Goal: Information Seeking & Learning: Learn about a topic

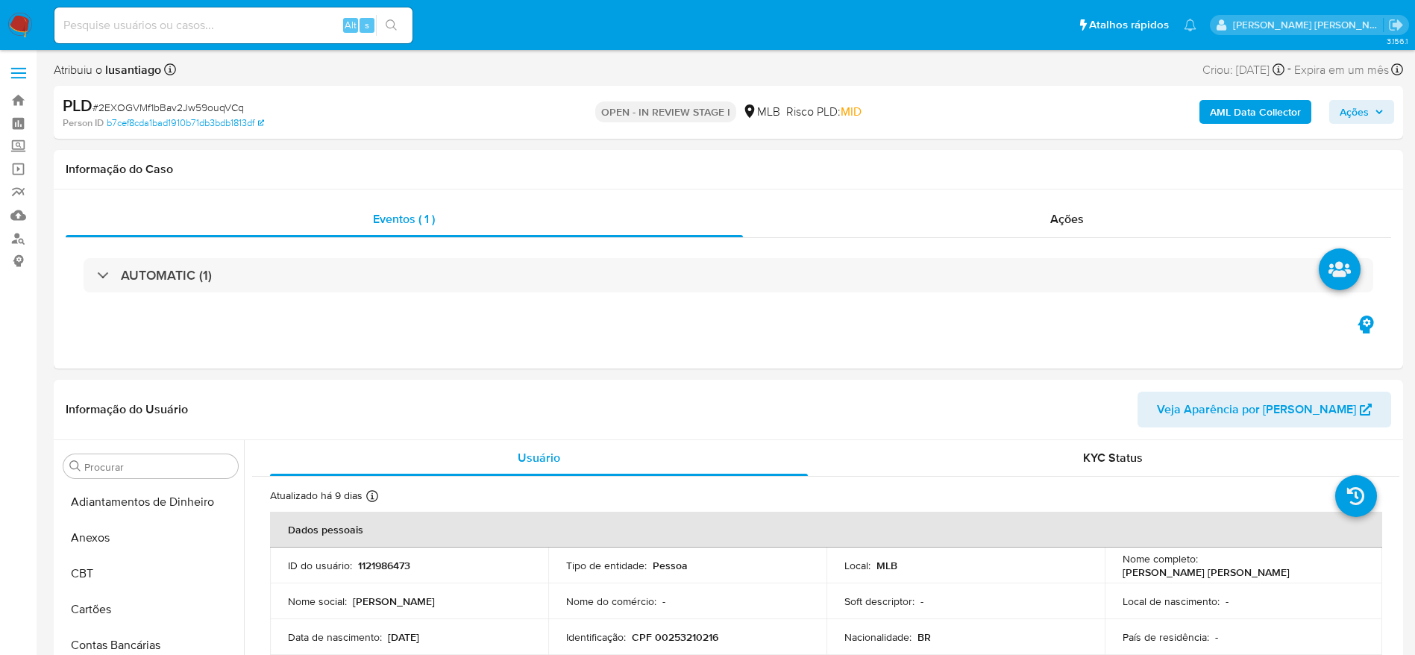
select select "10"
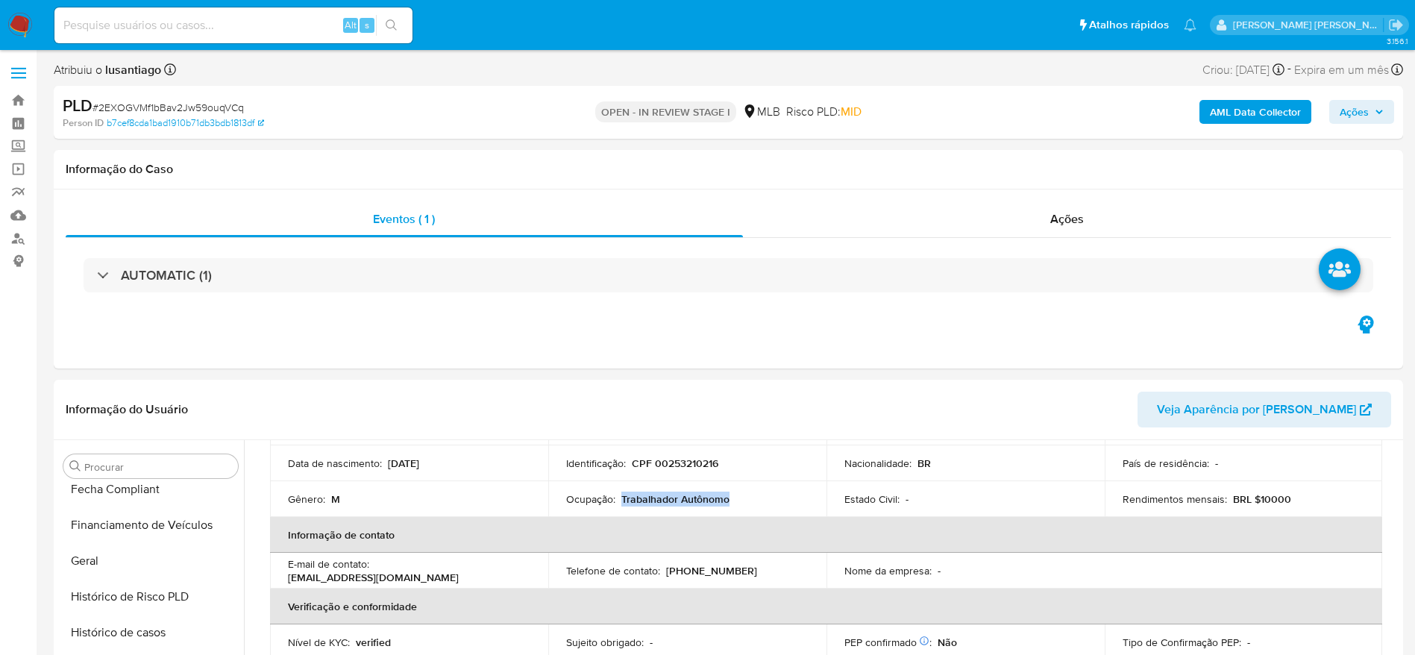
click at [1365, 110] on span "Ações" at bounding box center [1362, 111] width 44 height 21
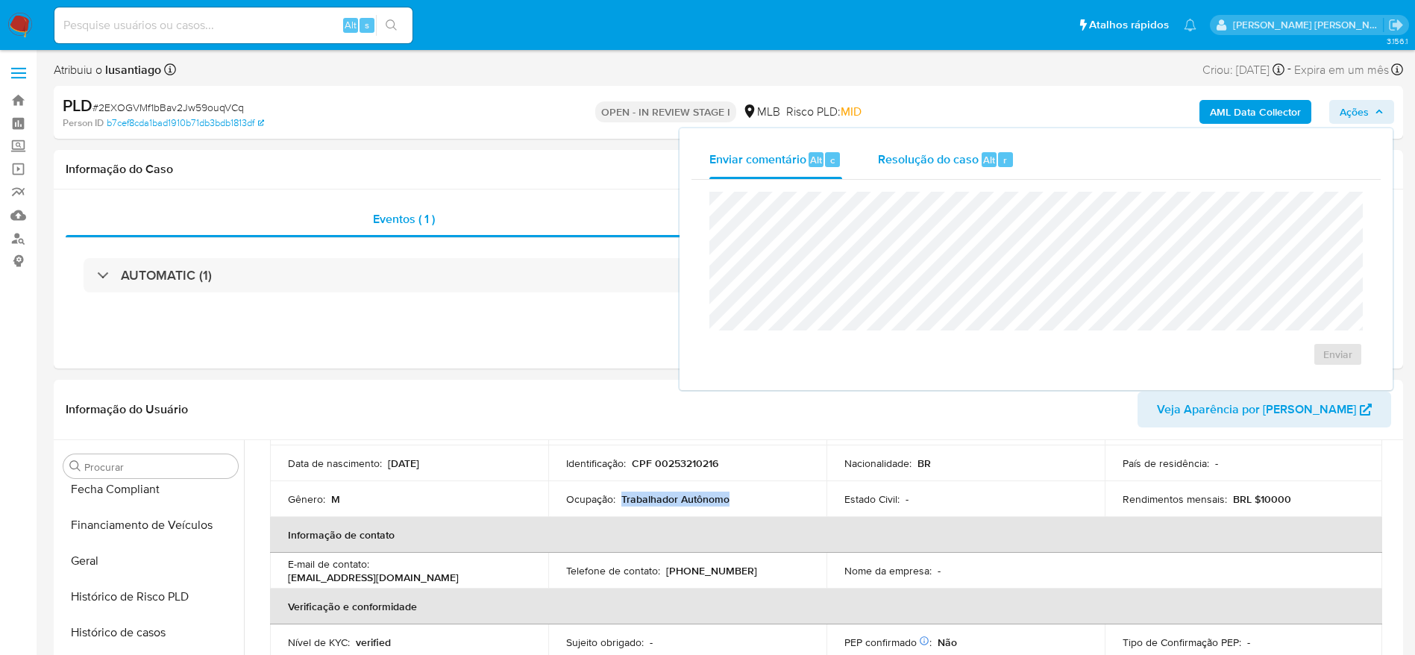
drag, startPoint x: 908, startPoint y: 163, endPoint x: 907, endPoint y: 170, distance: 7.5
click at [907, 170] on div "Resolução do caso Alt r" at bounding box center [946, 159] width 137 height 39
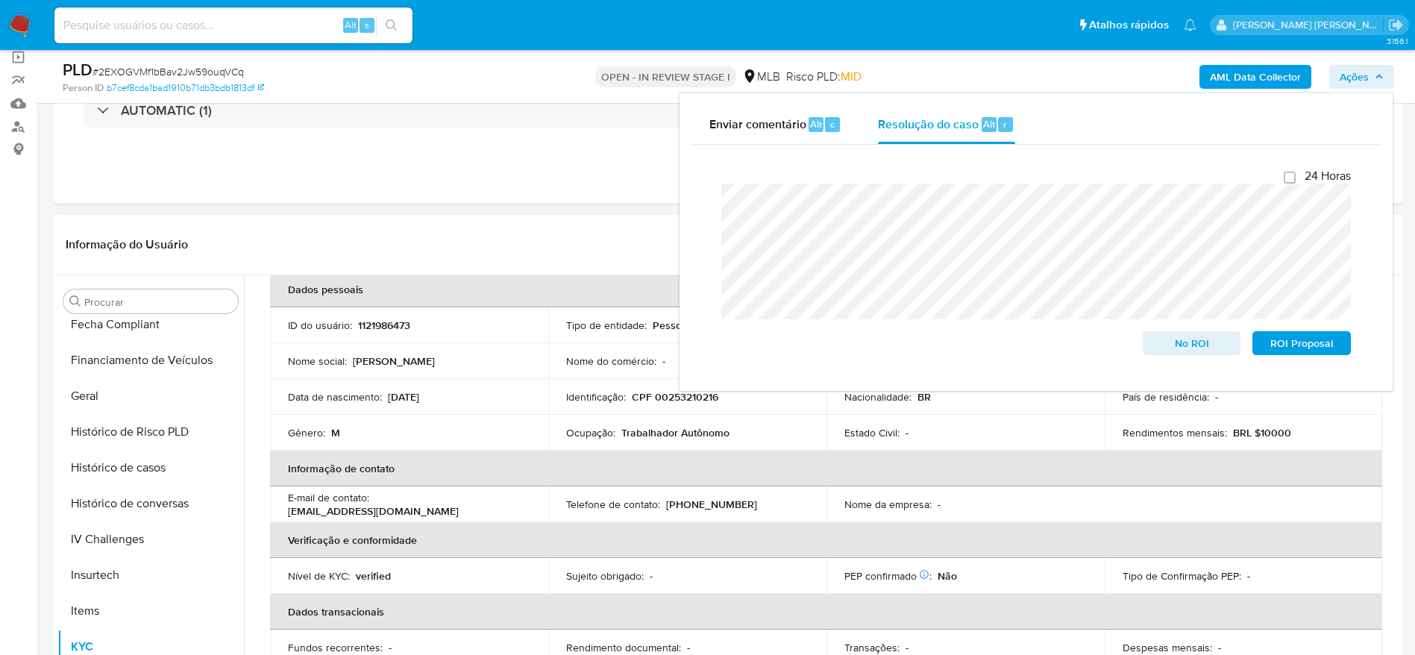
scroll to position [0, 0]
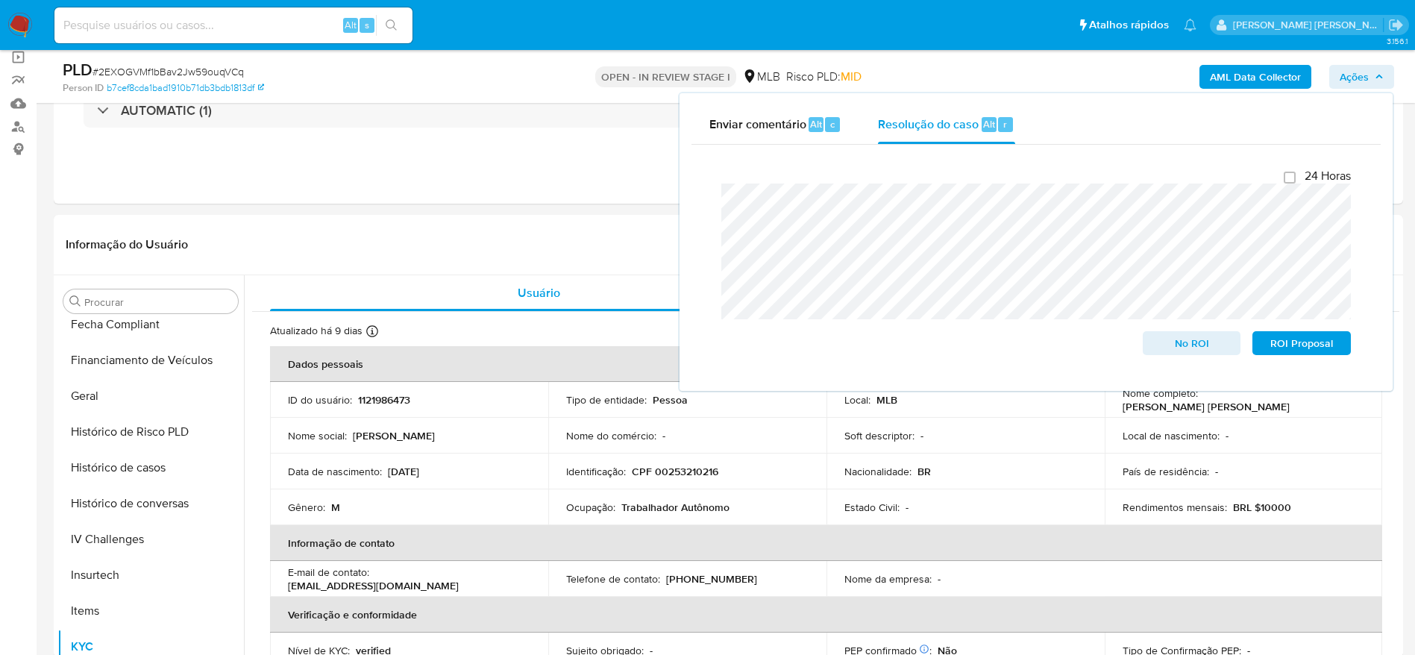
click at [1270, 73] on b "AML Data Collector" at bounding box center [1255, 77] width 91 height 24
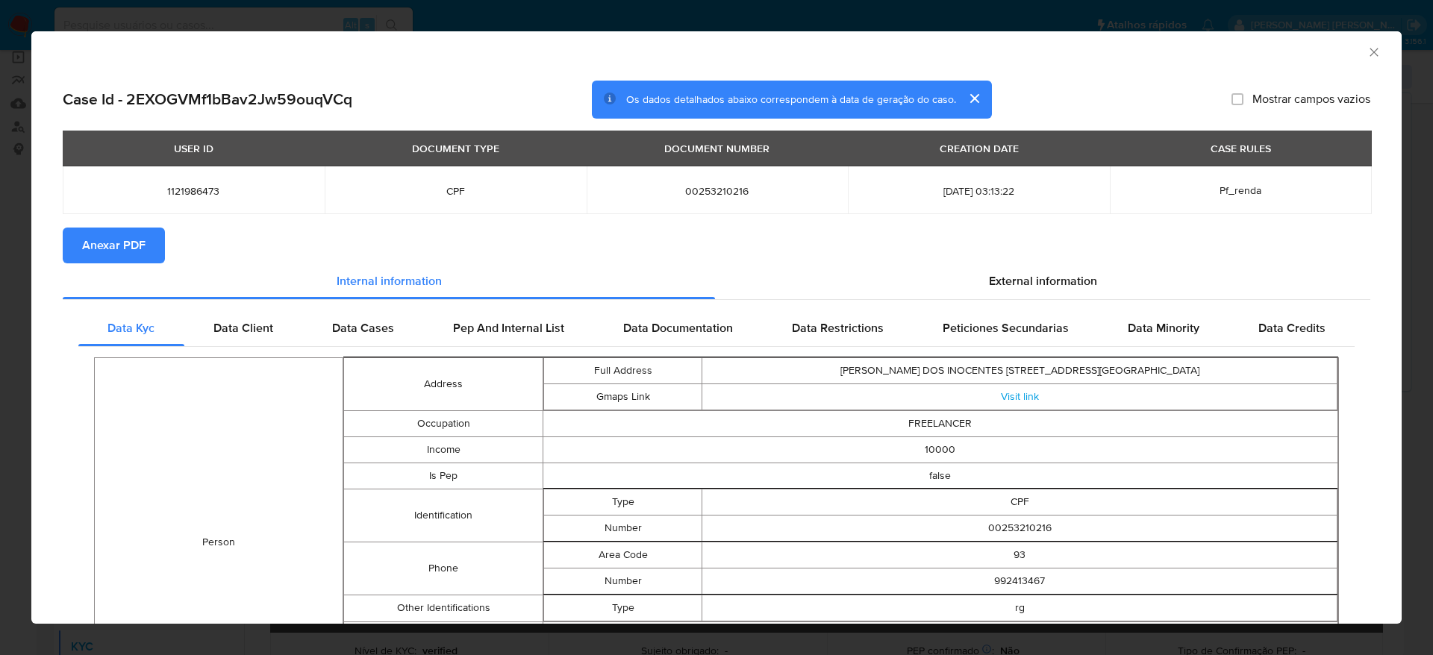
click at [97, 260] on span "Anexar PDF" at bounding box center [113, 245] width 63 height 33
click at [1366, 57] on icon "Fechar a janela" at bounding box center [1373, 52] width 15 height 15
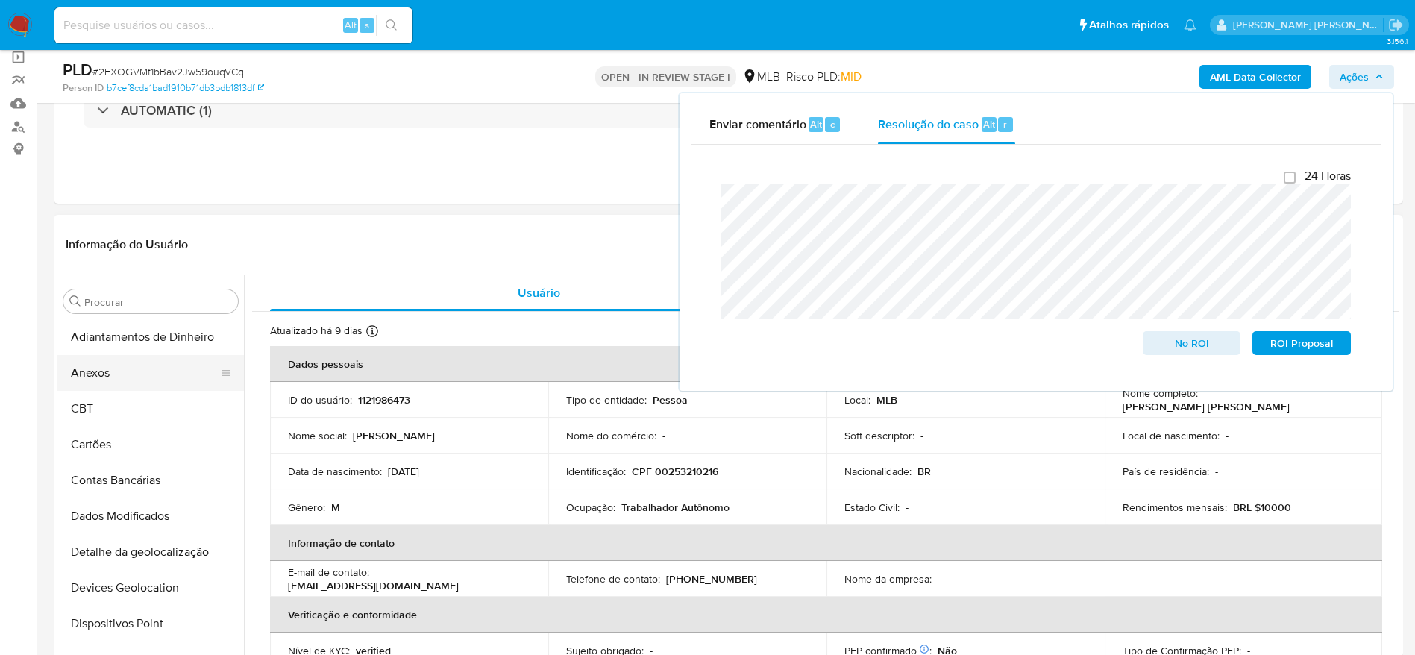
click at [123, 376] on button "Anexos" at bounding box center [144, 373] width 175 height 36
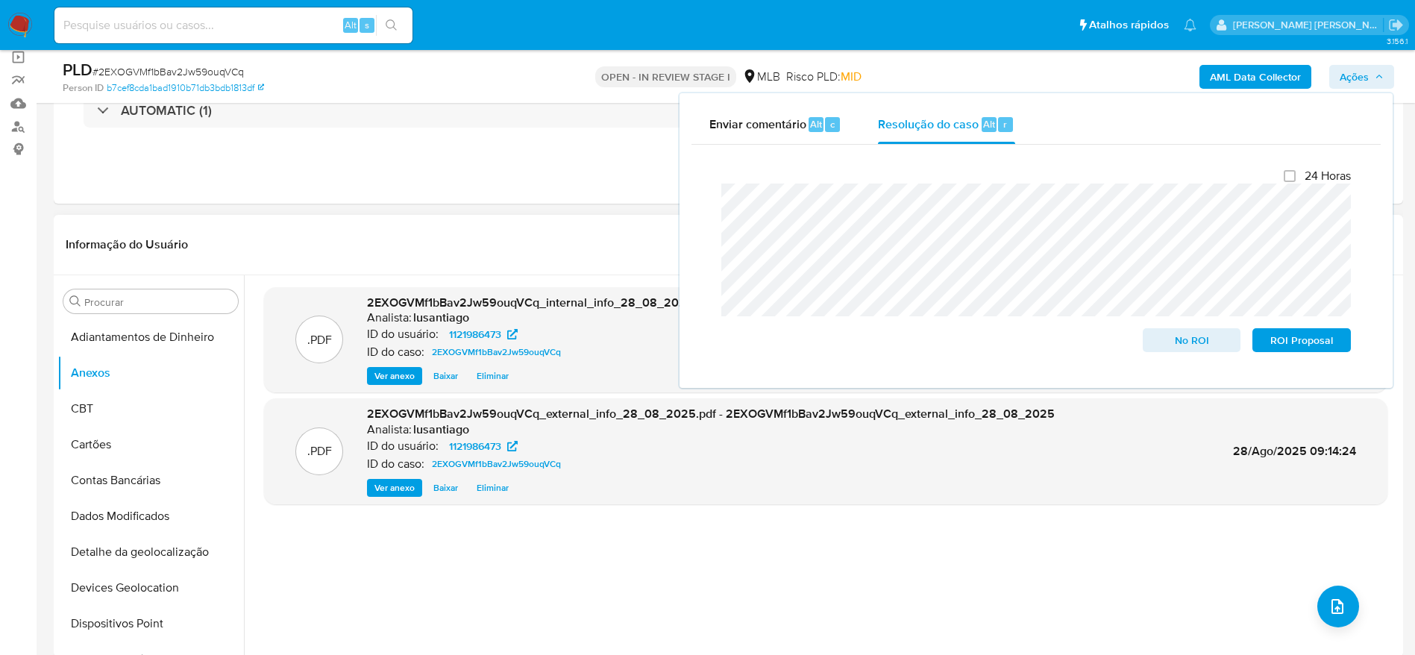
click at [515, 222] on div "Informação do Usuário Veja Aparência por Pessoa" at bounding box center [729, 245] width 1350 height 60
click at [1332, 602] on icon "upload-file" at bounding box center [1338, 606] width 12 height 15
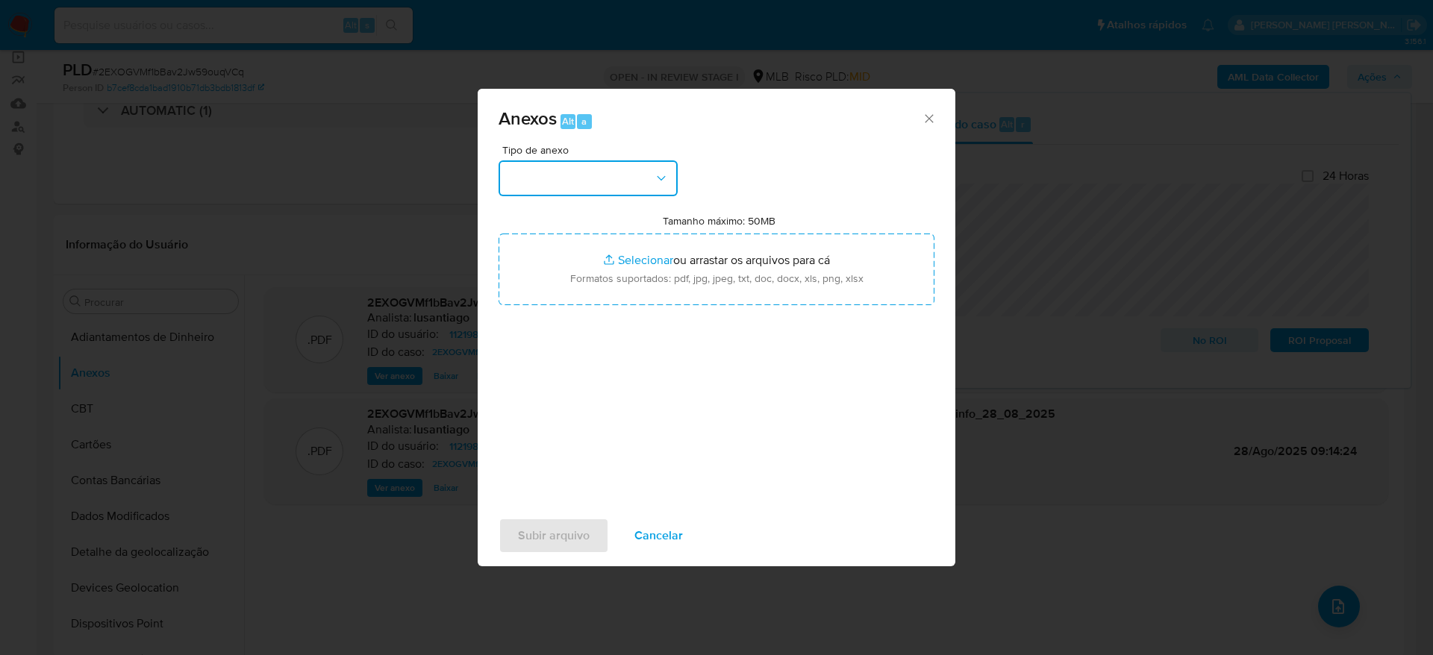
click at [523, 174] on button "button" at bounding box center [587, 178] width 179 height 36
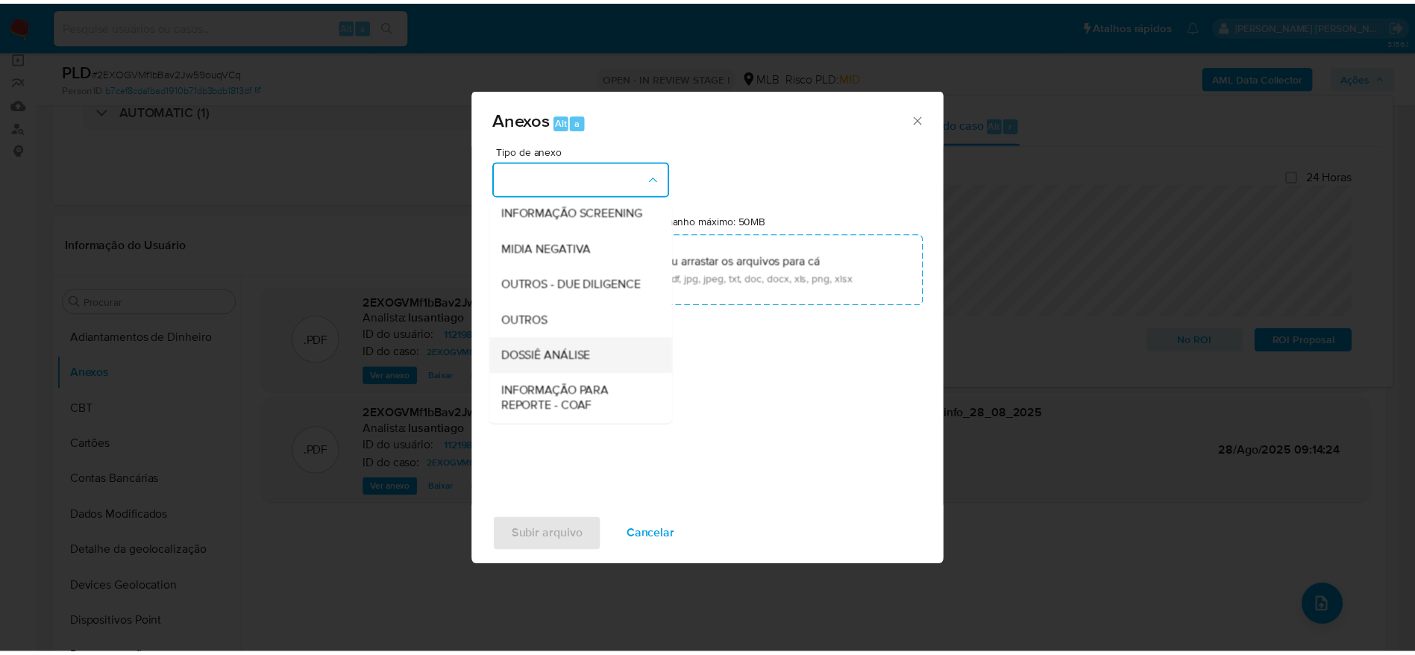
scroll to position [230, 0]
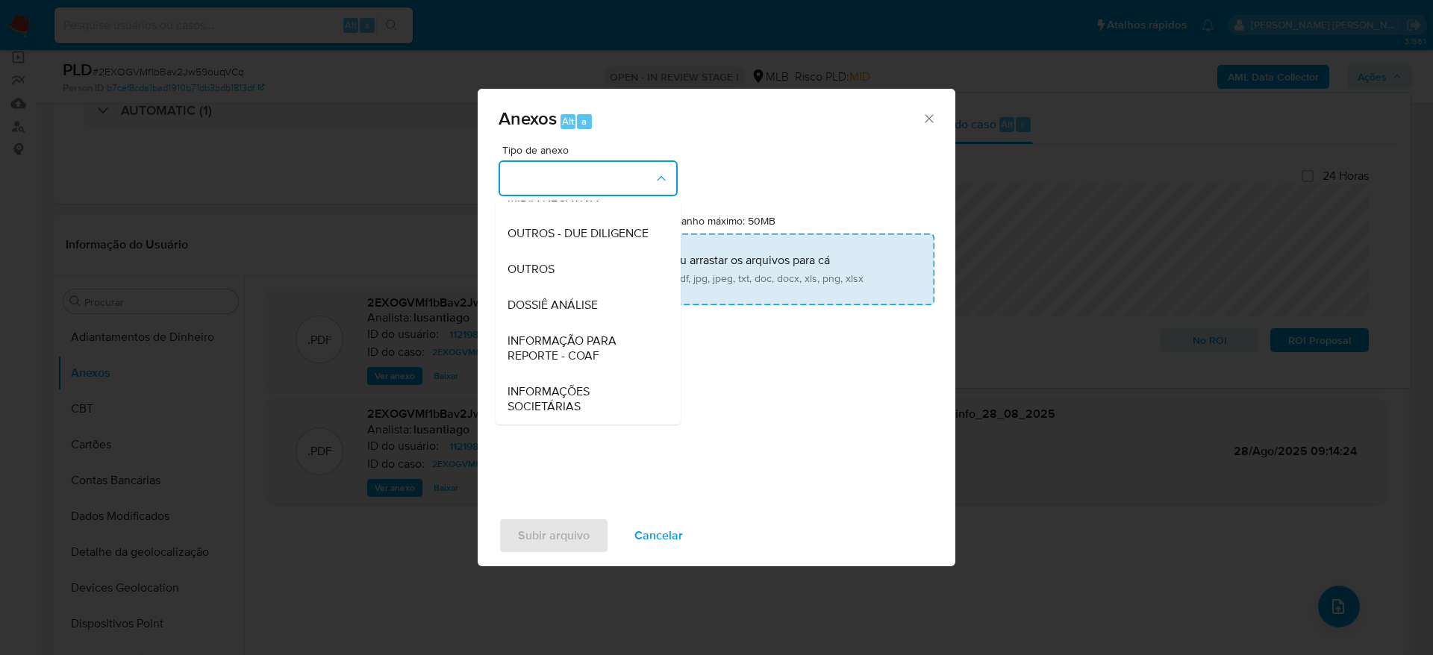
click at [563, 295] on div "DOSSIÊ ANÁLISE" at bounding box center [583, 305] width 152 height 36
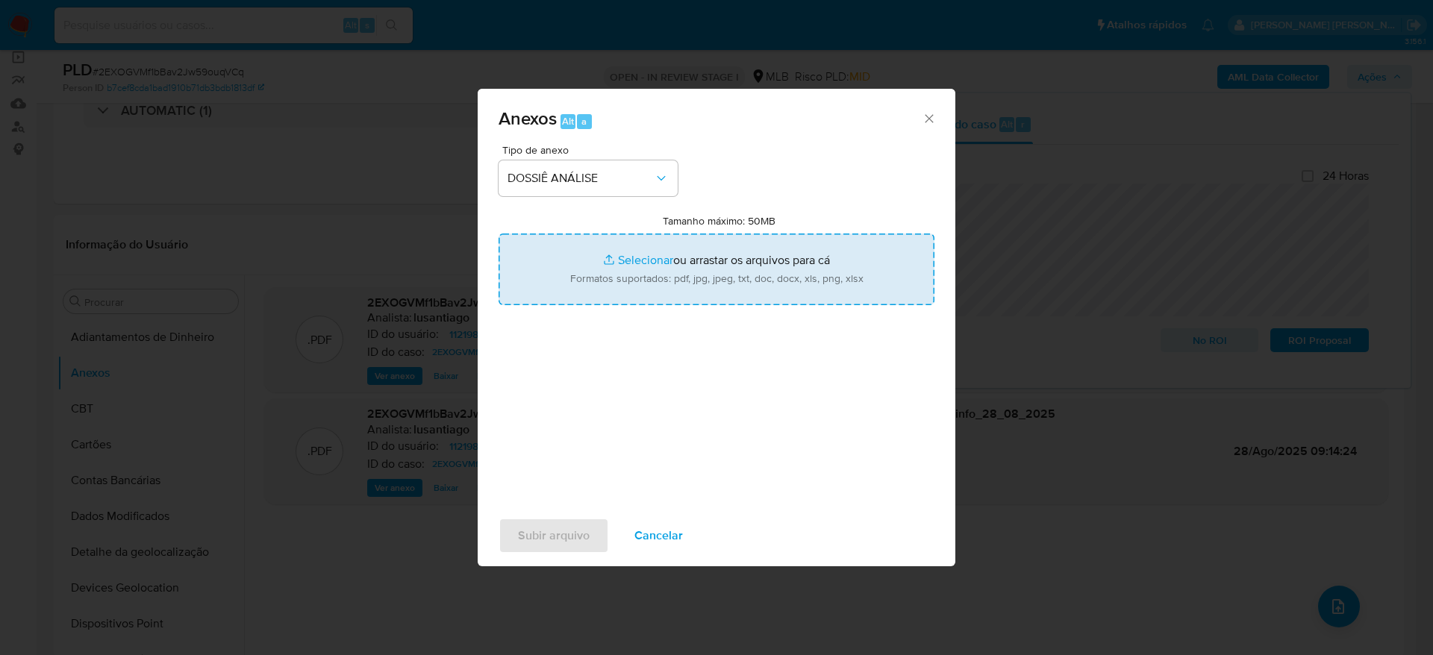
type input "C:\fakepath\SAR - XXXXX - CPF 00253210216 - ALEXANDRO SOUZA DA GAMA.pdf"
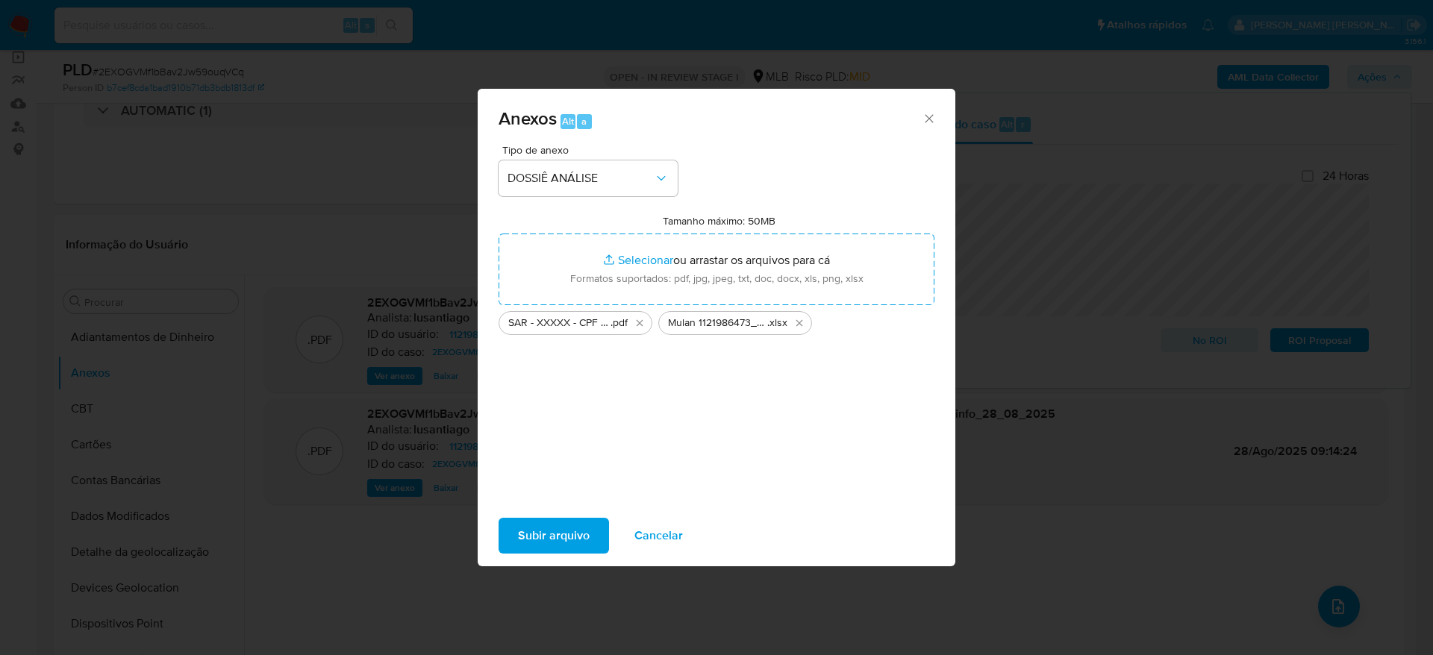
click at [540, 534] on span "Subir arquivo" at bounding box center [554, 535] width 72 height 33
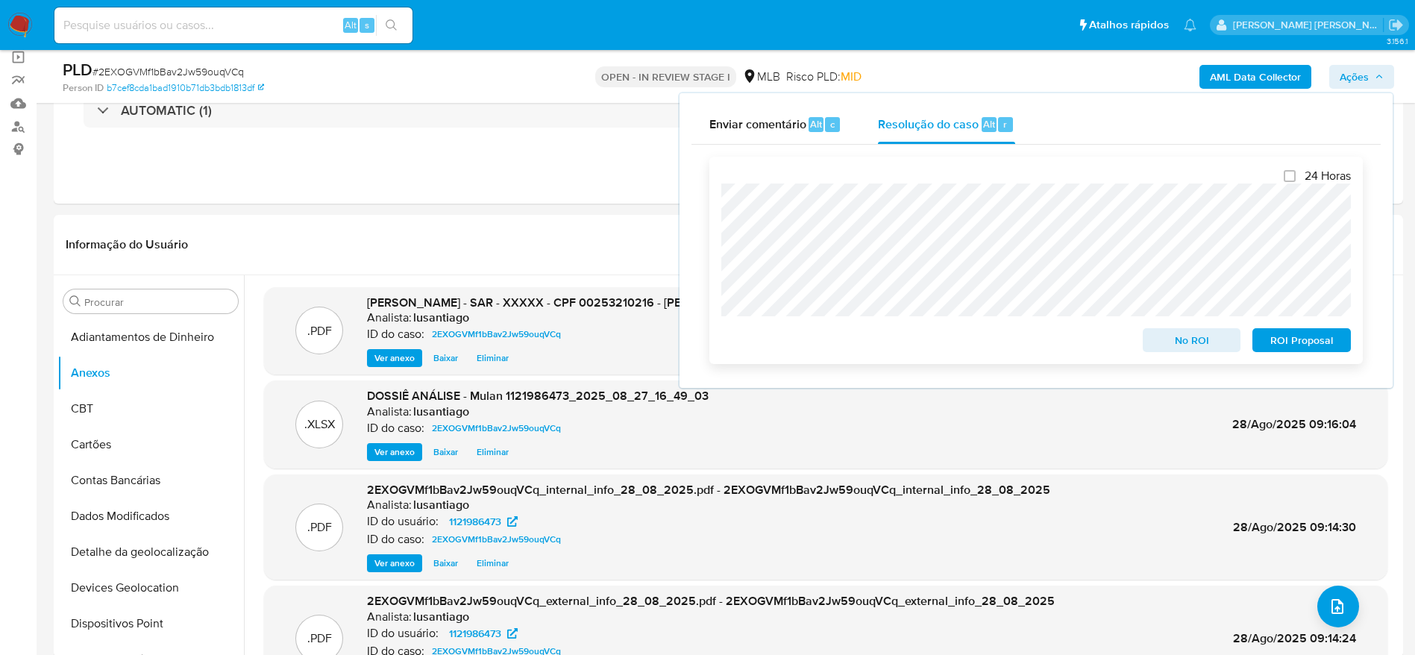
click at [1298, 339] on span "ROI Proposal" at bounding box center [1302, 340] width 78 height 21
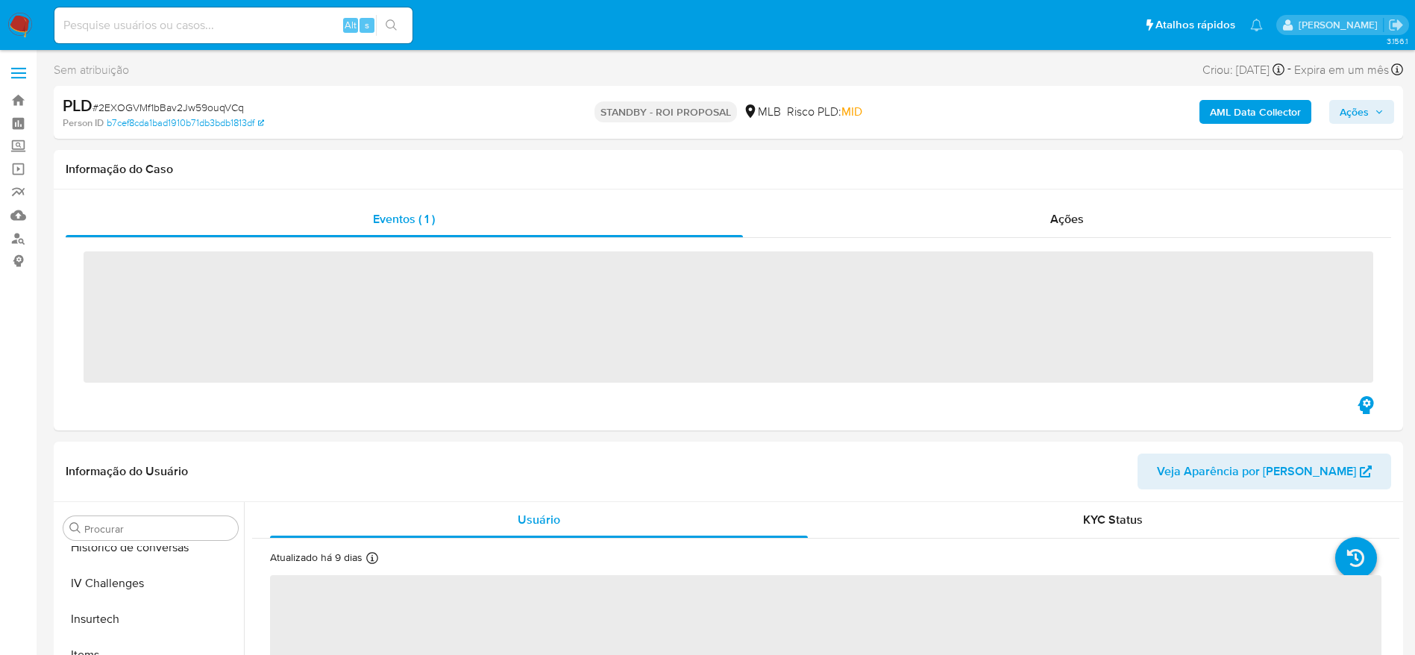
scroll to position [666, 0]
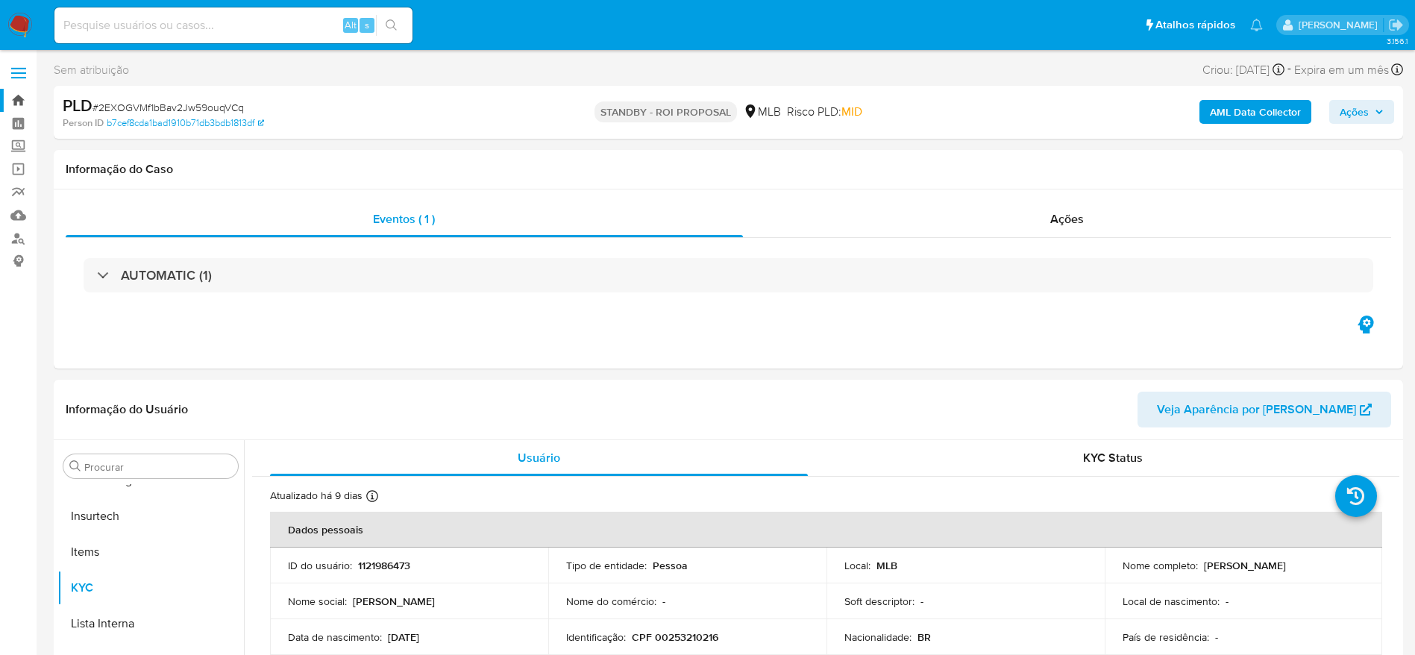
click at [18, 96] on link "Bandeja" at bounding box center [89, 100] width 178 height 23
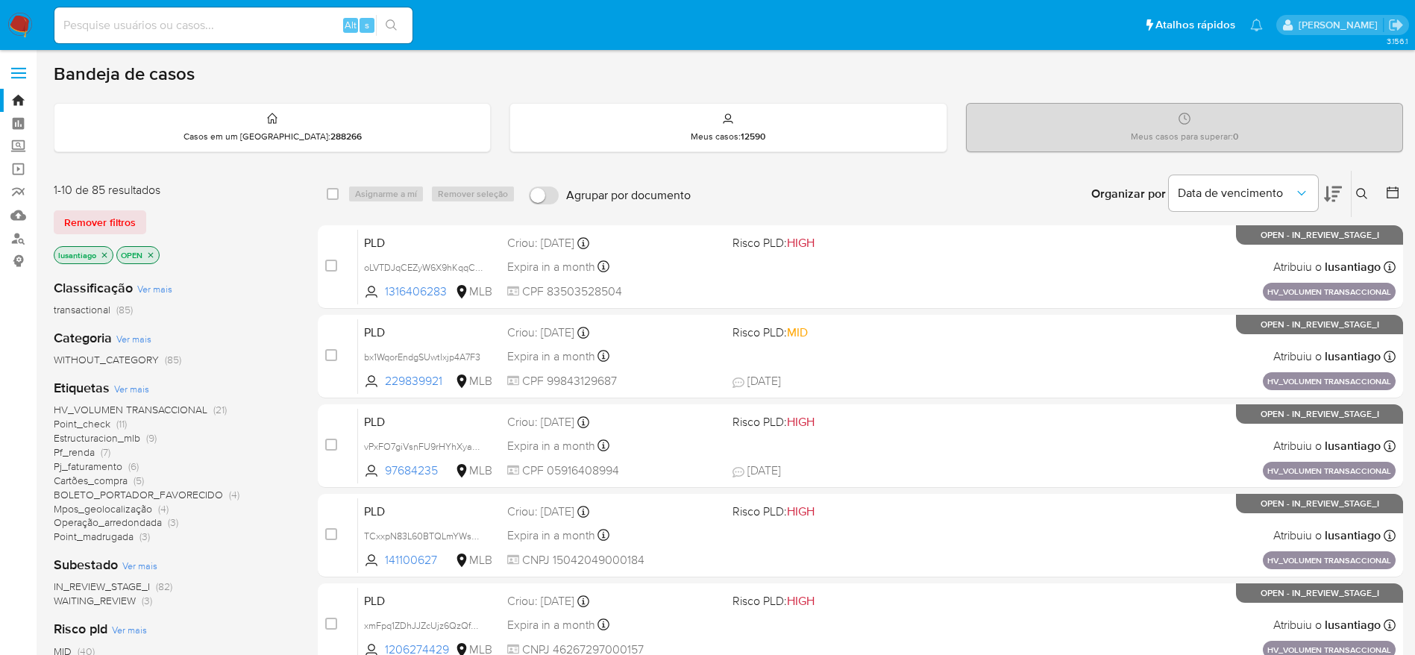
click at [140, 523] on span "Operação_arredondada" at bounding box center [108, 522] width 108 height 15
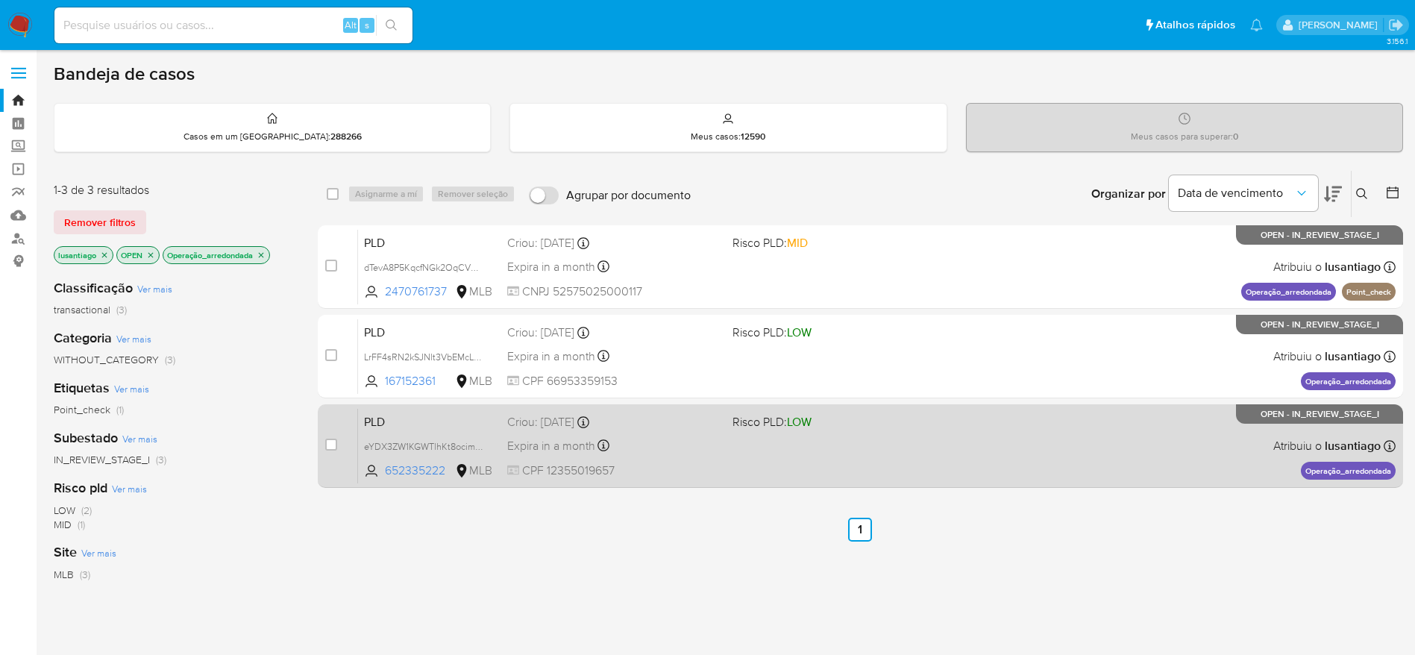
click at [672, 440] on div "Expira in a month Expira em 26/09/2025 00:05:38" at bounding box center [613, 446] width 213 height 20
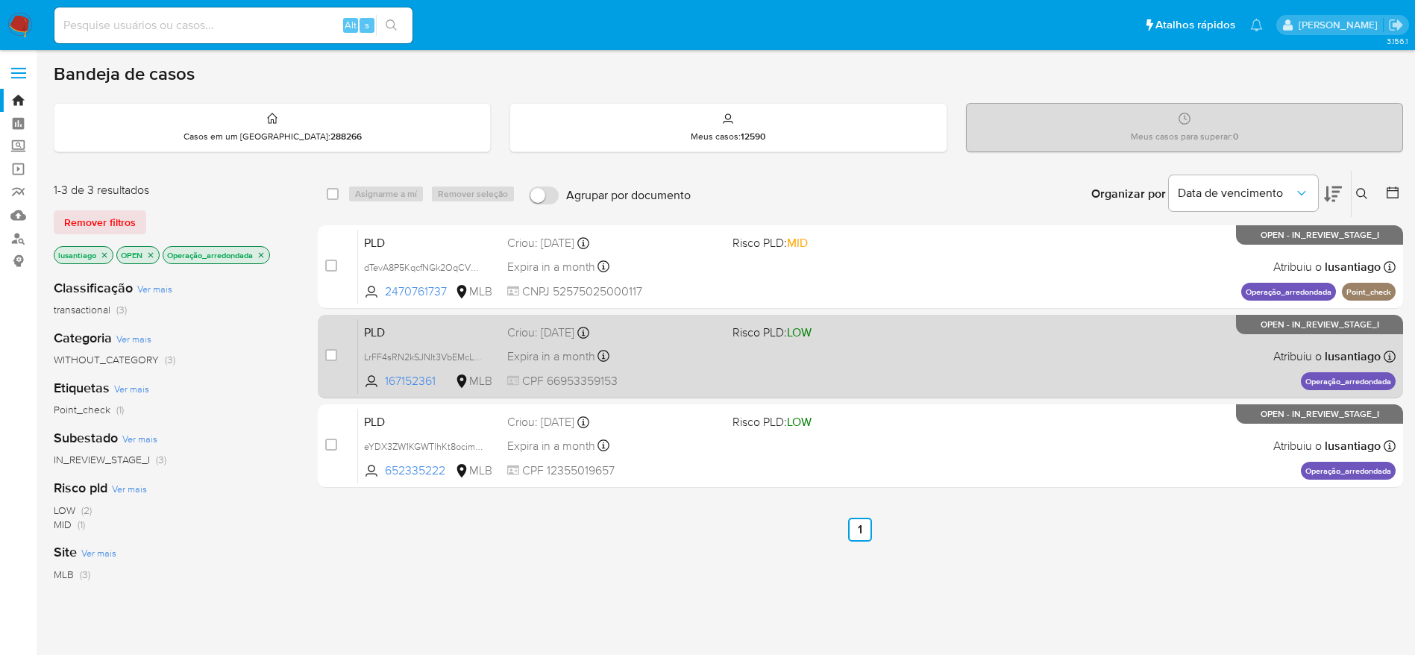
click at [646, 352] on div "Expira in a month Expira em 26/09/2025 00:12:19" at bounding box center [613, 356] width 213 height 20
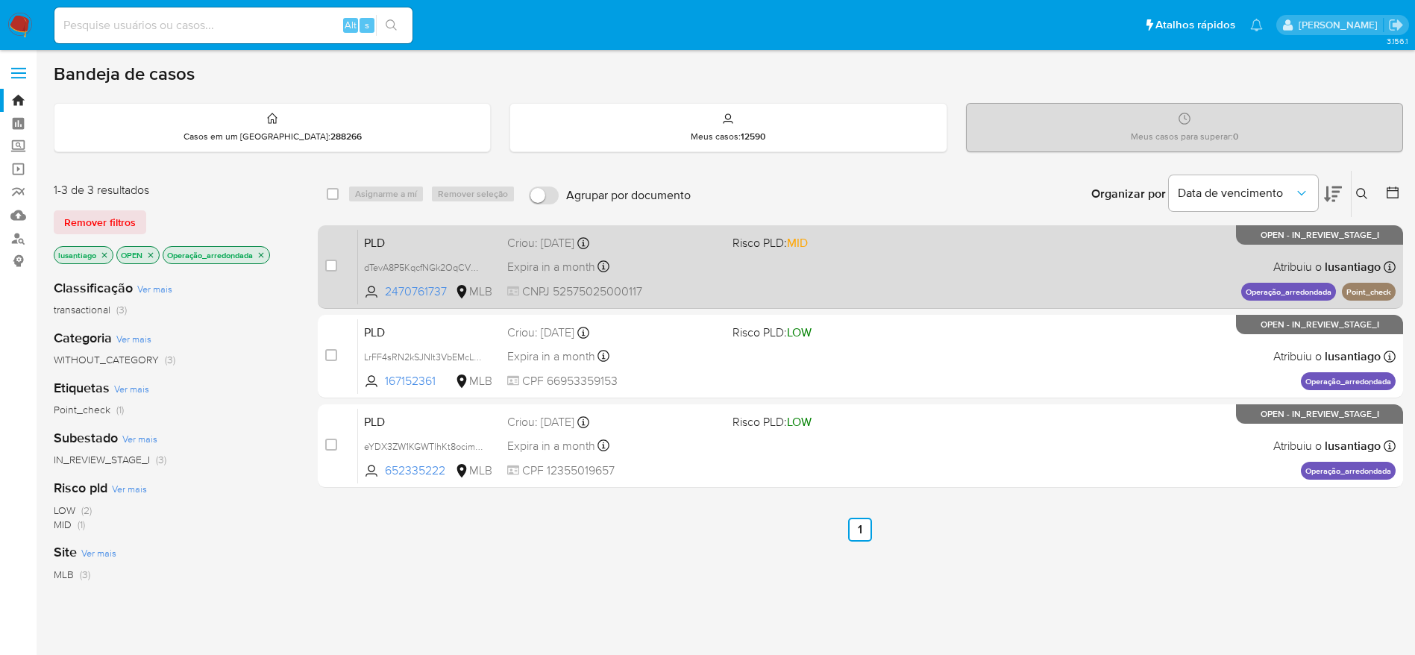
click at [696, 270] on div "Expira in a month Expira em 26/09/2025 00:17:08" at bounding box center [613, 267] width 213 height 20
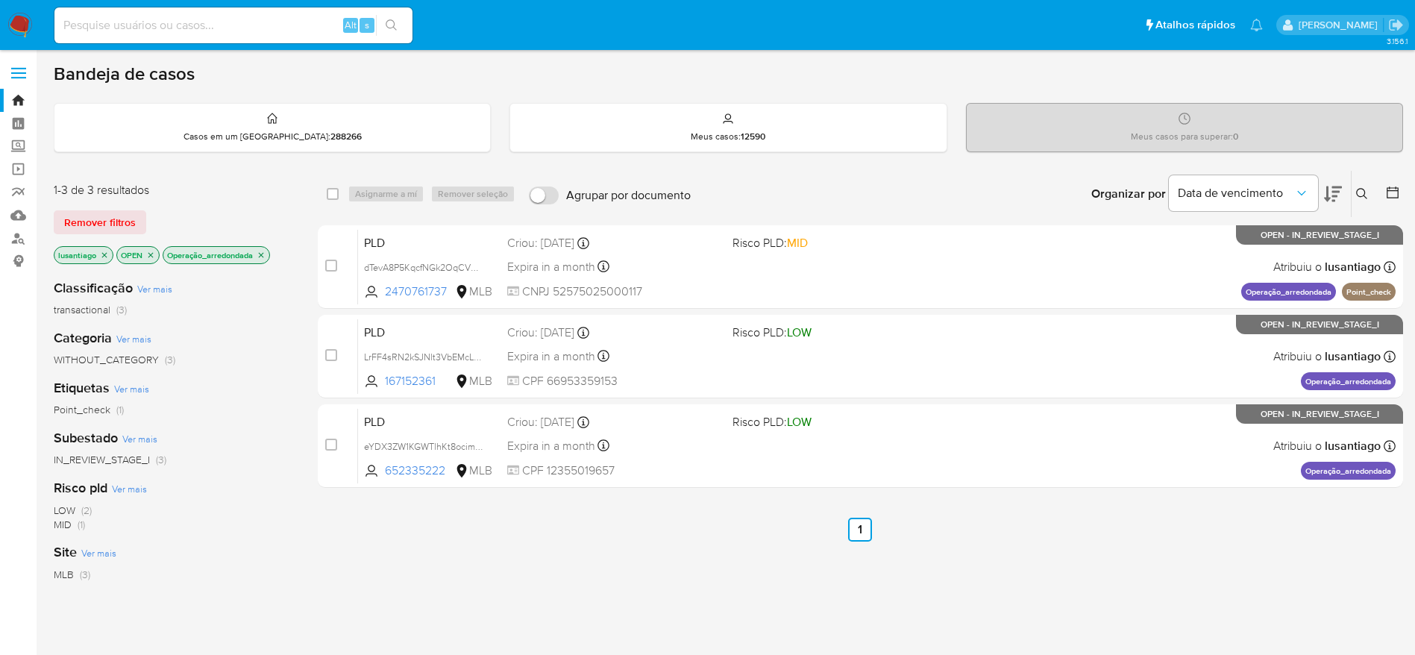
click at [245, 38] on div "Alt s" at bounding box center [233, 25] width 358 height 36
click at [239, 23] on input at bounding box center [233, 25] width 358 height 19
paste input "741546036"
type input "741546036"
click at [396, 19] on icon "search-icon" at bounding box center [392, 25] width 12 height 12
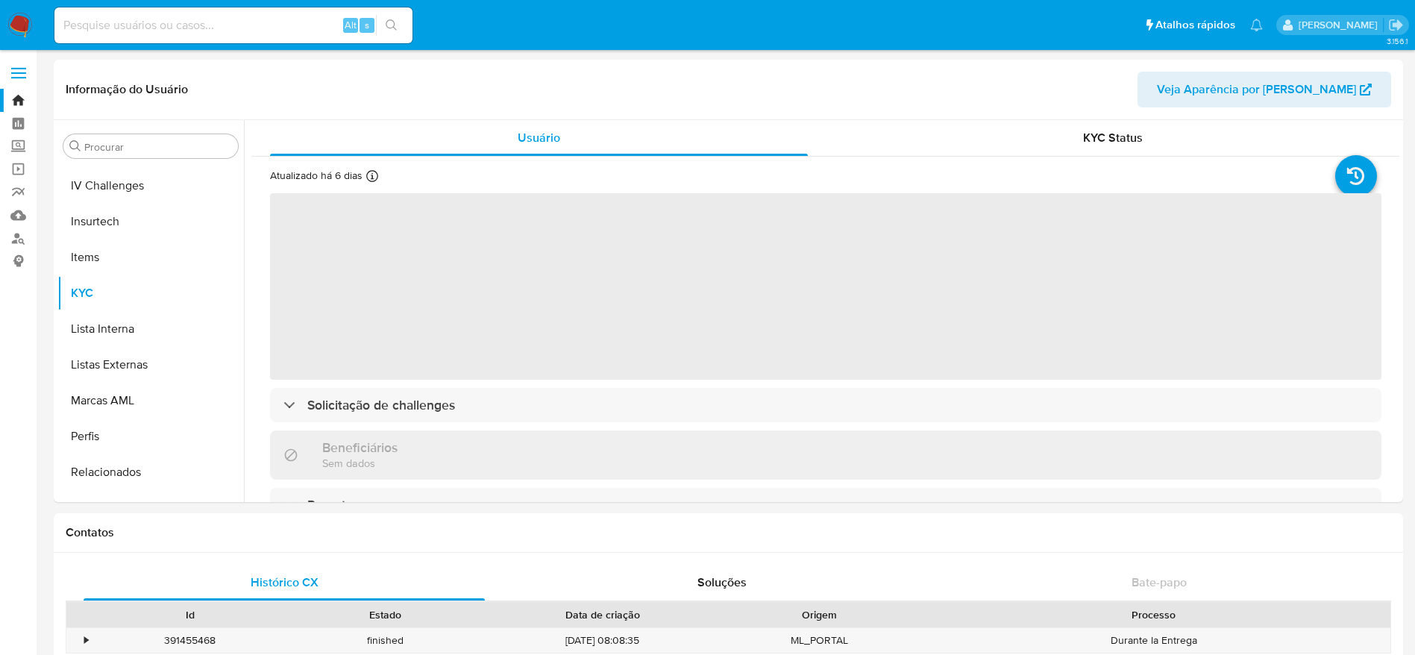
scroll to position [666, 0]
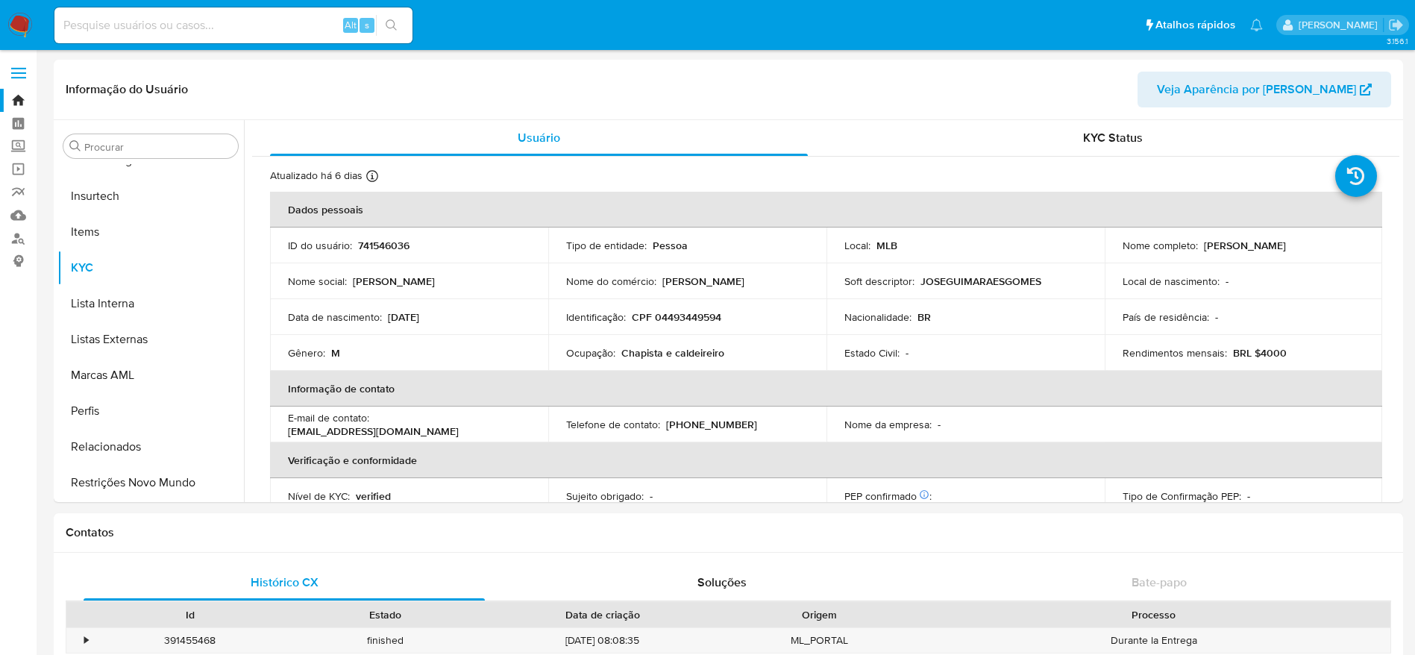
select select "10"
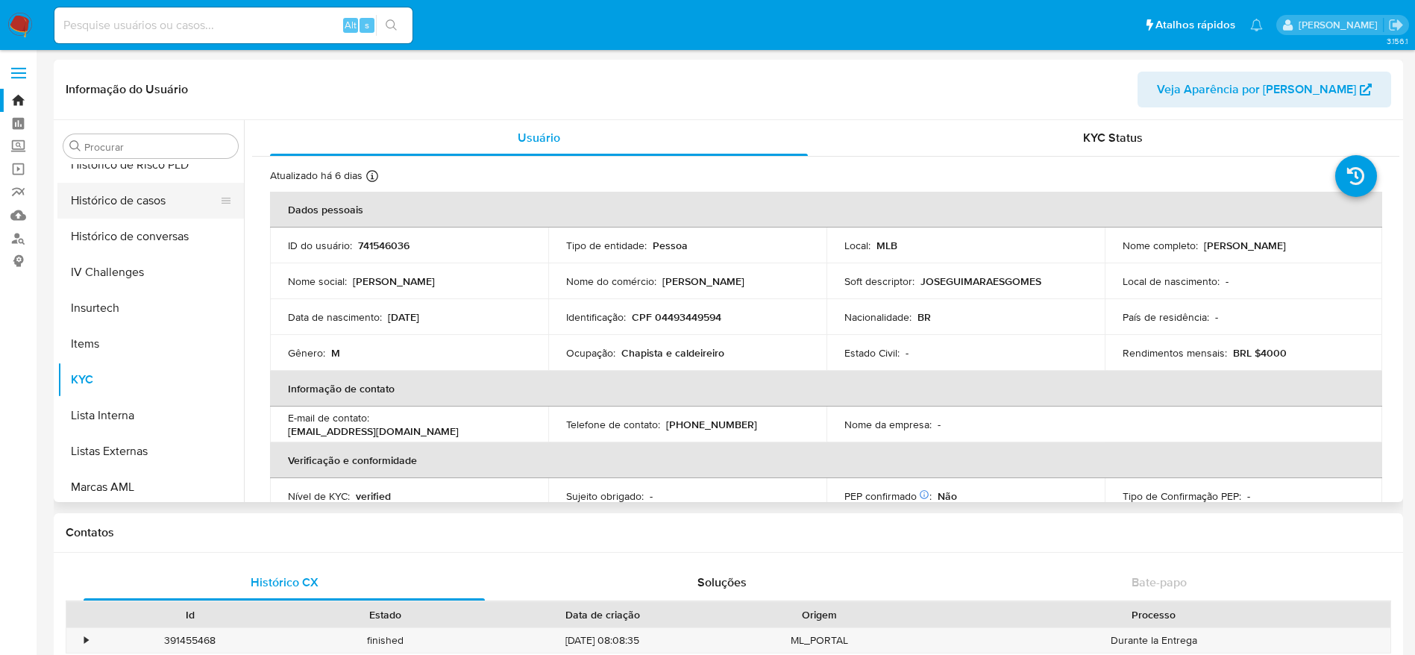
click at [139, 198] on button "Histórico de casos" at bounding box center [144, 201] width 175 height 36
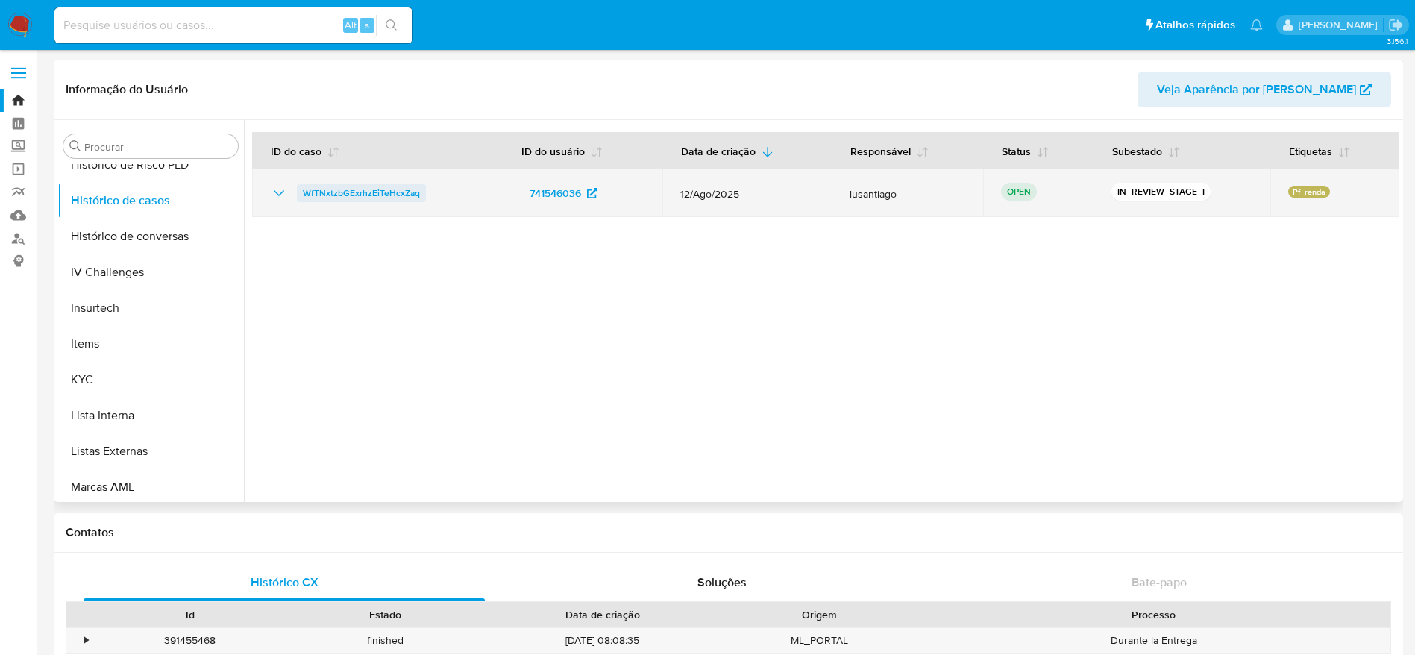
click at [335, 196] on span "WfTNxtzbGExrhzEiTeHcxZaq" at bounding box center [361, 193] width 117 height 18
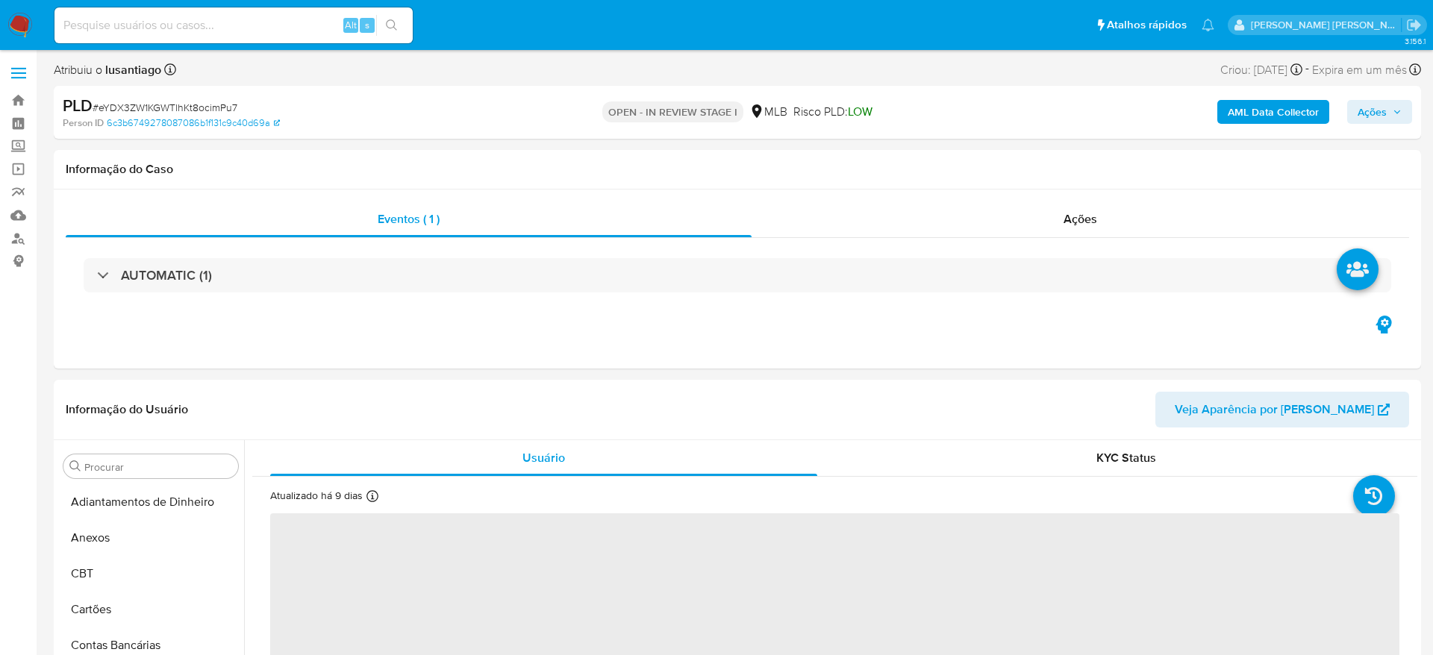
select select "10"
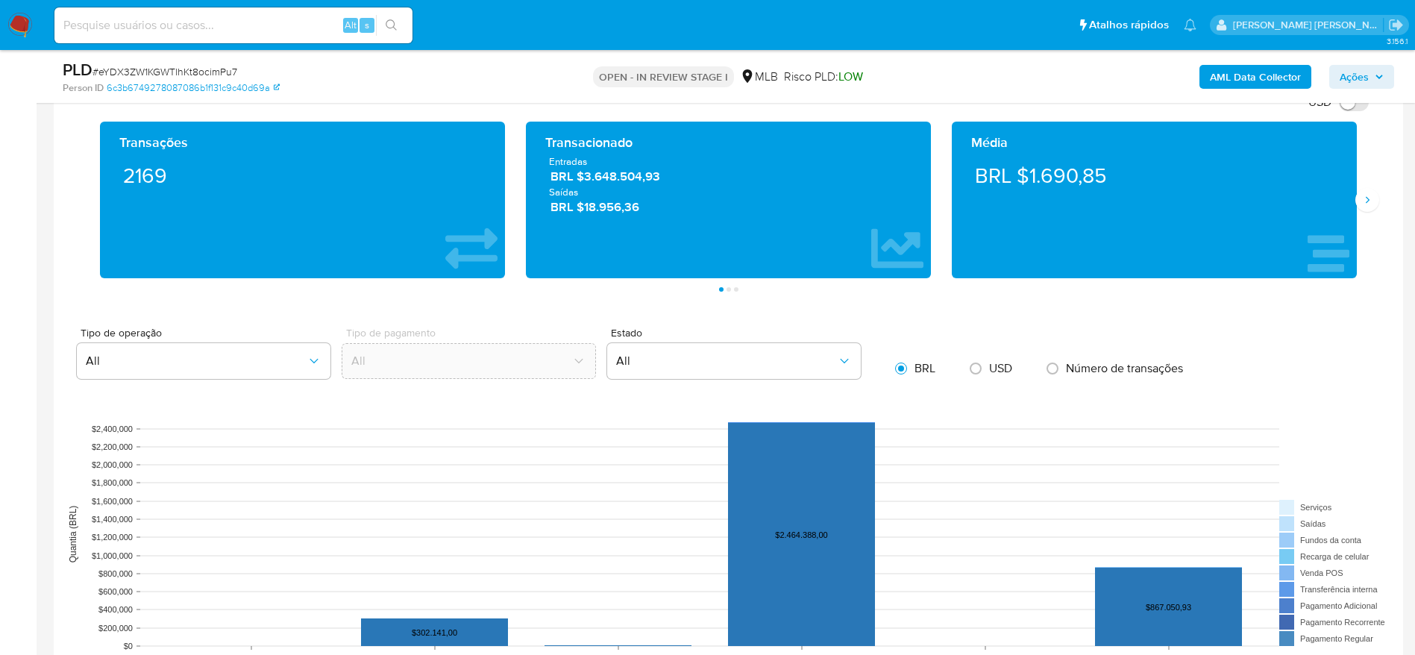
scroll to position [1567, 0]
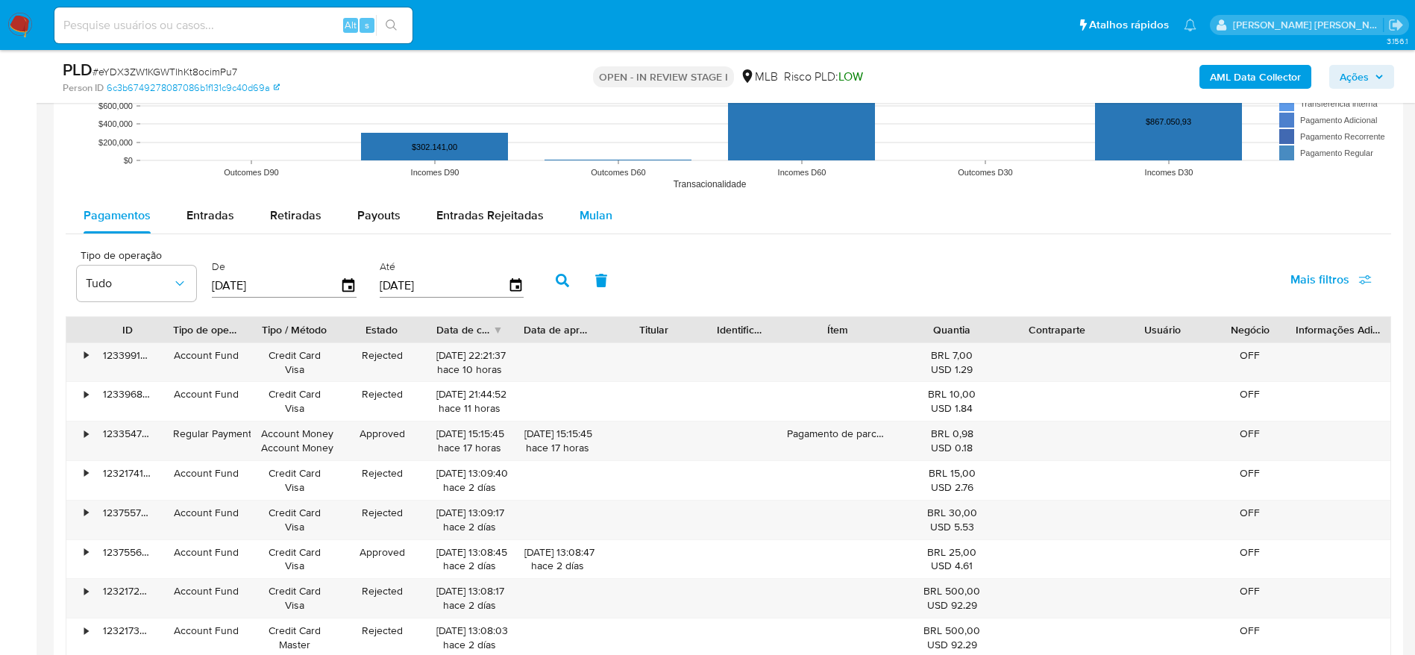
click at [601, 216] on span "Mulan" at bounding box center [596, 215] width 33 height 17
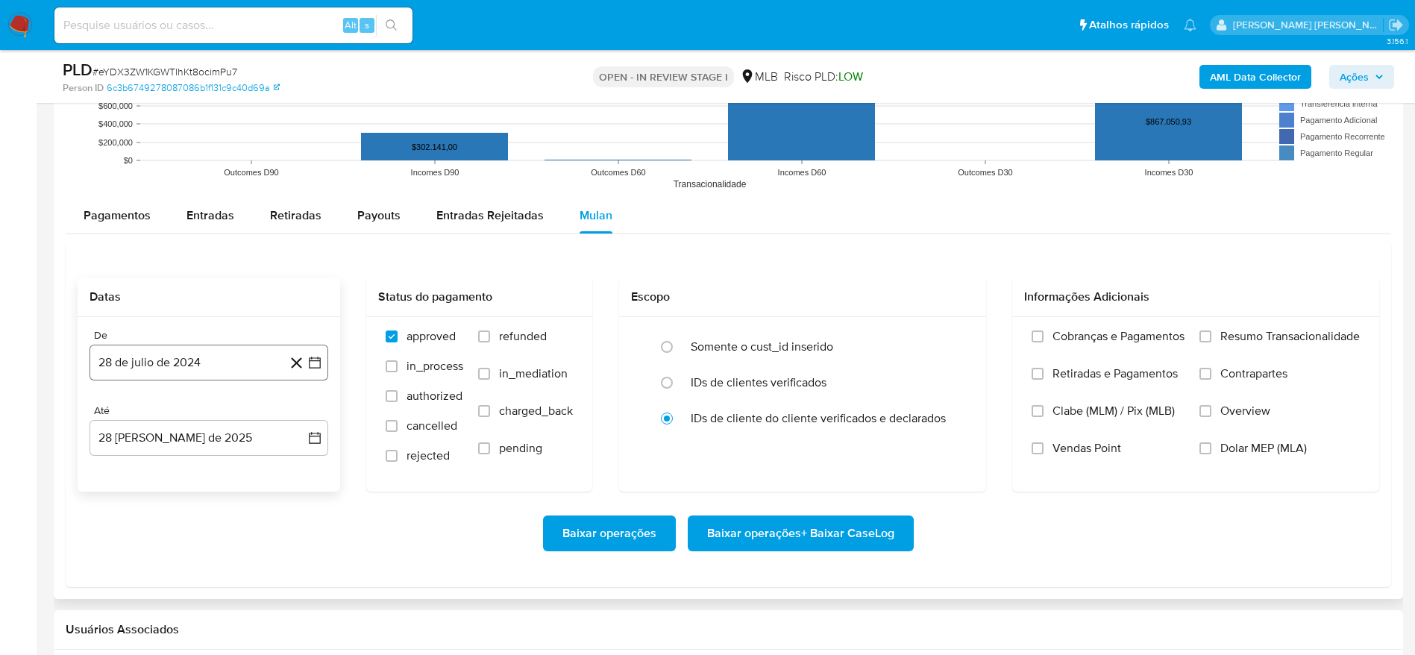
click at [194, 355] on button "28 de julio de 2024" at bounding box center [209, 363] width 239 height 36
click at [216, 415] on span "julio 2024" at bounding box center [202, 416] width 56 height 15
click at [309, 414] on div "2024 2024 ene feb mar abr may jun jul ago sep oct nov dic" at bounding box center [208, 511] width 236 height 253
click at [298, 412] on icon "Año siguiente" at bounding box center [299, 416] width 18 height 18
click at [144, 550] on span "[DATE]" at bounding box center [143, 554] width 33 height 12
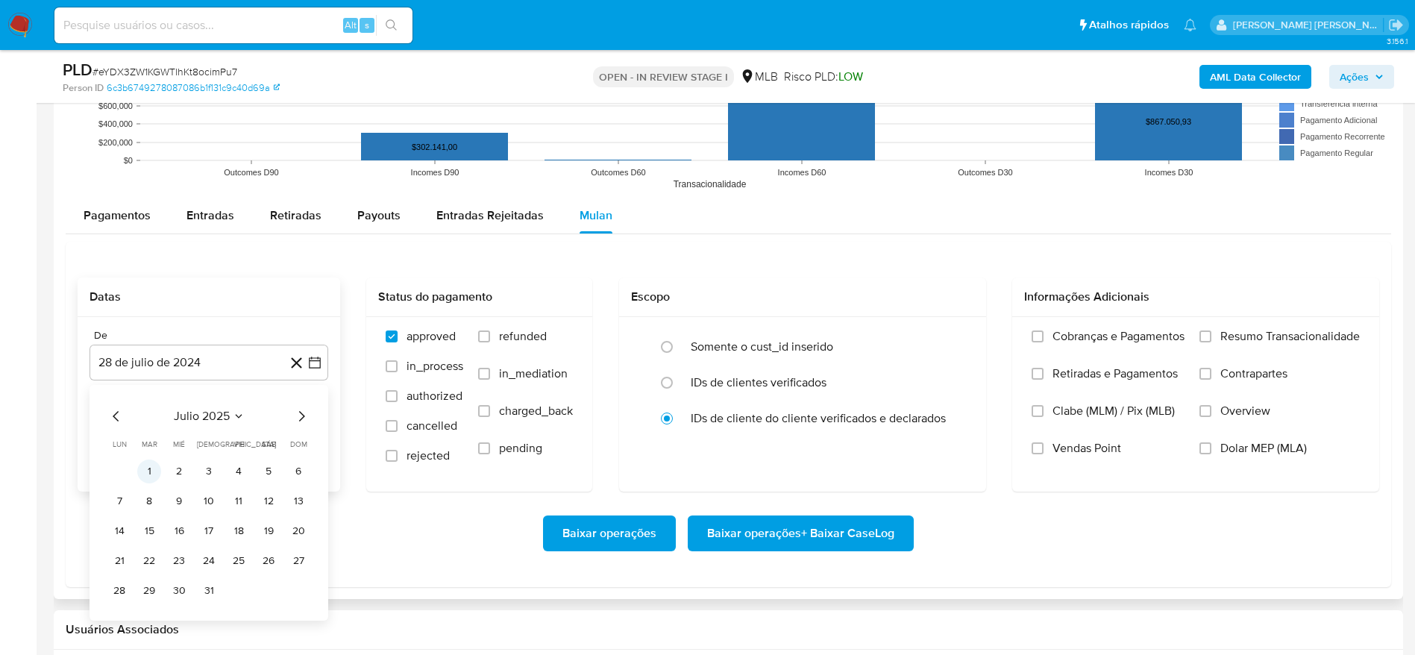
click at [146, 474] on button "1" at bounding box center [149, 472] width 24 height 24
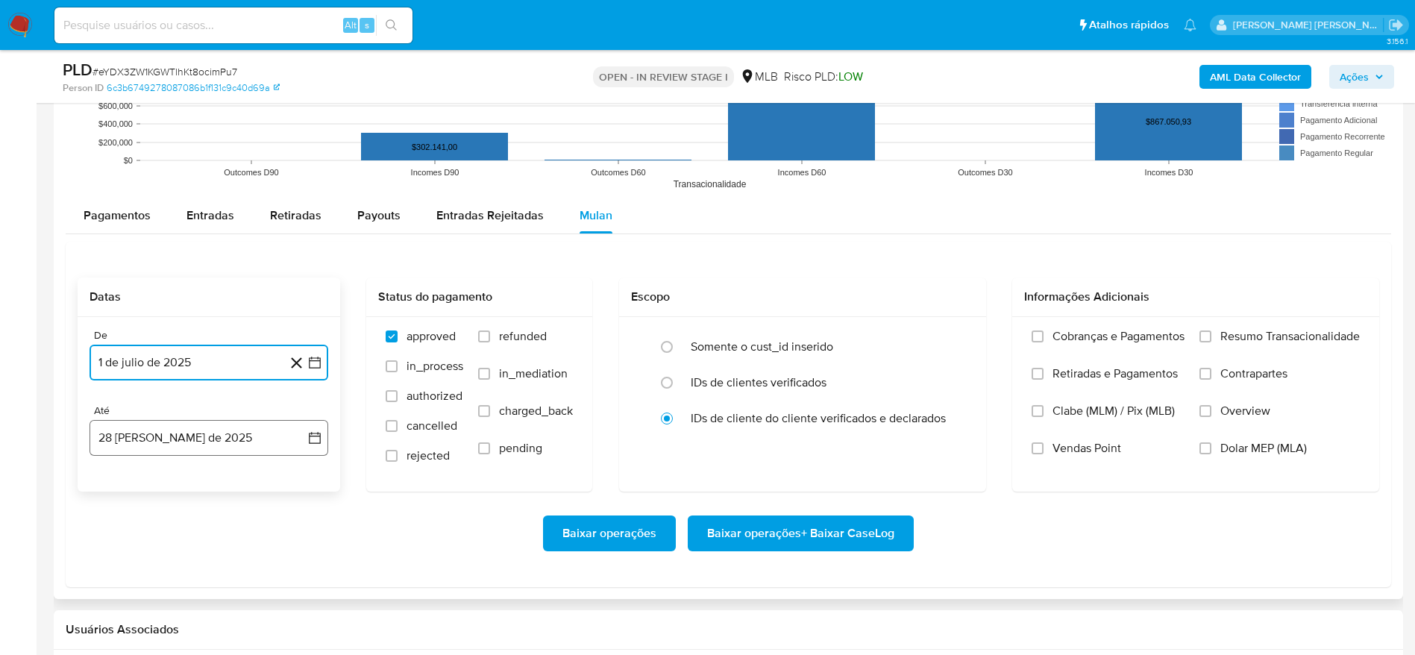
click at [218, 427] on button "28 [PERSON_NAME] de 2025" at bounding box center [209, 438] width 239 height 36
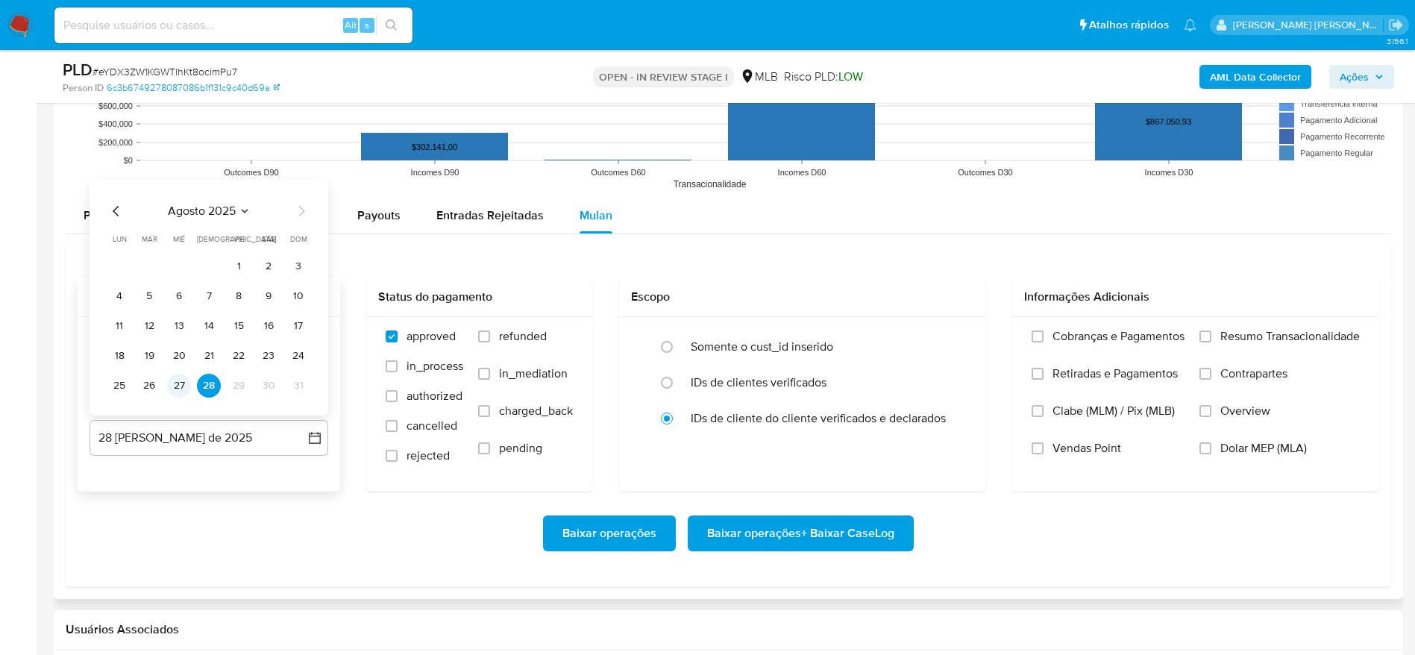
click at [181, 381] on button "27" at bounding box center [179, 386] width 24 height 24
click at [1214, 334] on label "Resumo Transacionalidade" at bounding box center [1280, 347] width 160 height 37
click at [1212, 334] on input "Resumo Transacionalidade" at bounding box center [1206, 337] width 12 height 12
click at [749, 538] on span "Baixar operações + Baixar CaseLog" at bounding box center [800, 533] width 187 height 33
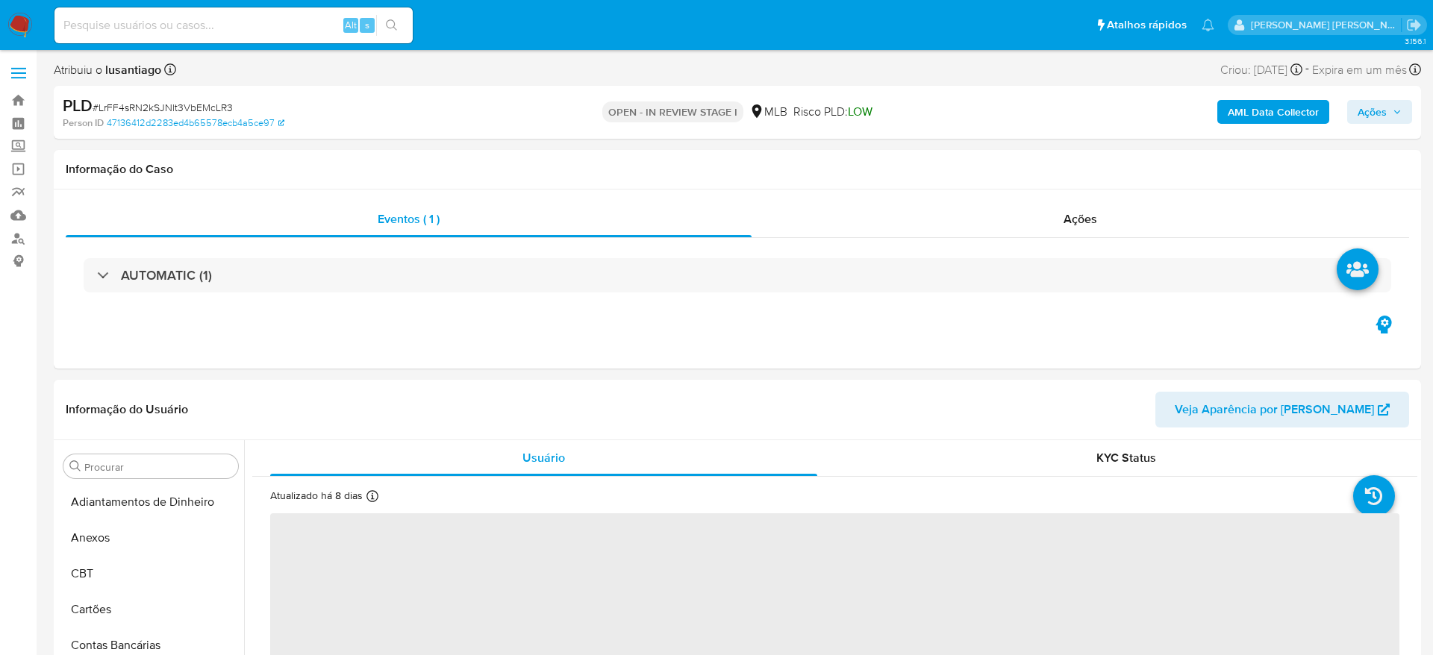
select select "10"
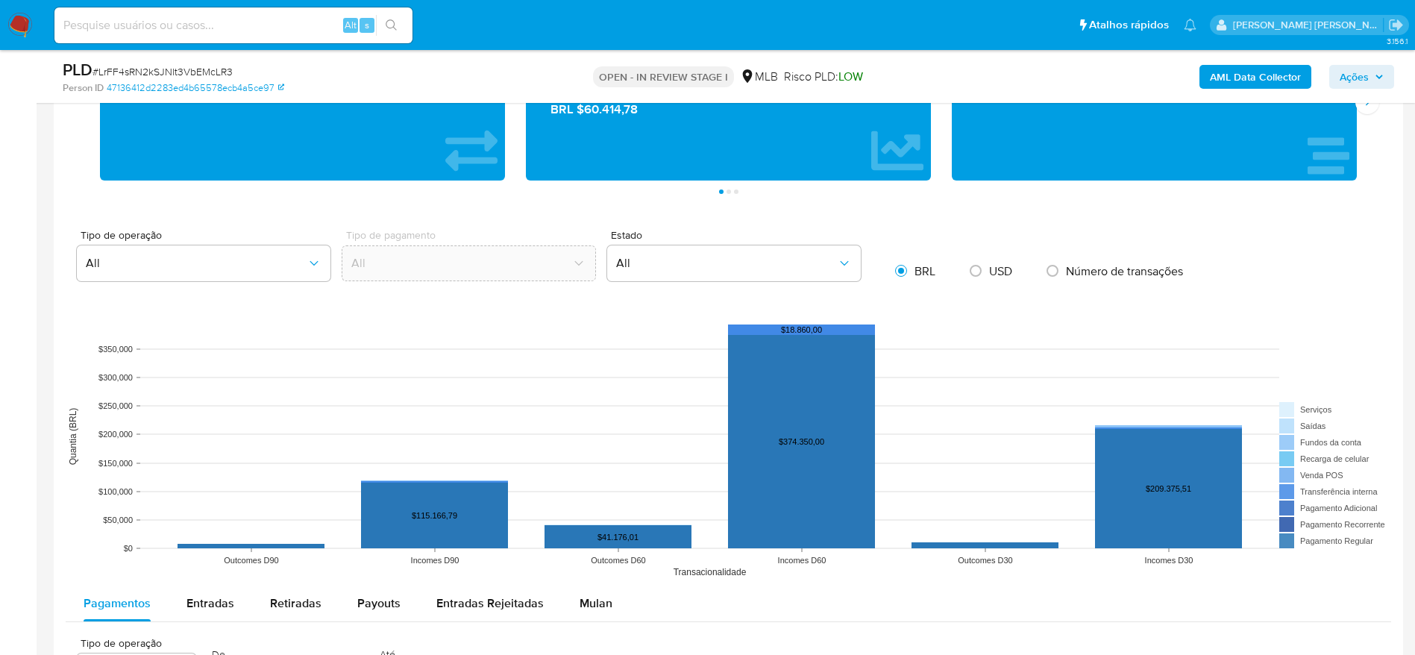
scroll to position [1343, 0]
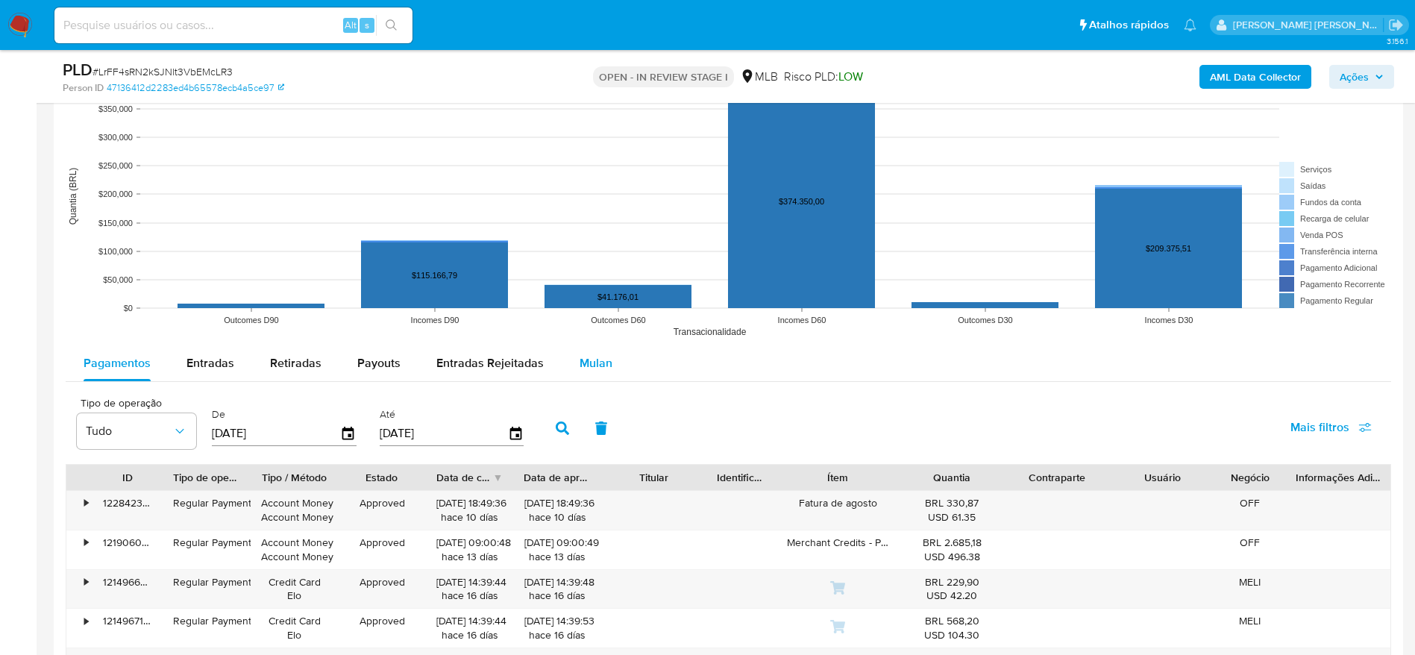
click at [594, 372] on div "Mulan" at bounding box center [596, 363] width 33 height 36
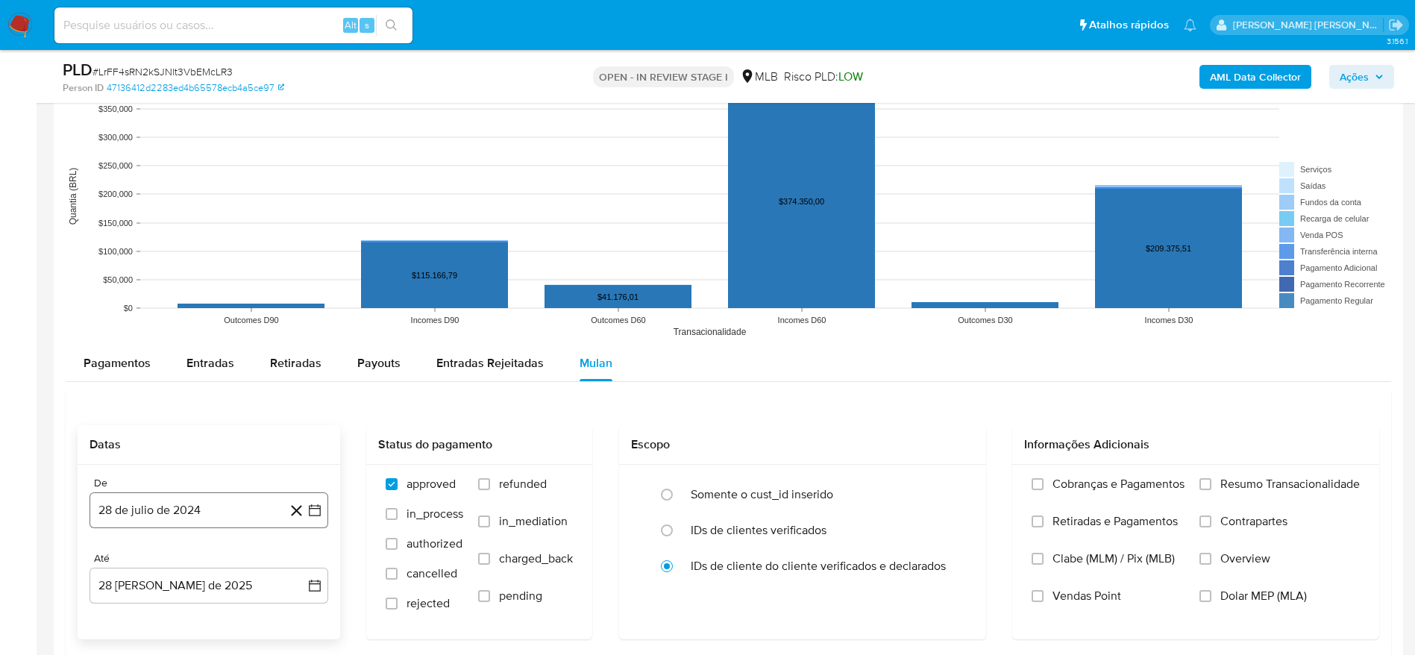
click at [195, 496] on button "28 de julio de 2024" at bounding box center [209, 510] width 239 height 36
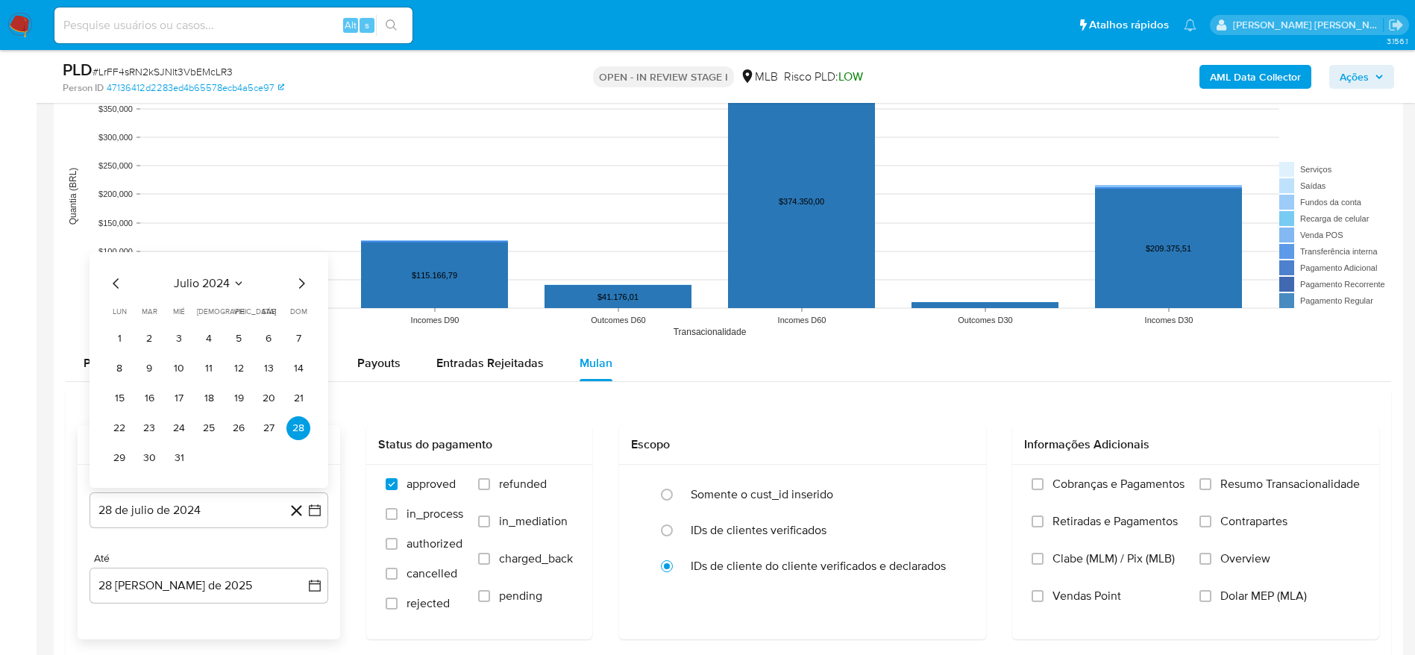
click at [207, 282] on span "julio 2024" at bounding box center [202, 283] width 56 height 15
click at [297, 263] on icon "Año siguiente" at bounding box center [299, 266] width 18 height 18
click at [144, 402] on span "[DATE]" at bounding box center [143, 404] width 33 height 12
click at [146, 328] on button "1" at bounding box center [149, 339] width 24 height 24
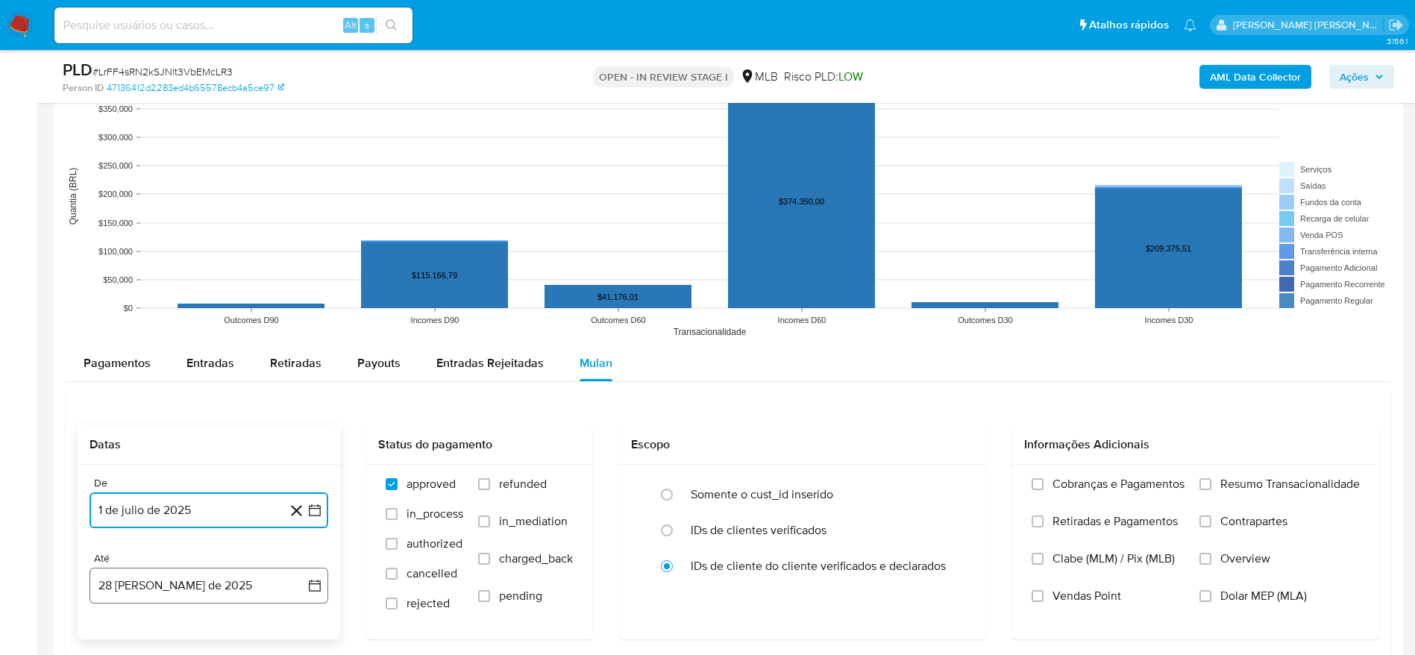
click at [138, 588] on button "[DATE]" at bounding box center [209, 586] width 239 height 36
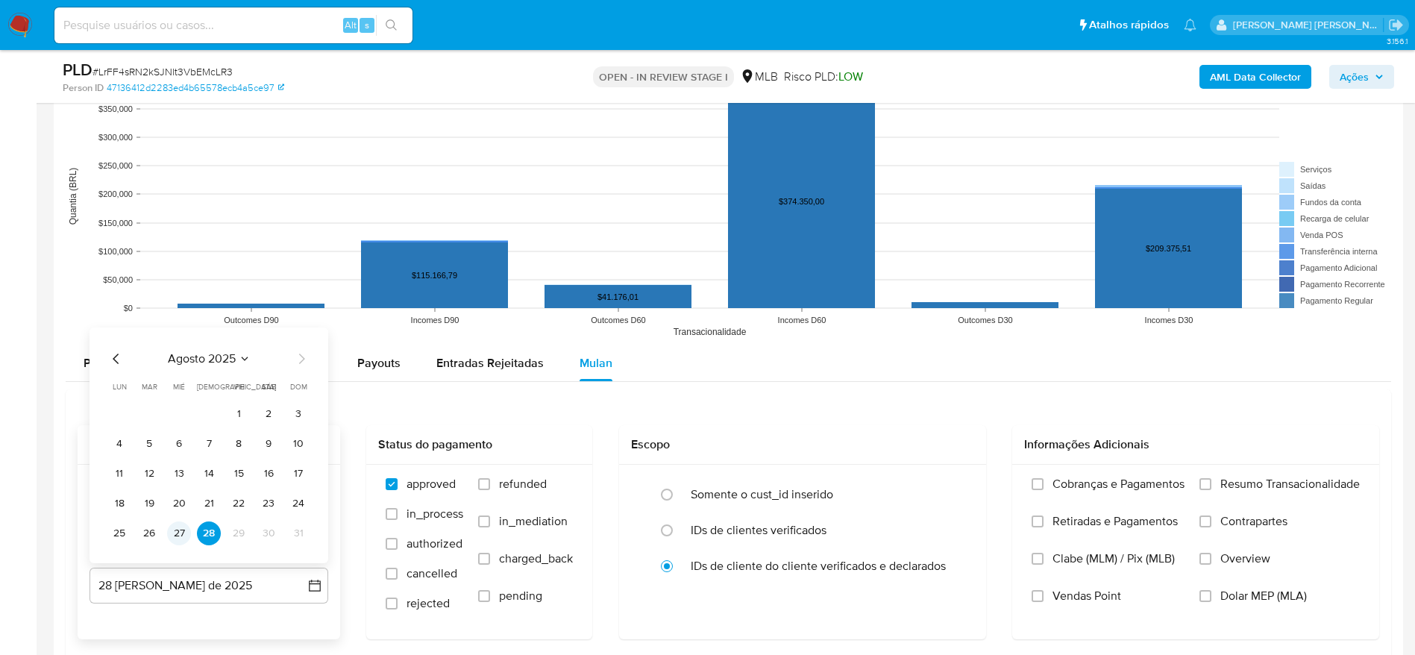
click at [175, 522] on button "27" at bounding box center [179, 534] width 24 height 24
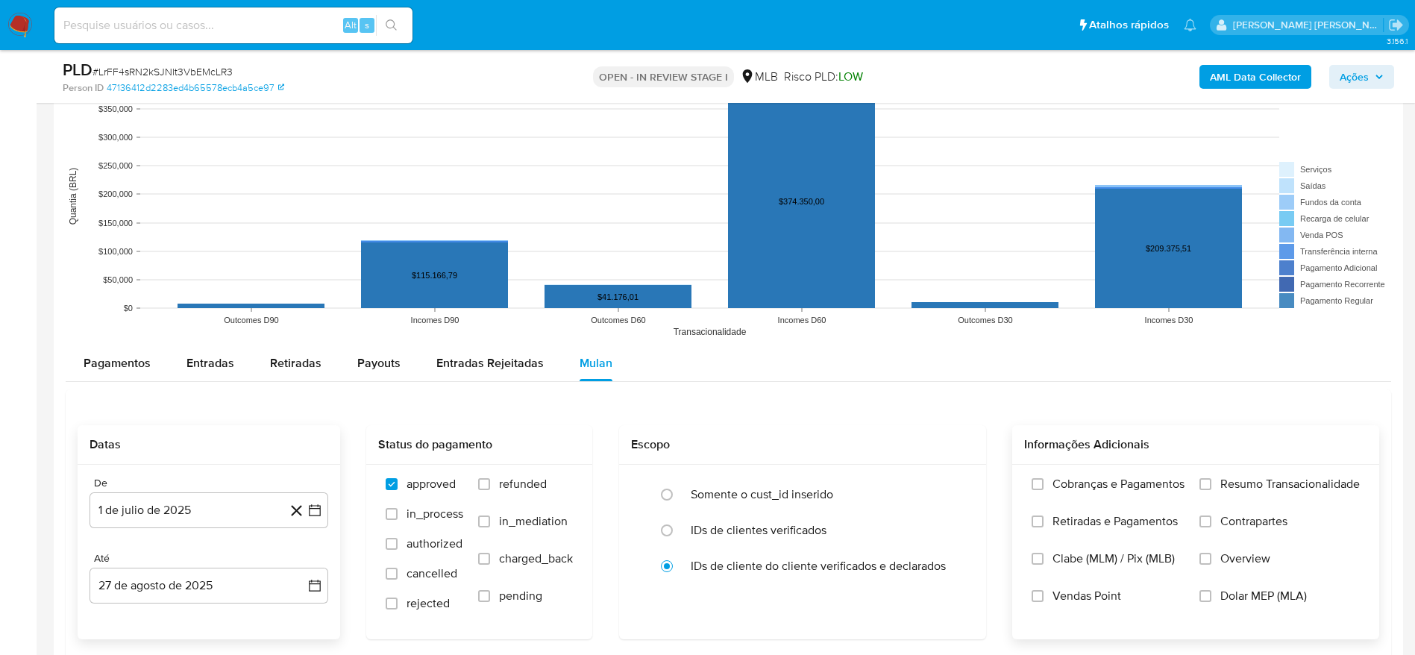
click at [1236, 484] on span "Resumo Transacionalidade" at bounding box center [1291, 484] width 140 height 15
click at [1212, 484] on input "Resumo Transacionalidade" at bounding box center [1206, 484] width 12 height 12
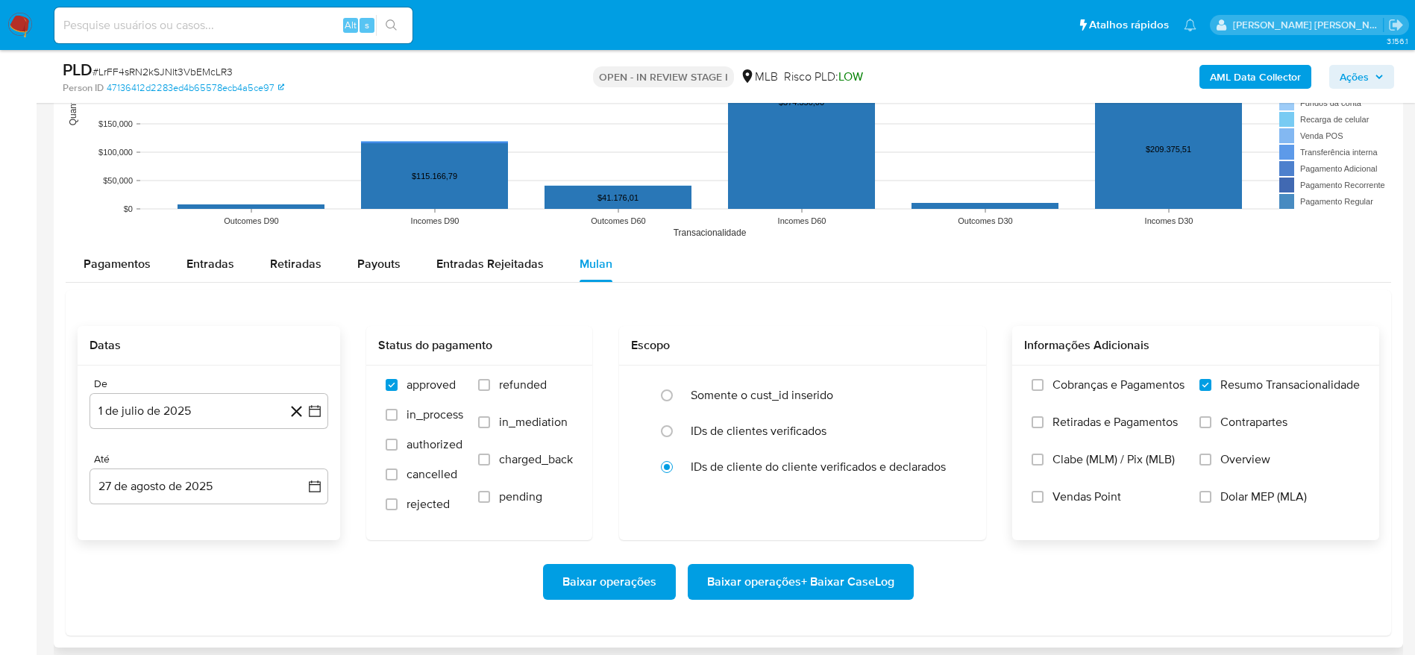
scroll to position [1567, 0]
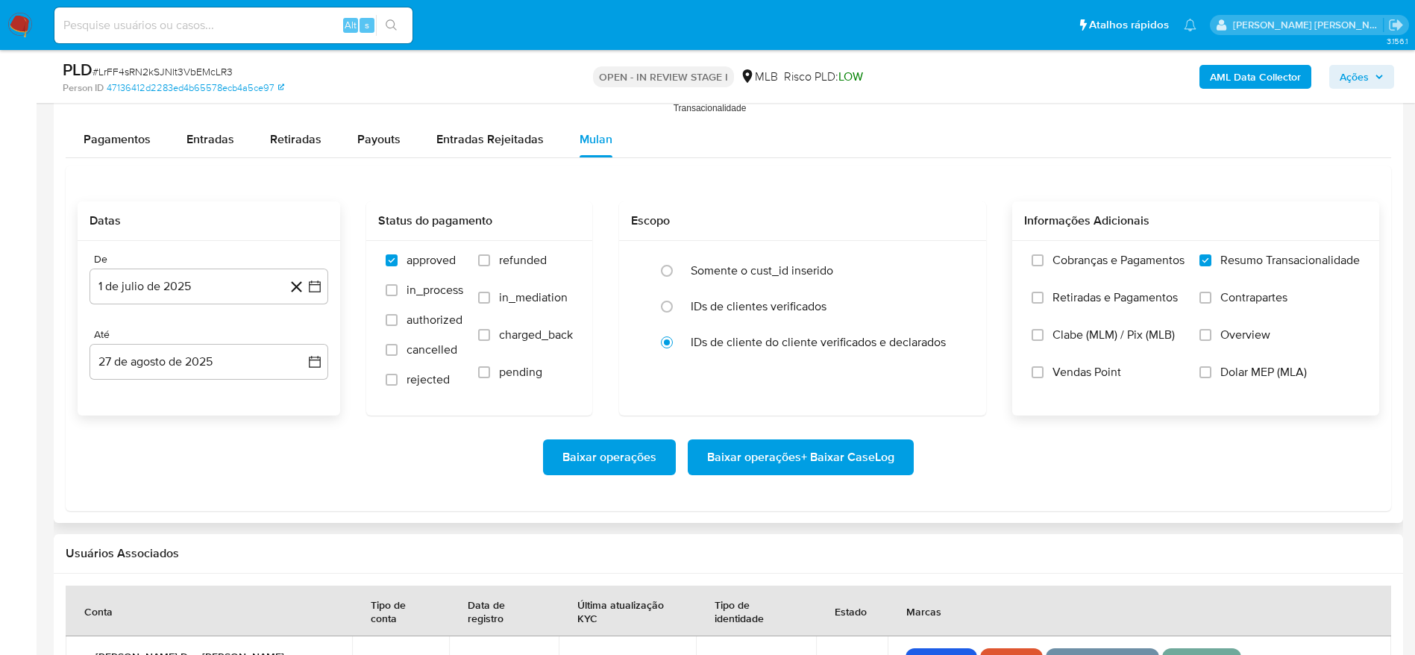
click at [727, 457] on span "Baixar operações + Baixar CaseLog" at bounding box center [800, 457] width 187 height 33
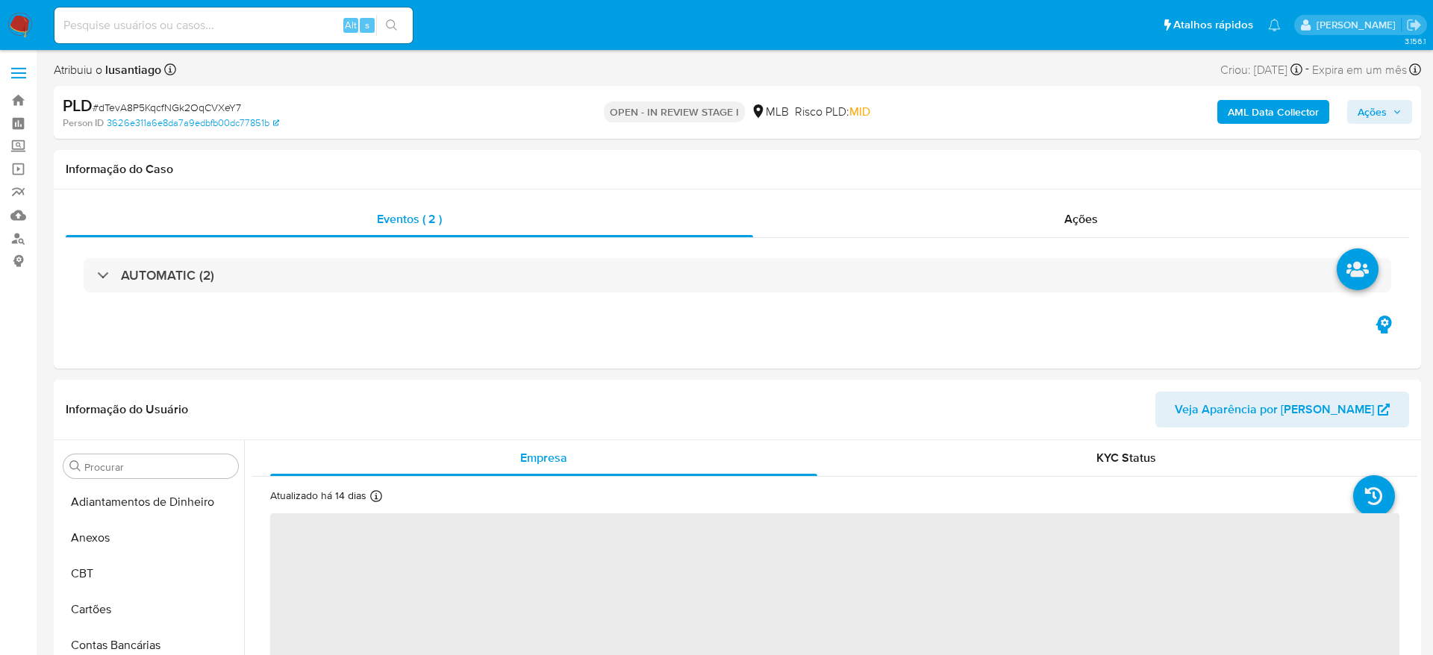
select select "10"
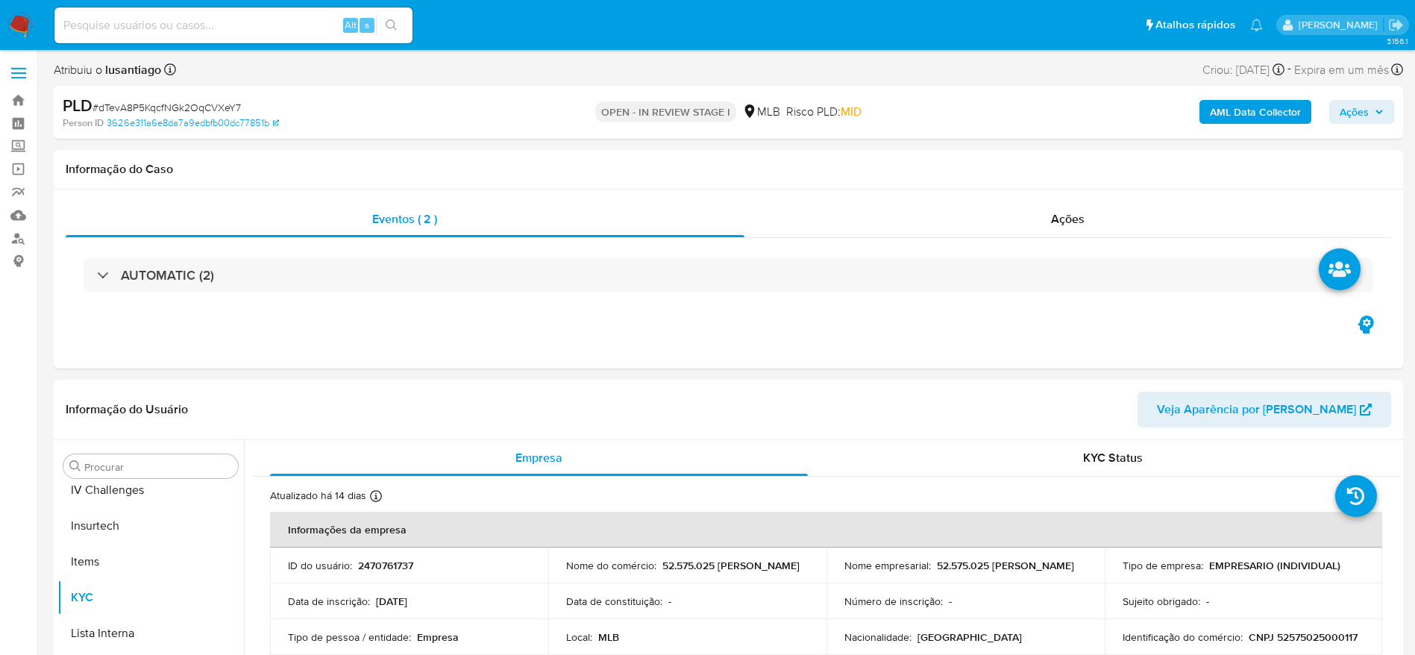
scroll to position [666, 0]
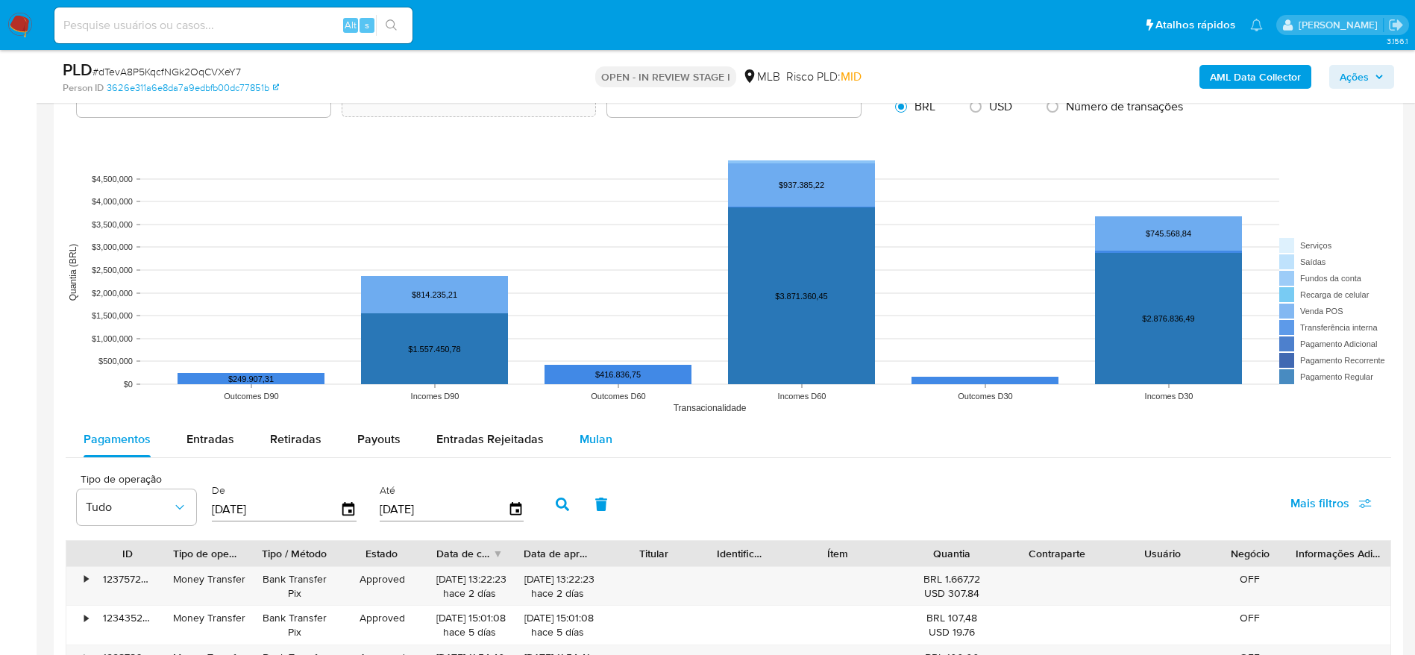
click at [590, 434] on span "Mulan" at bounding box center [596, 439] width 33 height 17
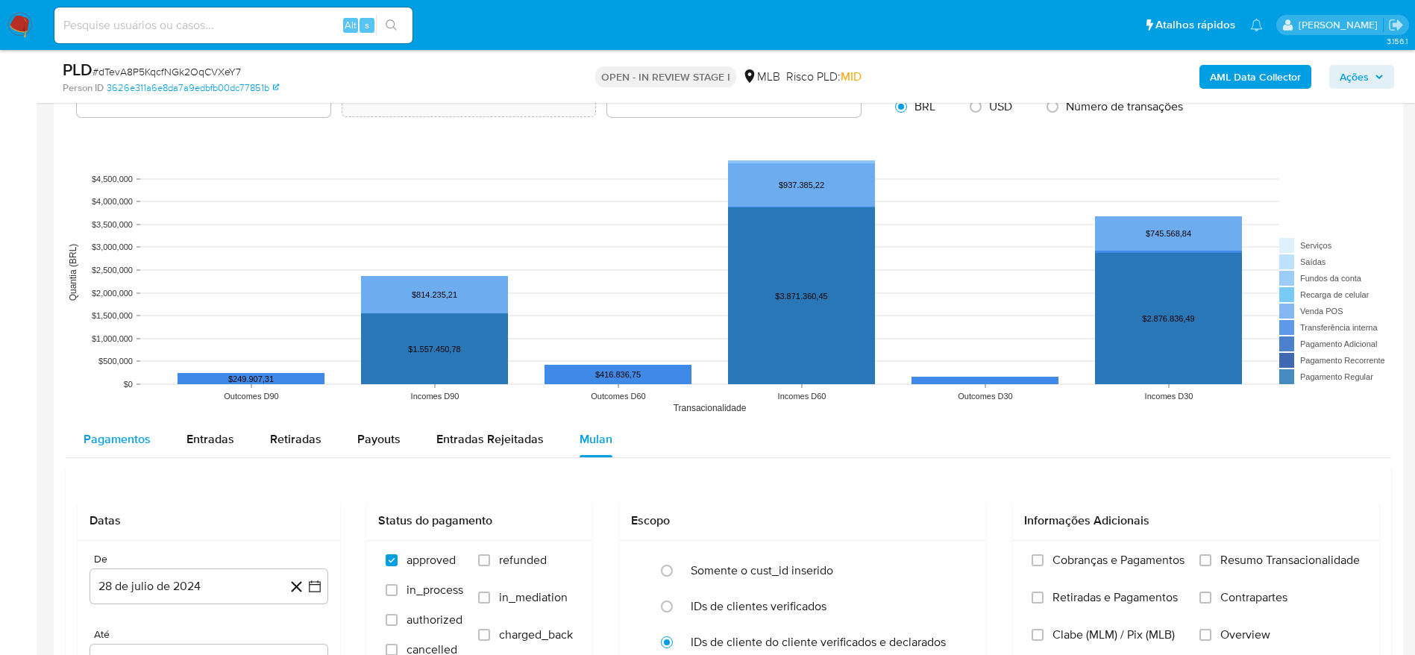
scroll to position [1679, 0]
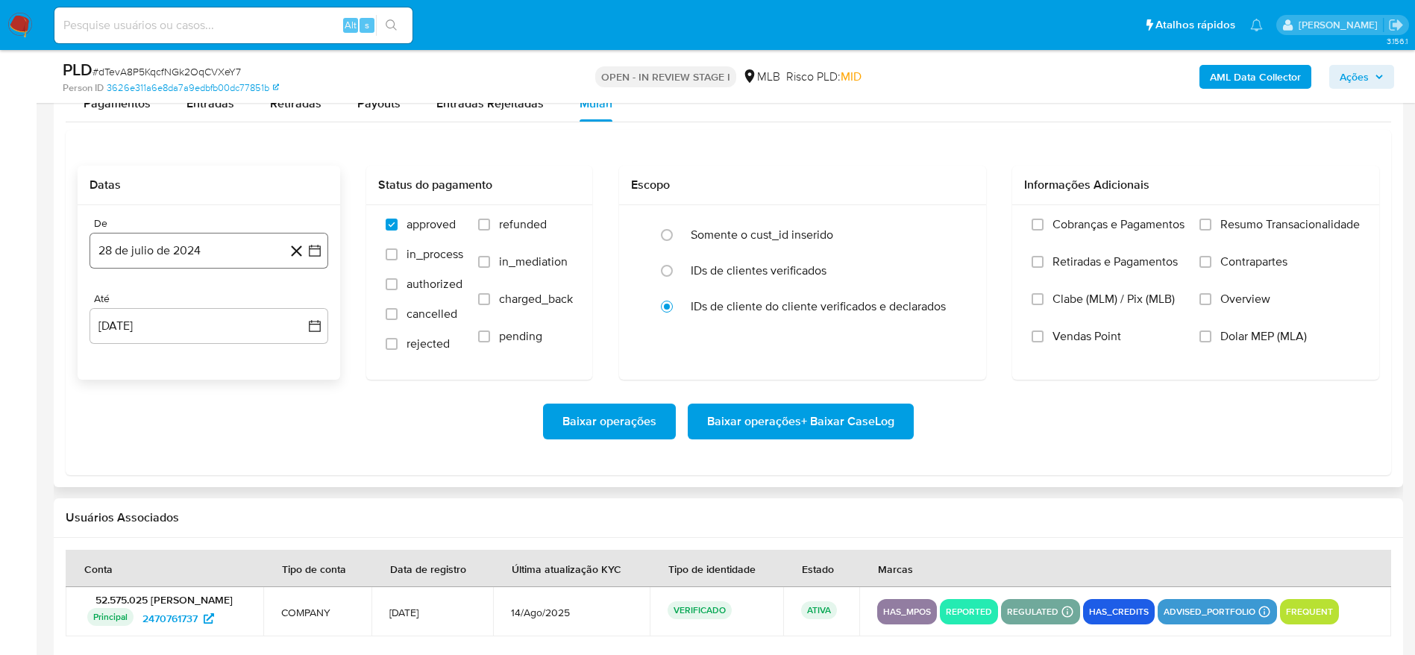
click at [216, 251] on button "28 de julio de 2024" at bounding box center [209, 251] width 239 height 36
click at [198, 298] on span "julio 2024" at bounding box center [202, 304] width 56 height 15
click at [301, 301] on icon "Año siguiente" at bounding box center [299, 304] width 18 height 18
click at [146, 439] on span "[DATE]" at bounding box center [143, 443] width 33 height 12
click at [153, 365] on button "1" at bounding box center [149, 360] width 24 height 24
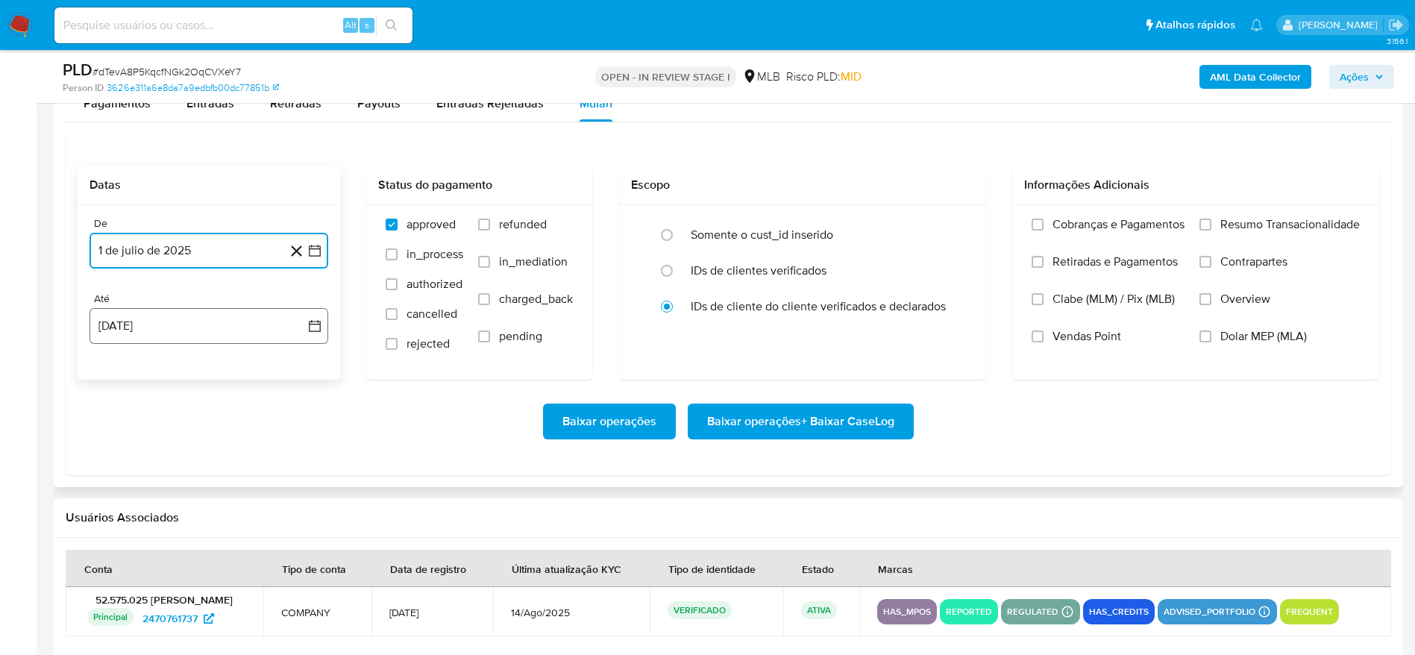
click at [204, 323] on button "28 de agosto de 2025" at bounding box center [209, 326] width 239 height 36
click at [185, 556] on button "27" at bounding box center [179, 554] width 24 height 24
click at [1230, 221] on span "Resumo Transacionalidade" at bounding box center [1291, 224] width 140 height 15
click at [1212, 221] on input "Resumo Transacionalidade" at bounding box center [1206, 225] width 12 height 12
click at [755, 424] on span "Baixar operações + Baixar CaseLog" at bounding box center [800, 421] width 187 height 33
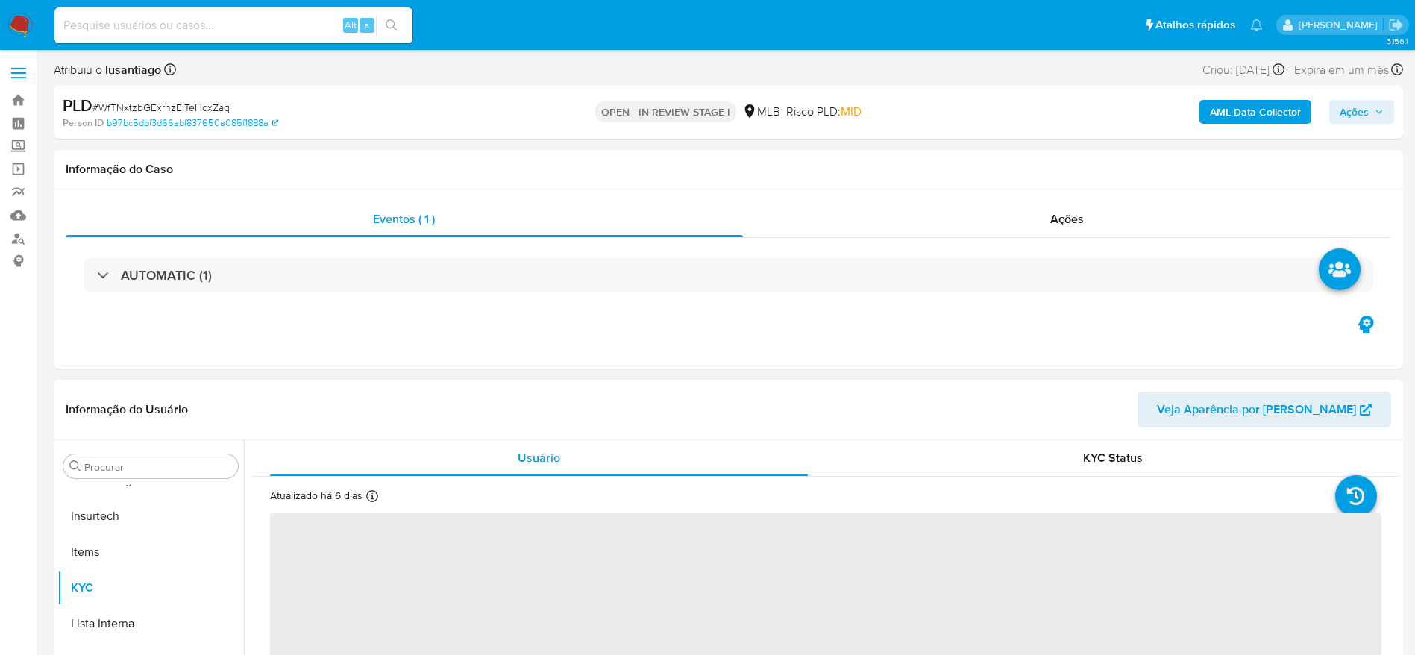
scroll to position [336, 0]
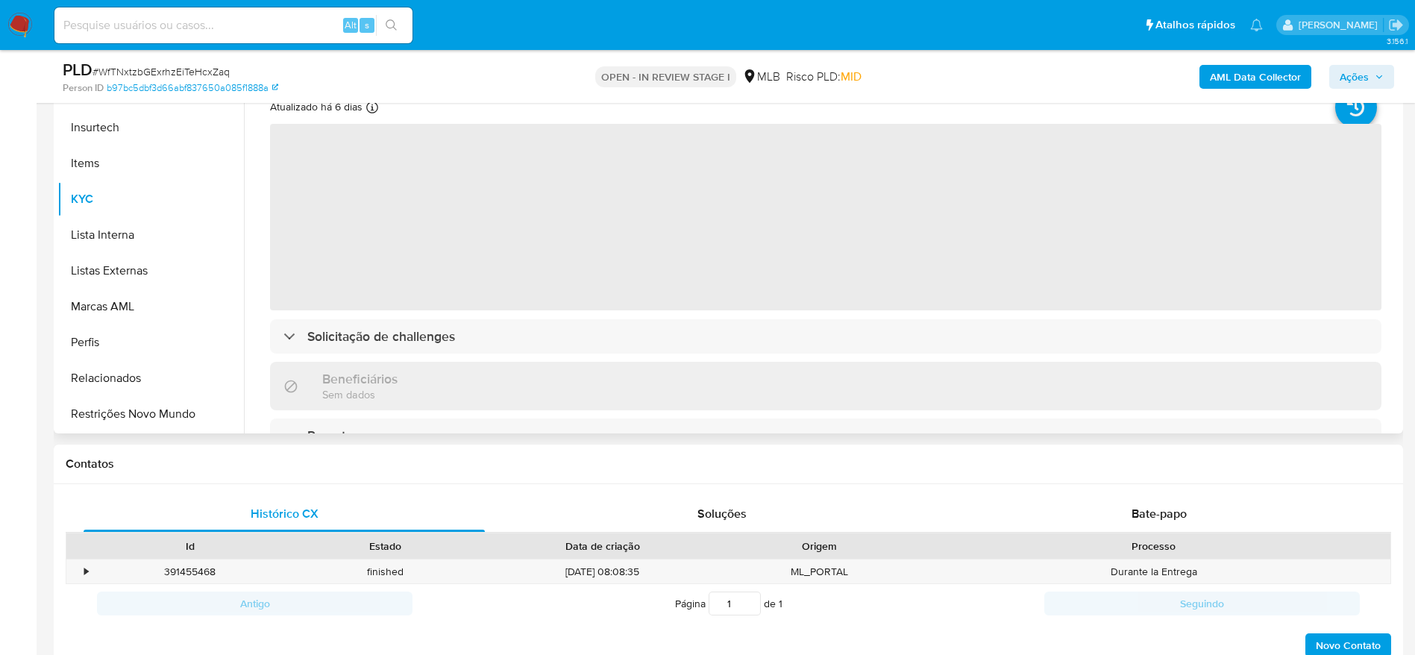
select select "10"
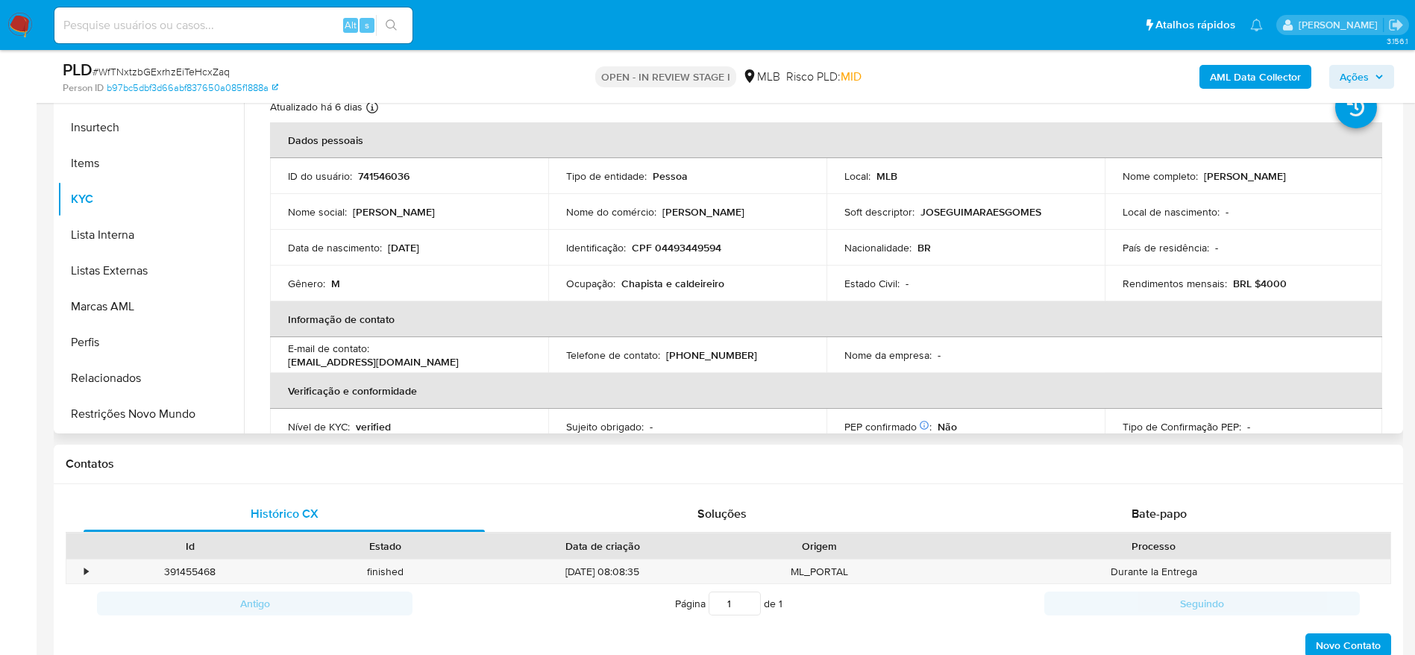
click at [692, 251] on p "CPF 04493449594" at bounding box center [677, 247] width 90 height 13
copy p "04493449594"
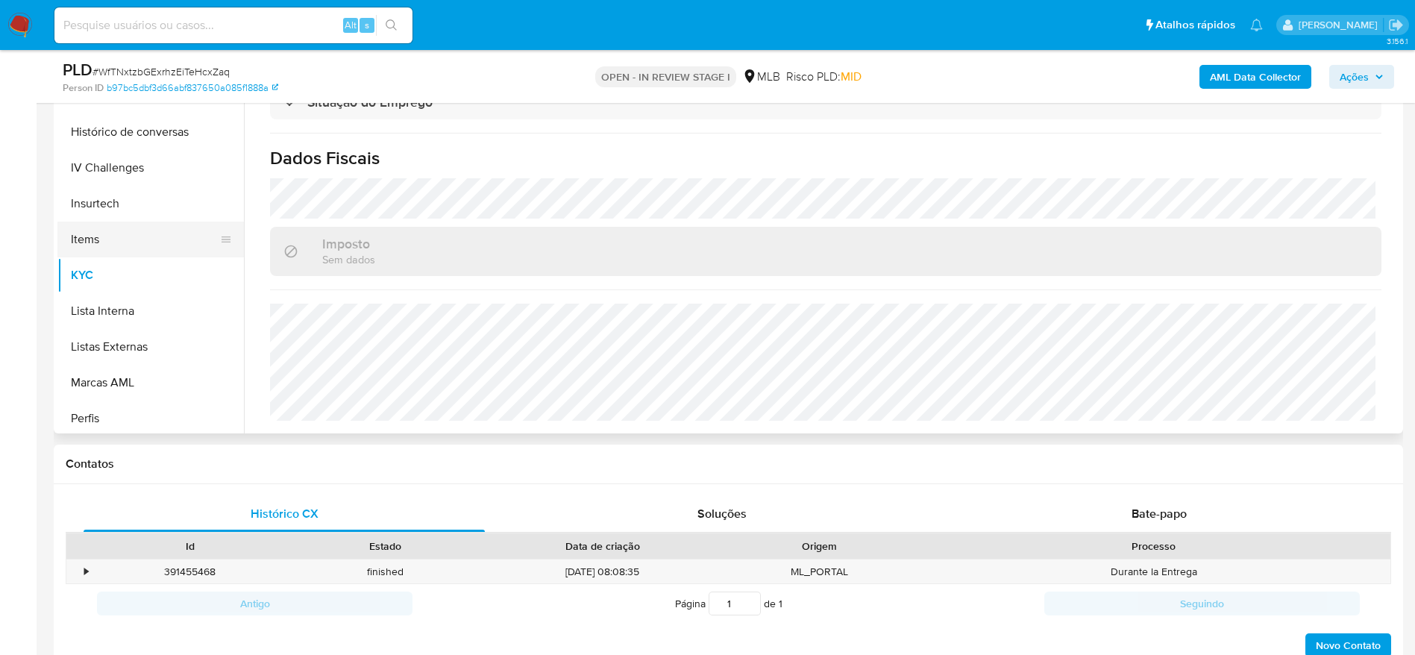
scroll to position [442, 0]
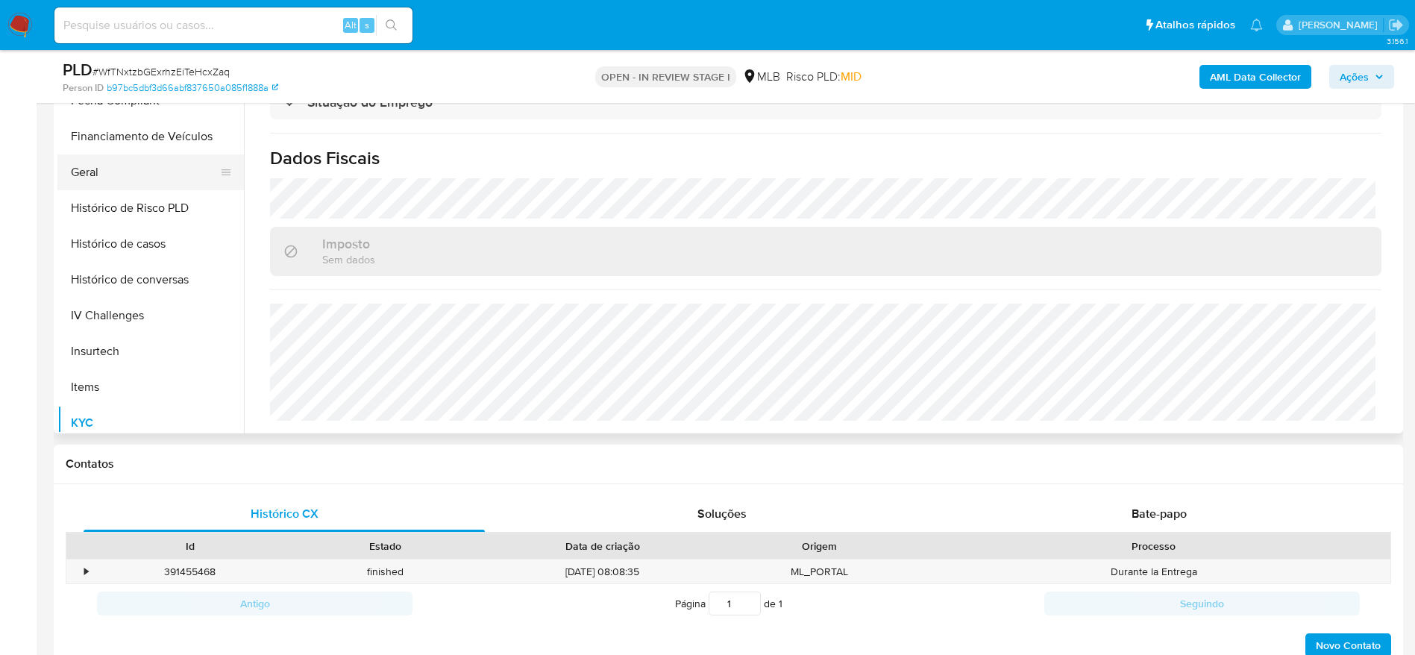
click at [131, 169] on button "Geral" at bounding box center [144, 172] width 175 height 36
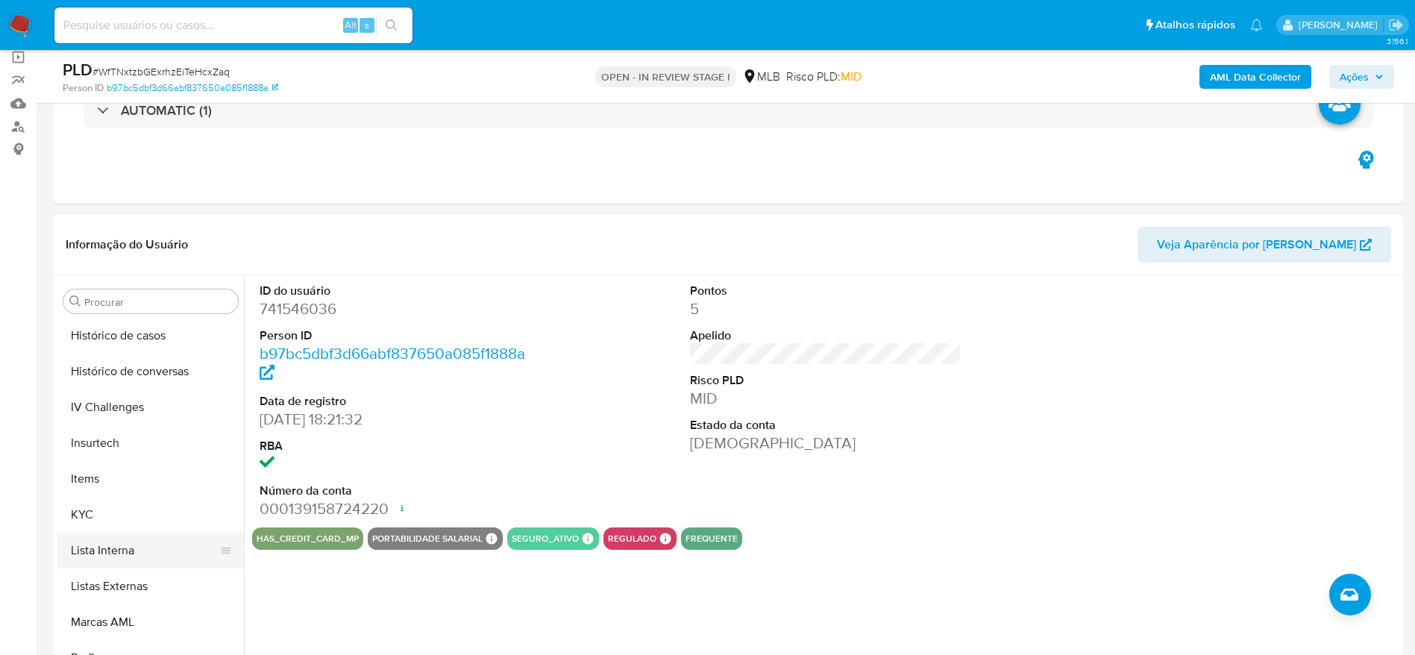
scroll to position [666, 0]
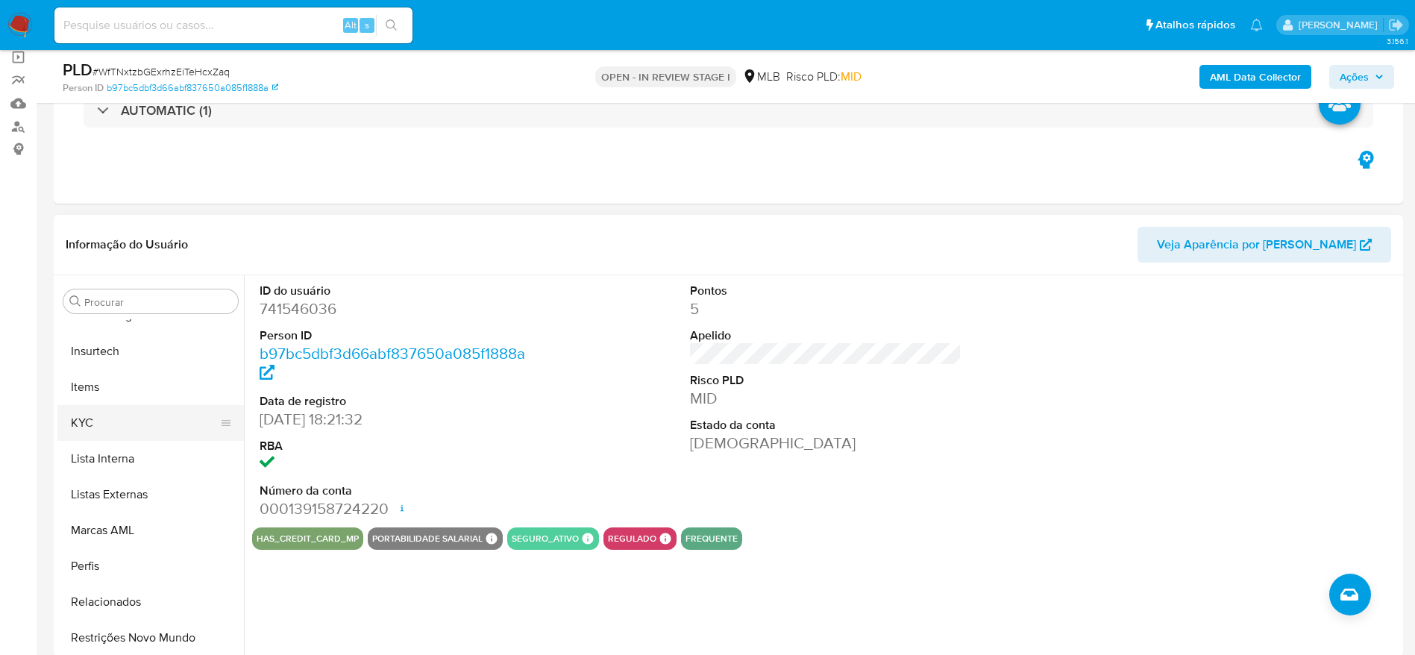
click at [113, 417] on button "KYC" at bounding box center [144, 423] width 175 height 36
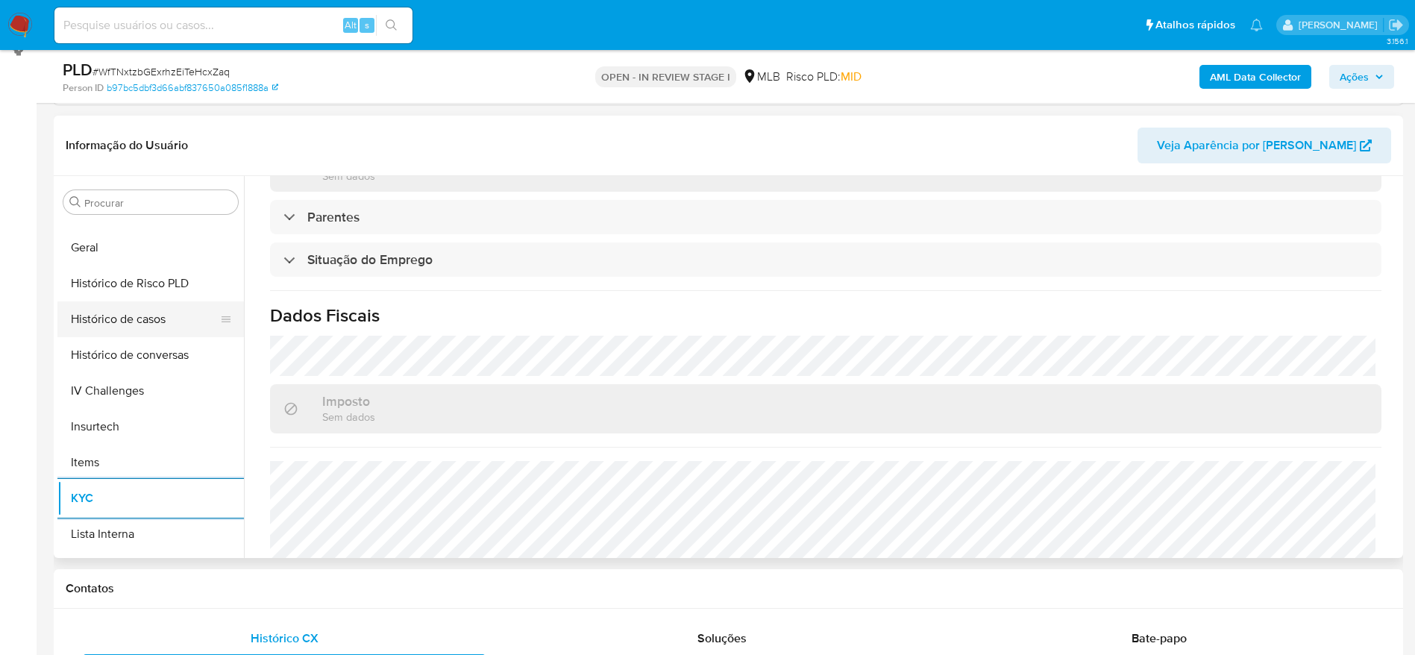
scroll to position [331, 0]
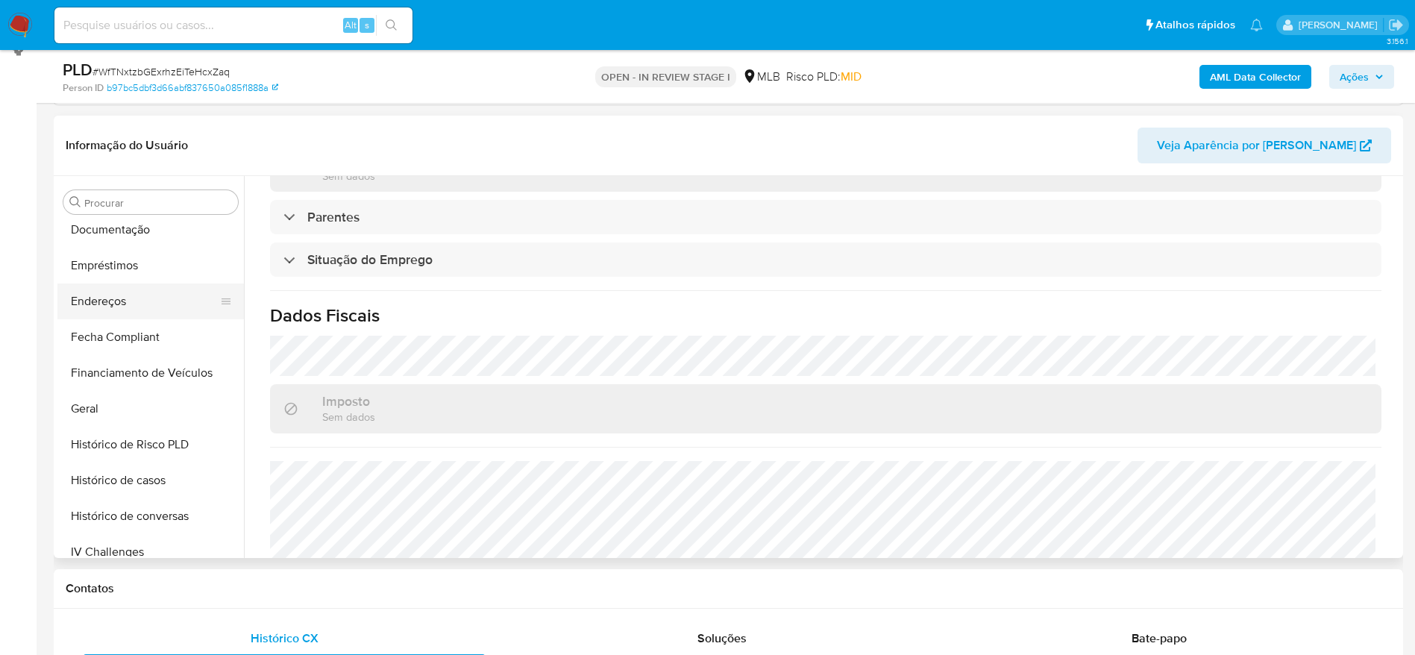
click at [114, 302] on button "Endereços" at bounding box center [144, 302] width 175 height 36
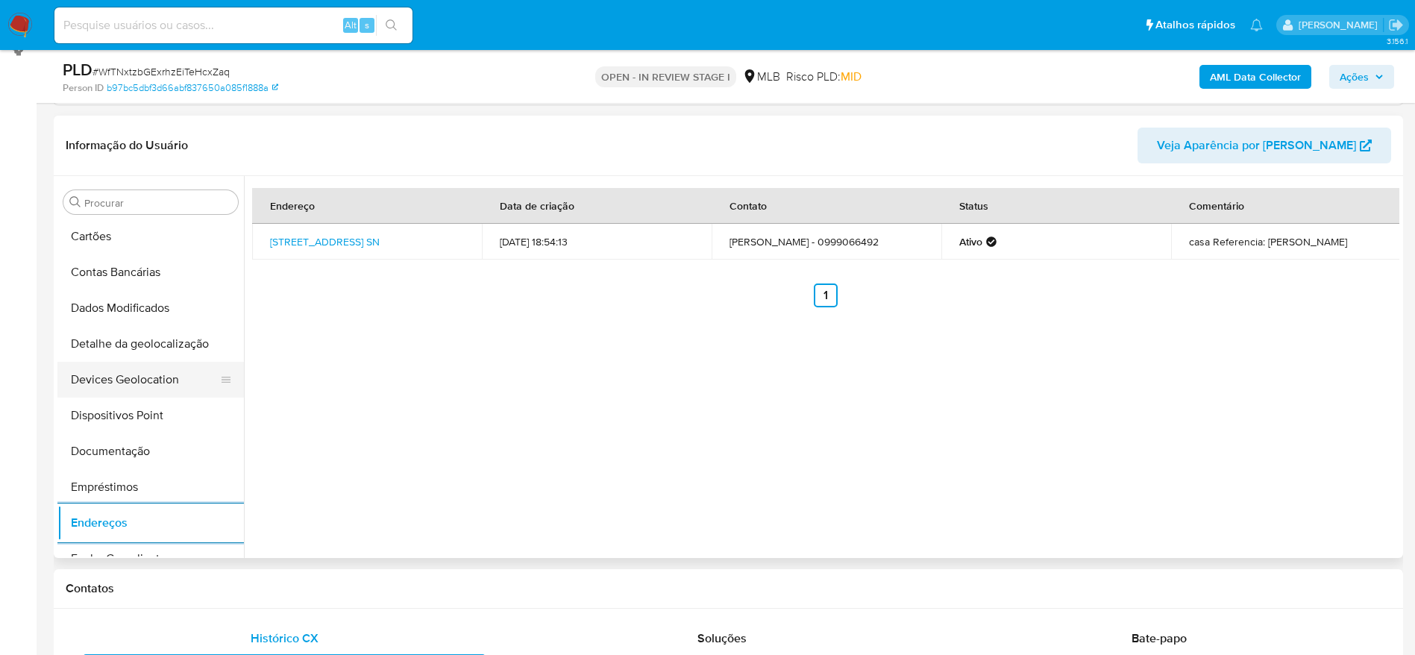
scroll to position [107, 0]
click at [139, 340] on button "Detalhe da geolocalização" at bounding box center [144, 346] width 175 height 36
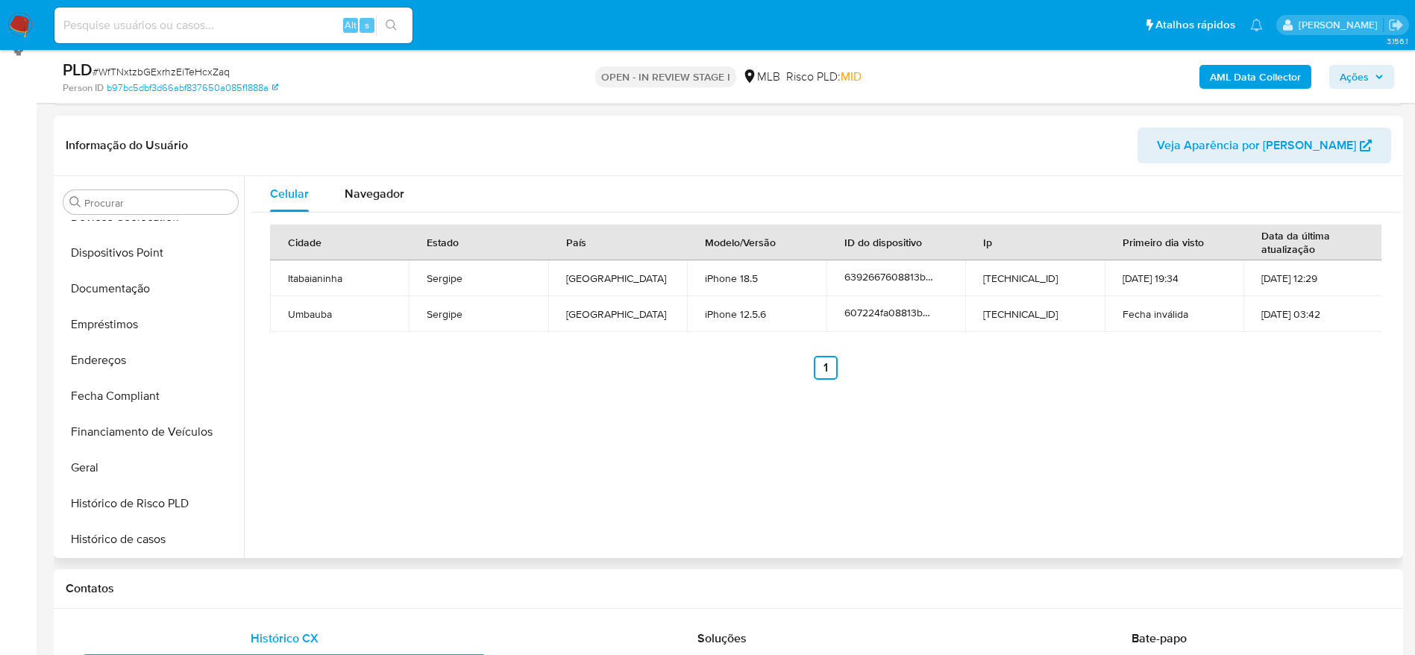
scroll to position [666, 0]
click at [146, 539] on button "Restrições Novo Mundo" at bounding box center [144, 539] width 175 height 36
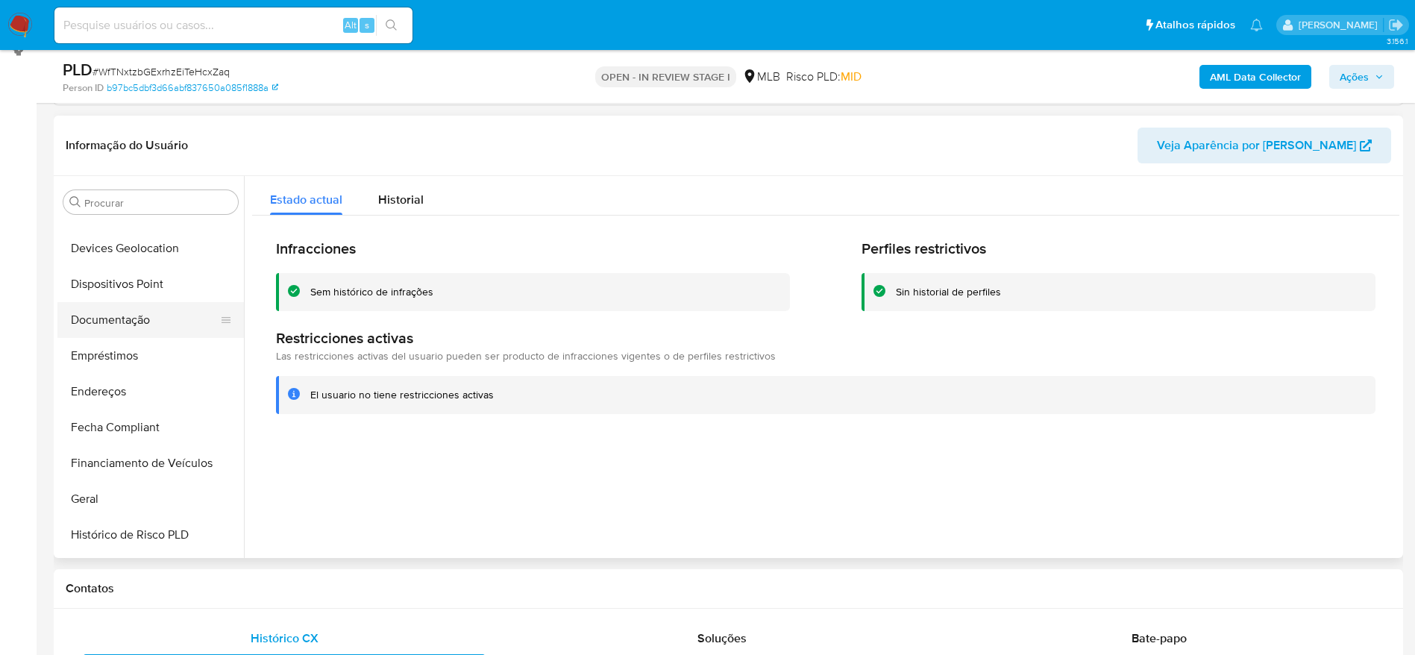
scroll to position [219, 0]
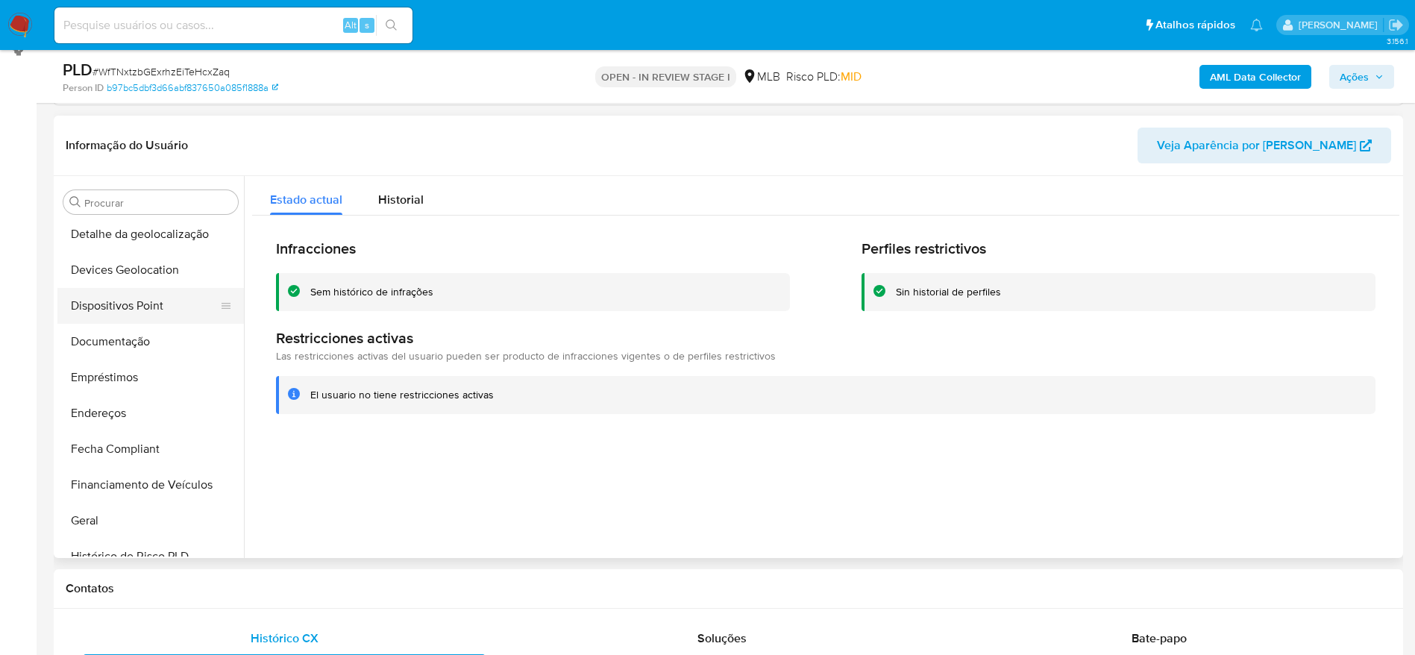
click at [128, 303] on button "Dispositivos Point" at bounding box center [144, 306] width 175 height 36
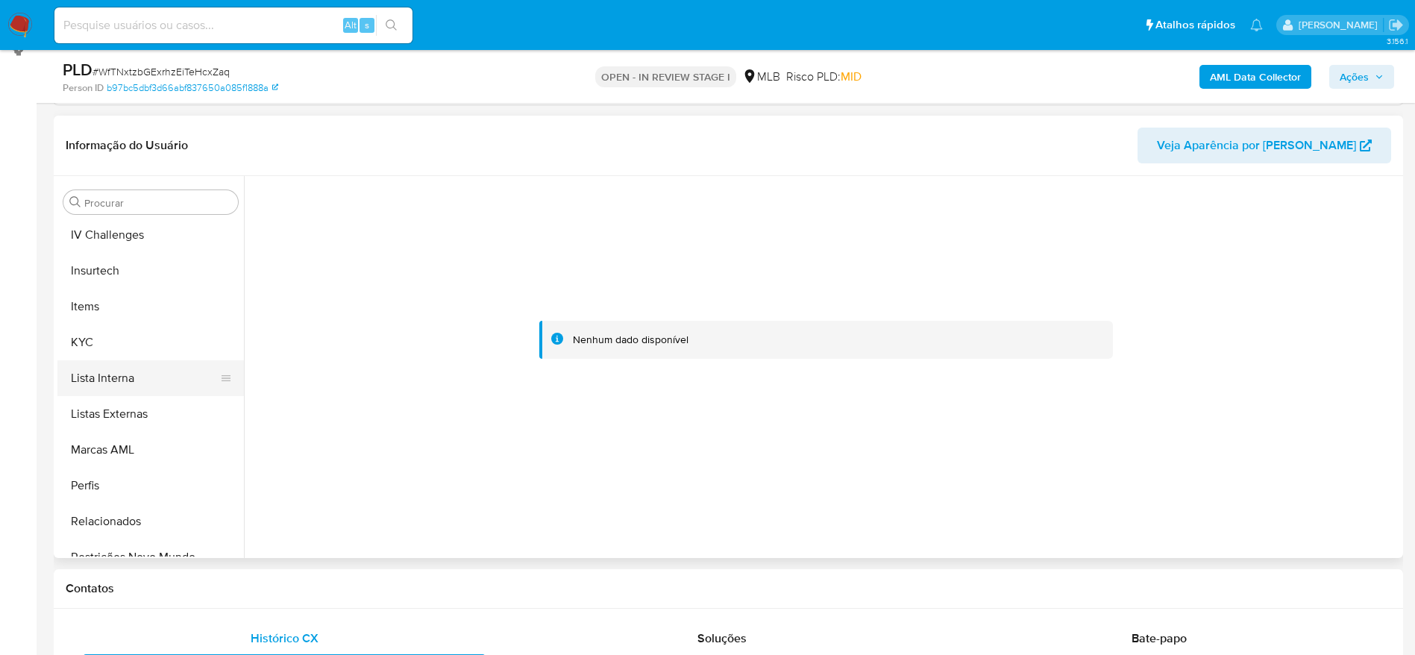
scroll to position [666, 0]
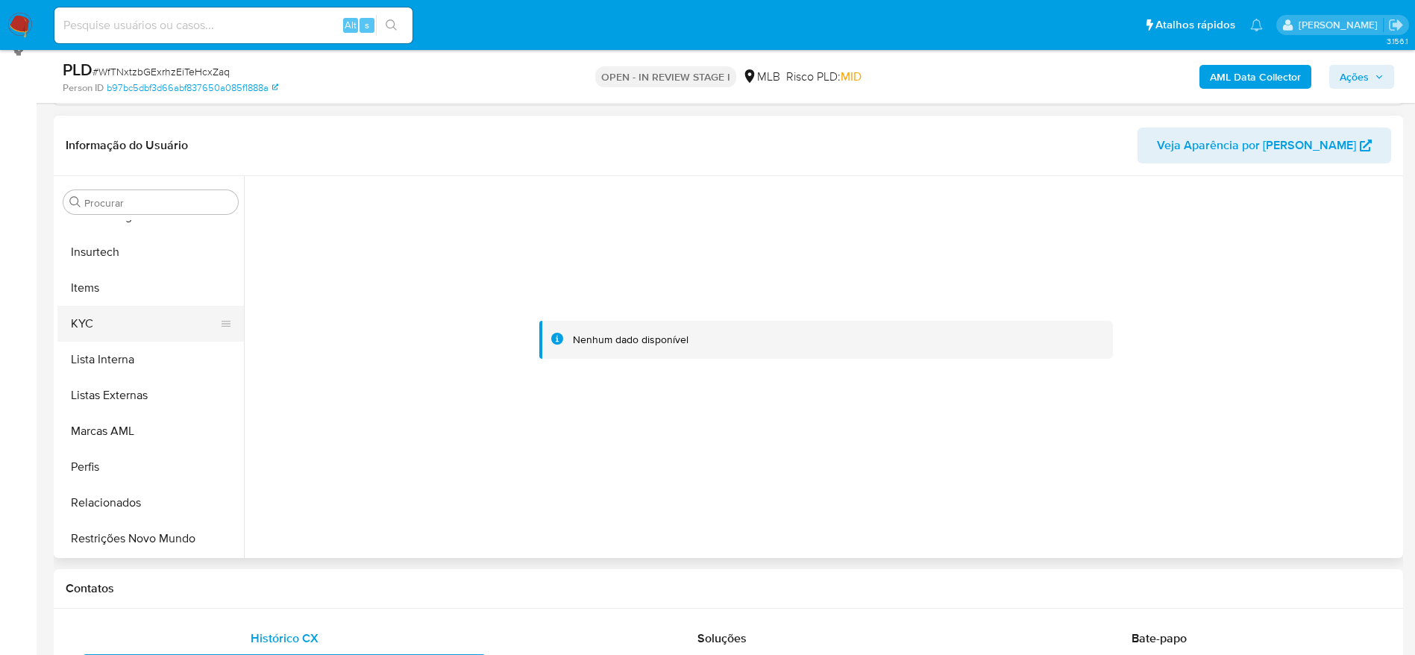
click at [98, 321] on button "KYC" at bounding box center [144, 324] width 175 height 36
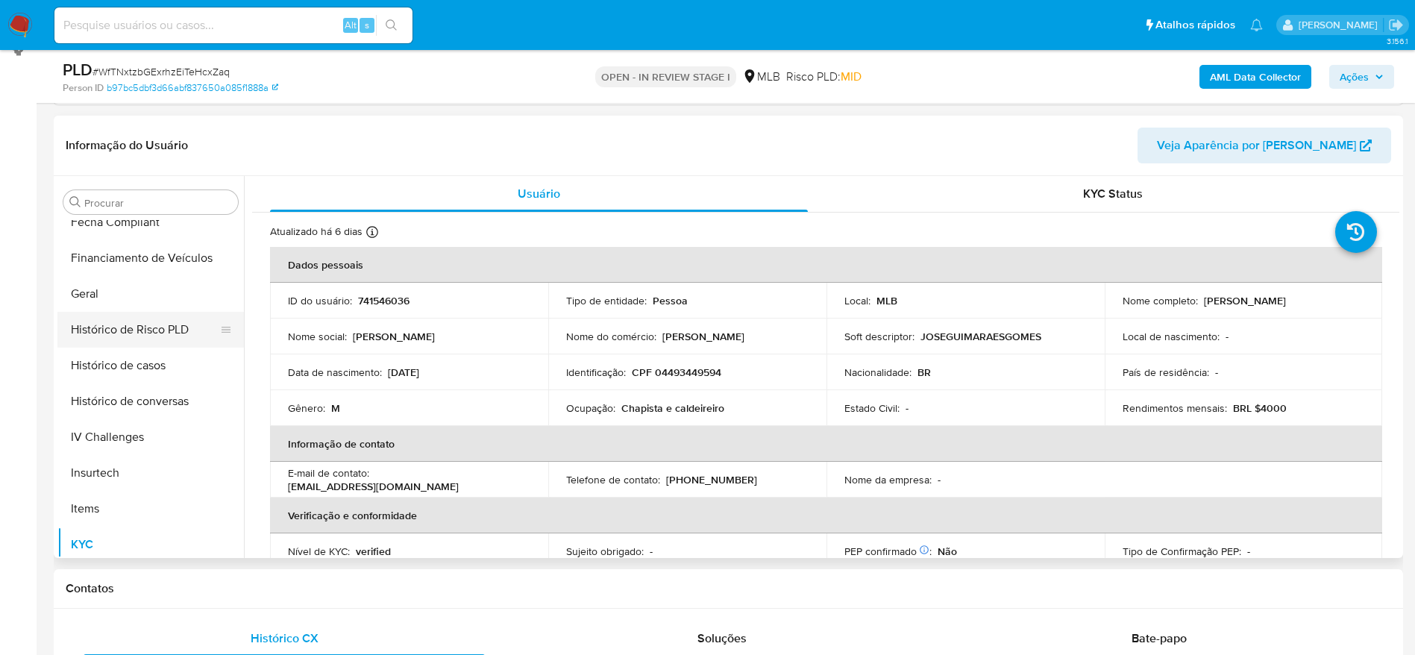
scroll to position [442, 0]
click at [89, 301] on button "Geral" at bounding box center [144, 297] width 175 height 36
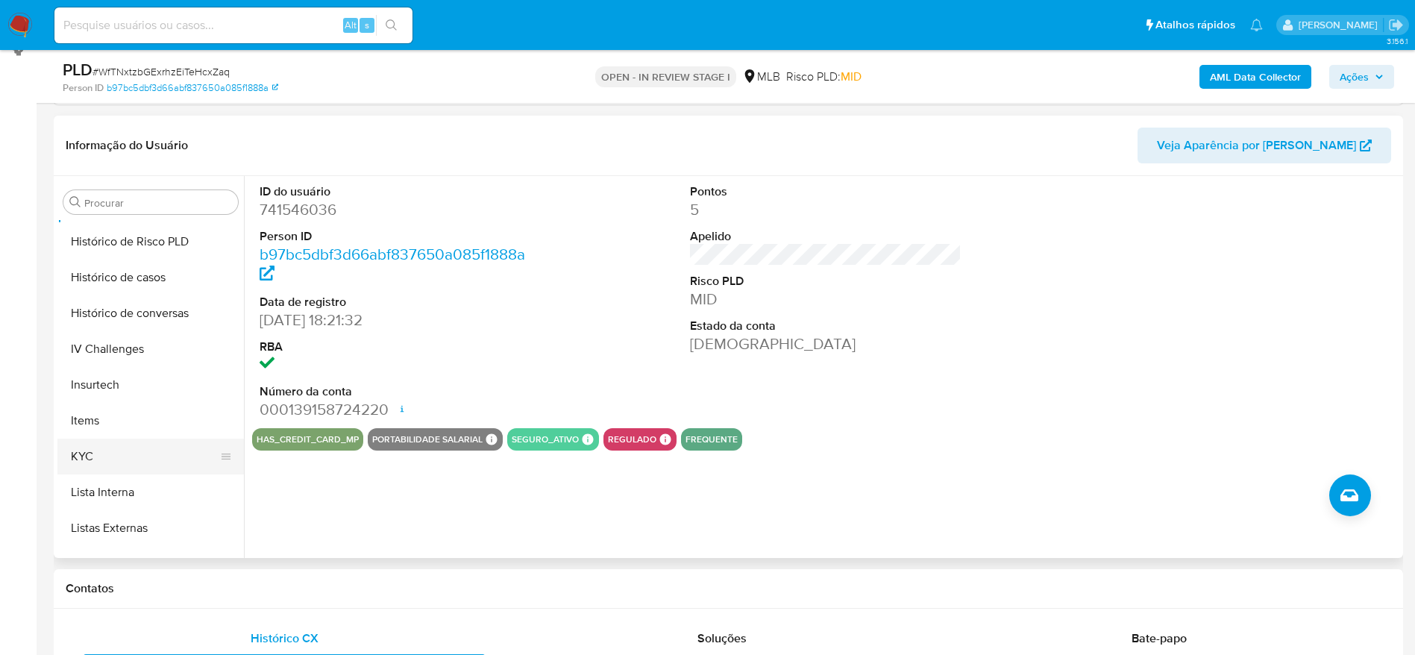
scroll to position [554, 0]
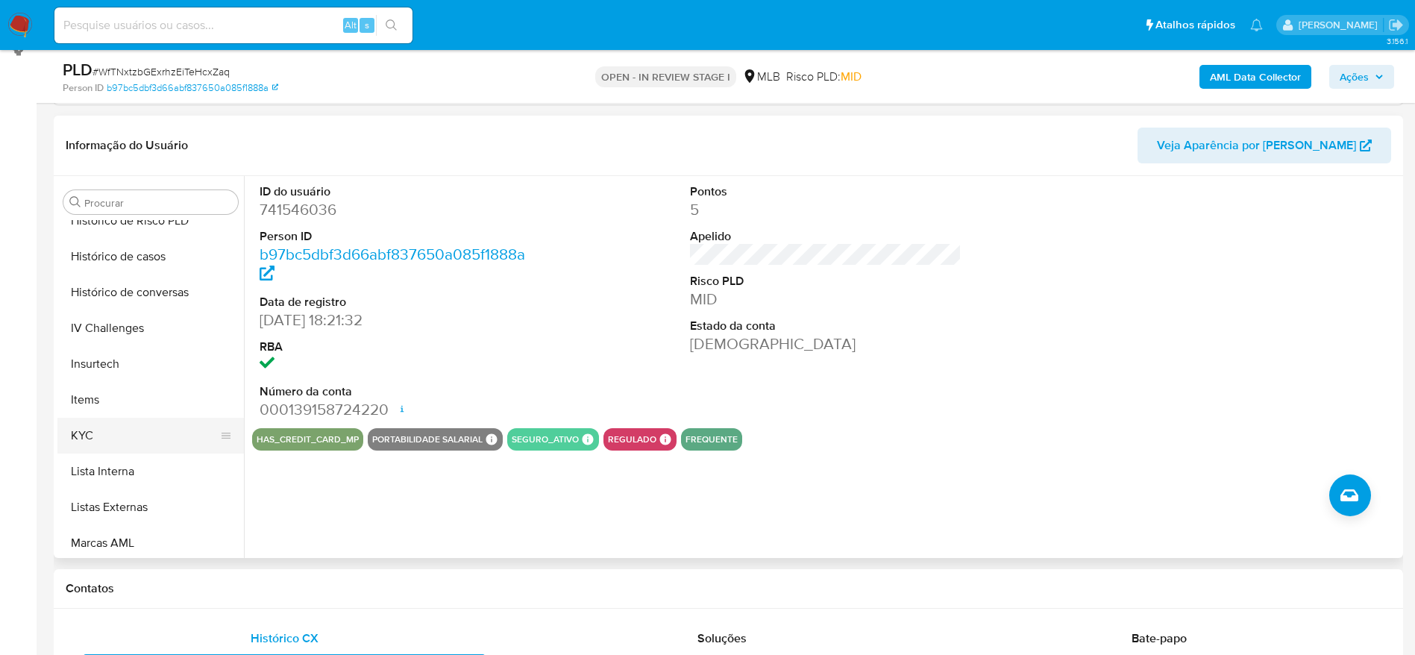
click at [144, 422] on button "KYC" at bounding box center [144, 436] width 175 height 36
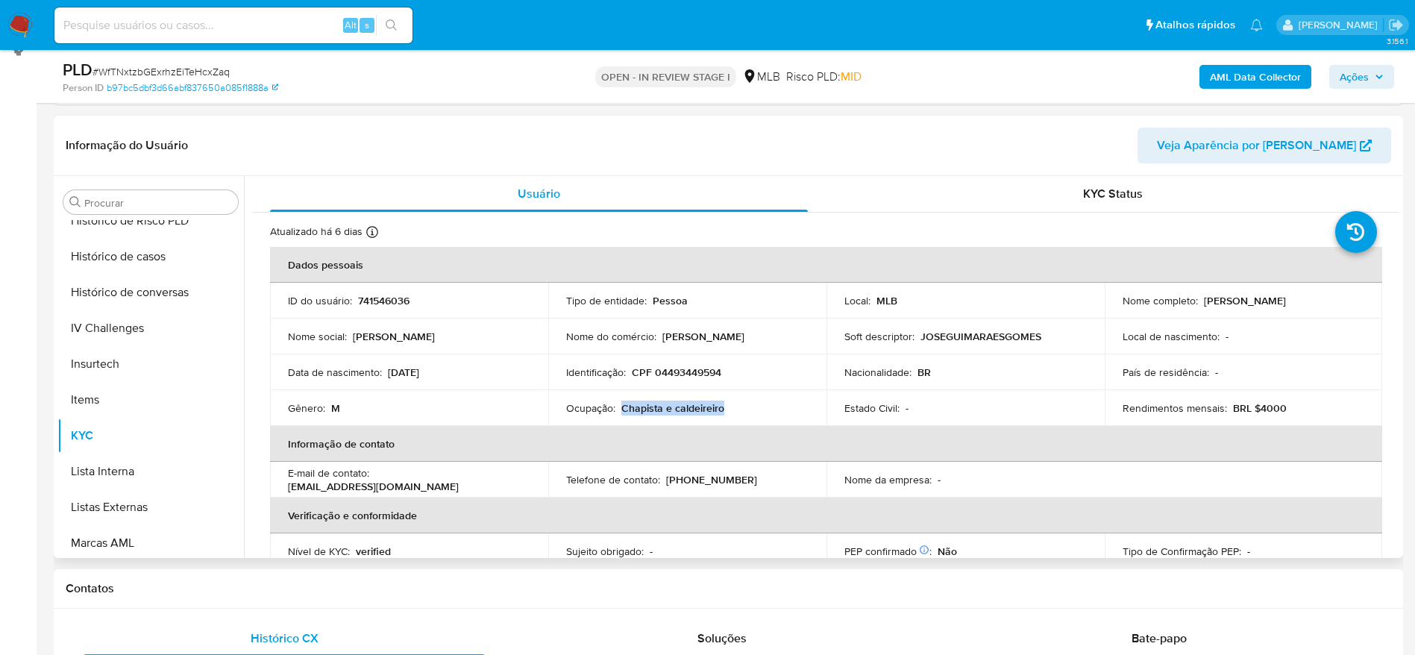
drag, startPoint x: 733, startPoint y: 410, endPoint x: 622, endPoint y: 407, distance: 112.0
click at [622, 407] on div "Ocupação : Chapista e caldeireiro" at bounding box center [687, 407] width 243 height 13
copy p "Chapista e caldeireiro"
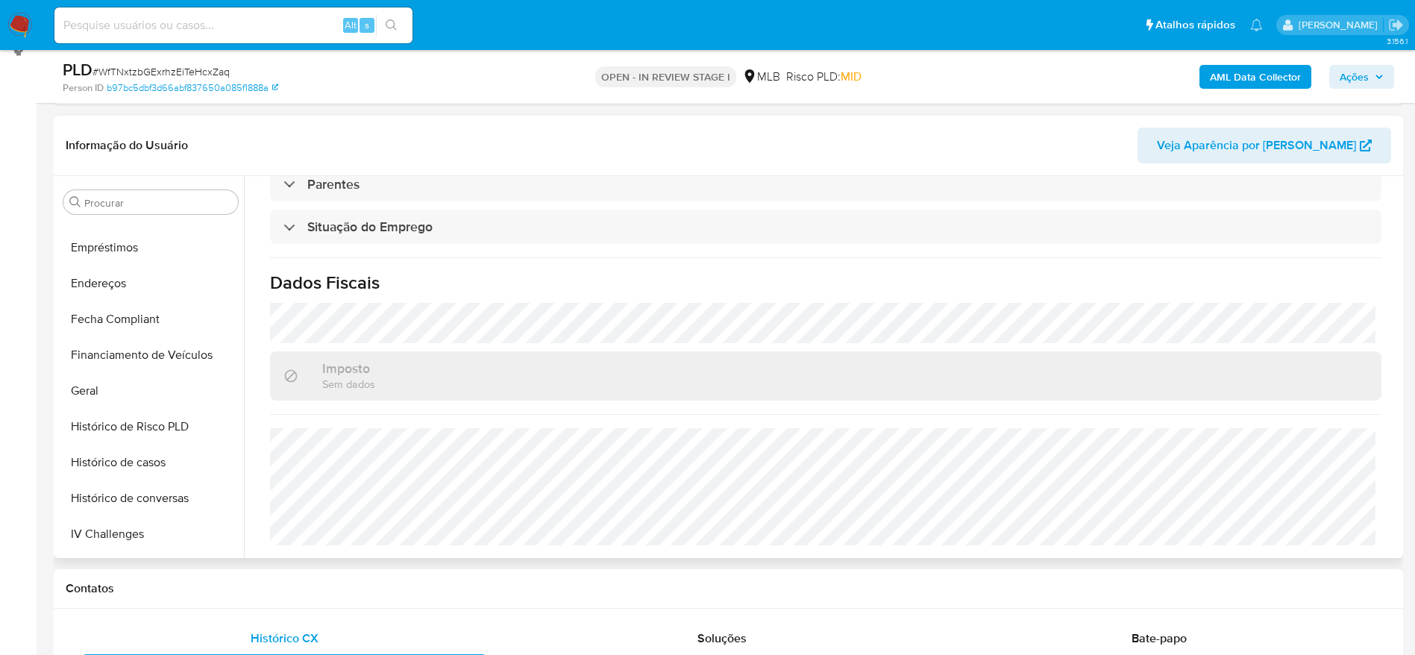
scroll to position [331, 0]
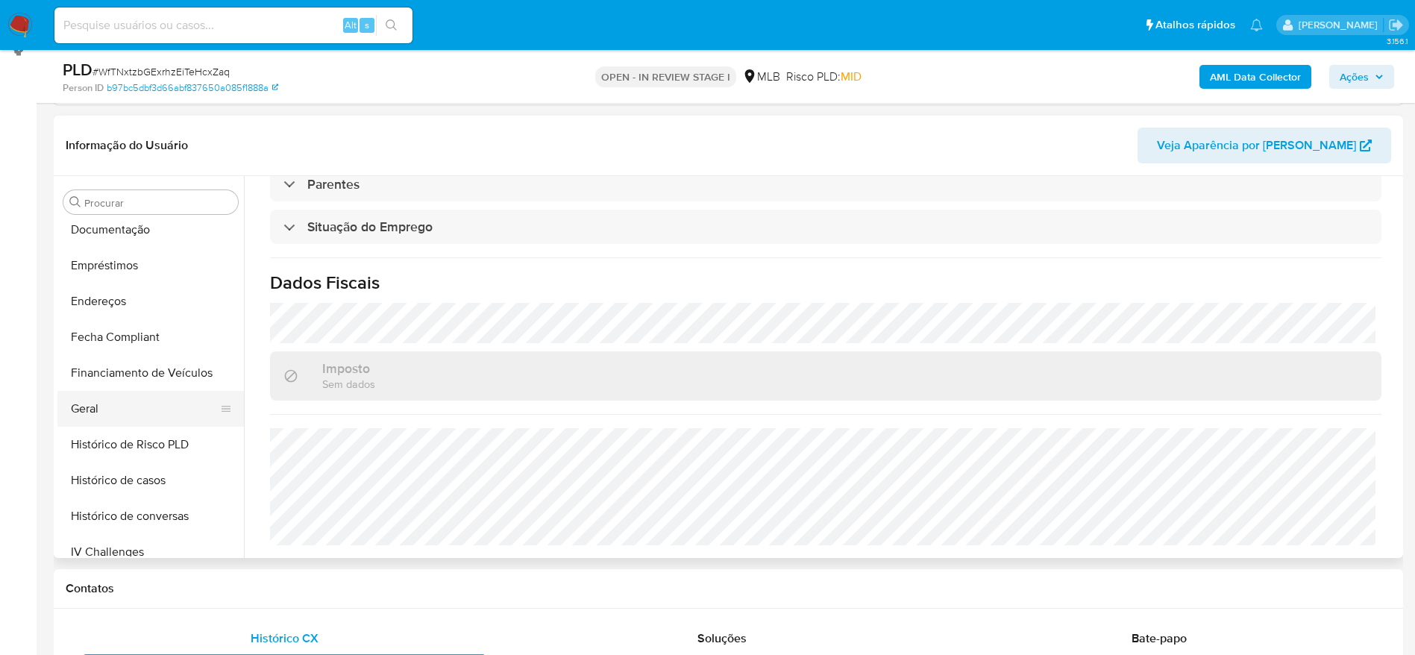
click at [107, 396] on button "Geral" at bounding box center [144, 409] width 175 height 36
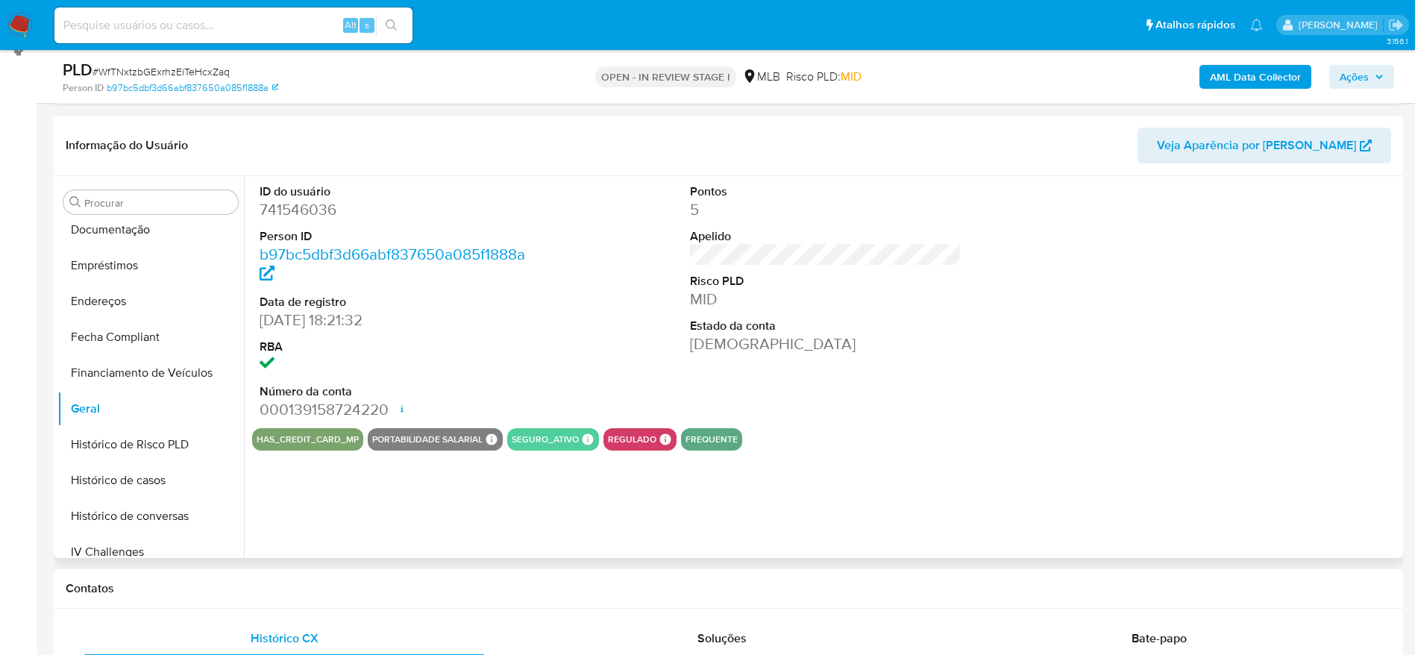
click at [306, 210] on dd "741546036" at bounding box center [396, 209] width 272 height 21
copy dd "741546036"
click at [1354, 67] on span "Ações" at bounding box center [1354, 77] width 29 height 24
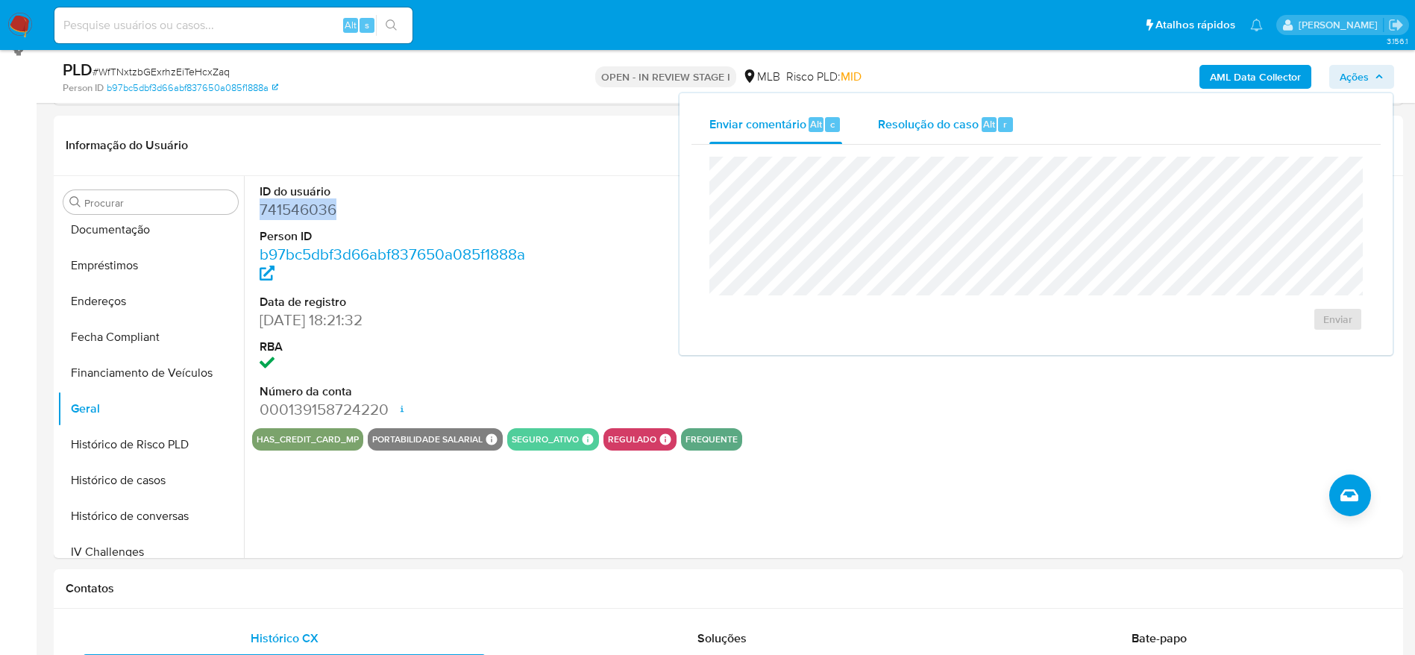
click at [937, 134] on div "Resolução do caso Alt r" at bounding box center [946, 124] width 137 height 39
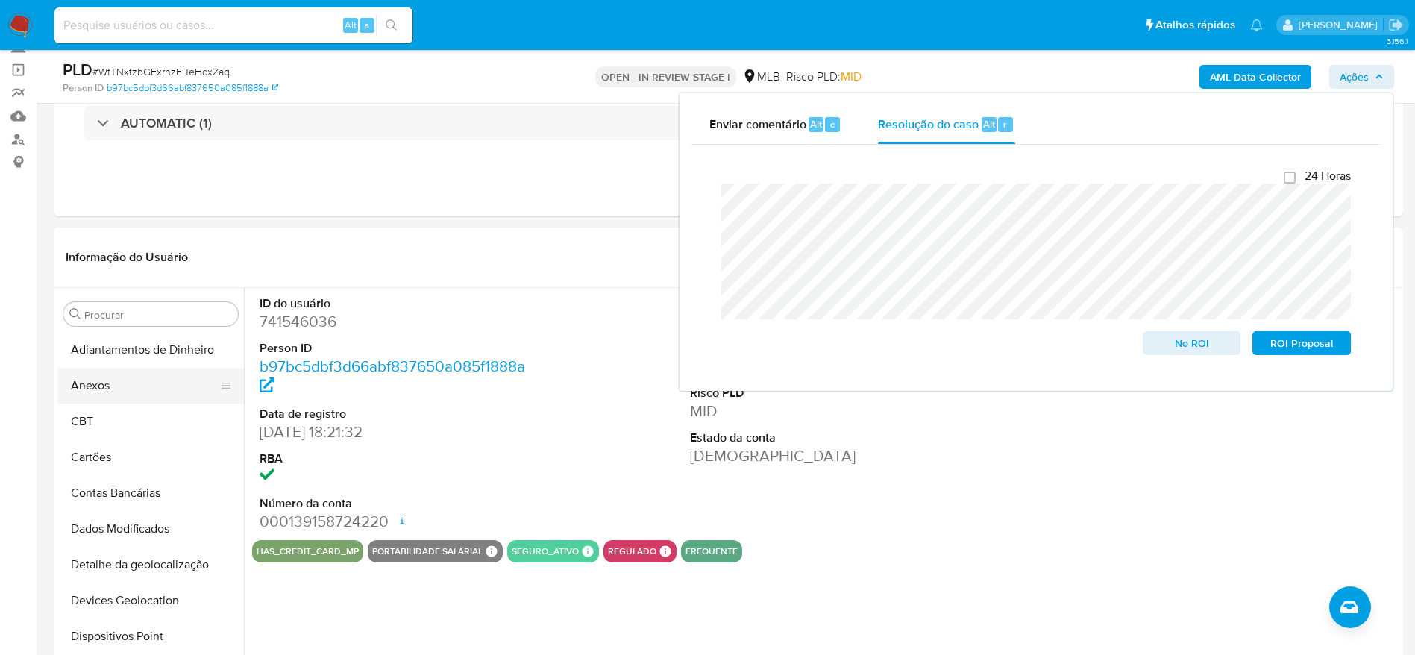
click at [98, 389] on button "Anexos" at bounding box center [144, 386] width 175 height 36
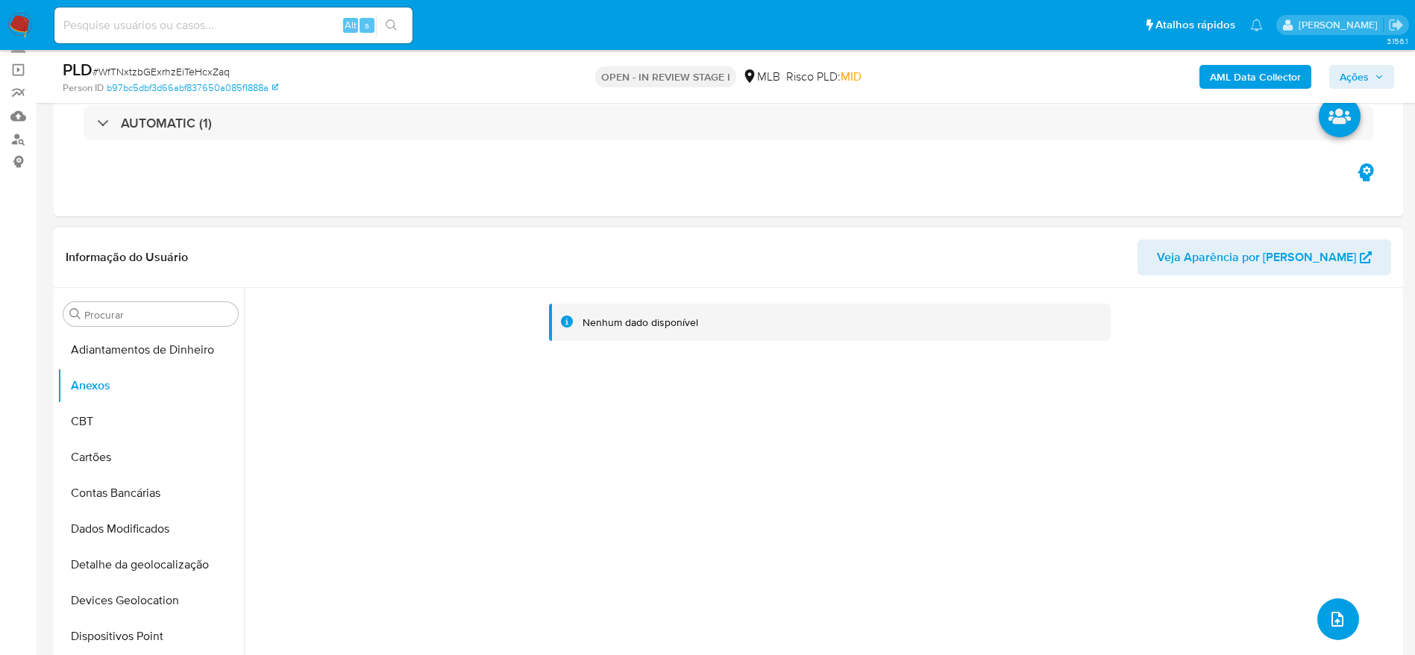
click at [1330, 603] on button "upload-file" at bounding box center [1339, 619] width 42 height 42
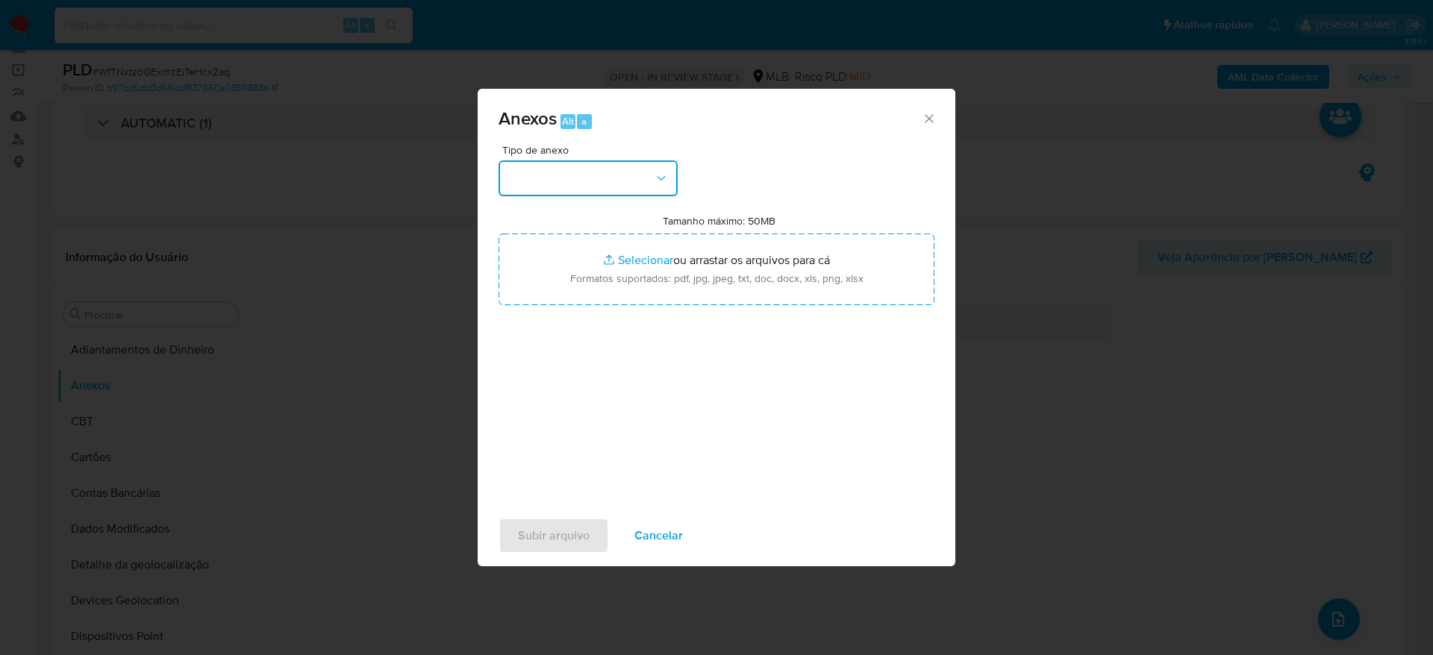
click at [580, 165] on button "button" at bounding box center [587, 178] width 179 height 36
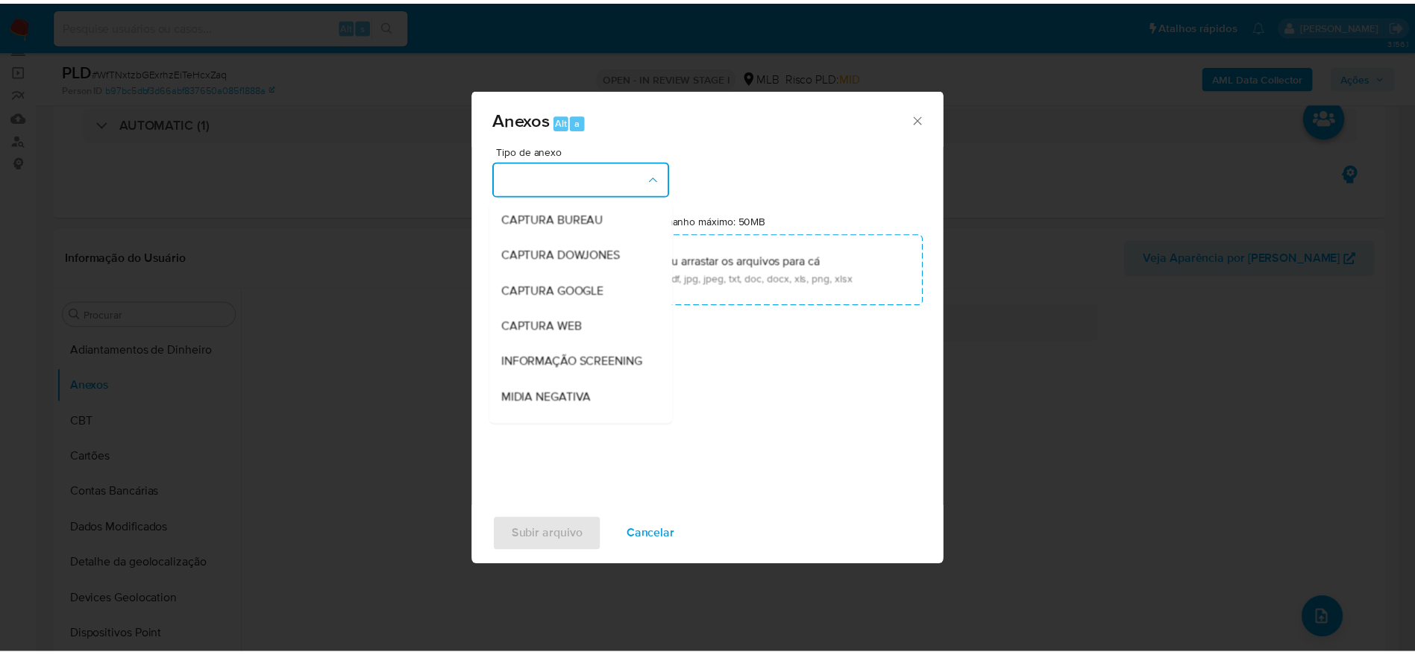
scroll to position [230, 0]
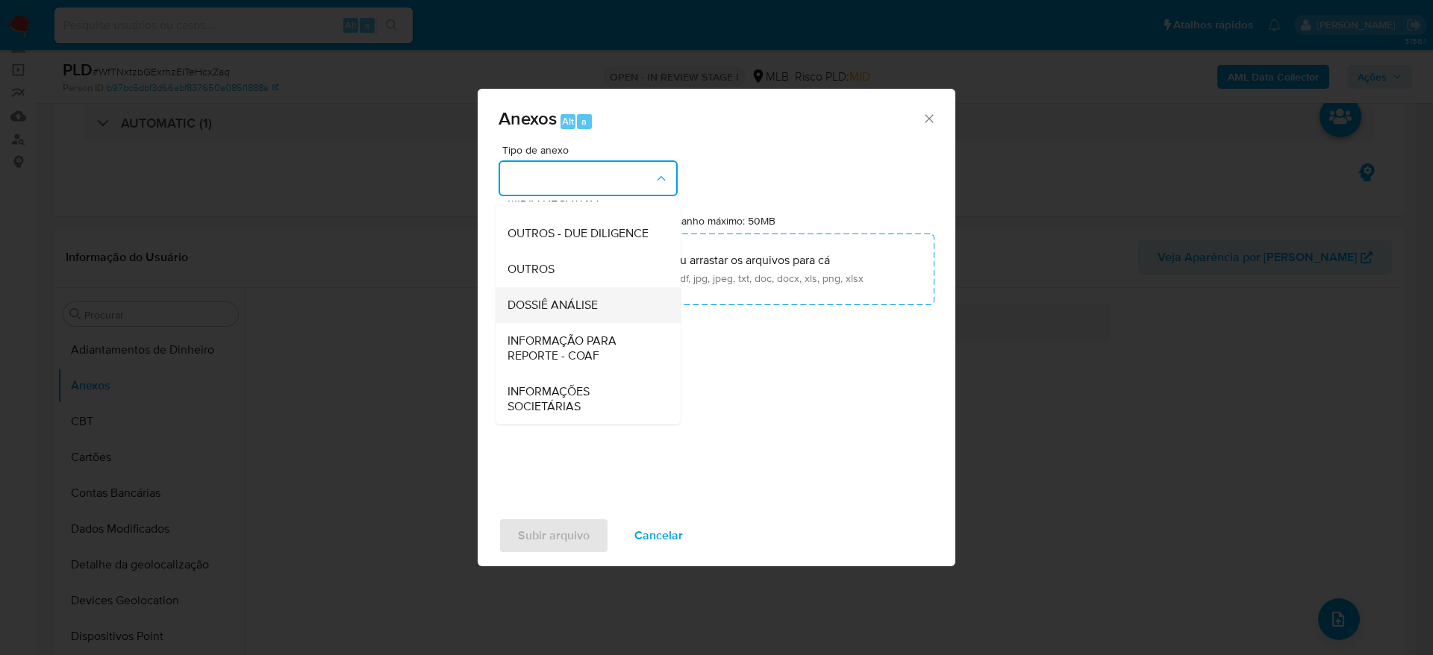
click at [551, 305] on span "DOSSIÊ ANÁLISE" at bounding box center [552, 305] width 90 height 15
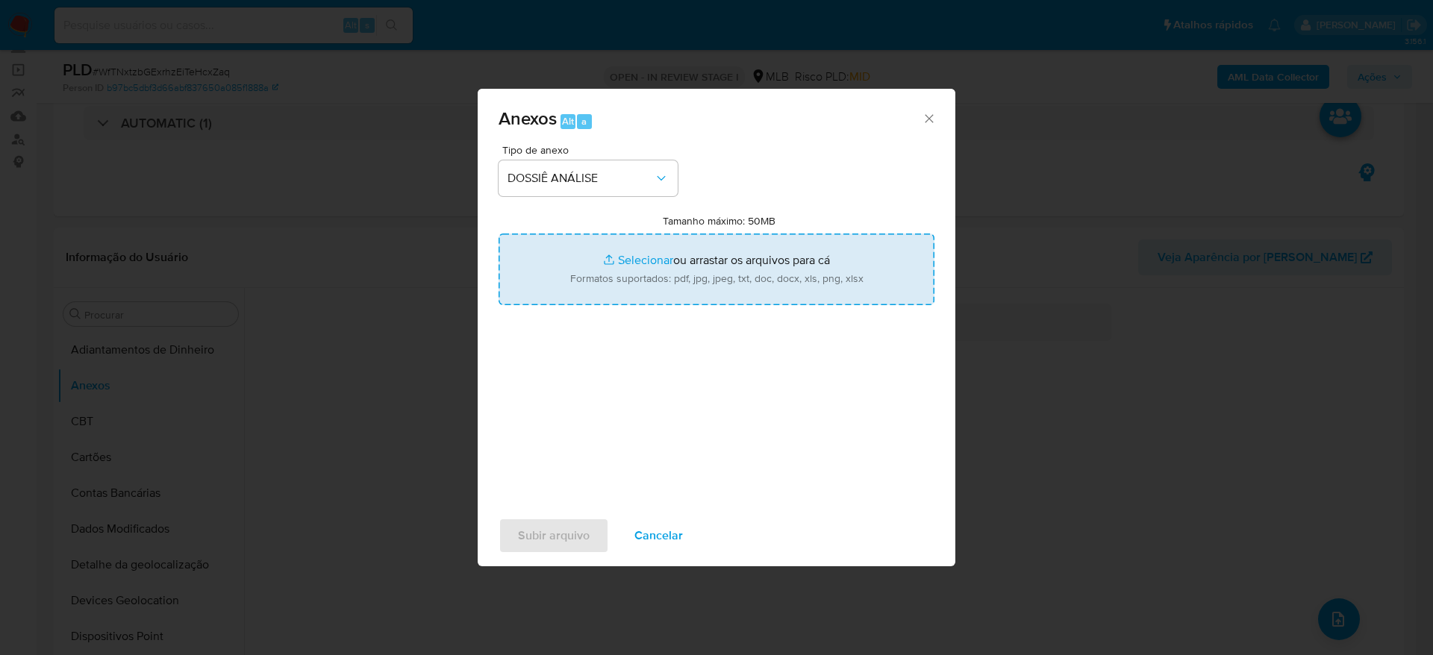
type input "C:\fakepath\SAR - XXXXXX - CPF 04493449594 - JOSE GUIMARAES GOMES.pdf"
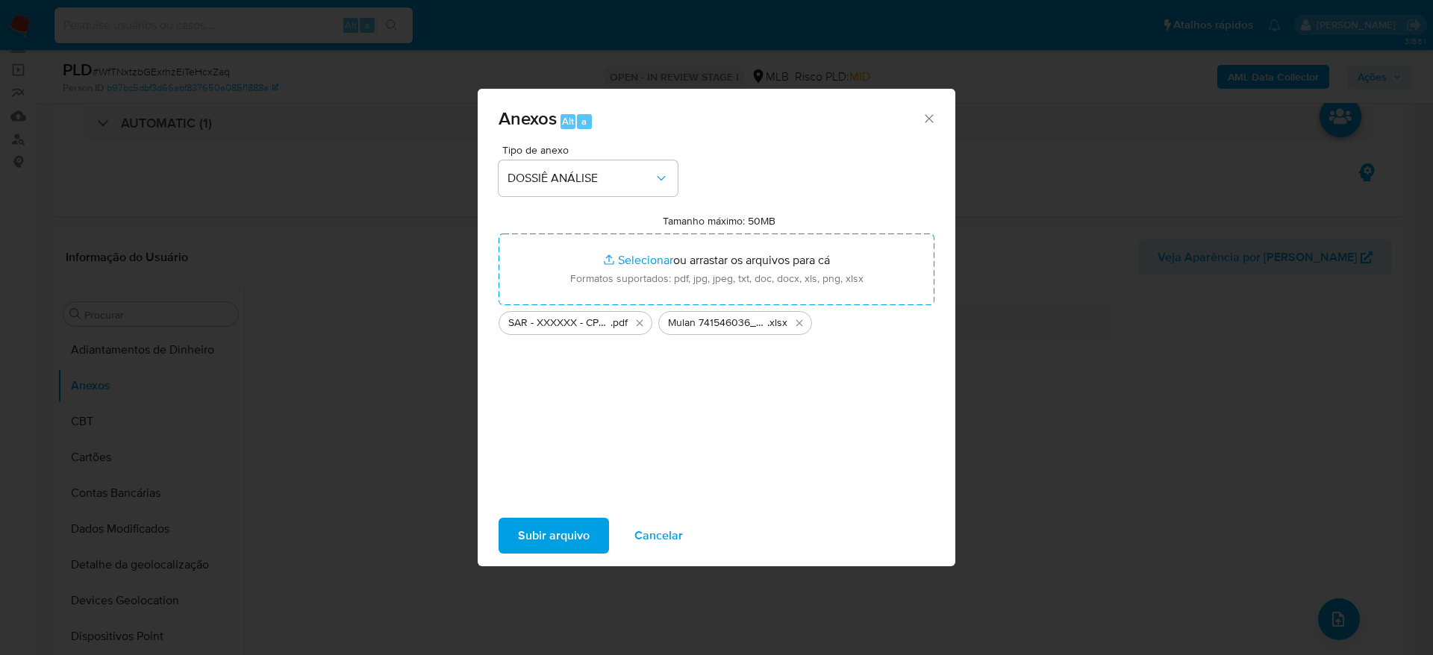
click at [561, 538] on span "Subir arquivo" at bounding box center [554, 535] width 72 height 33
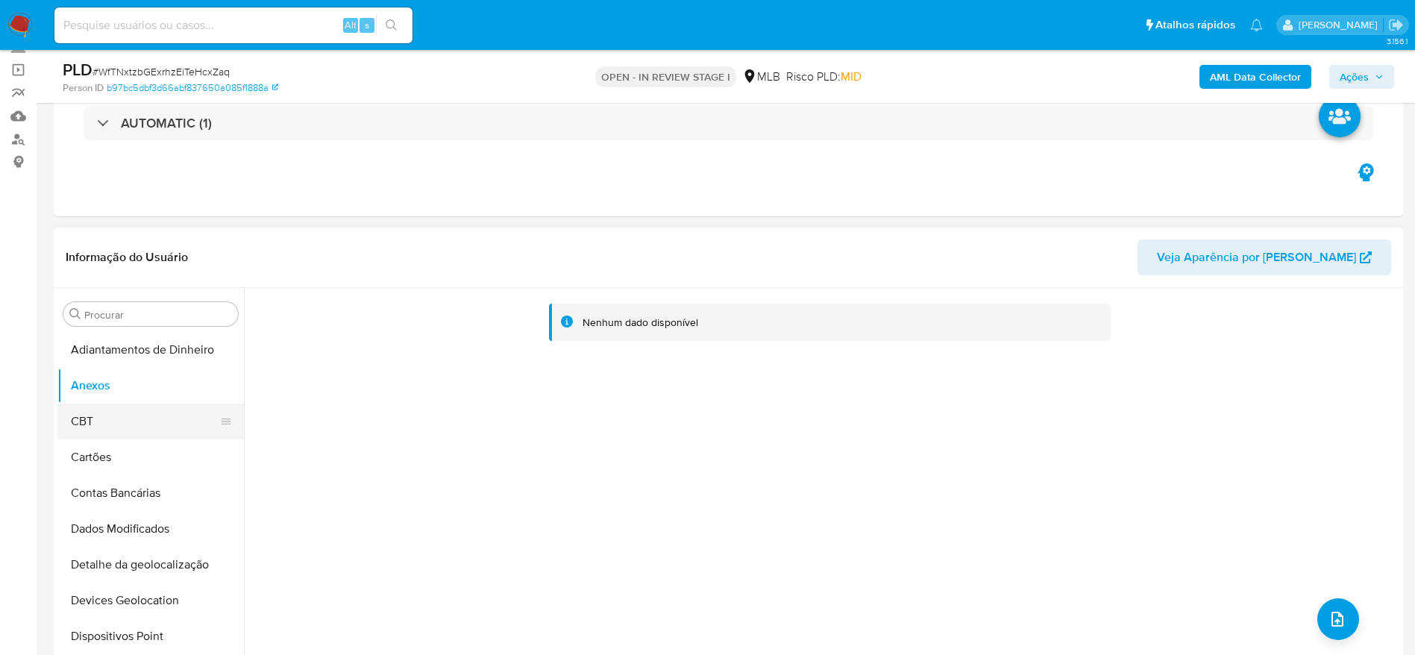
click at [124, 417] on button "CBT" at bounding box center [144, 422] width 175 height 36
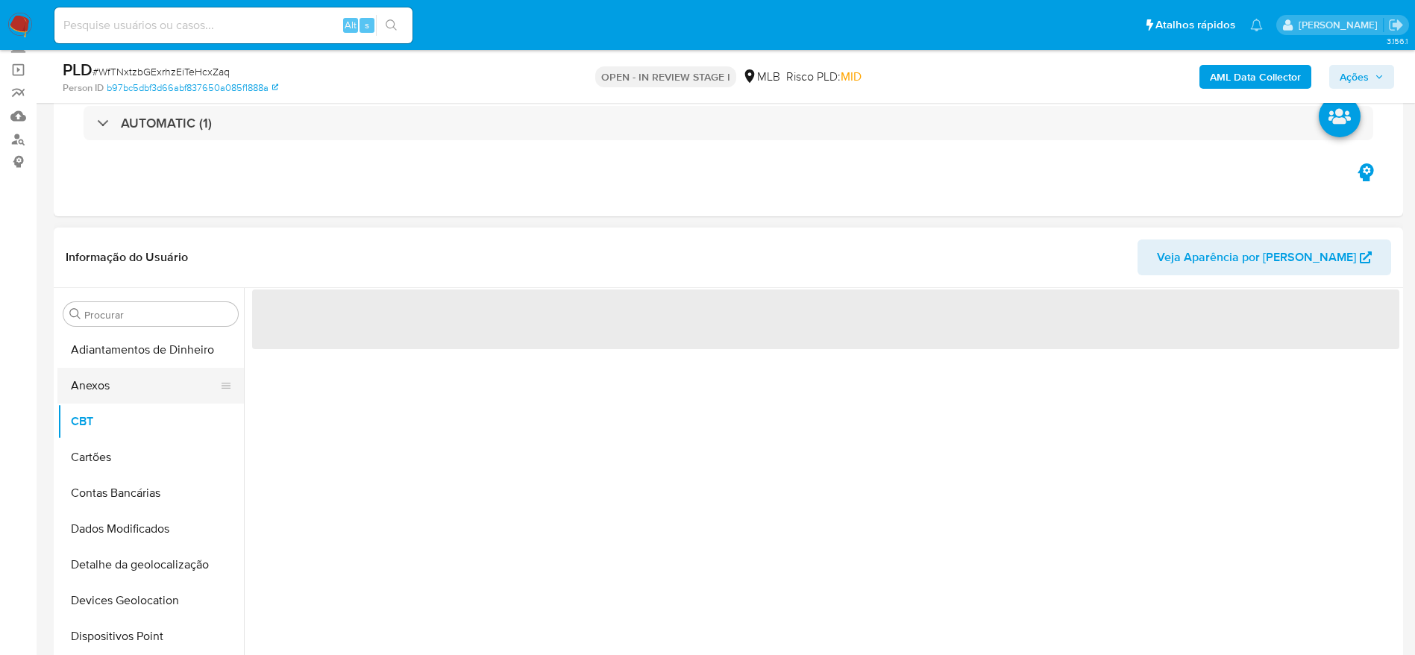
click at [126, 389] on button "Anexos" at bounding box center [144, 386] width 175 height 36
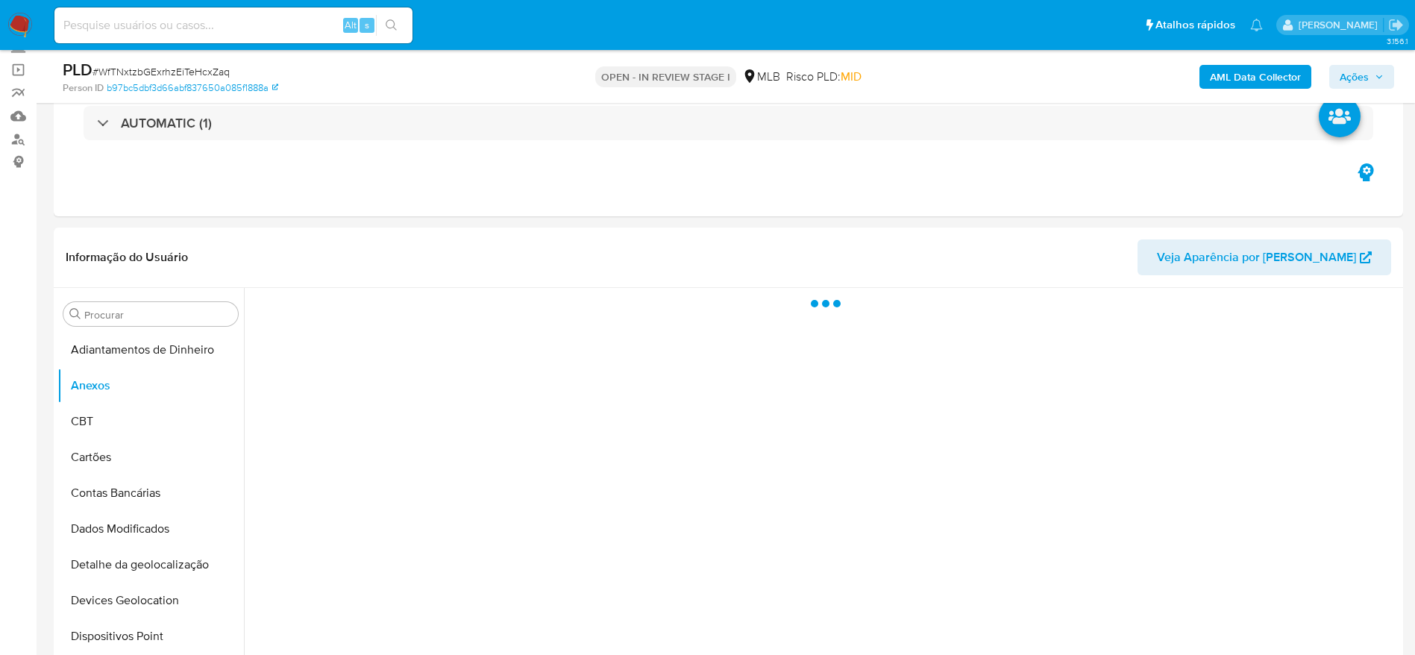
scroll to position [211, 0]
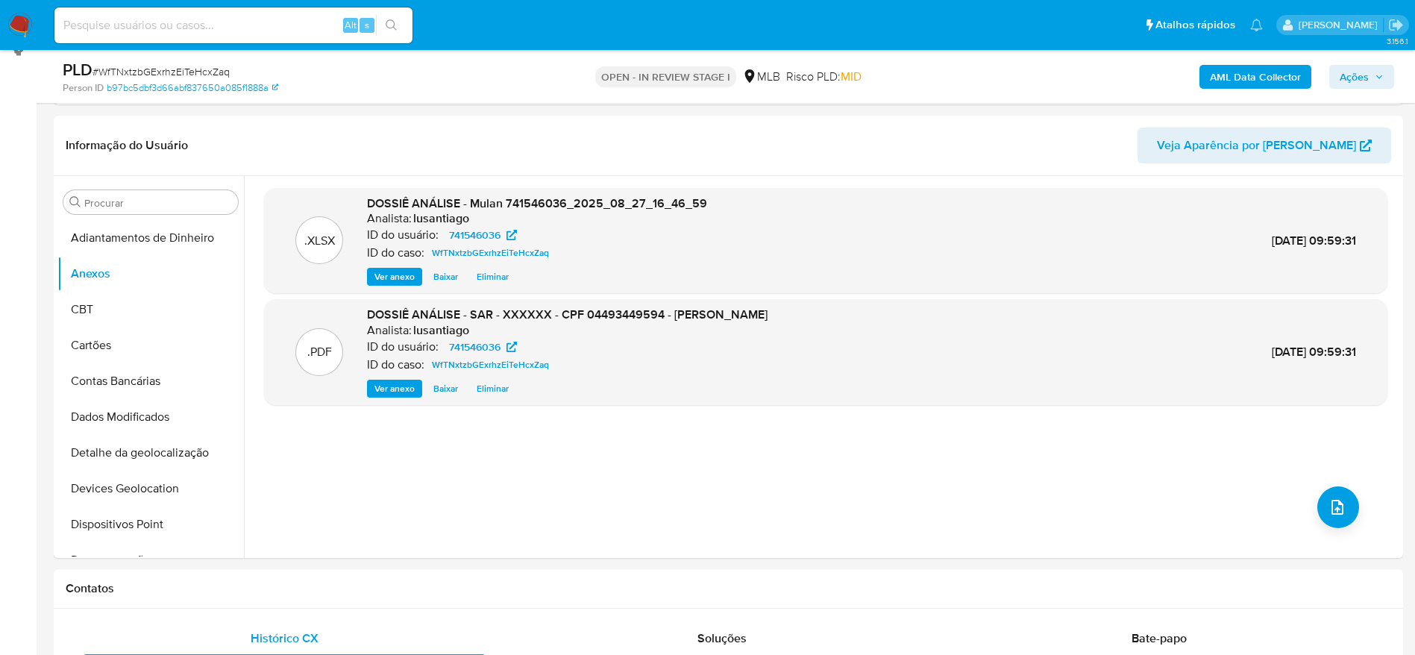
click at [1232, 79] on b "AML Data Collector" at bounding box center [1255, 77] width 91 height 24
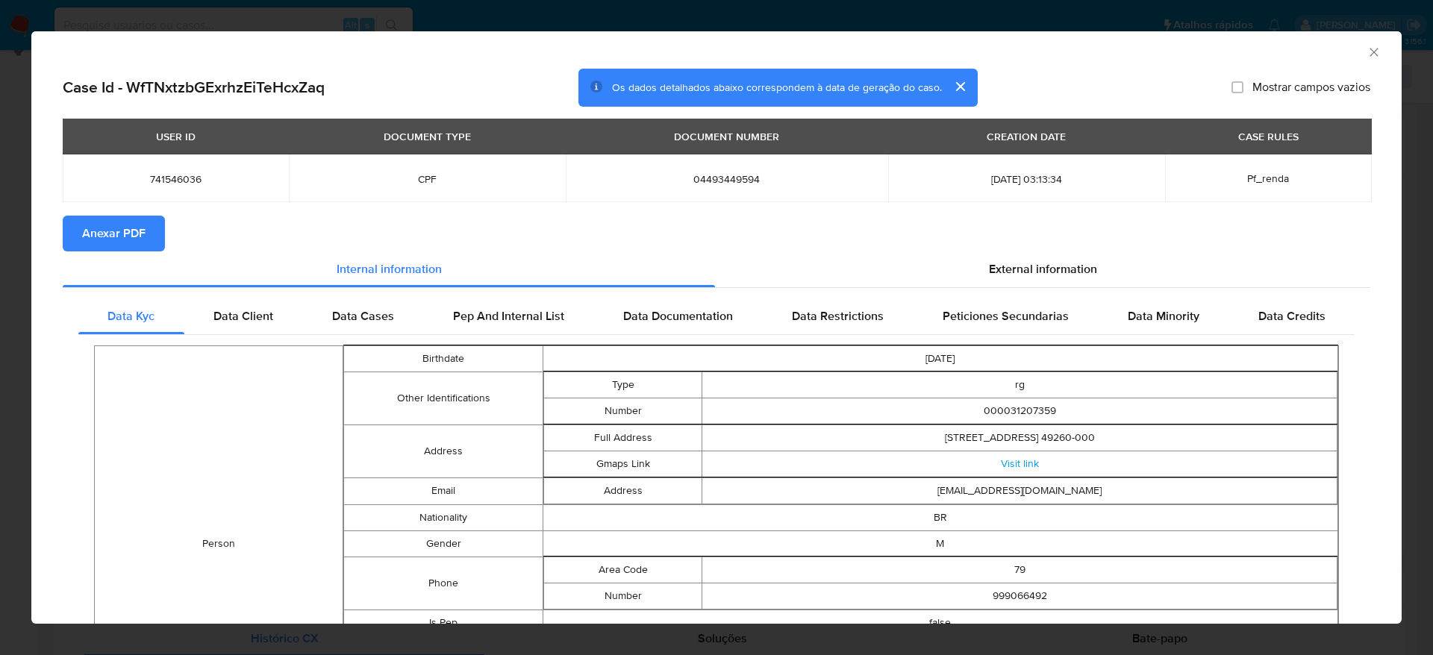
click at [120, 232] on span "Anexar PDF" at bounding box center [113, 233] width 63 height 33
click at [1369, 53] on icon "Fechar a janela" at bounding box center [1373, 52] width 8 height 8
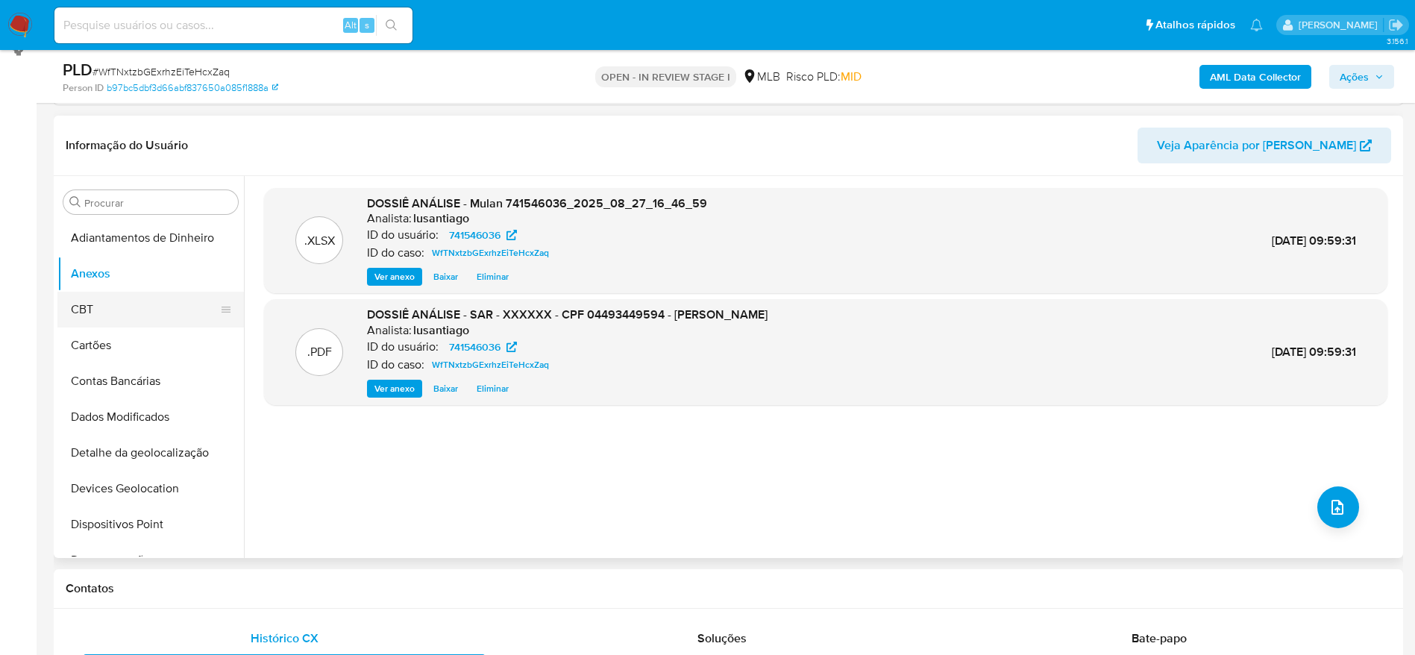
click at [122, 306] on button "CBT" at bounding box center [144, 310] width 175 height 36
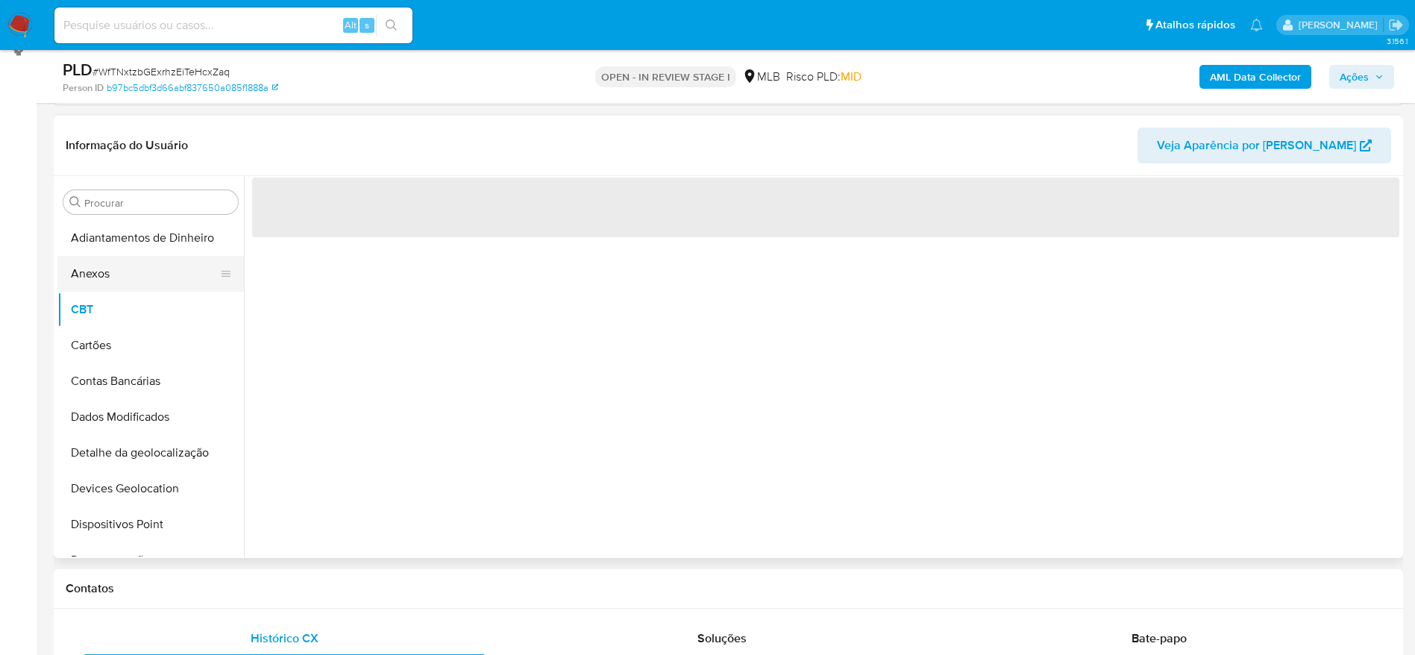
click at [119, 277] on button "Anexos" at bounding box center [144, 274] width 175 height 36
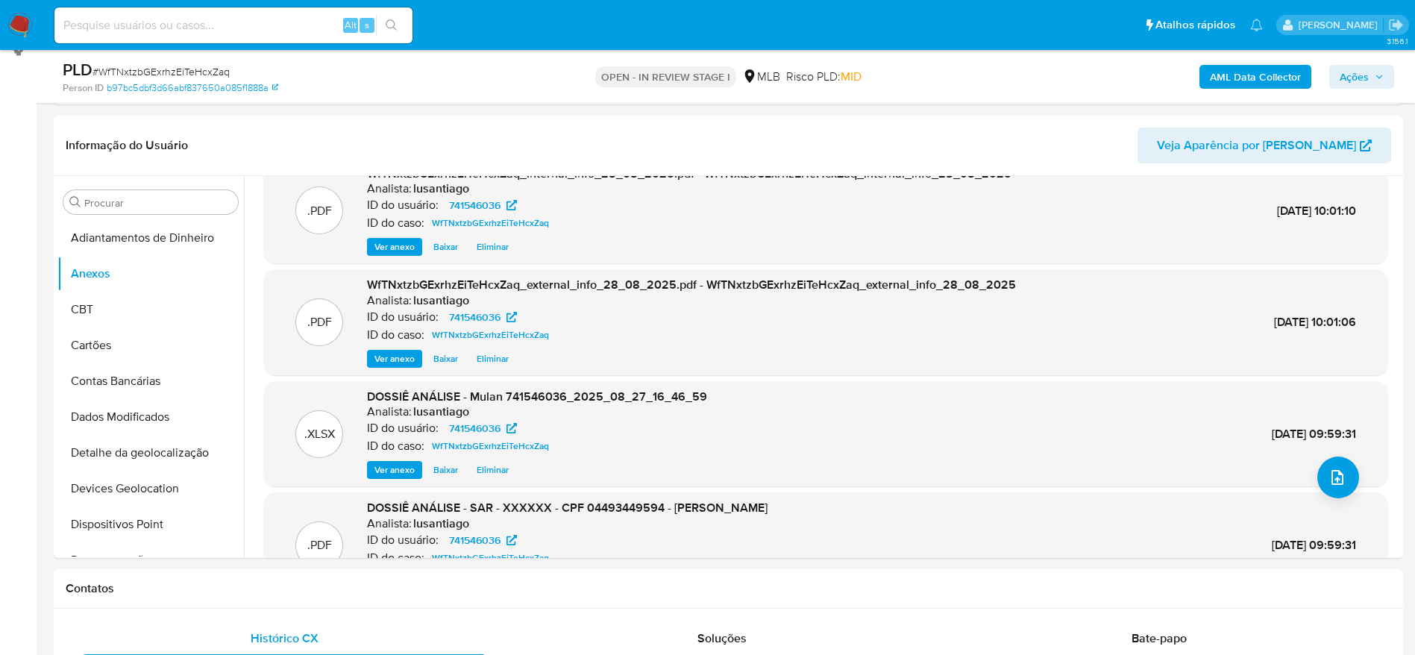
scroll to position [0, 0]
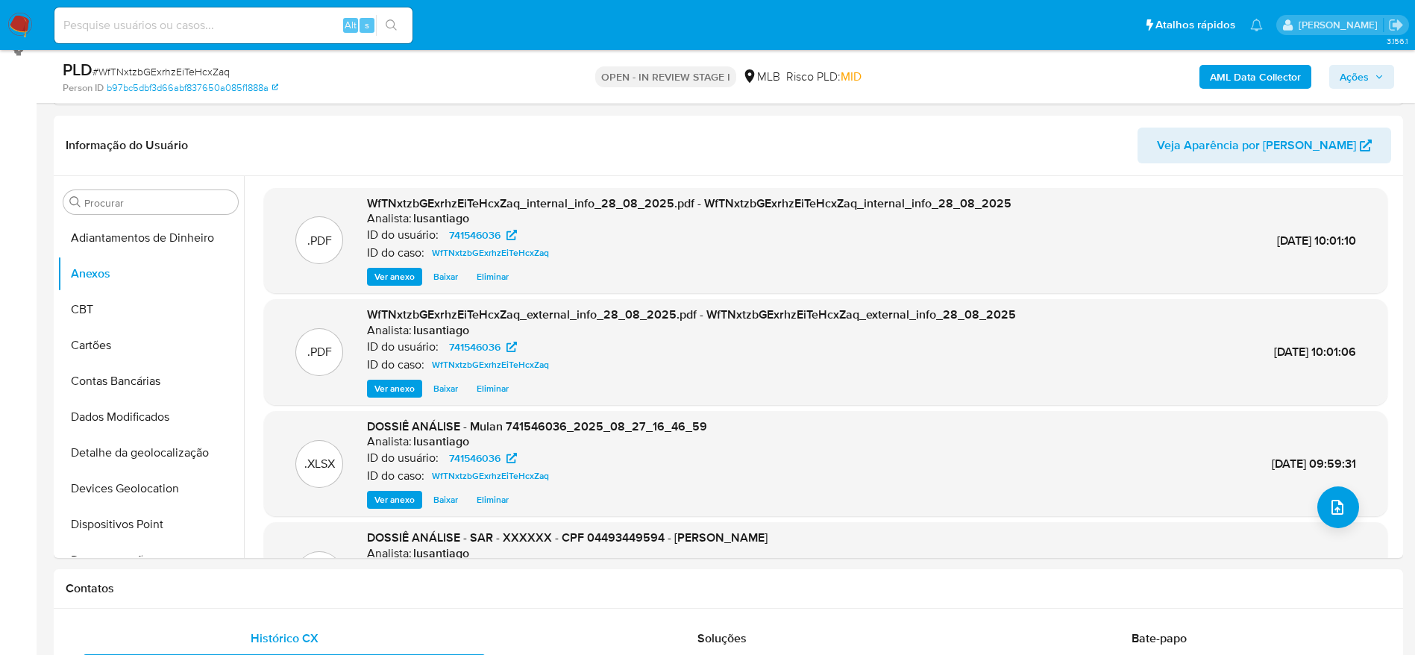
click at [1366, 78] on span "Ações" at bounding box center [1354, 77] width 29 height 24
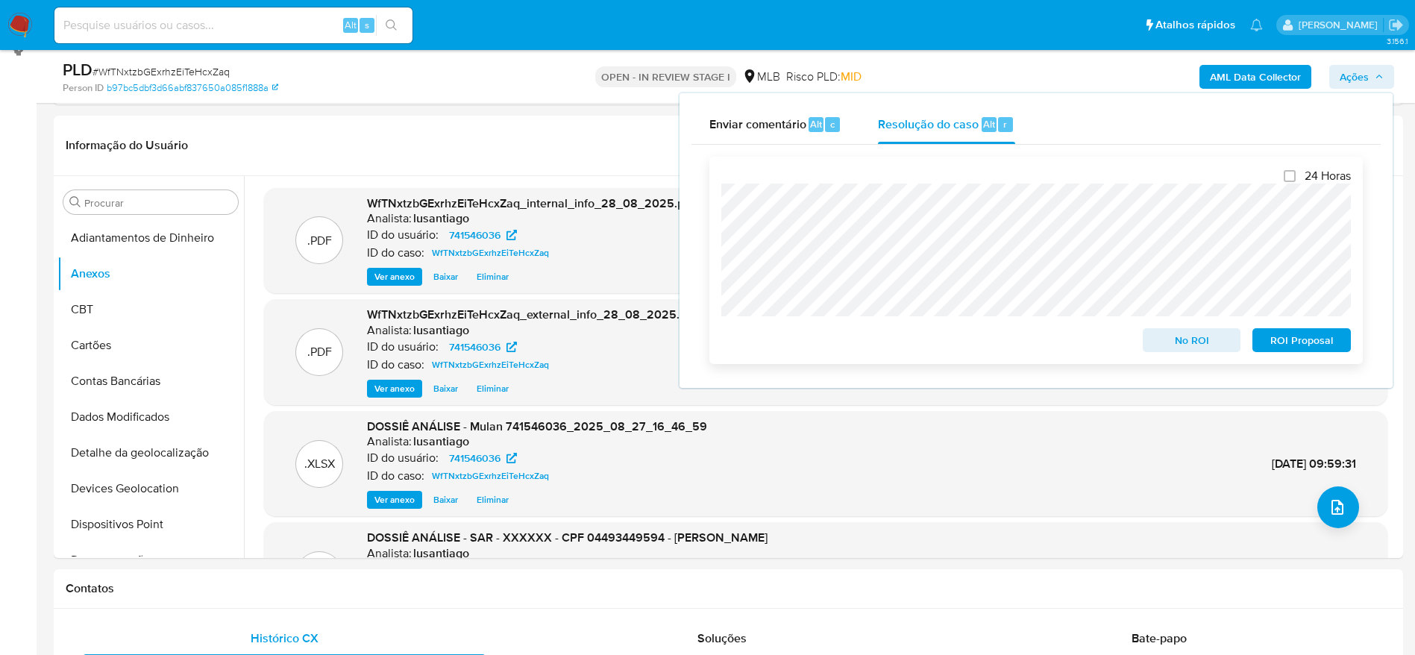
click at [1290, 341] on span "ROI Proposal" at bounding box center [1302, 340] width 78 height 21
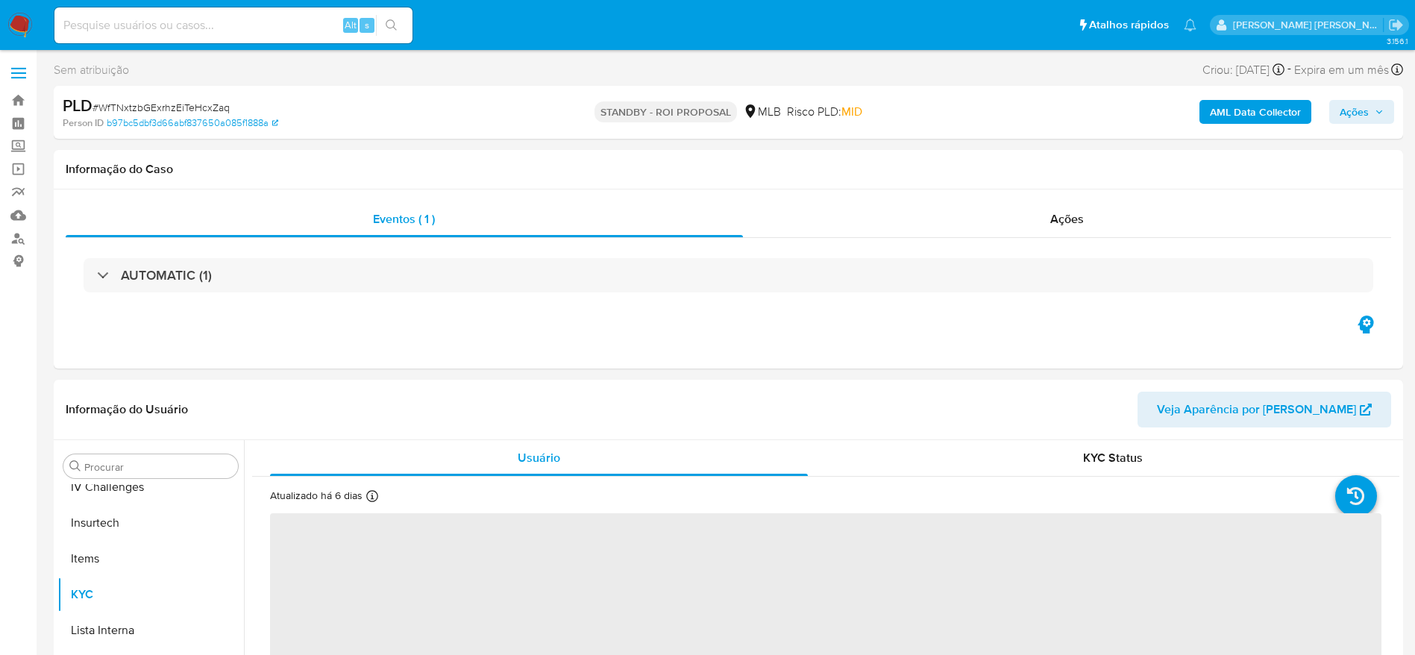
scroll to position [666, 0]
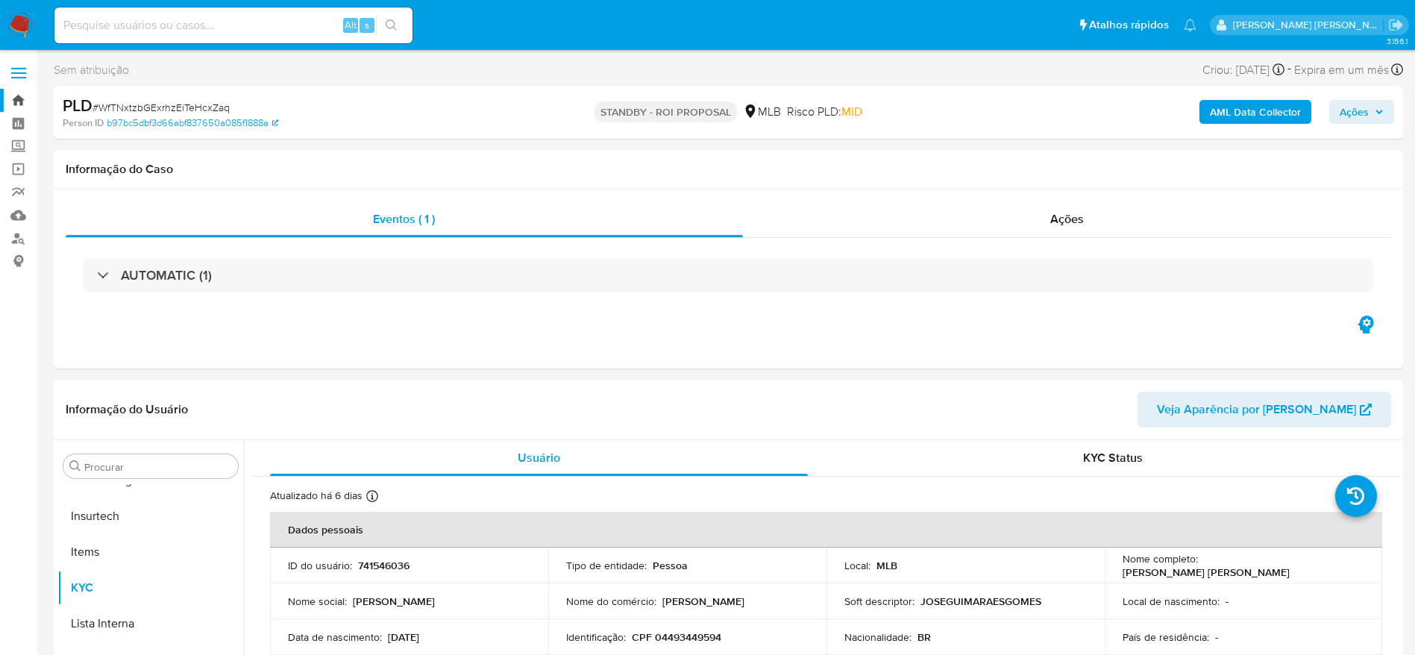
select select "10"
click at [19, 100] on link "Bandeja" at bounding box center [89, 100] width 178 height 23
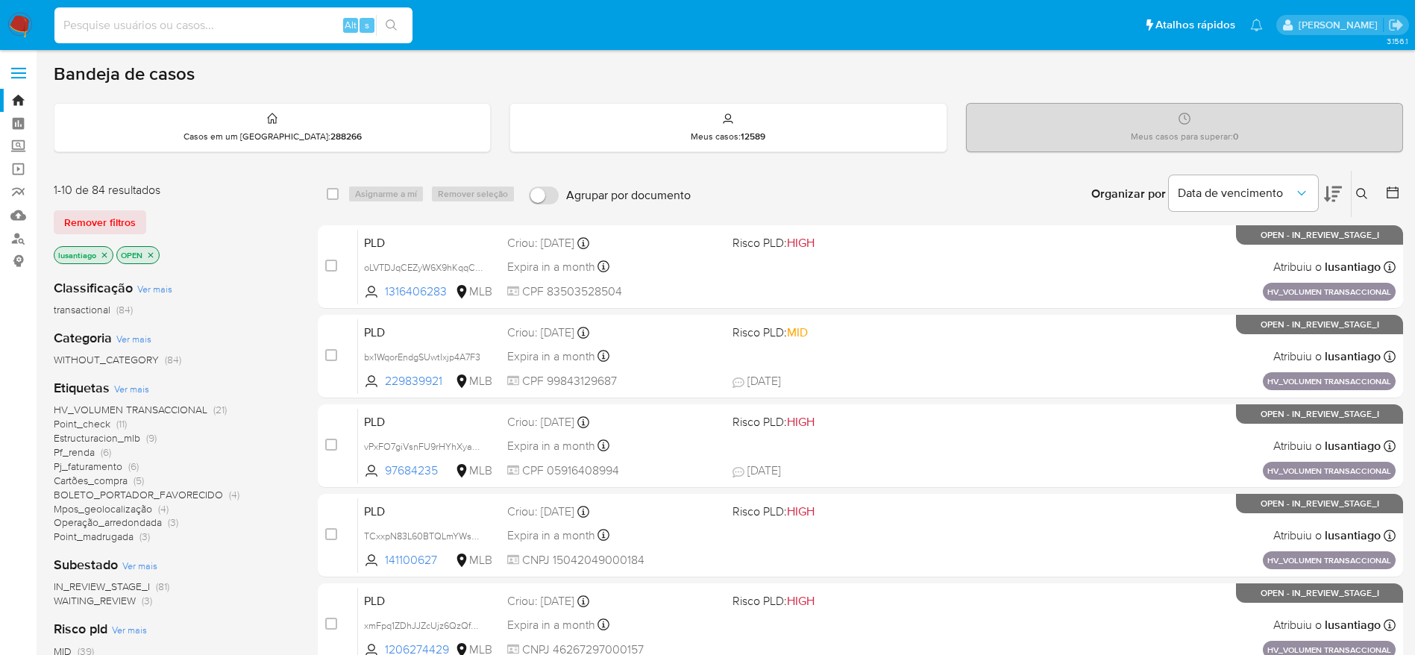
click at [200, 27] on input at bounding box center [233, 25] width 358 height 19
paste input "340627493"
type input "340627493"
click at [393, 22] on icon "search-icon" at bounding box center [392, 25] width 12 height 12
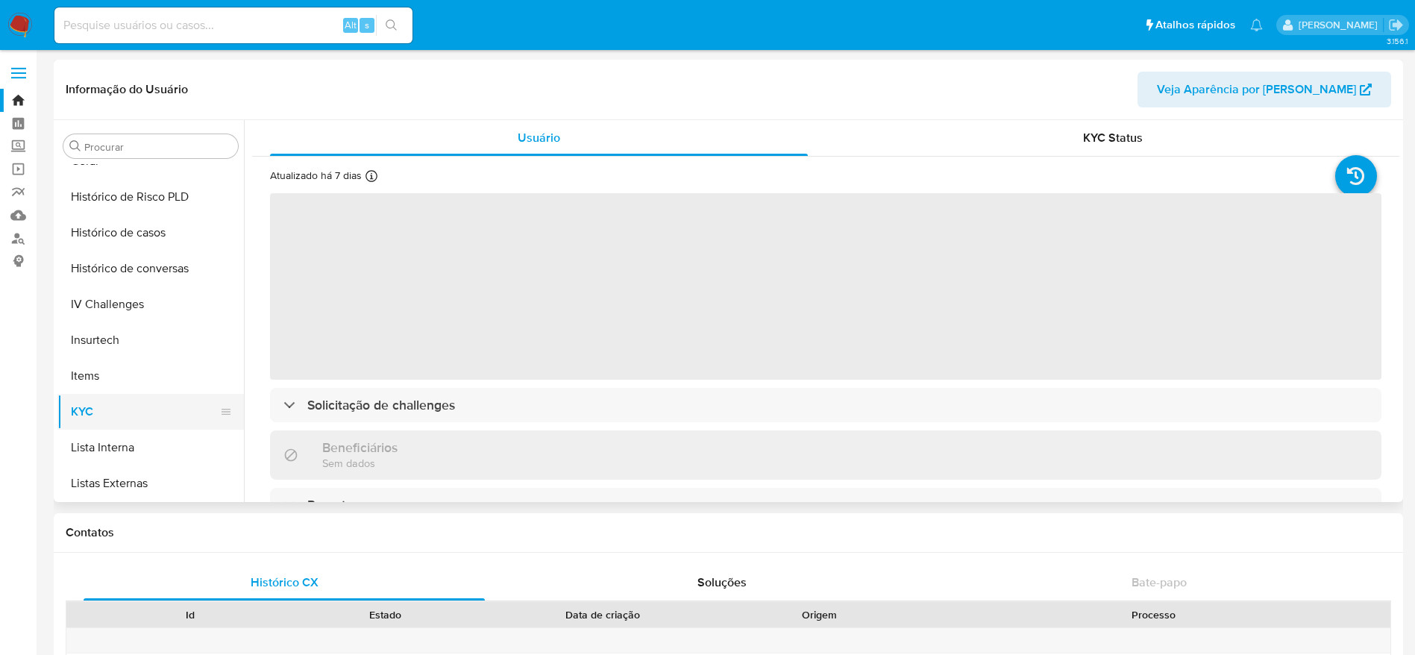
scroll to position [442, 0]
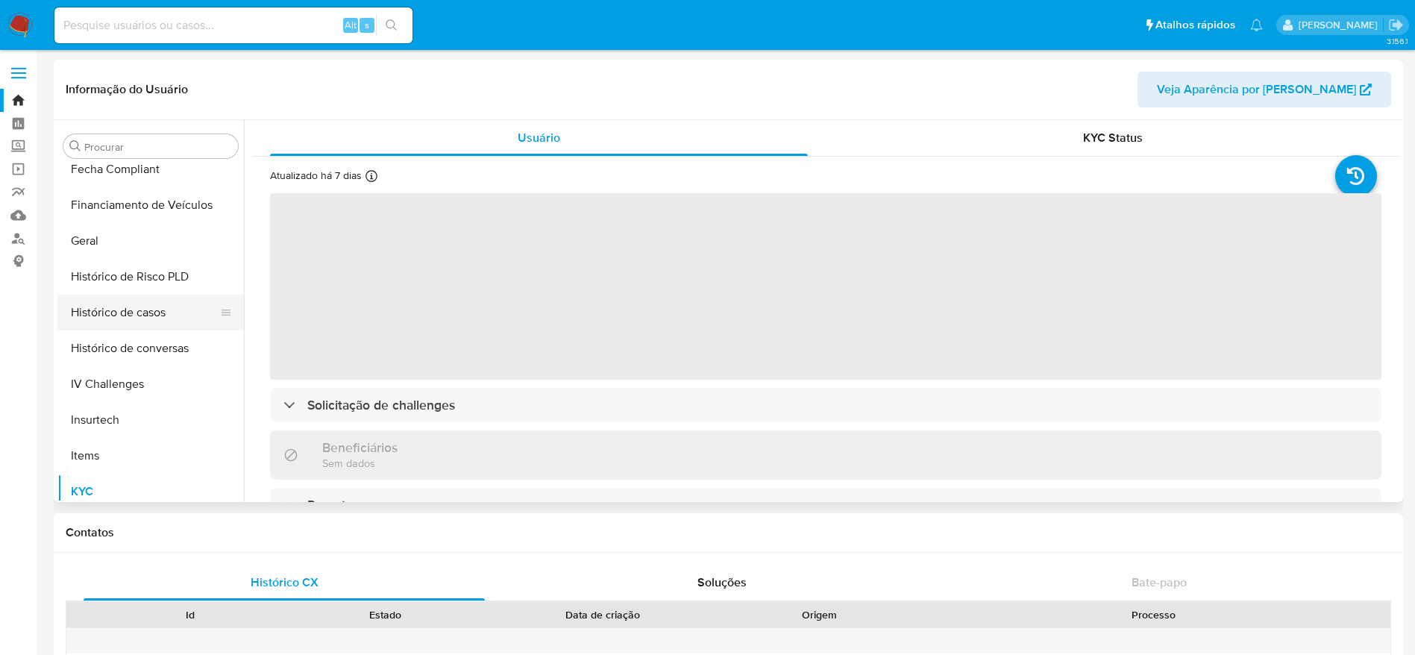
click at [129, 311] on button "Histórico de casos" at bounding box center [144, 313] width 175 height 36
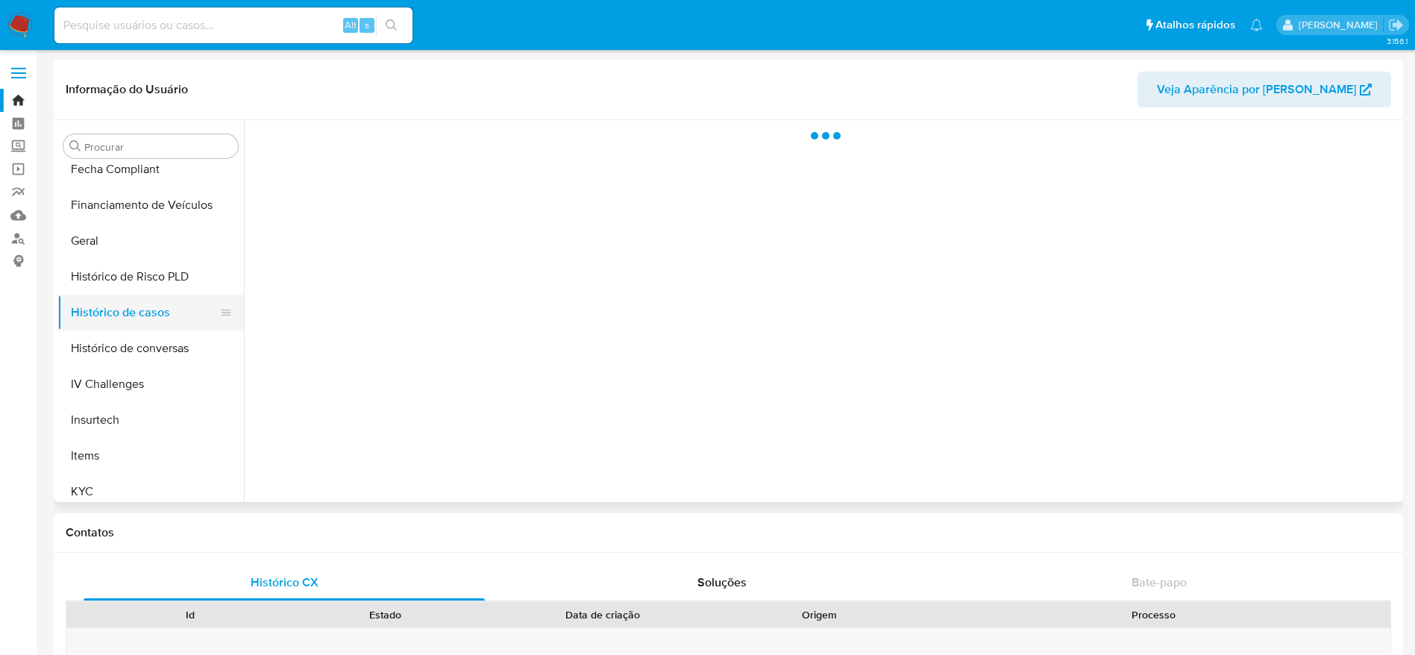
select select "10"
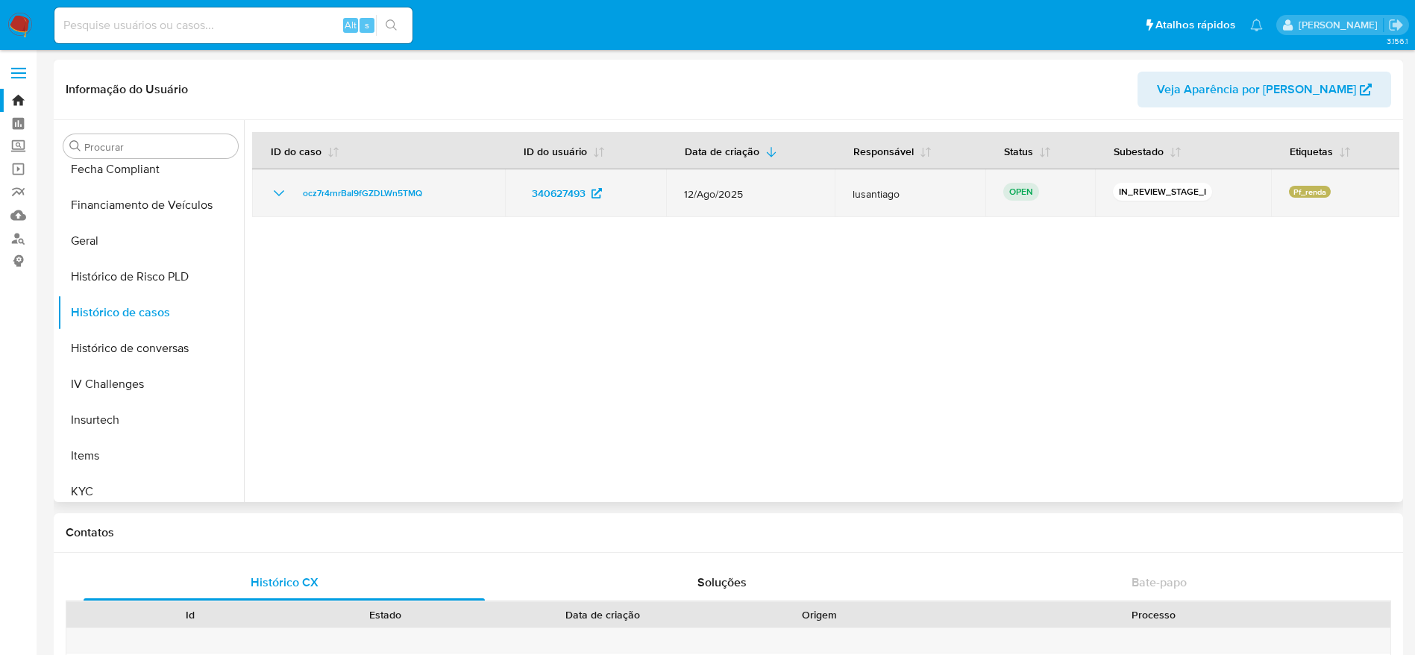
click at [380, 183] on td "ocz7r4rnrBal9fGZDLWn5TMQ" at bounding box center [378, 193] width 253 height 48
click at [381, 190] on span "ocz7r4rnrBal9fGZDLWn5TMQ" at bounding box center [362, 193] width 119 height 18
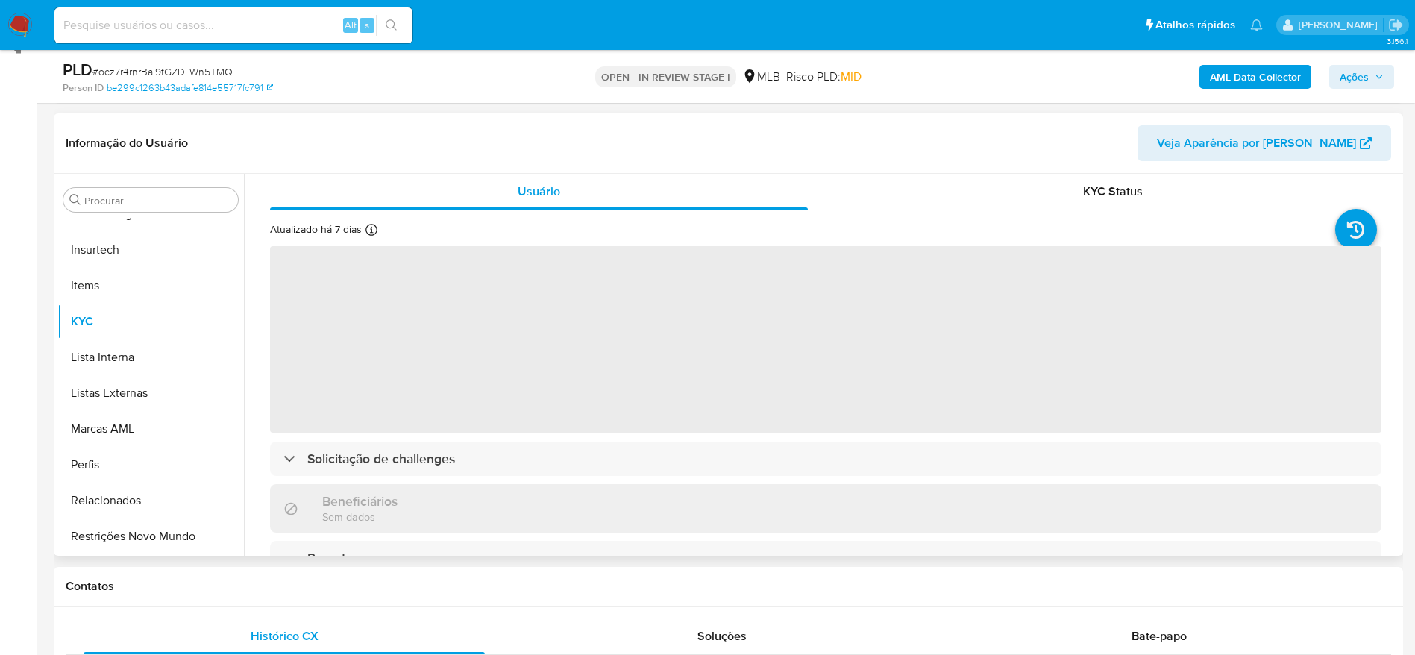
scroll to position [224, 0]
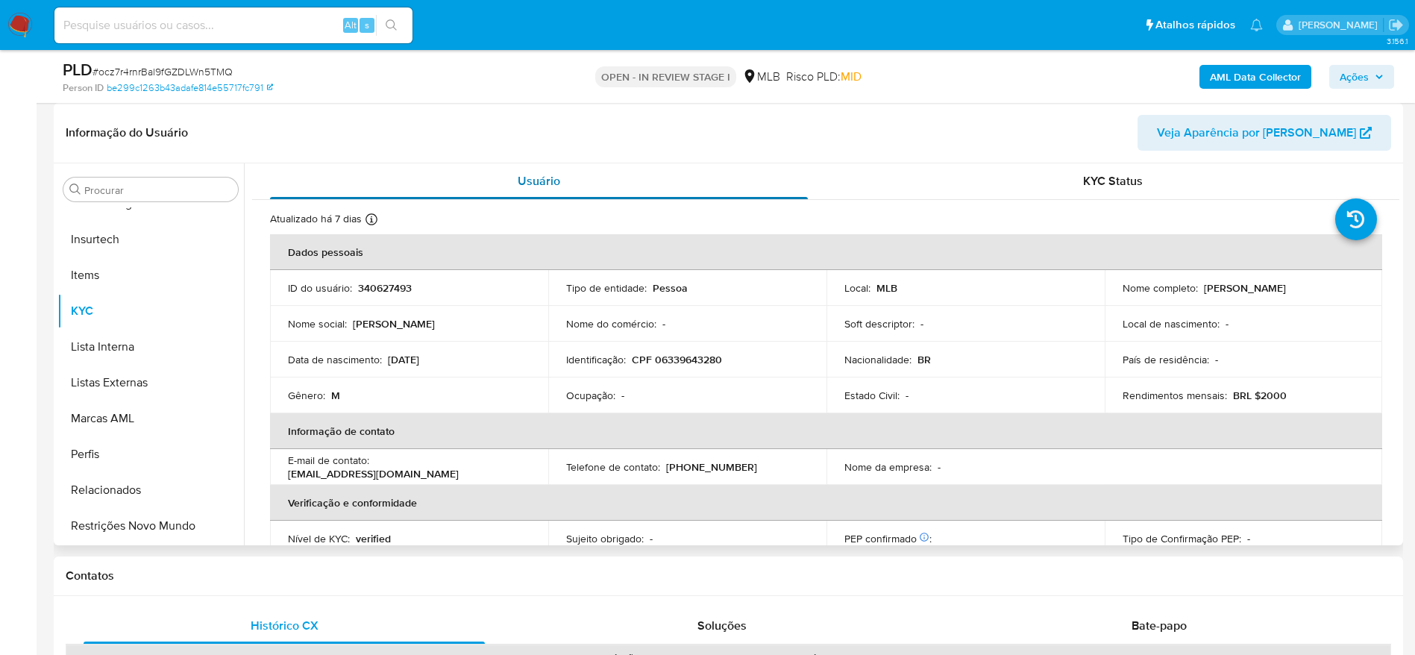
select select "10"
click at [669, 353] on p "CPF 06339643280" at bounding box center [677, 359] width 90 height 13
click at [672, 361] on p "CPF 06339643280" at bounding box center [677, 359] width 90 height 13
copy p "06339643280"
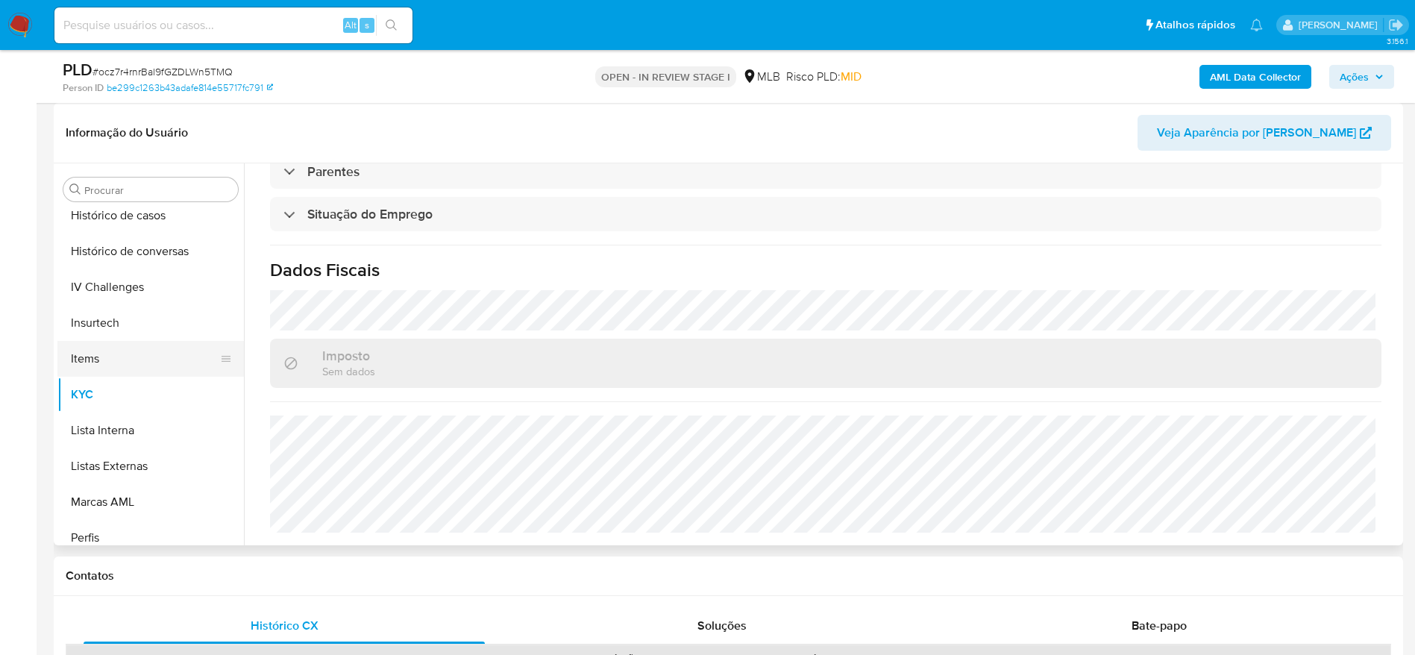
scroll to position [331, 0]
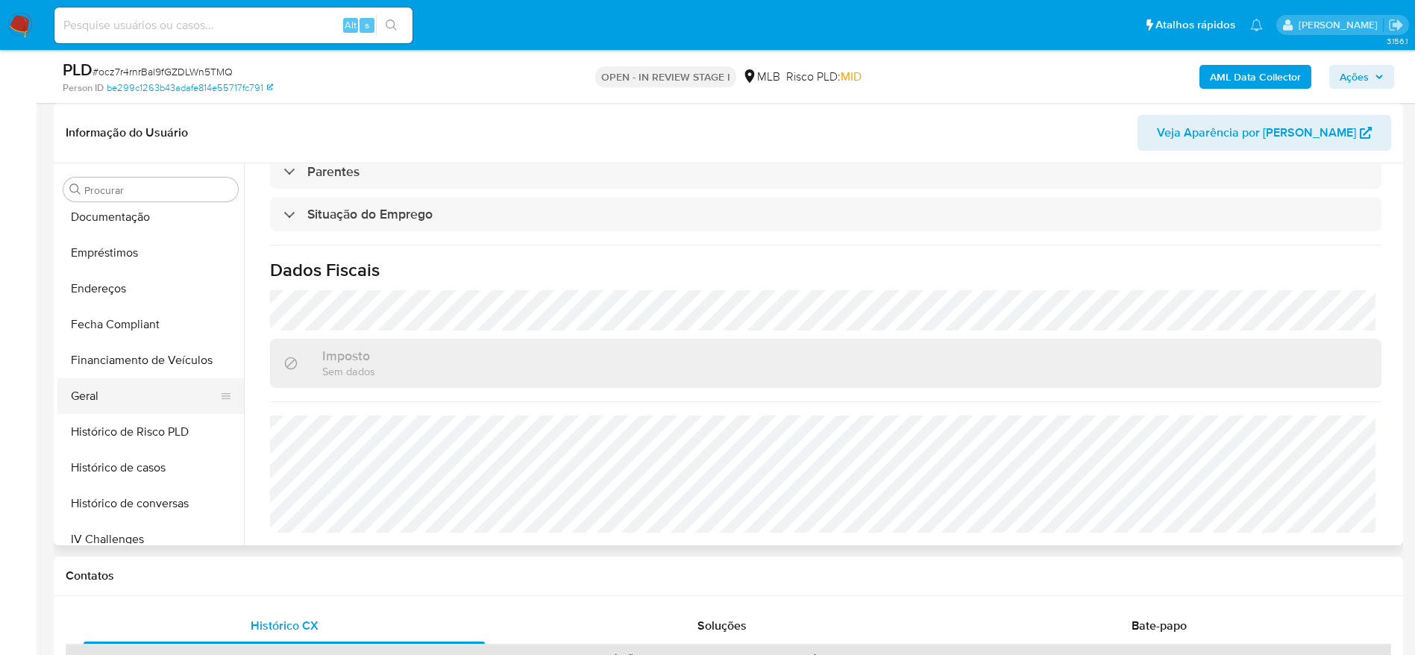
click at [96, 410] on button "Geral" at bounding box center [144, 396] width 175 height 36
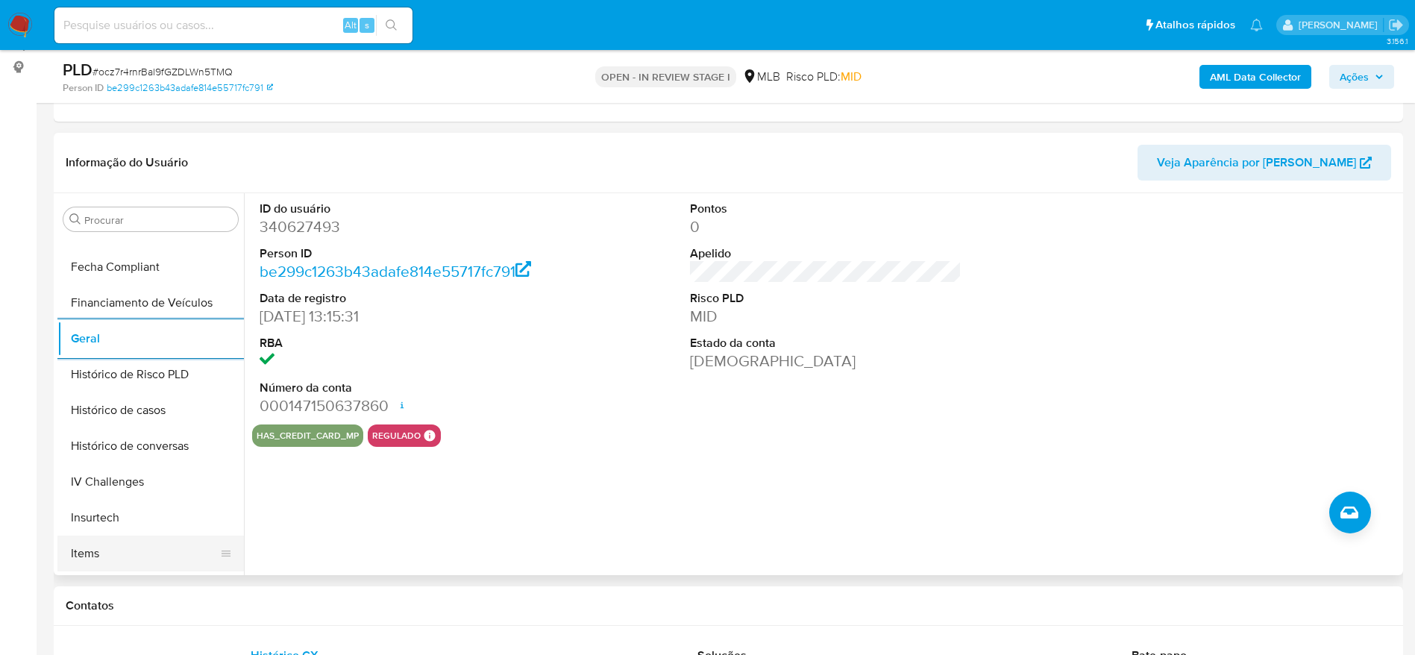
scroll to position [554, 0]
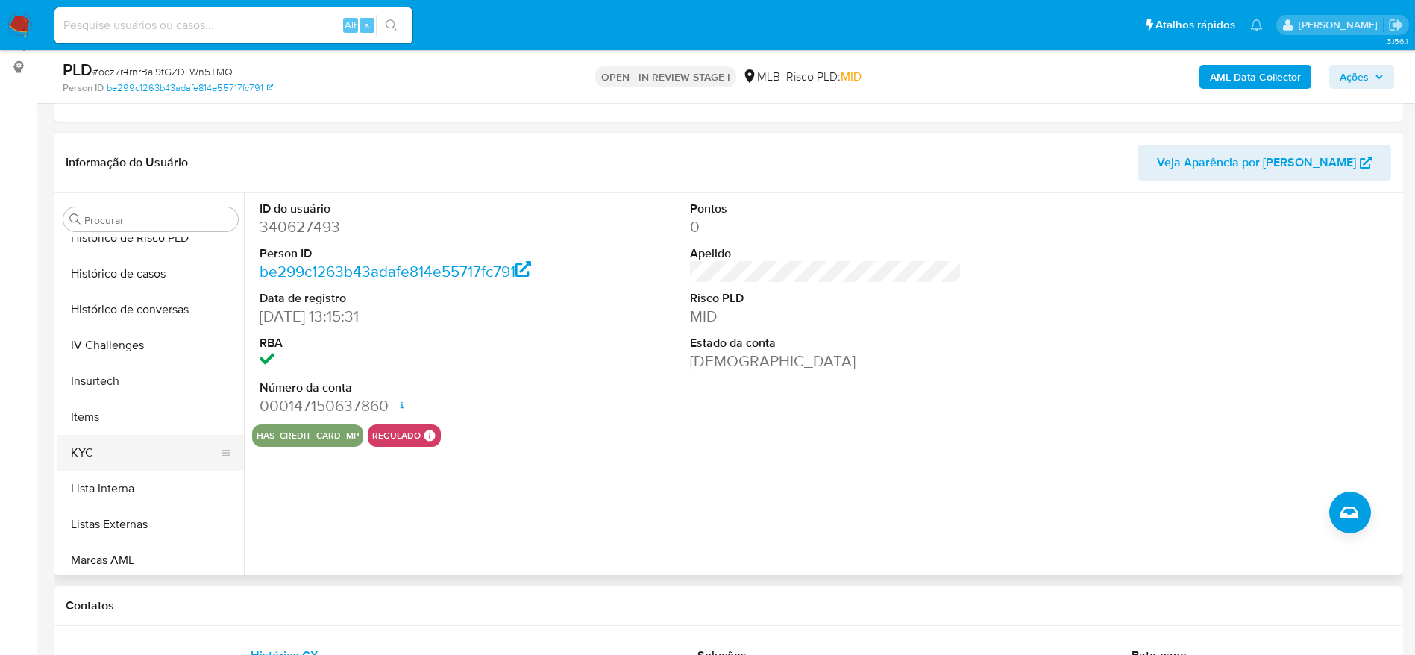
click at [103, 454] on button "KYC" at bounding box center [144, 453] width 175 height 36
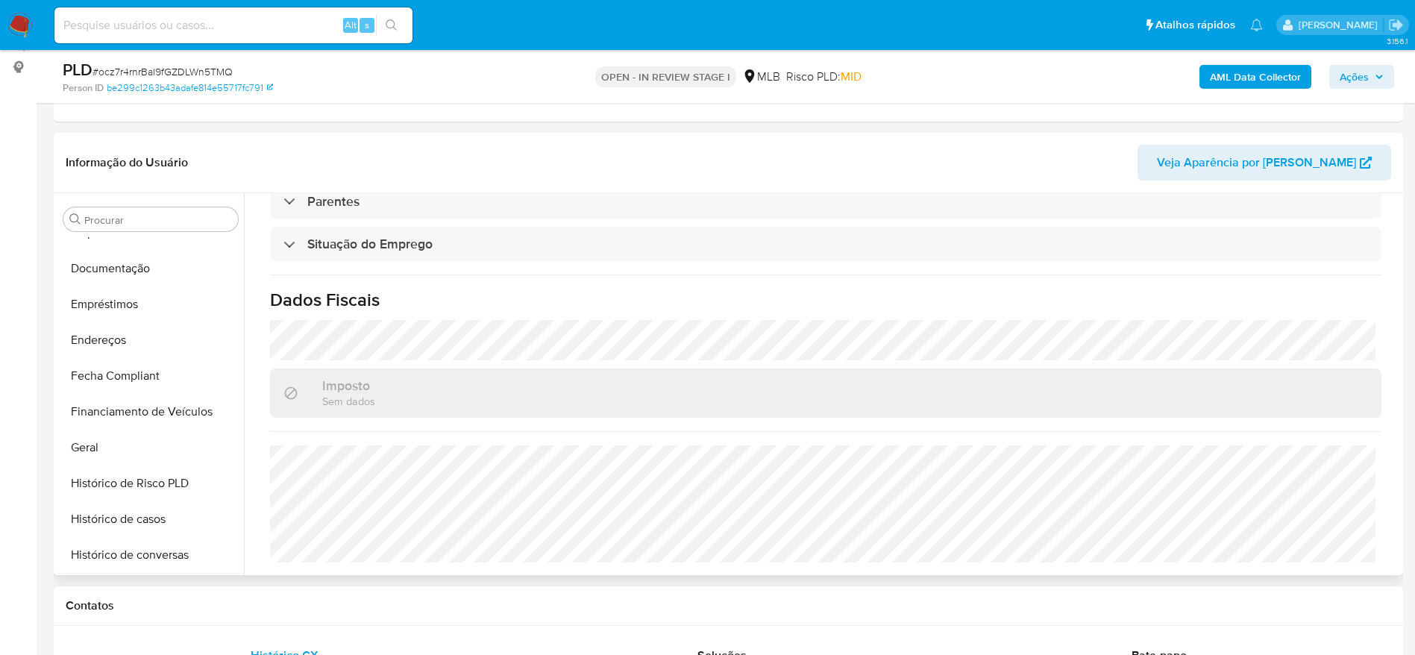
scroll to position [219, 0]
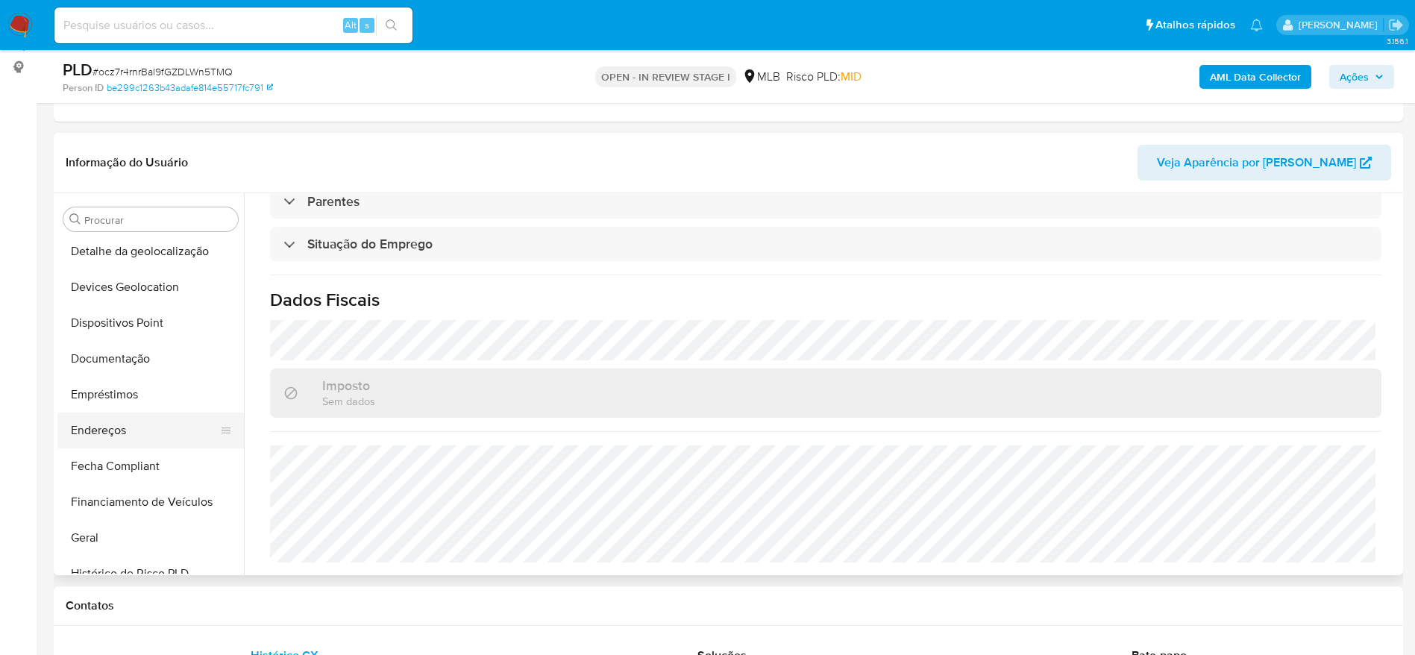
click at [134, 439] on button "Endereços" at bounding box center [144, 431] width 175 height 36
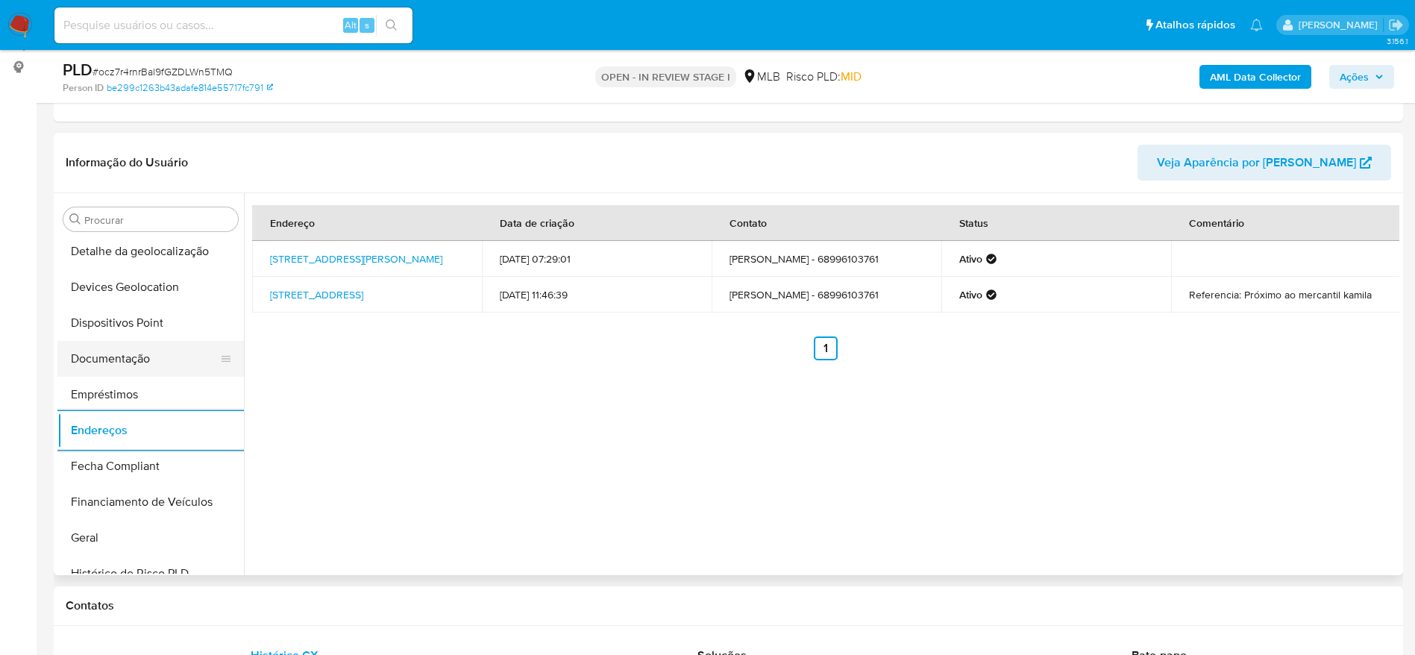
scroll to position [107, 0]
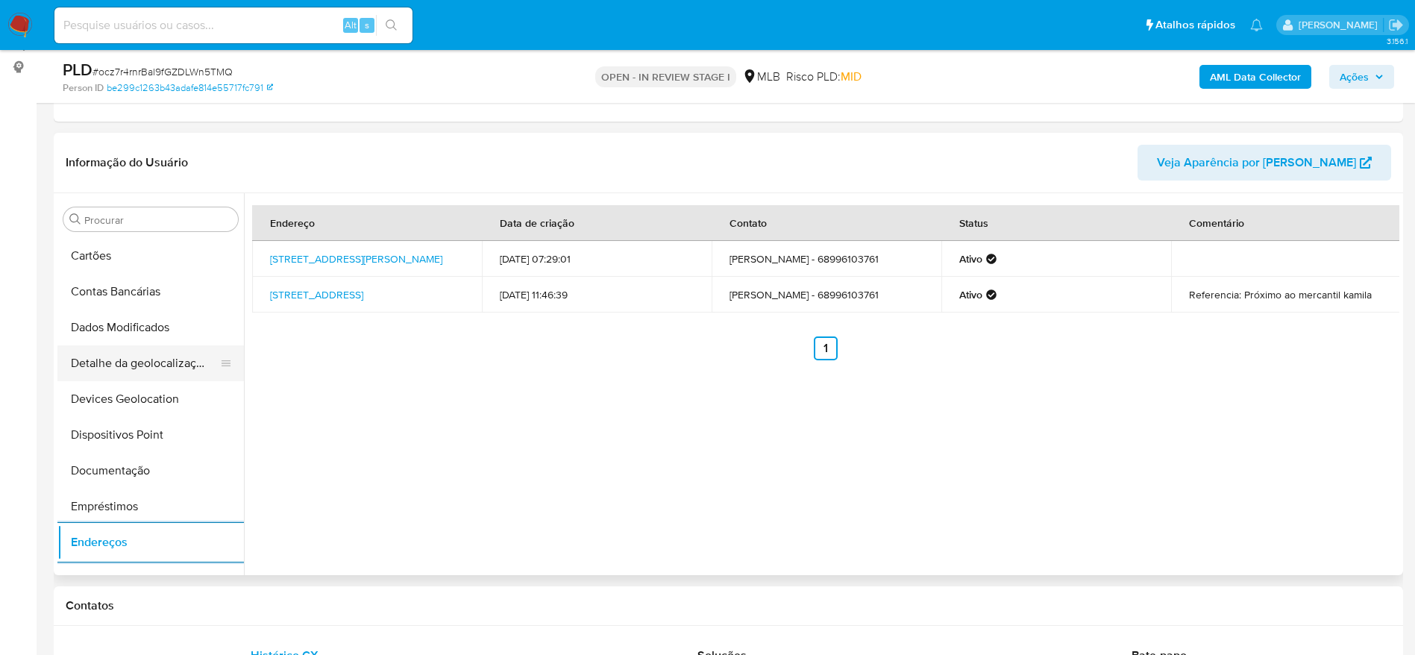
click at [160, 356] on button "Detalhe da geolocalização" at bounding box center [144, 363] width 175 height 36
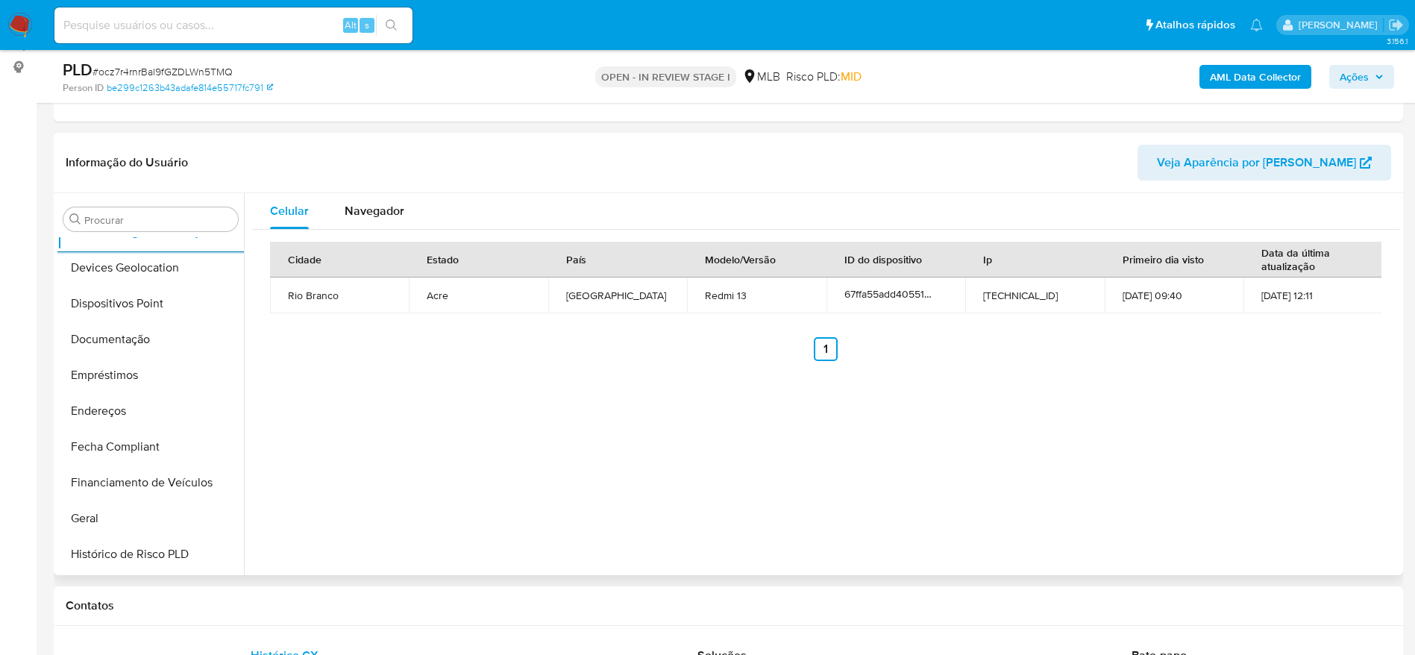
scroll to position [666, 0]
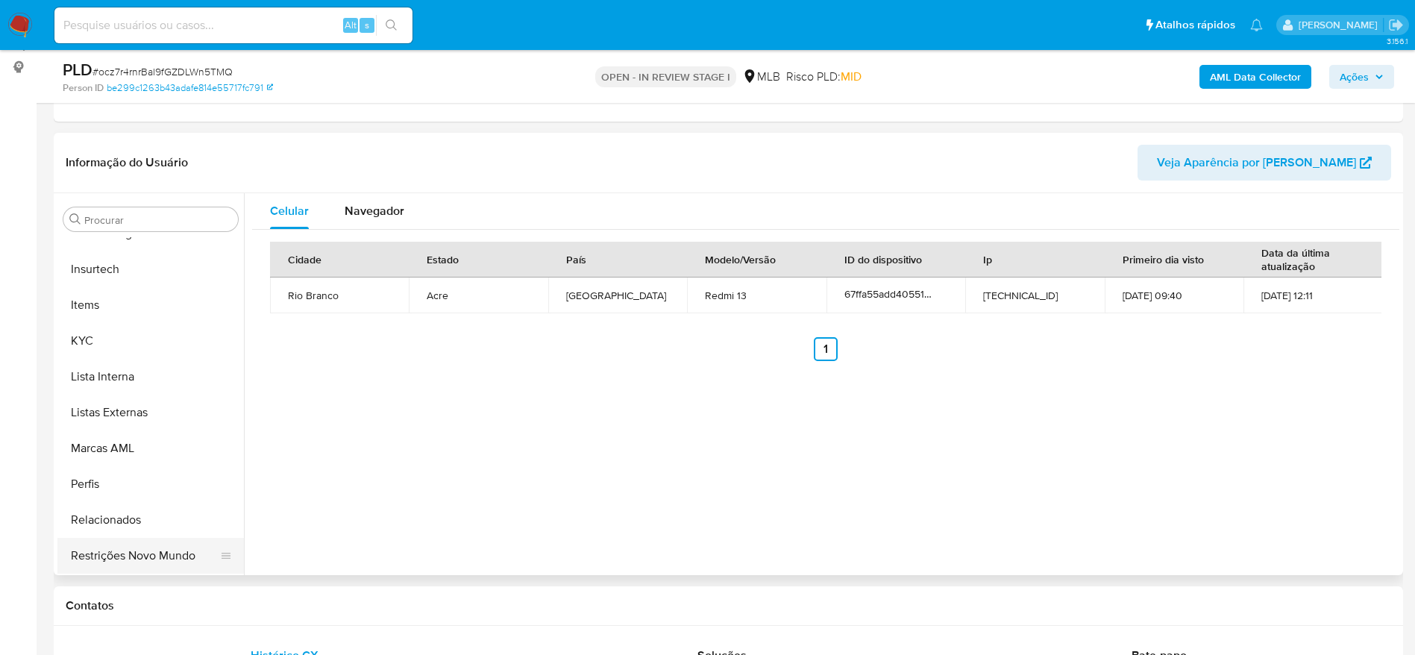
click at [122, 561] on button "Restrições Novo Mundo" at bounding box center [144, 556] width 175 height 36
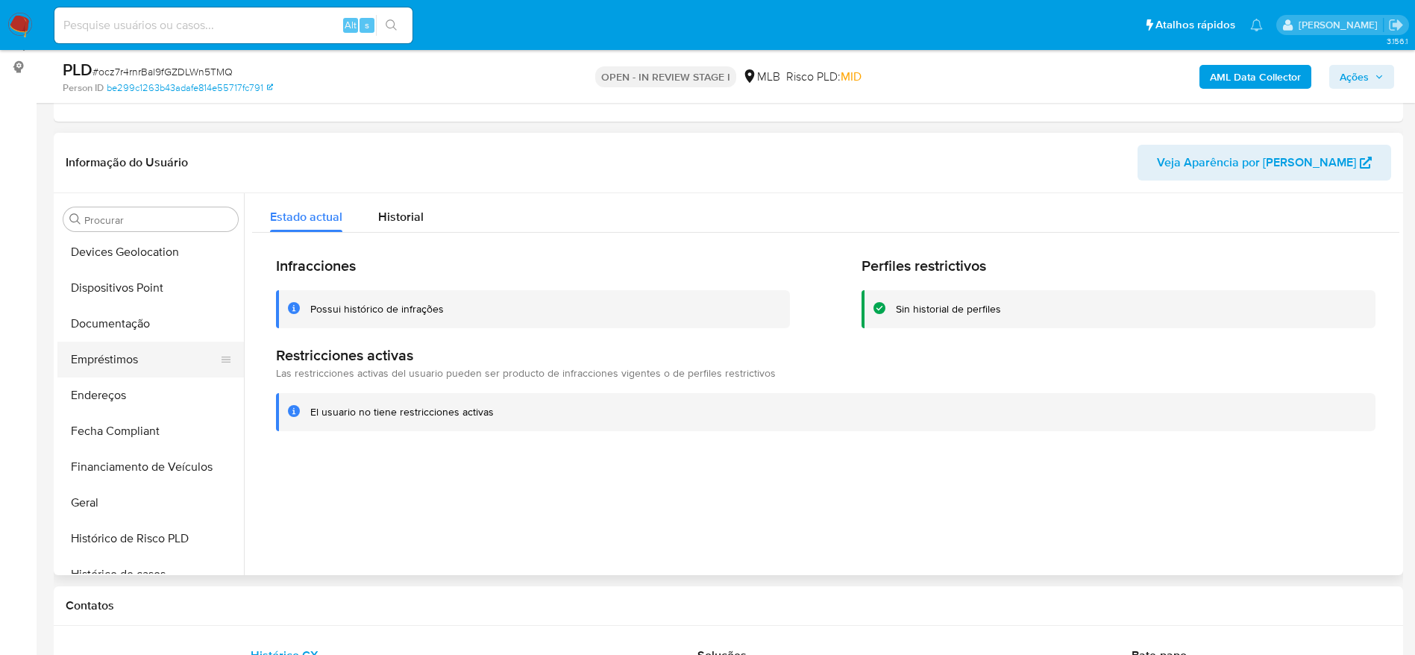
scroll to position [219, 0]
click at [137, 322] on button "Dispositivos Point" at bounding box center [144, 323] width 175 height 36
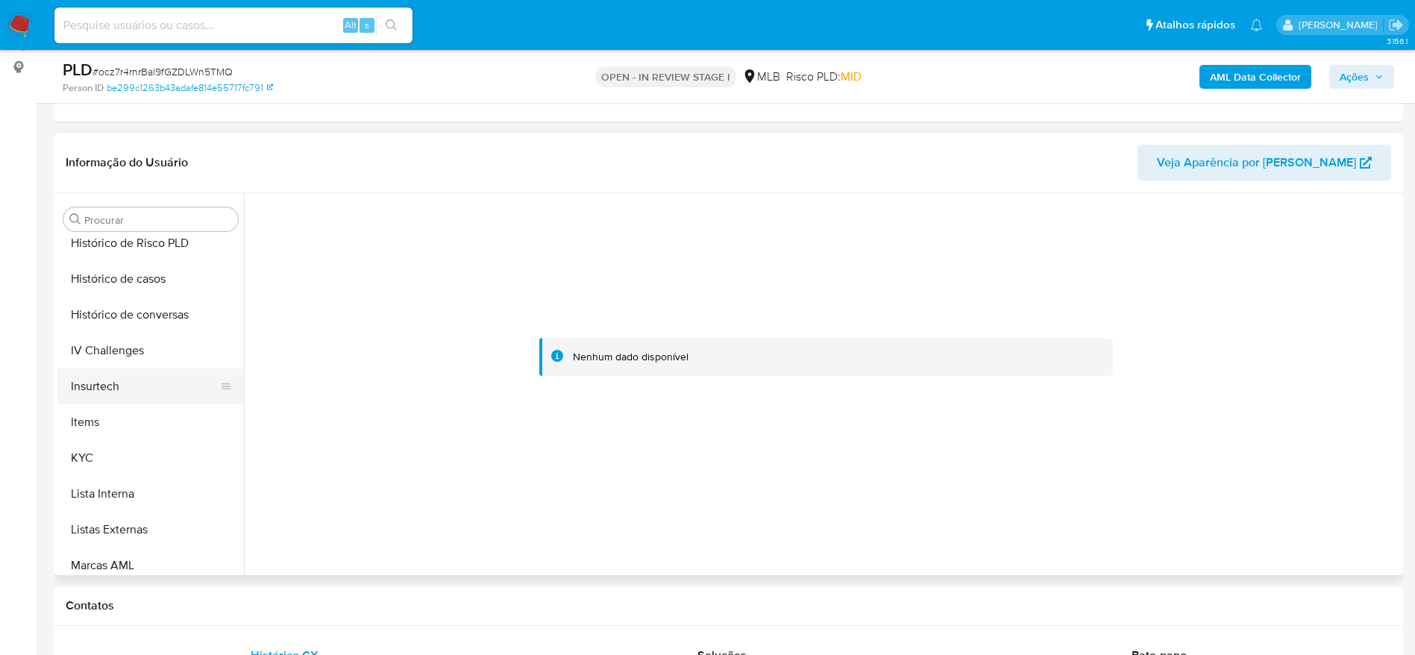
scroll to position [554, 0]
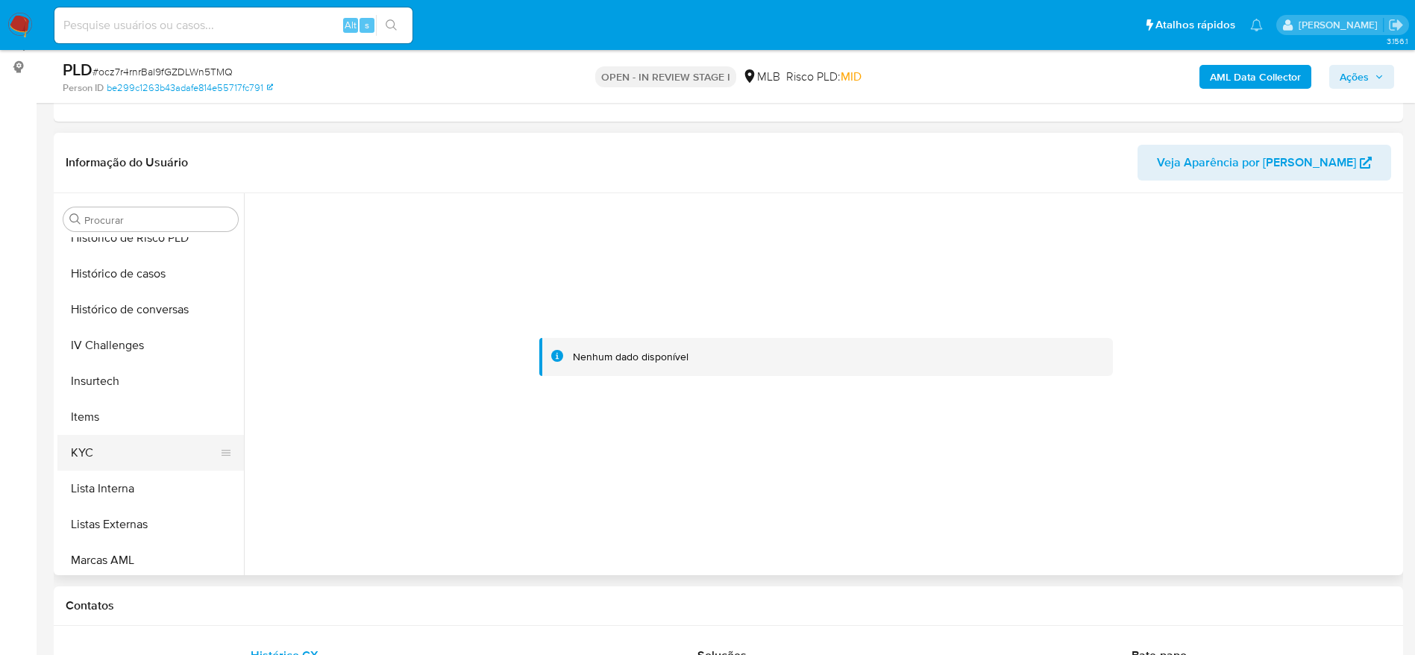
click at [96, 460] on button "KYC" at bounding box center [144, 453] width 175 height 36
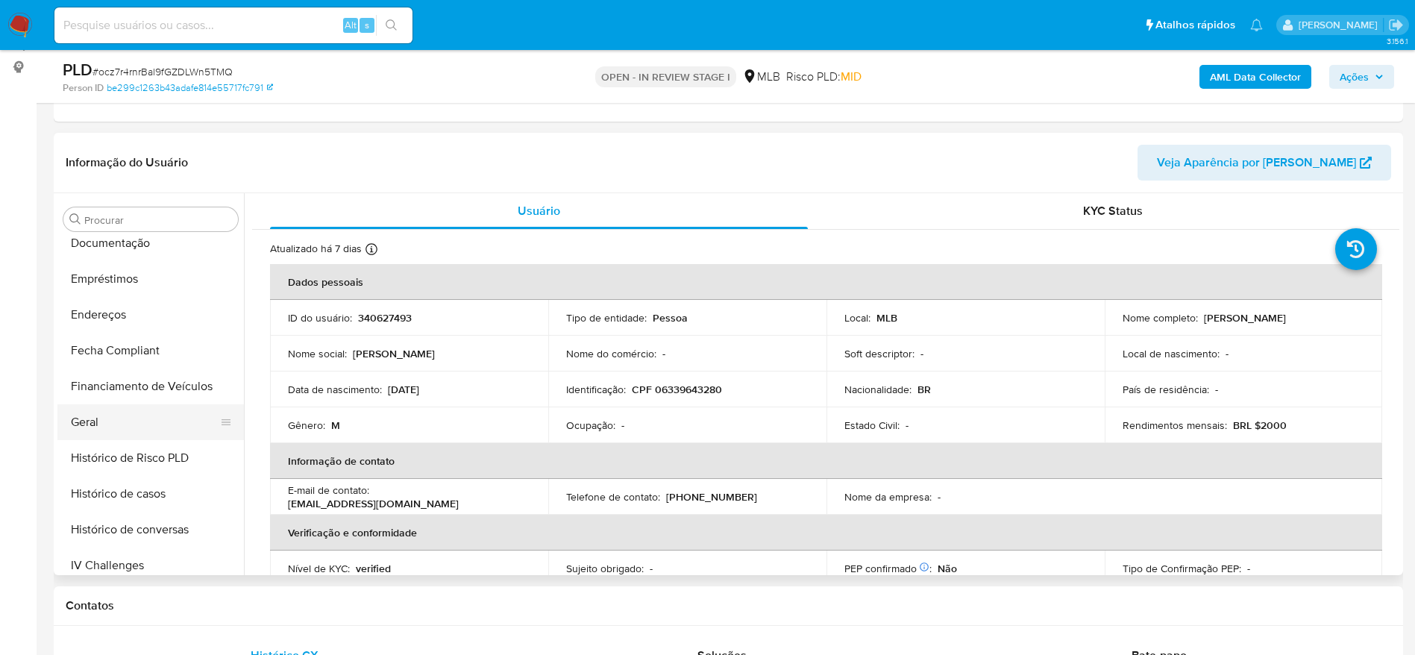
scroll to position [331, 0]
click at [125, 420] on button "Geral" at bounding box center [144, 426] width 175 height 36
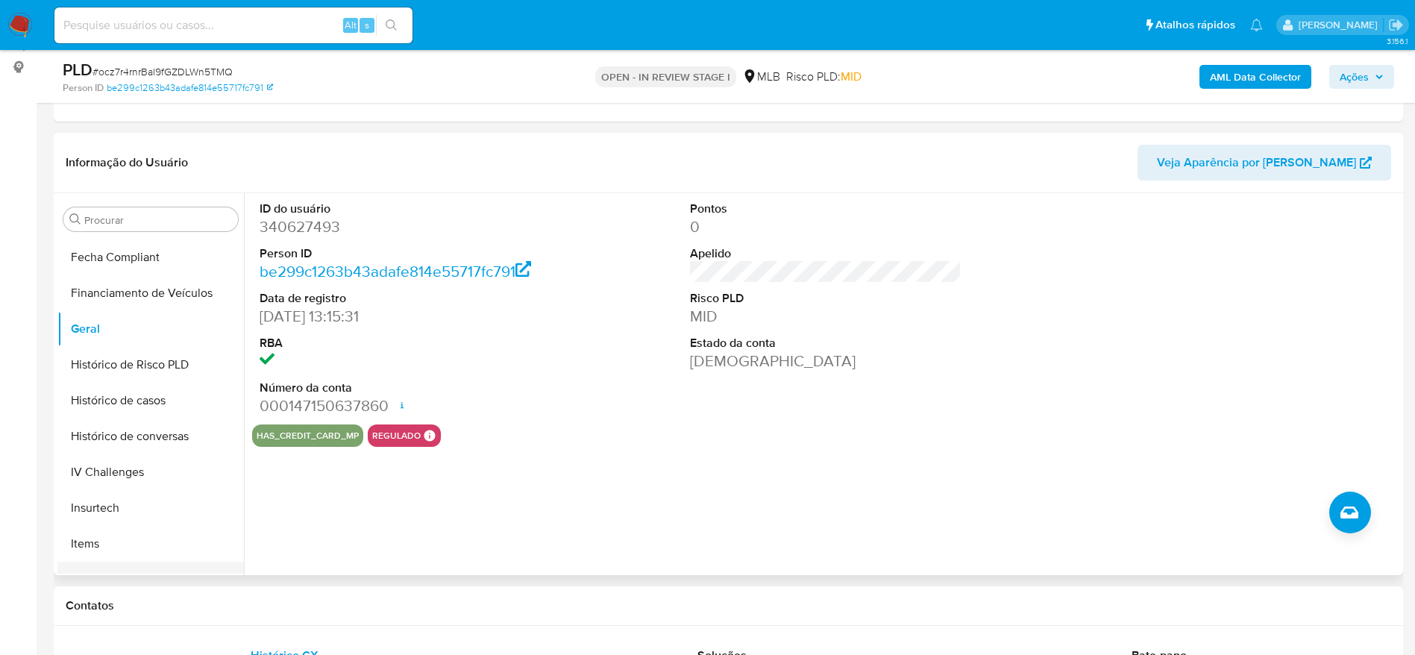
scroll to position [554, 0]
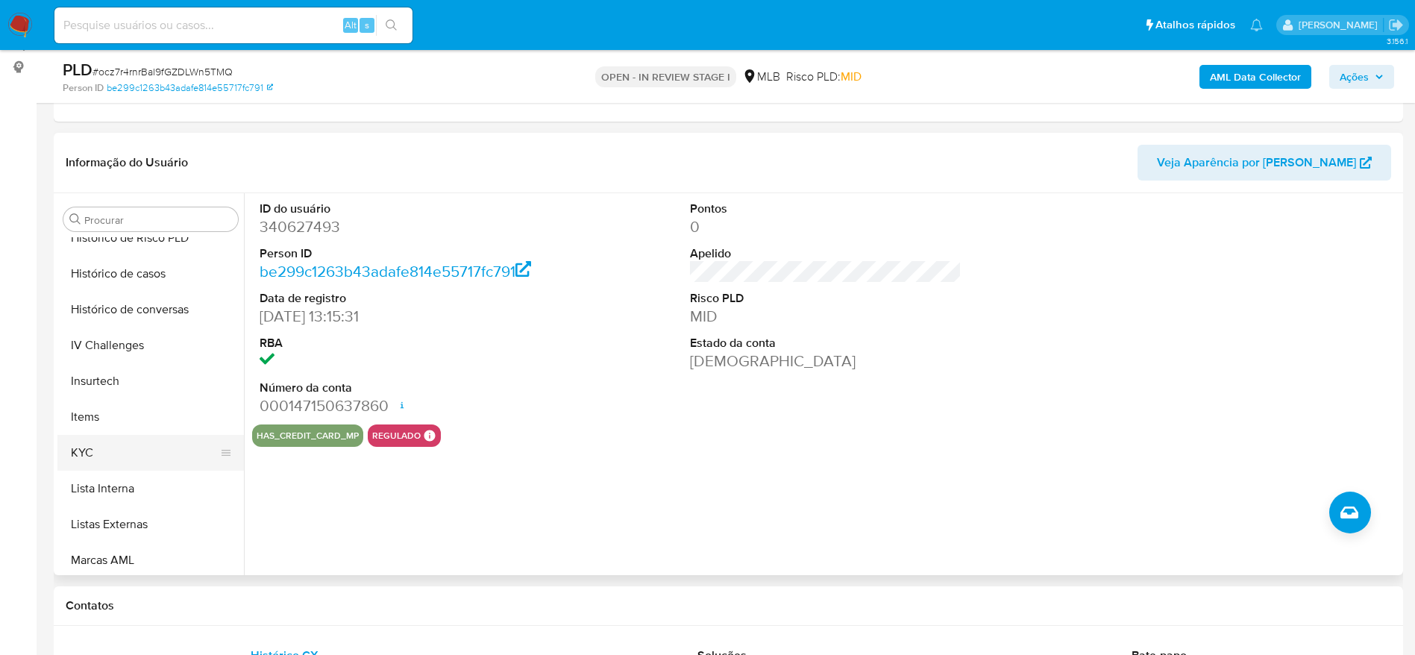
click at [108, 446] on button "KYC" at bounding box center [144, 453] width 175 height 36
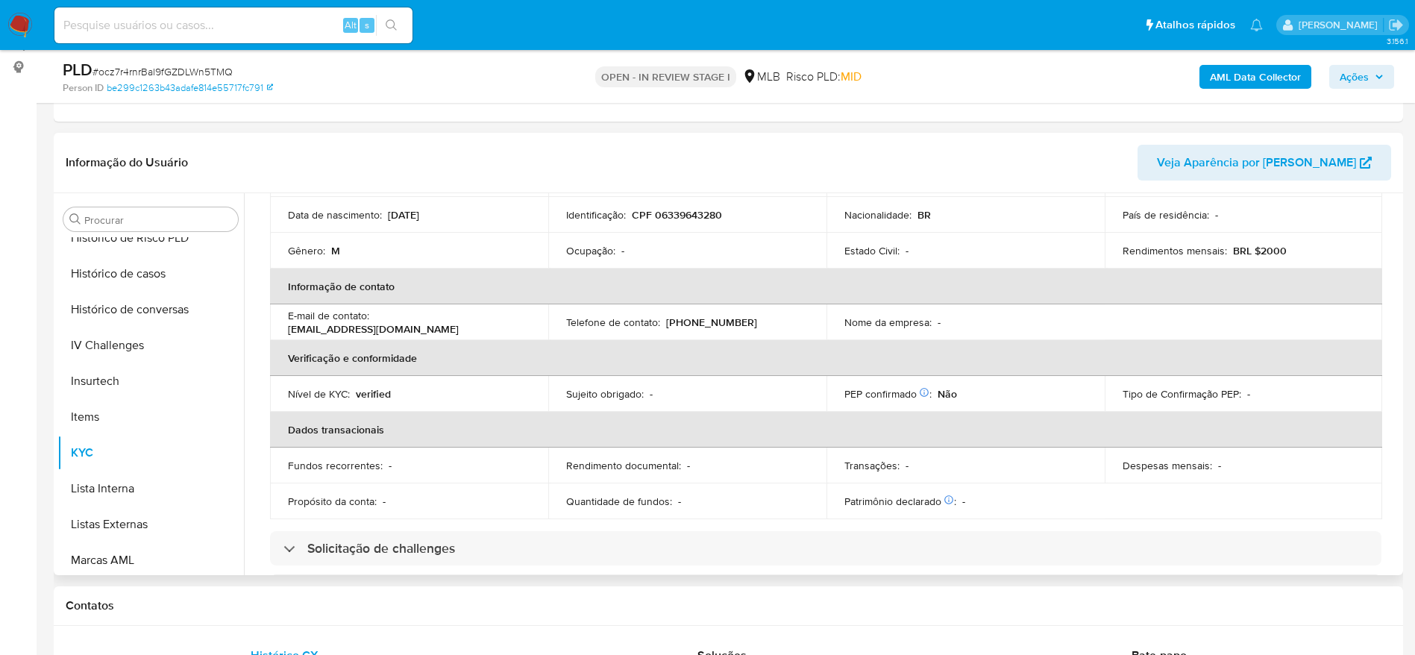
scroll to position [174, 0]
click at [1354, 81] on span "Ações" at bounding box center [1354, 77] width 29 height 24
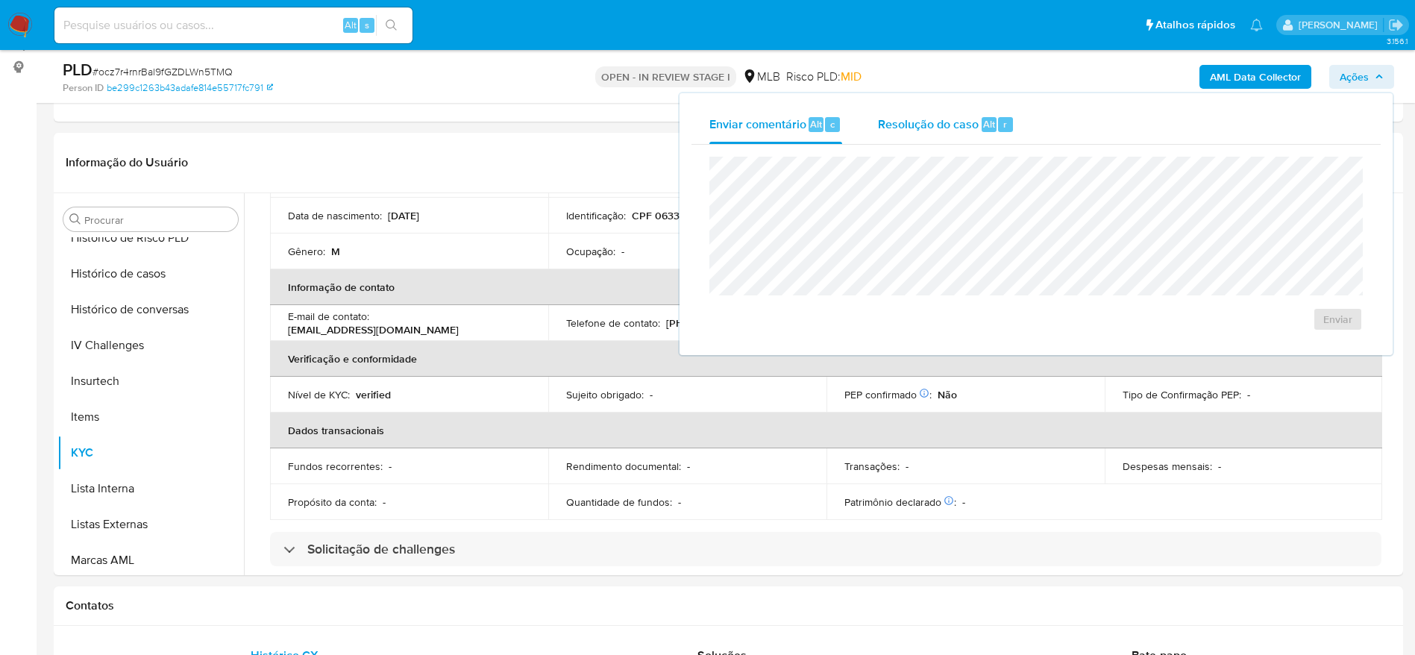
drag, startPoint x: 922, startPoint y: 121, endPoint x: 923, endPoint y: 140, distance: 18.7
click at [923, 121] on span "Resolução do caso" at bounding box center [928, 123] width 101 height 17
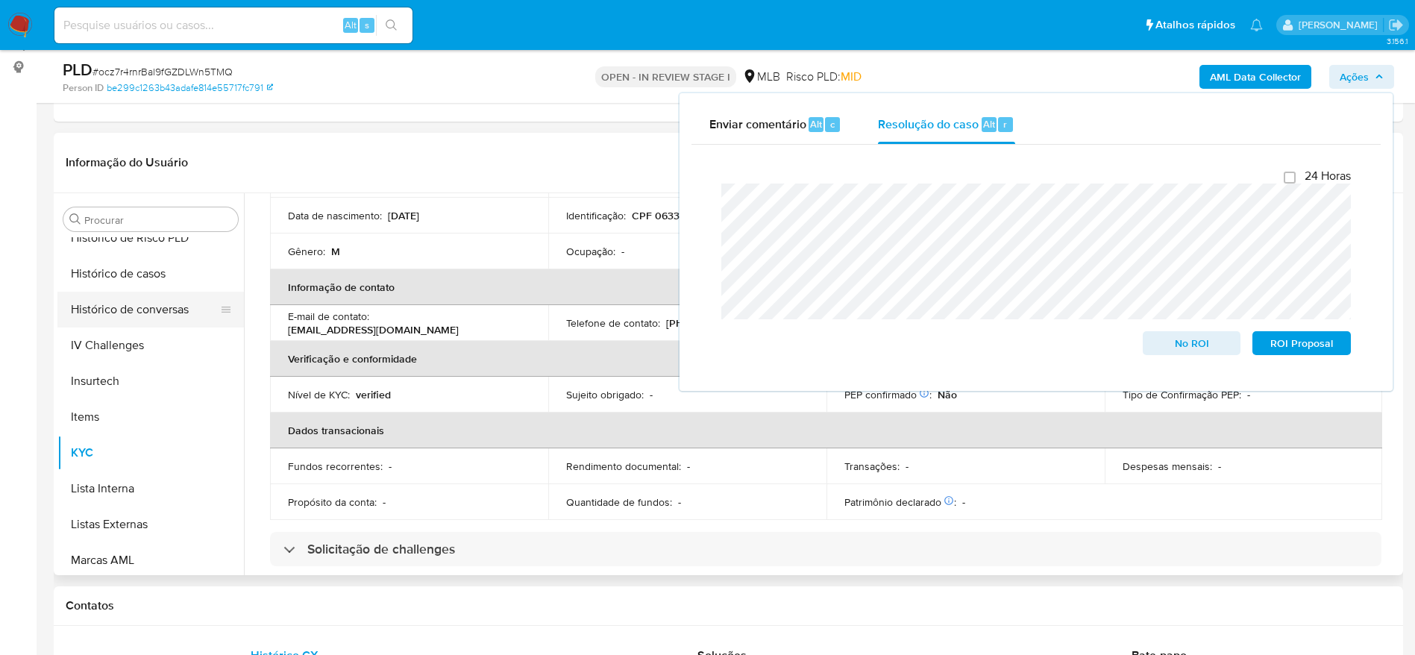
scroll to position [0, 0]
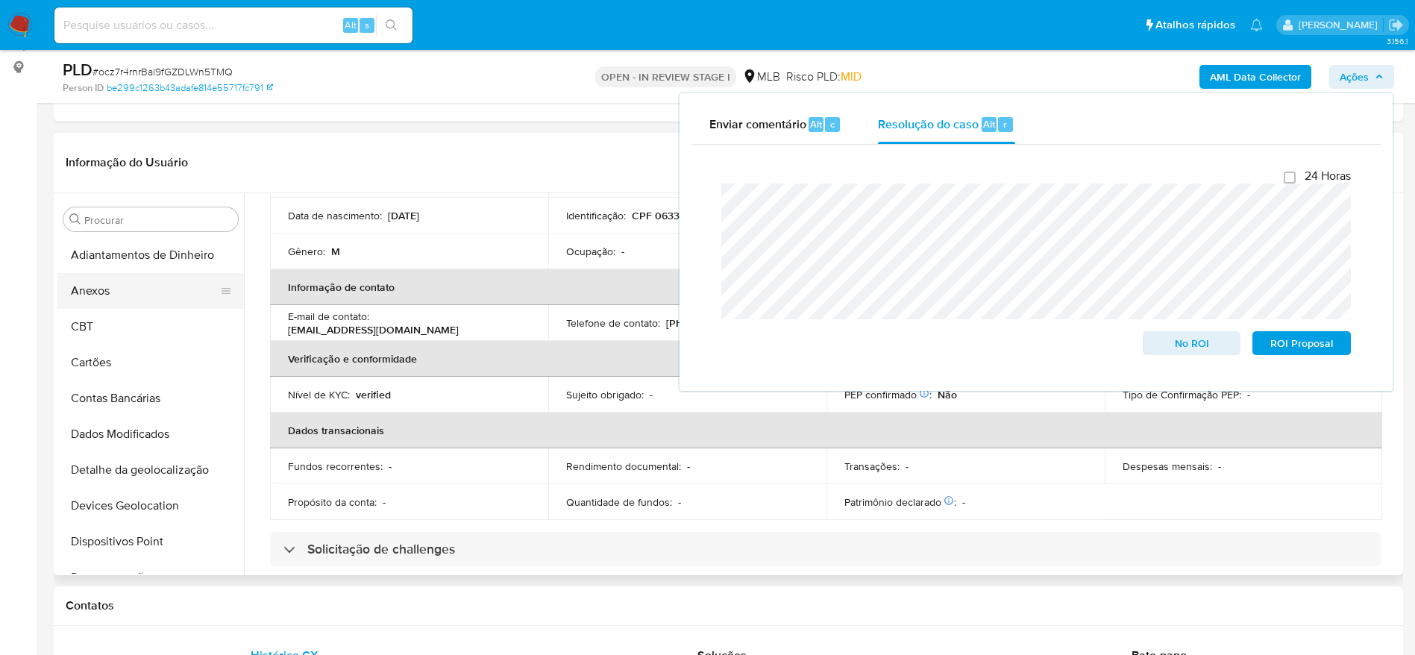
click at [143, 297] on button "Anexos" at bounding box center [144, 291] width 175 height 36
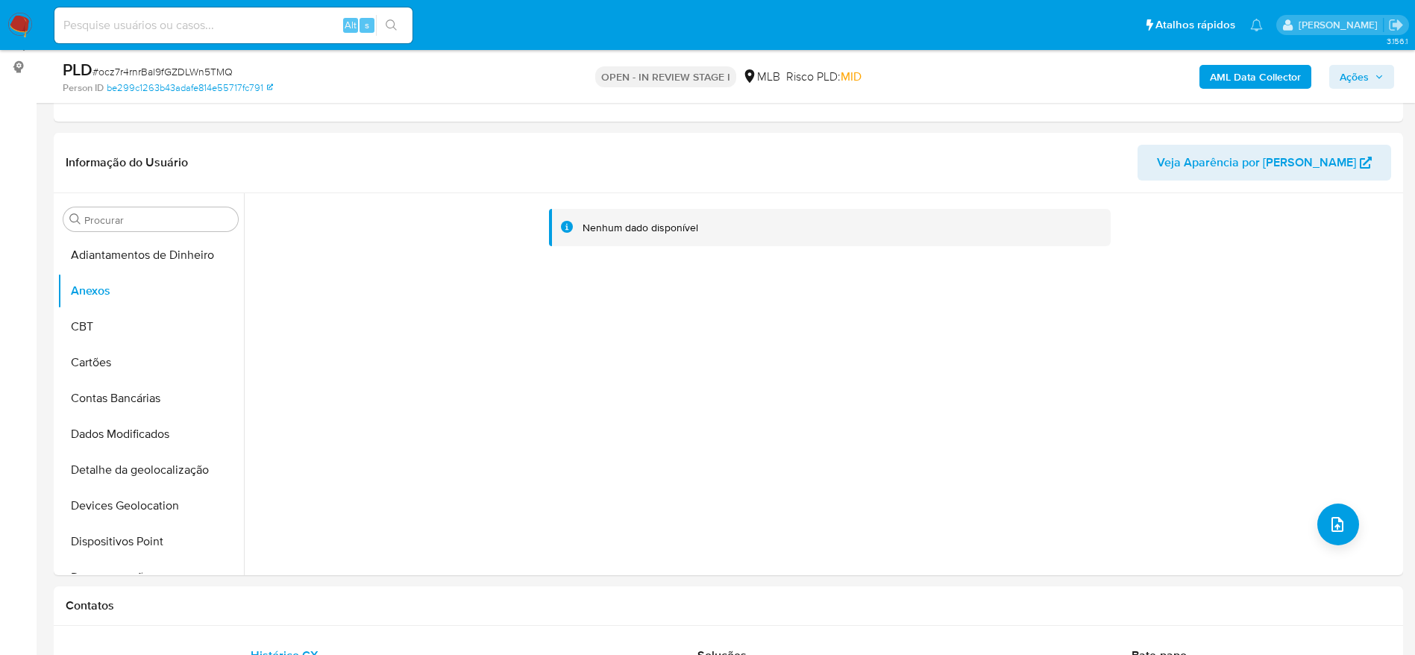
click at [1347, 77] on span "Ações" at bounding box center [1354, 77] width 29 height 24
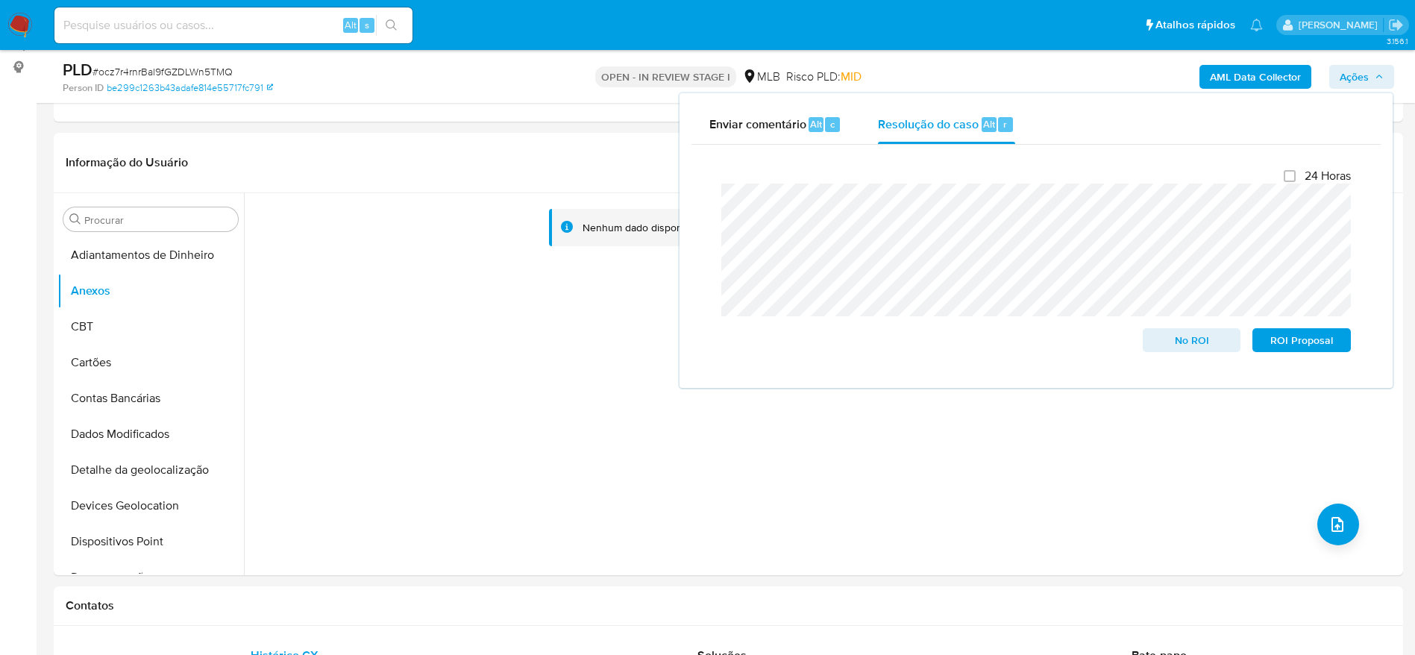
click at [1270, 76] on b "AML Data Collector" at bounding box center [1255, 77] width 91 height 24
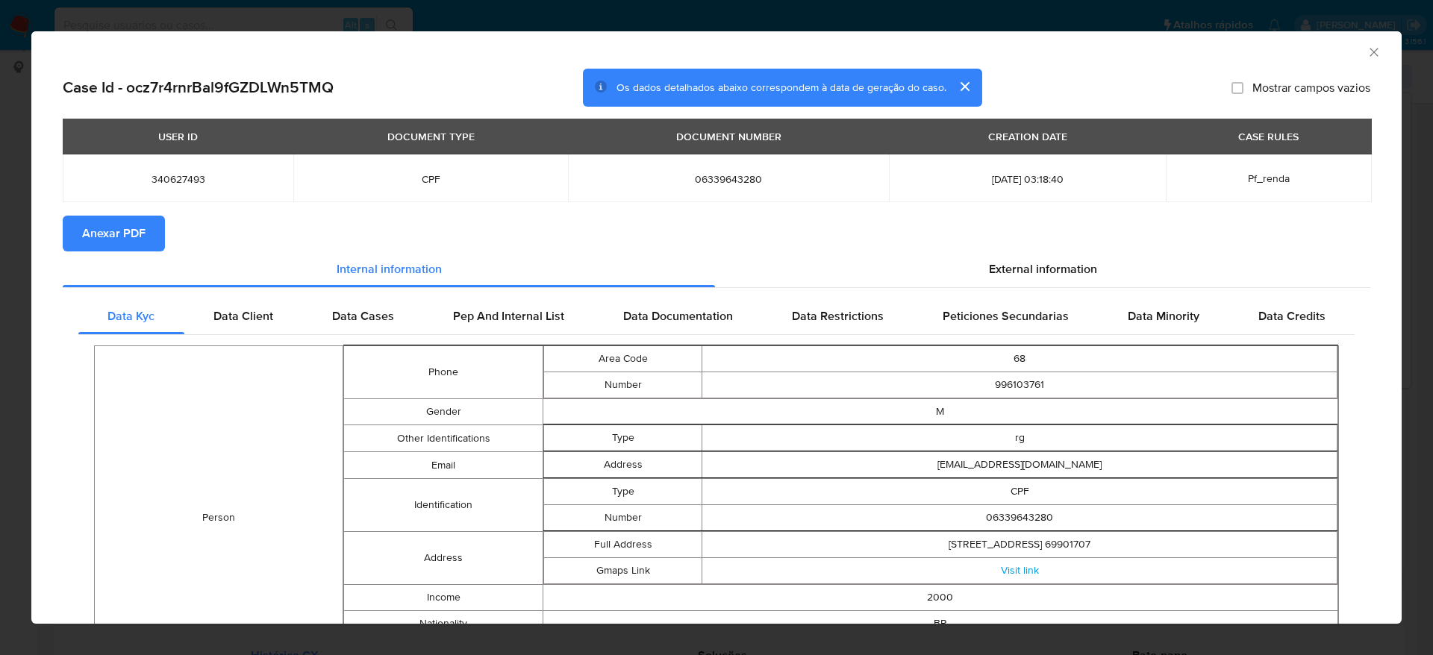
click at [116, 228] on span "Anexar PDF" at bounding box center [113, 233] width 63 height 33
click at [123, 224] on span "Anexar PDF" at bounding box center [113, 233] width 63 height 33
click at [1369, 54] on icon "Fechar a janela" at bounding box center [1373, 52] width 8 height 8
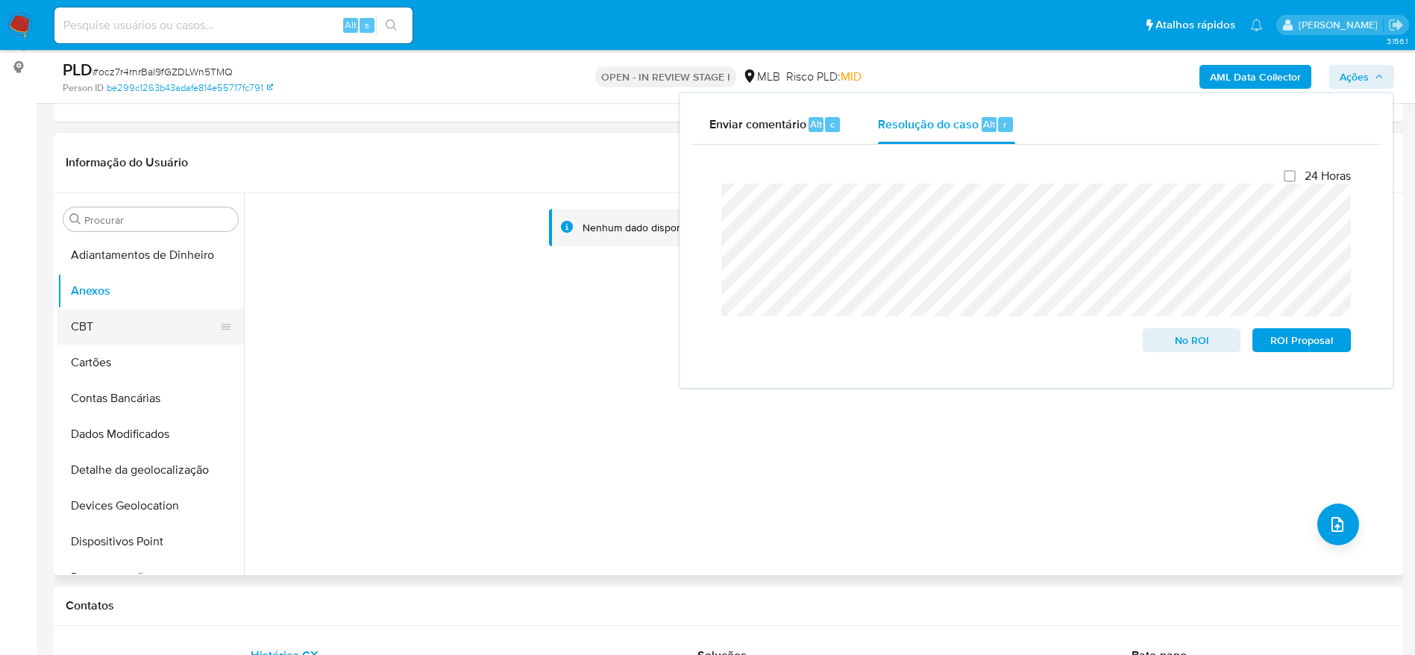
click at [89, 335] on button "CBT" at bounding box center [144, 327] width 175 height 36
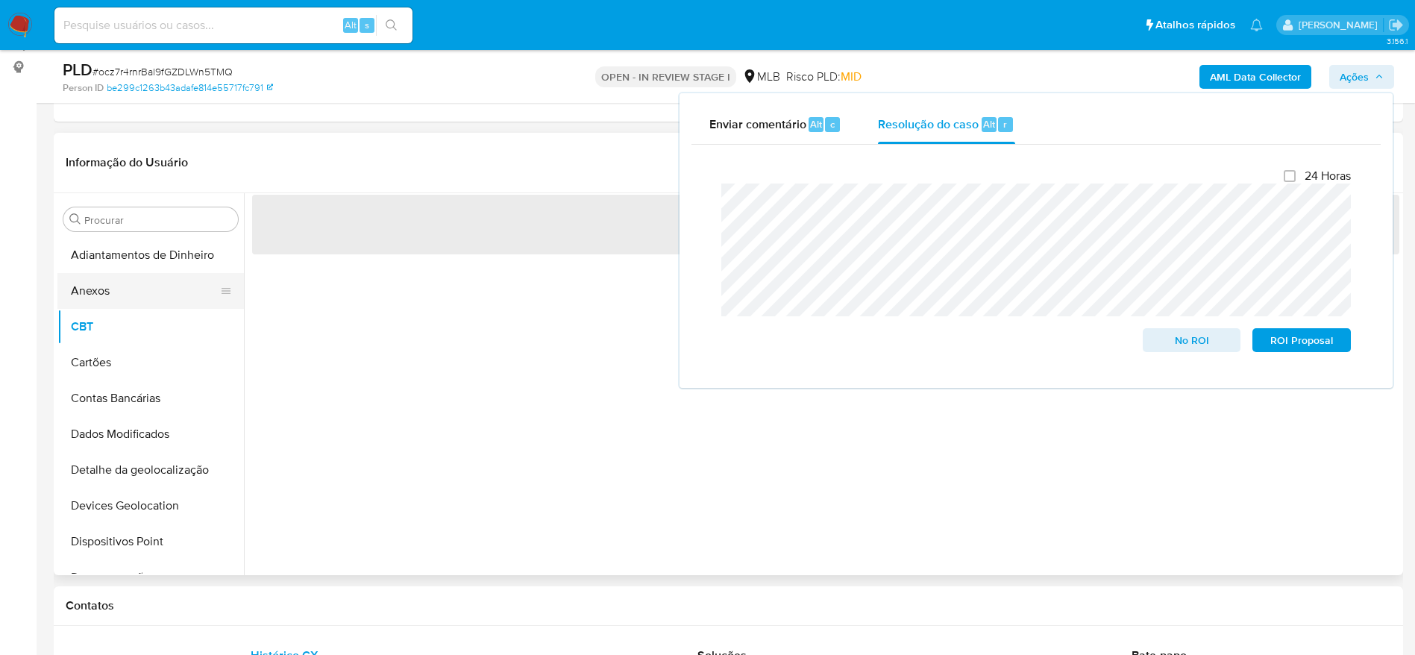
click at [104, 293] on button "Anexos" at bounding box center [144, 291] width 175 height 36
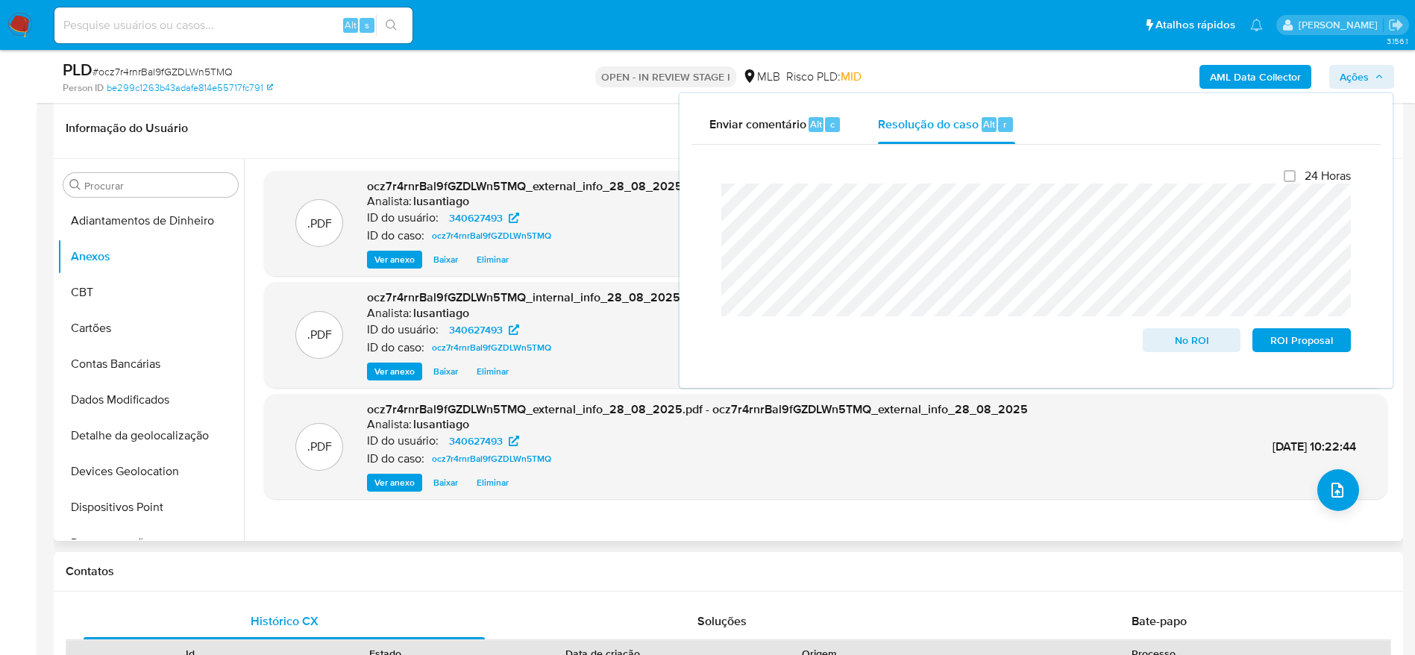
scroll to position [194, 0]
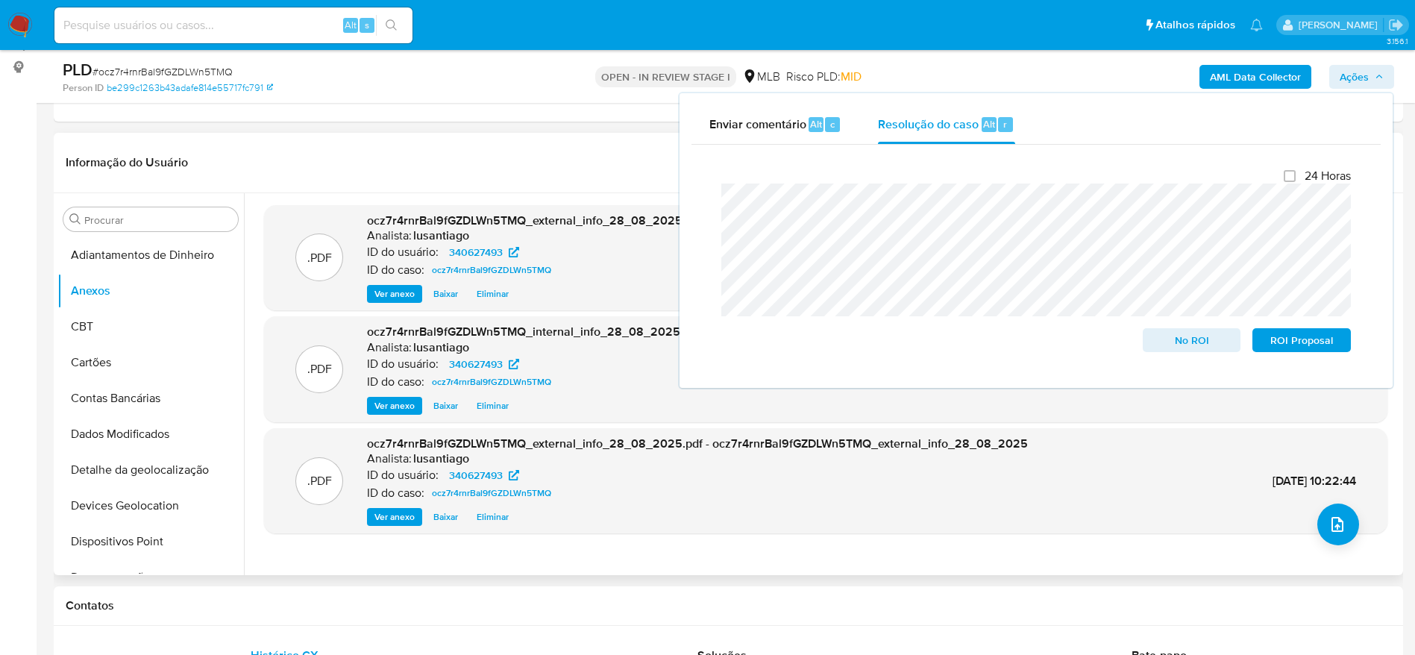
click at [496, 165] on header "Informação do Usuário Veja Aparência por Pessoa" at bounding box center [729, 163] width 1326 height 36
click at [1374, 85] on span "Ações" at bounding box center [1362, 76] width 44 height 21
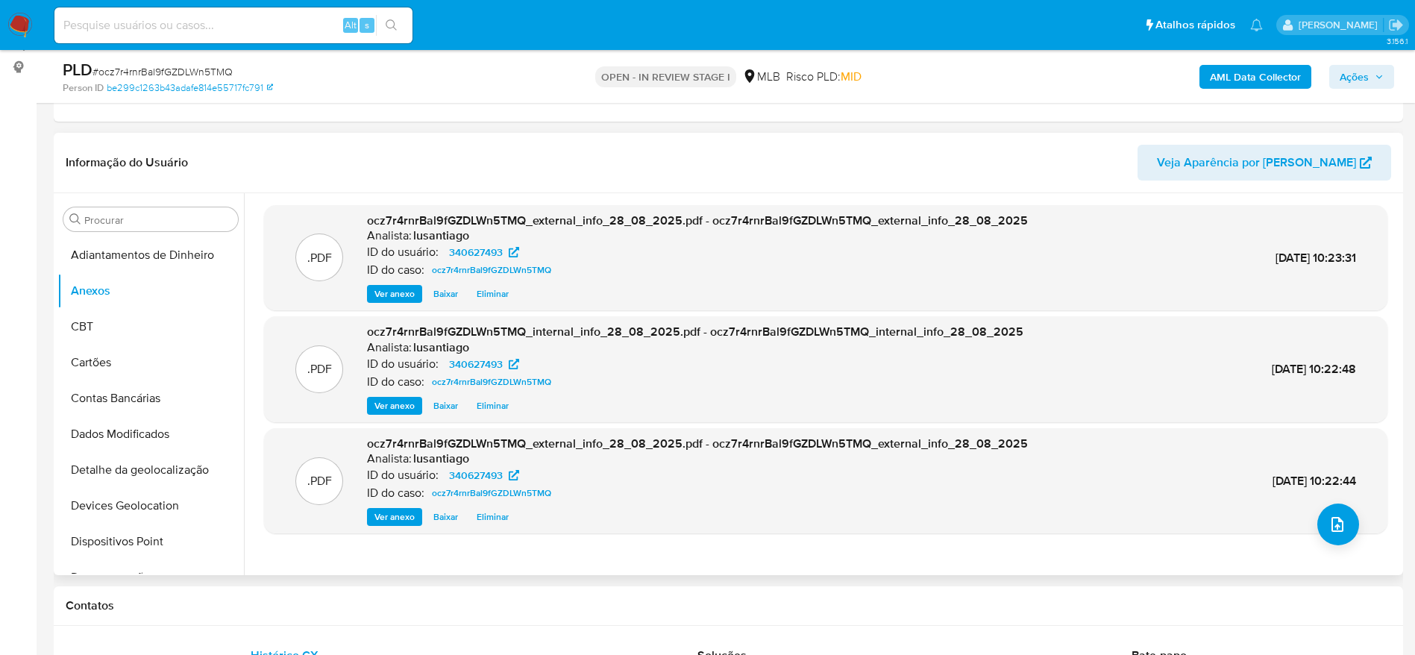
click at [490, 289] on span "Eliminar" at bounding box center [493, 294] width 32 height 15
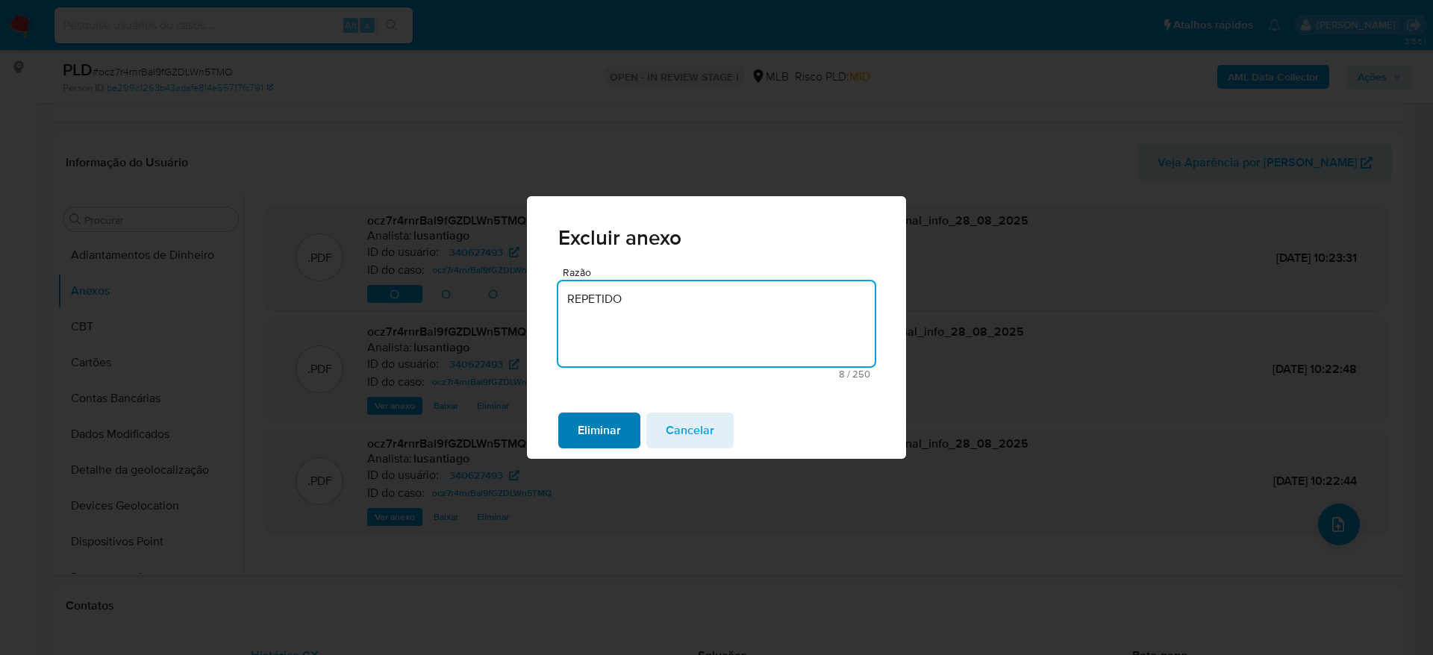
type textarea "REPETIDO"
click at [601, 444] on span "Eliminar" at bounding box center [599, 430] width 43 height 33
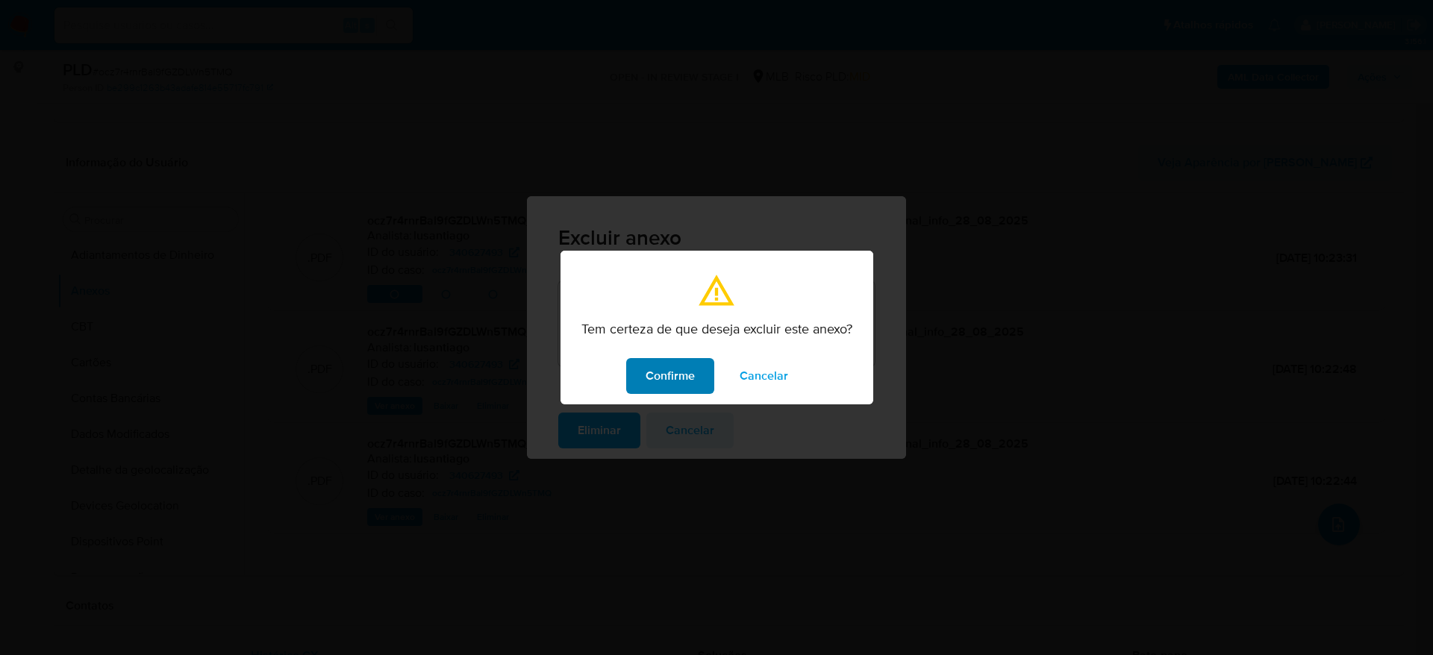
click at [658, 375] on span "Confirme" at bounding box center [669, 376] width 49 height 33
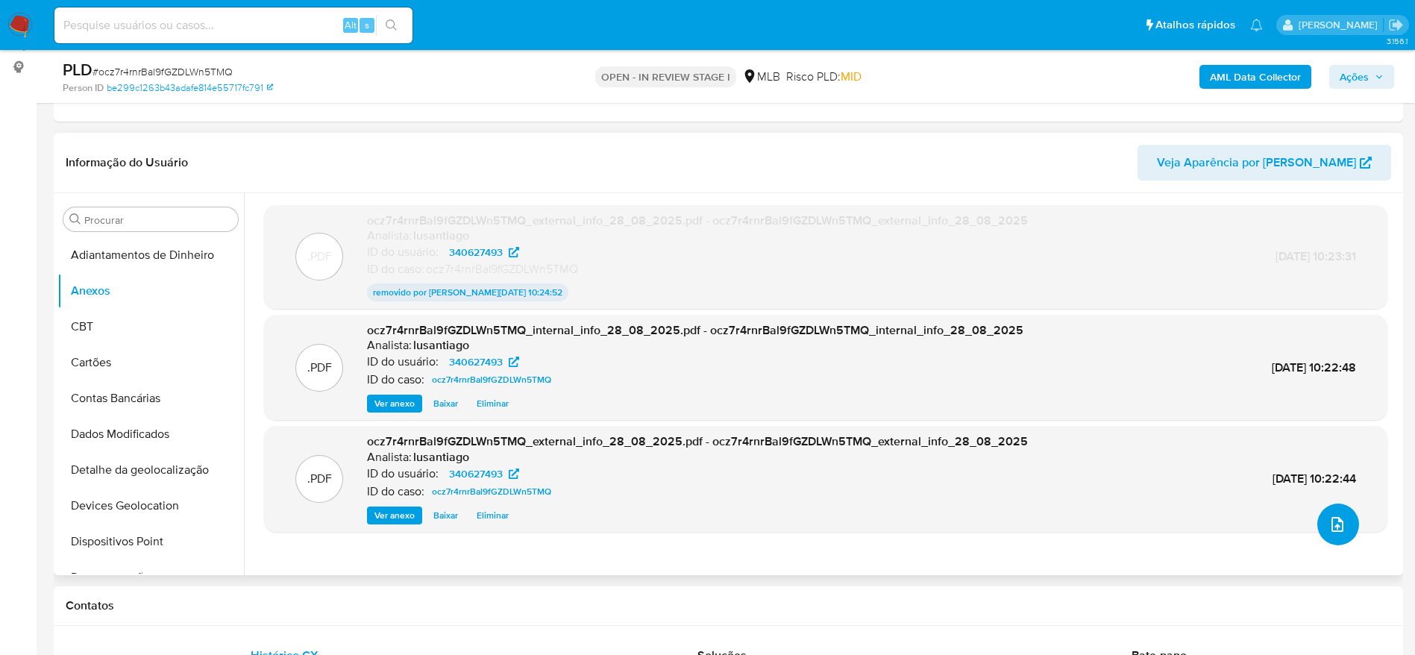
click at [1332, 526] on icon "upload-file" at bounding box center [1338, 524] width 12 height 15
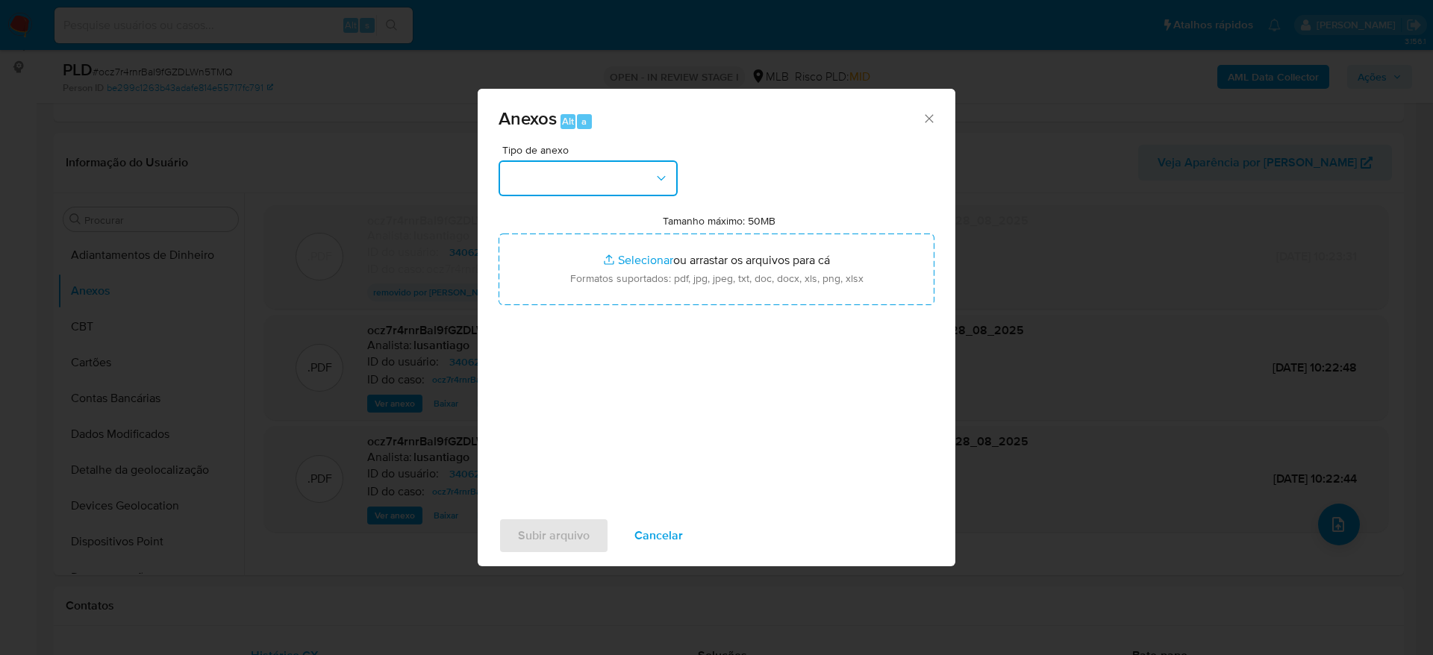
click at [542, 168] on button "button" at bounding box center [587, 178] width 179 height 36
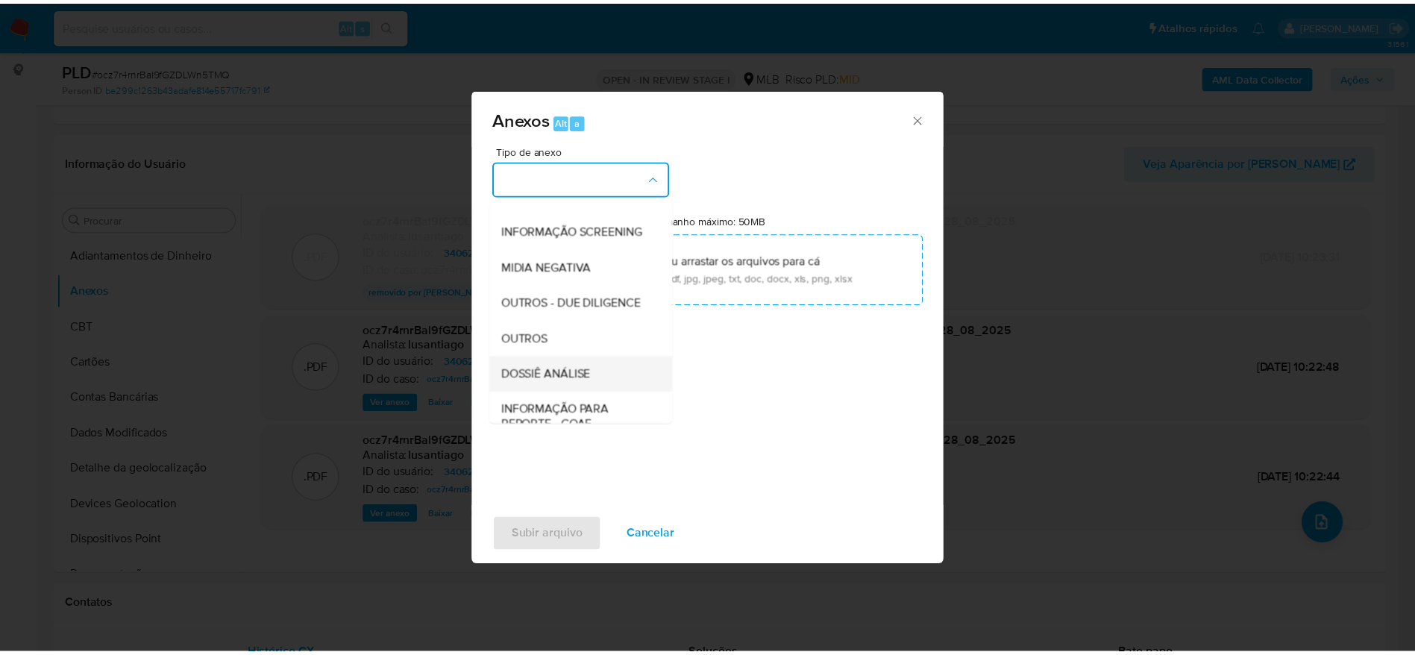
scroll to position [230, 0]
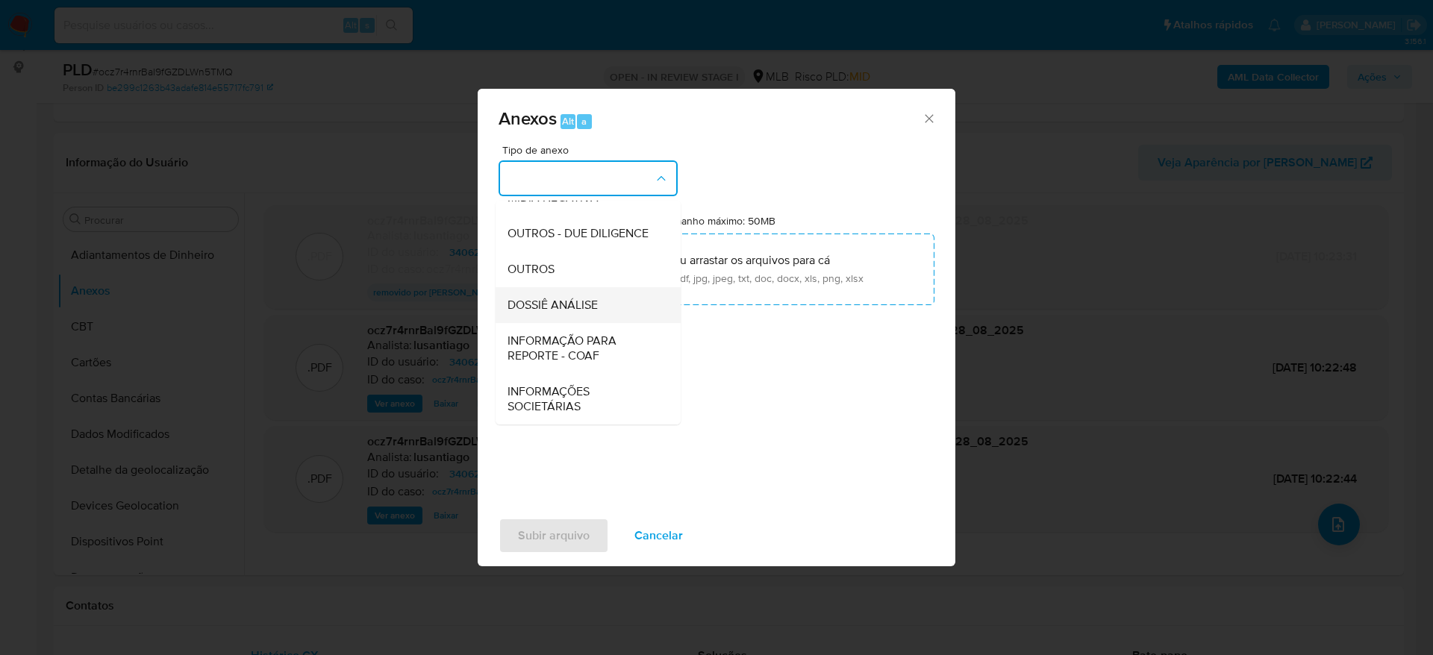
click at [573, 308] on span "DOSSIÊ ANÁLISE" at bounding box center [552, 305] width 90 height 15
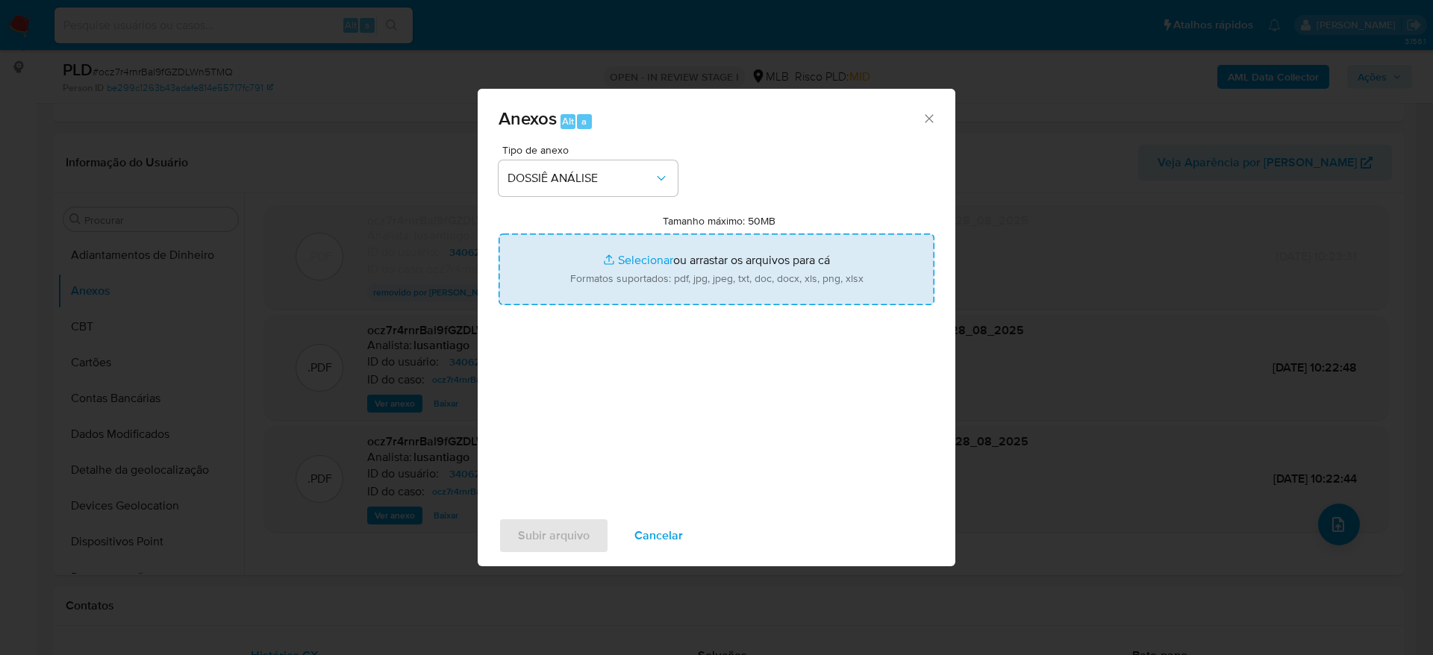
type input "C:\fakepath\Mulan 340627493_2025_08_27_16_47_11.xlsx"
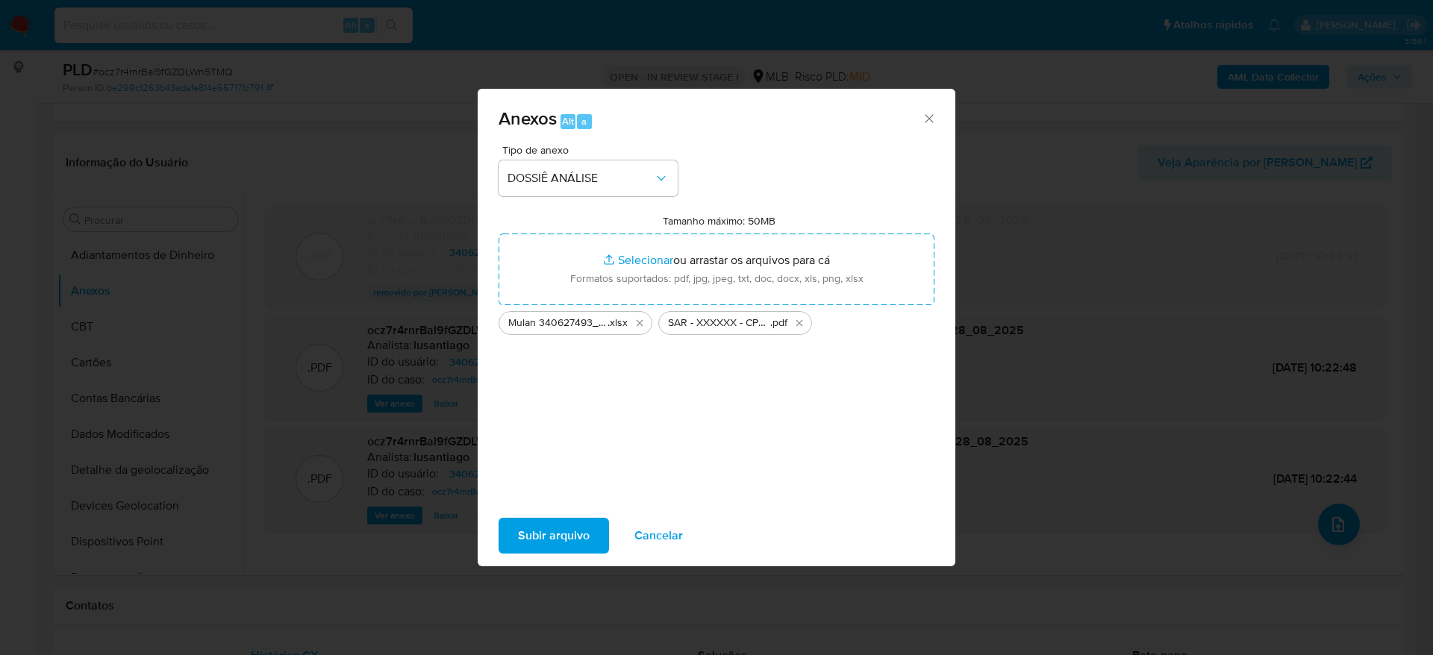
click at [576, 534] on span "Subir arquivo" at bounding box center [554, 535] width 72 height 33
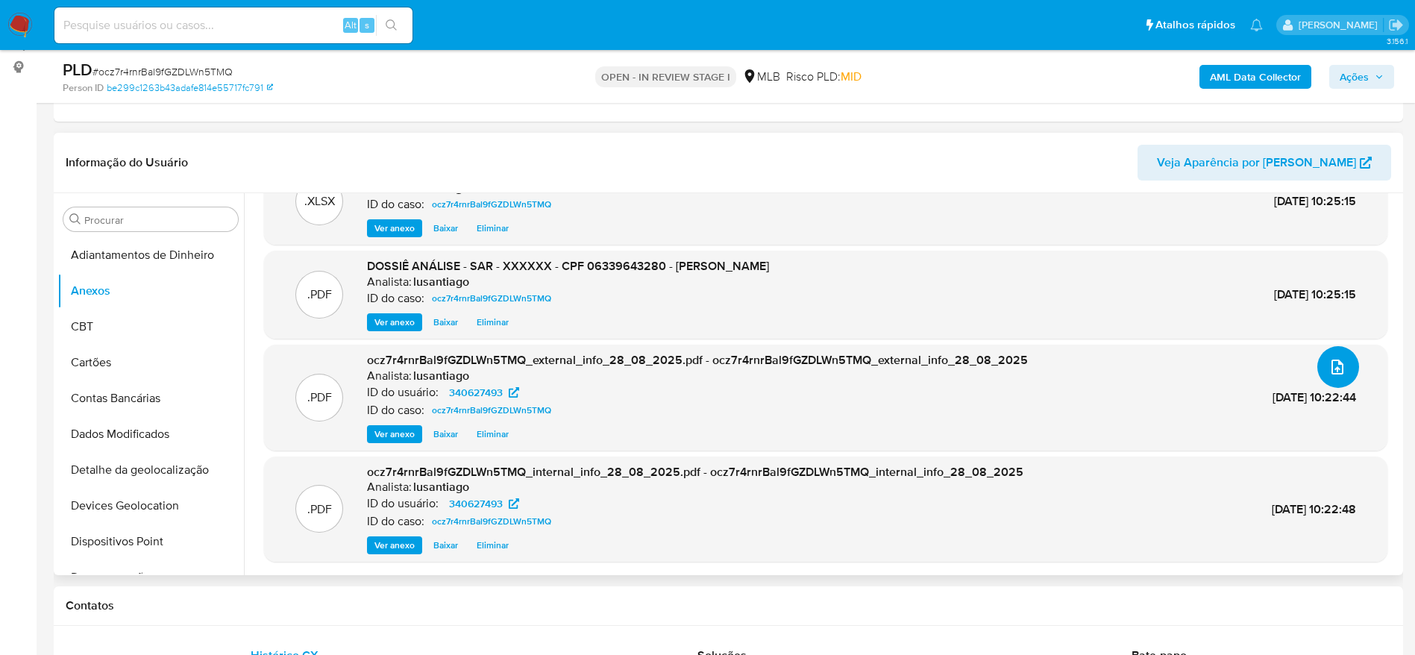
scroll to position [0, 0]
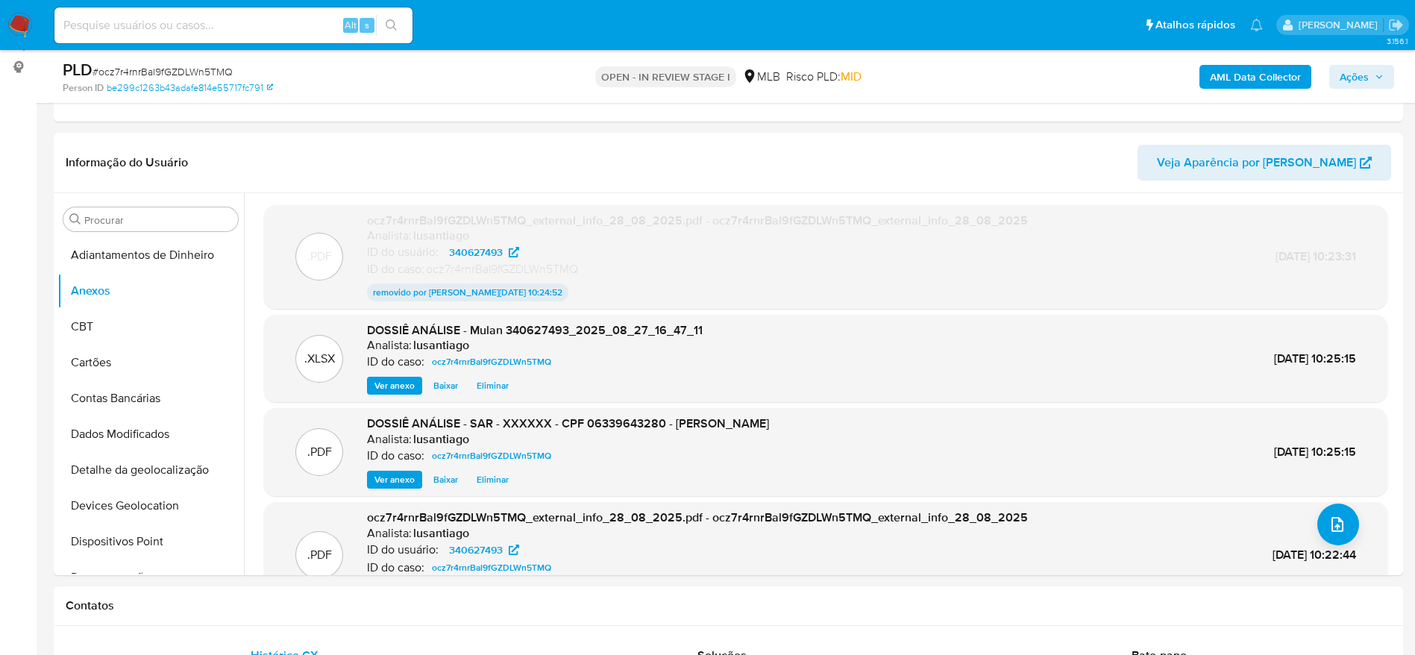
click at [1355, 78] on span "Ações" at bounding box center [1354, 77] width 29 height 24
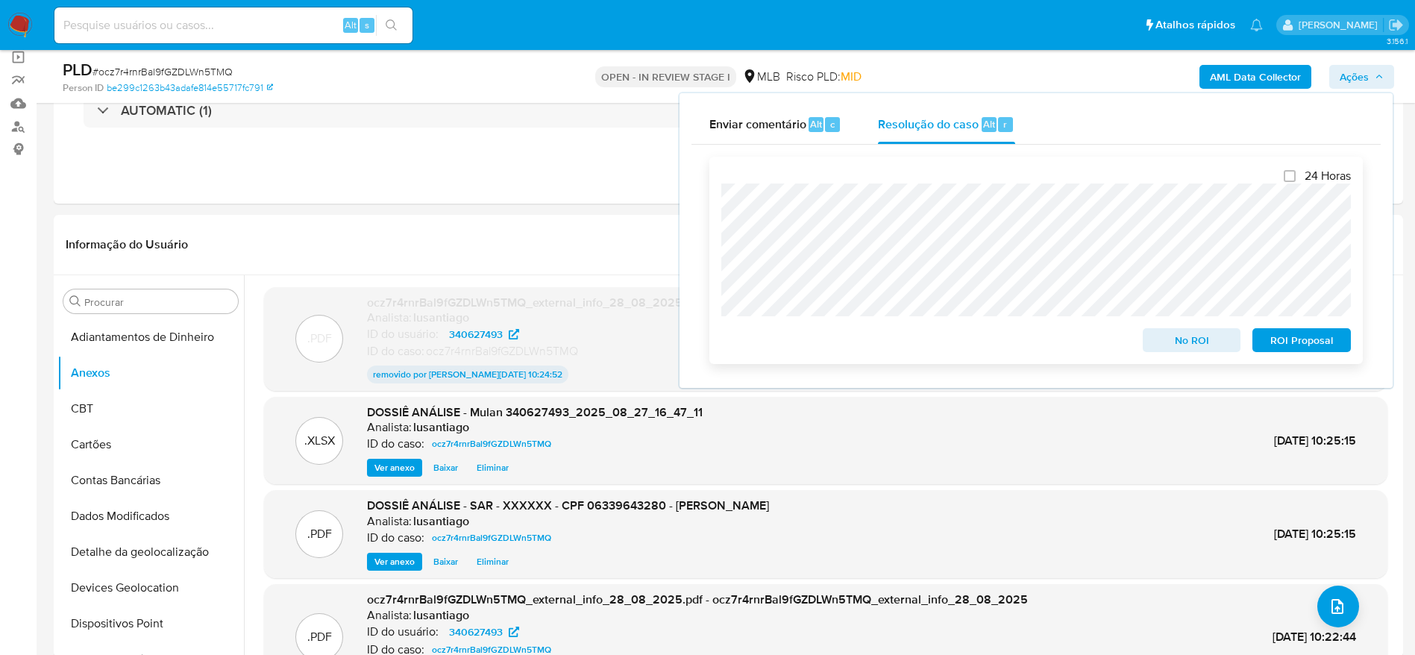
scroll to position [82, 0]
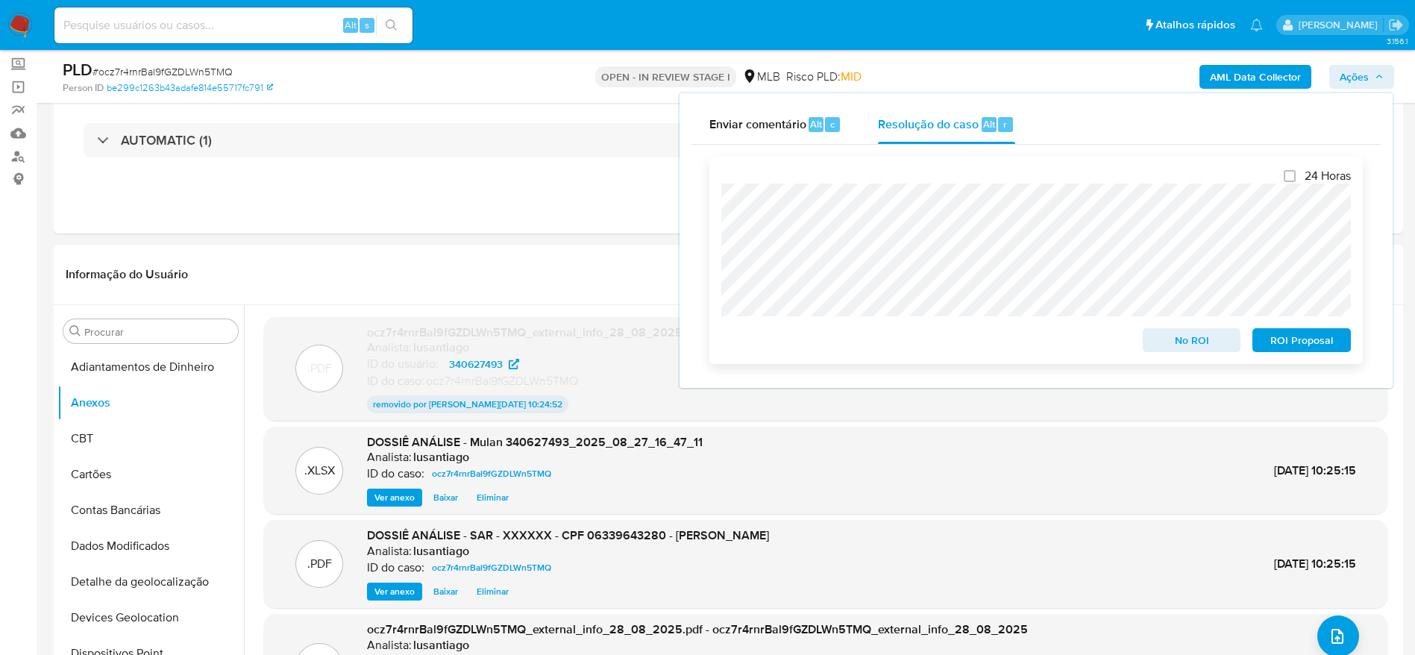
click at [1304, 341] on span "ROI Proposal" at bounding box center [1302, 340] width 78 height 21
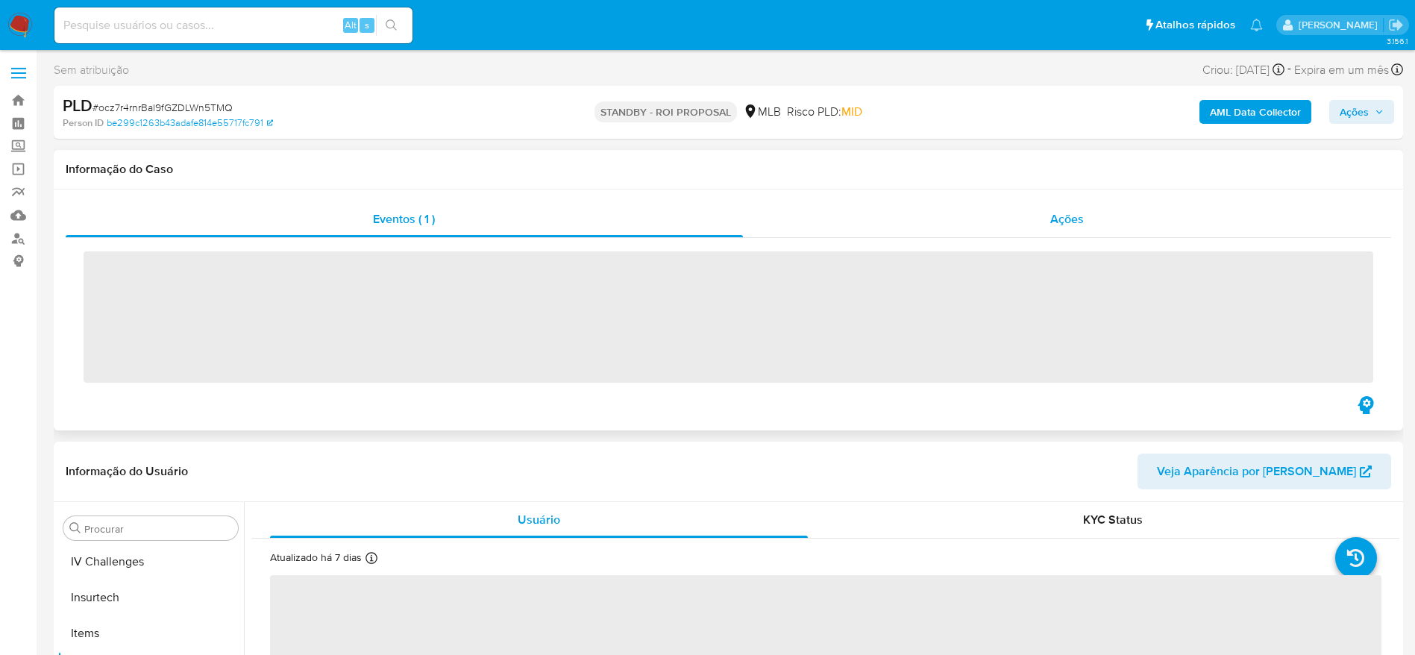
scroll to position [666, 0]
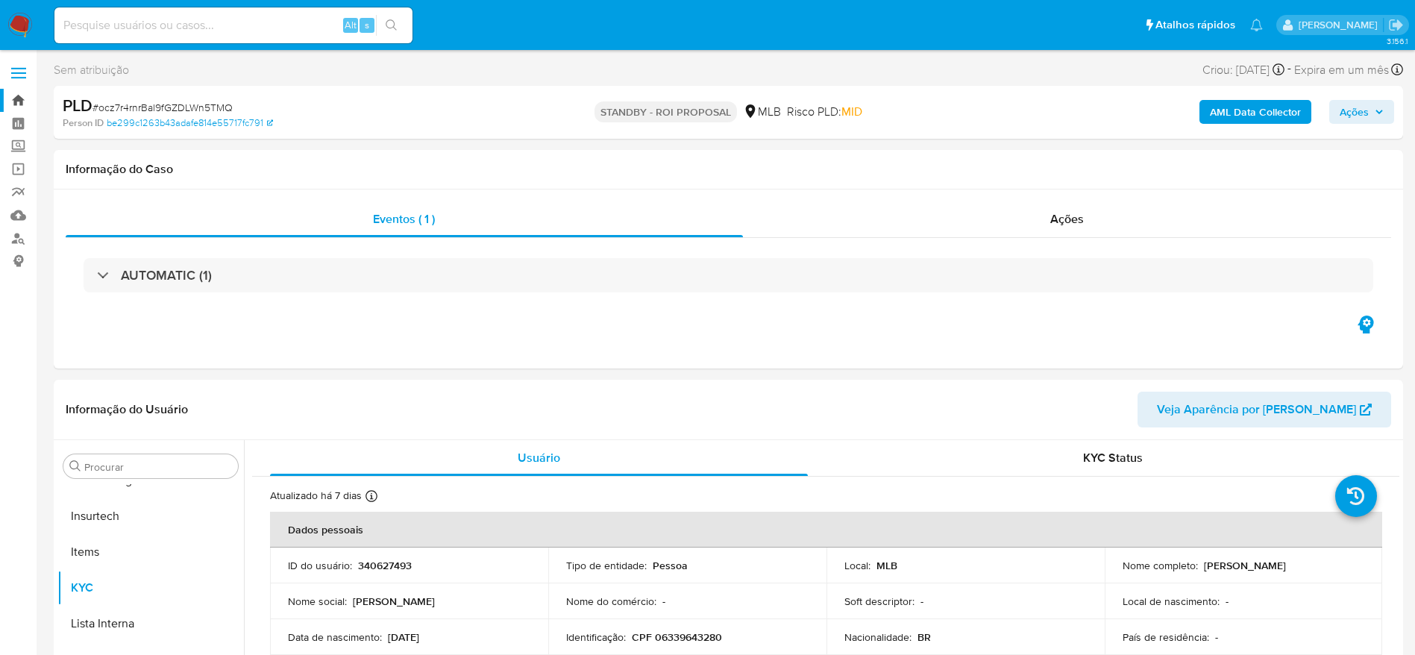
select select "10"
click at [16, 104] on link "Bandeja" at bounding box center [89, 100] width 178 height 23
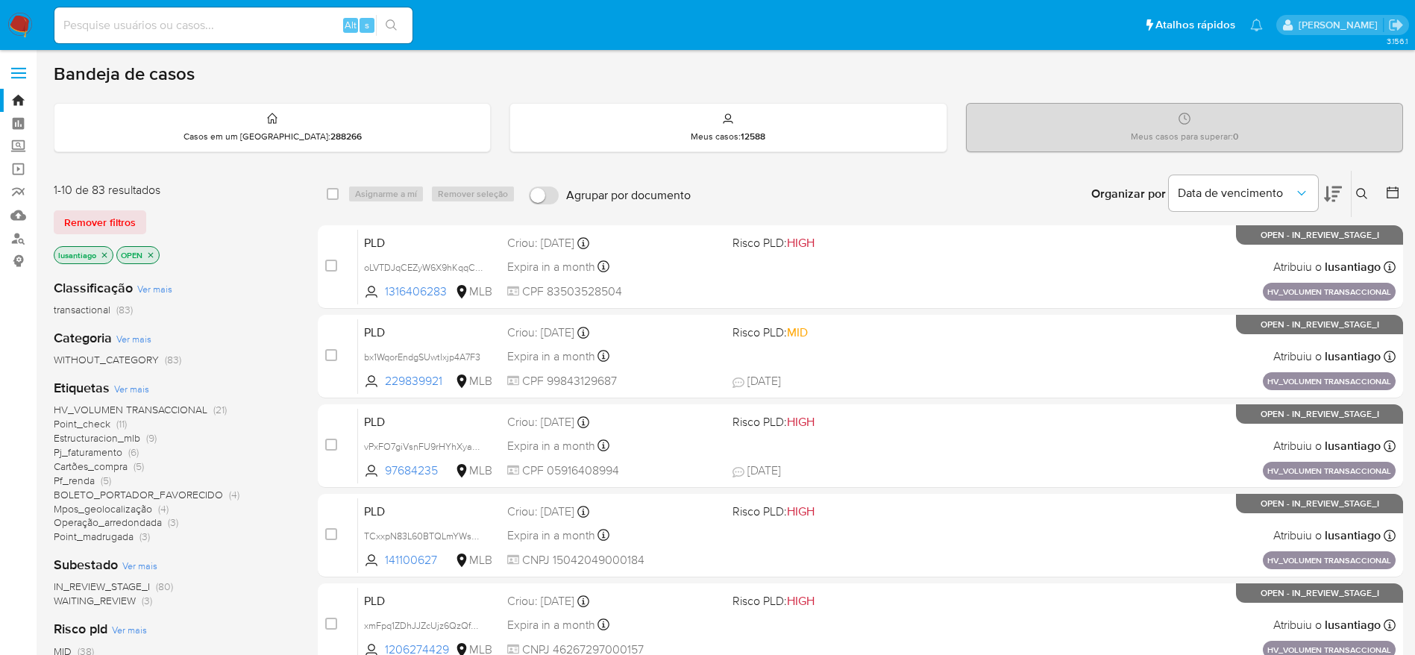
click at [193, 31] on input at bounding box center [233, 25] width 358 height 19
paste input "2470761737"
type input "2470761737"
click at [390, 34] on button "search-icon" at bounding box center [391, 25] width 31 height 21
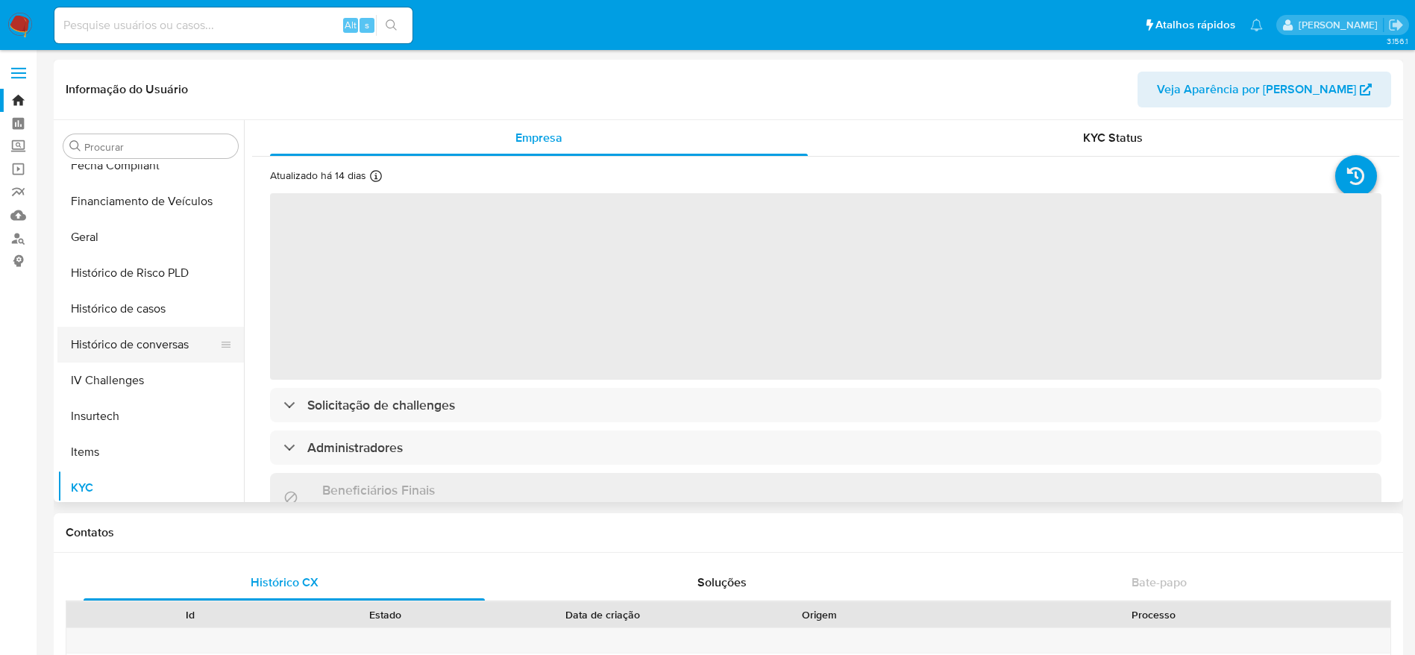
scroll to position [442, 0]
click at [137, 314] on button "Histórico de casos" at bounding box center [144, 313] width 175 height 36
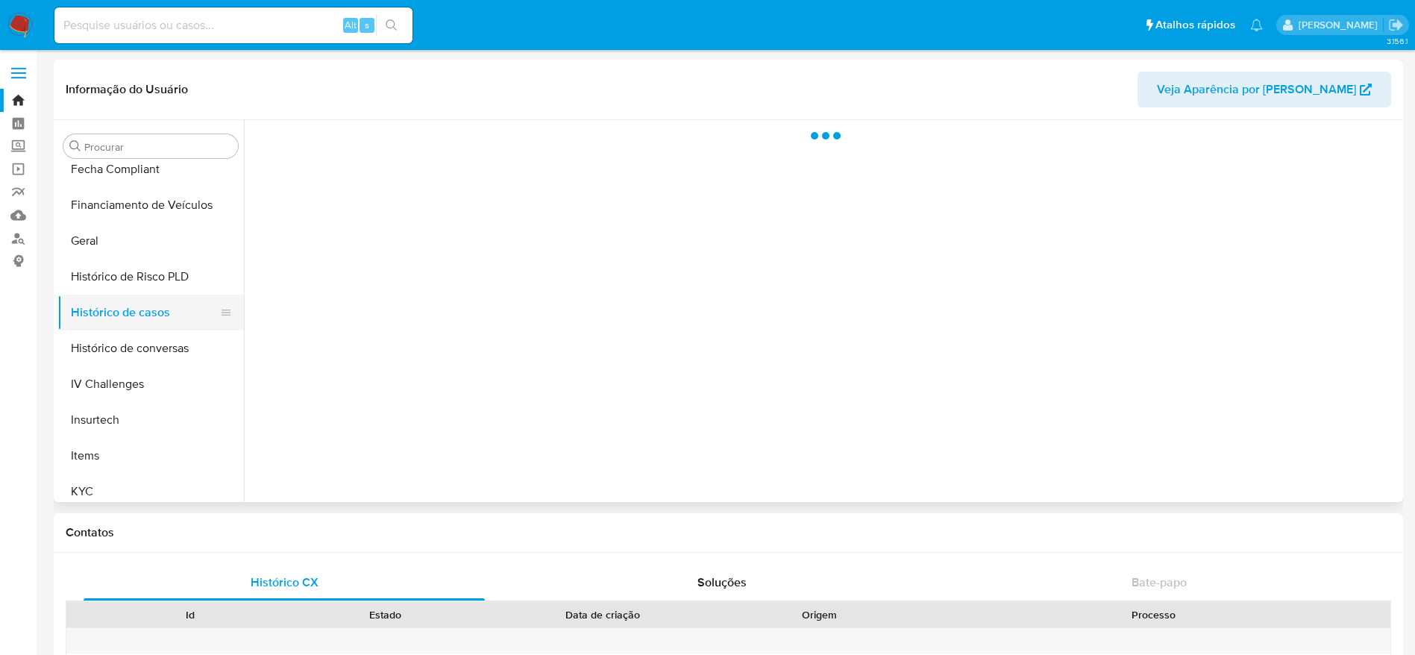
select select "10"
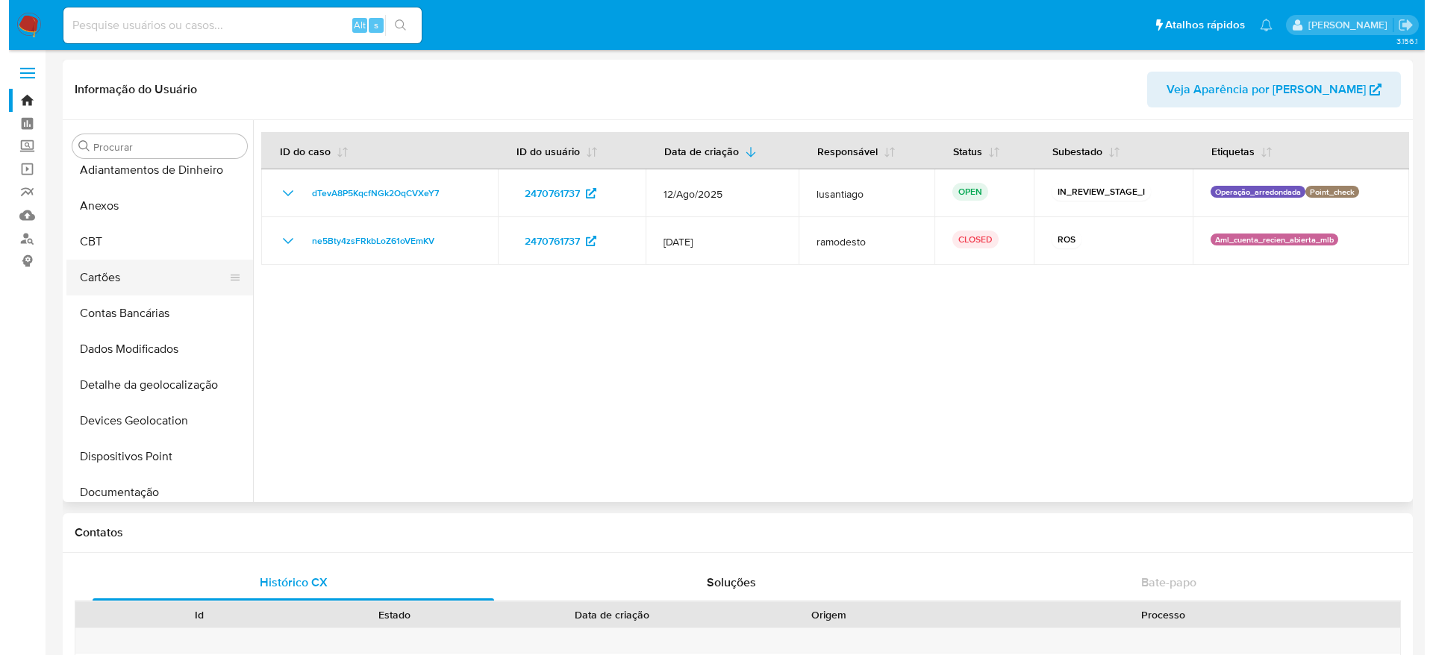
scroll to position [0, 0]
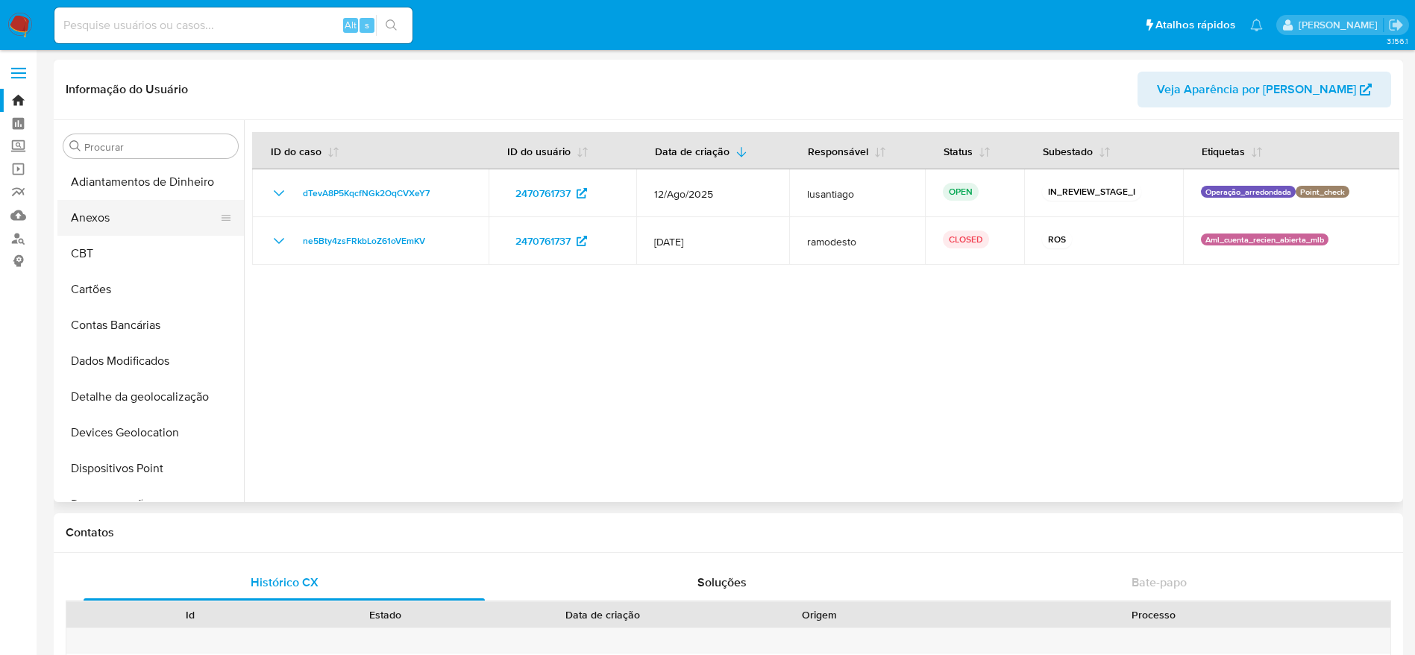
click at [107, 214] on button "Anexos" at bounding box center [144, 218] width 175 height 36
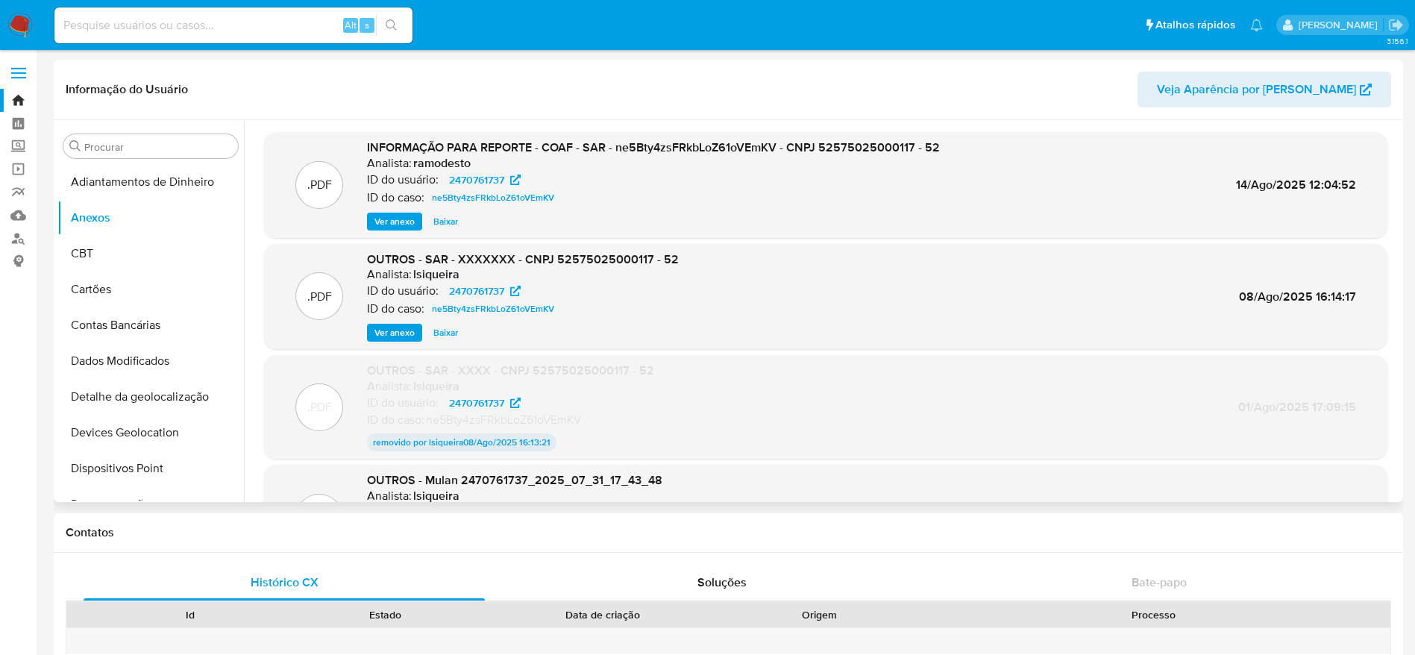
click at [394, 224] on span "Ver anexo" at bounding box center [395, 221] width 40 height 15
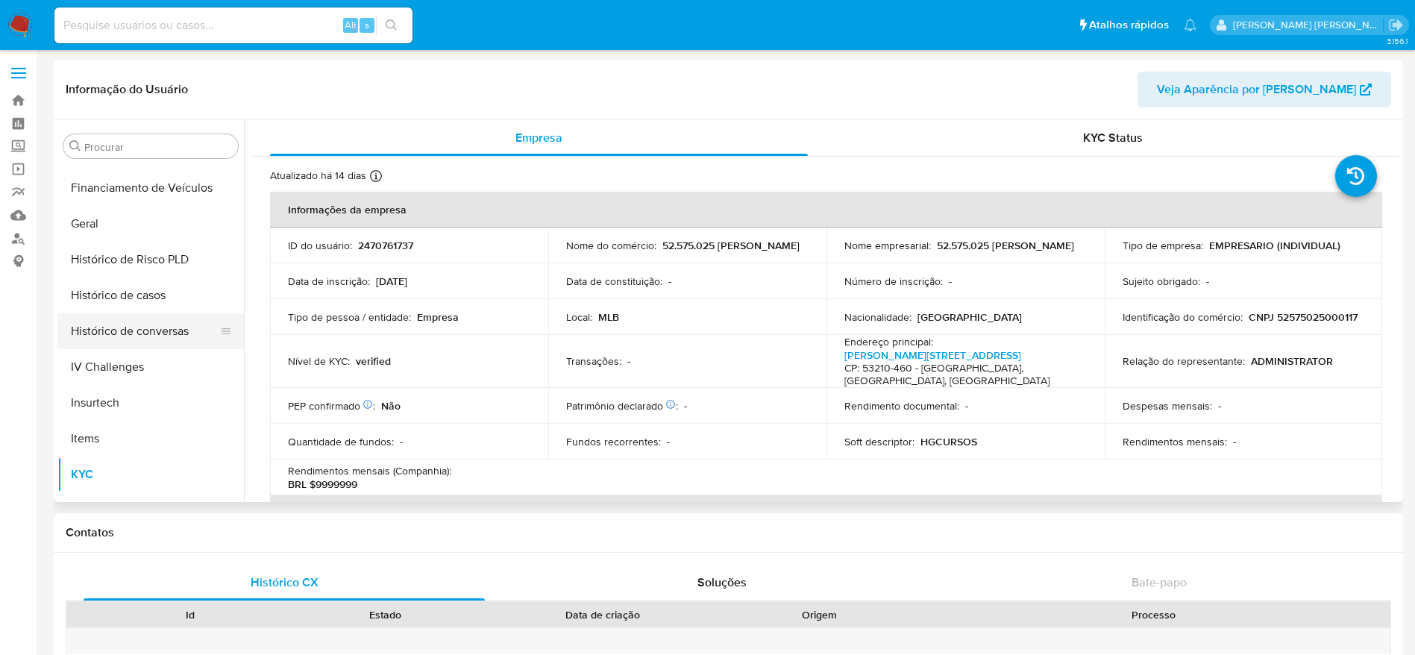
scroll to position [219, 0]
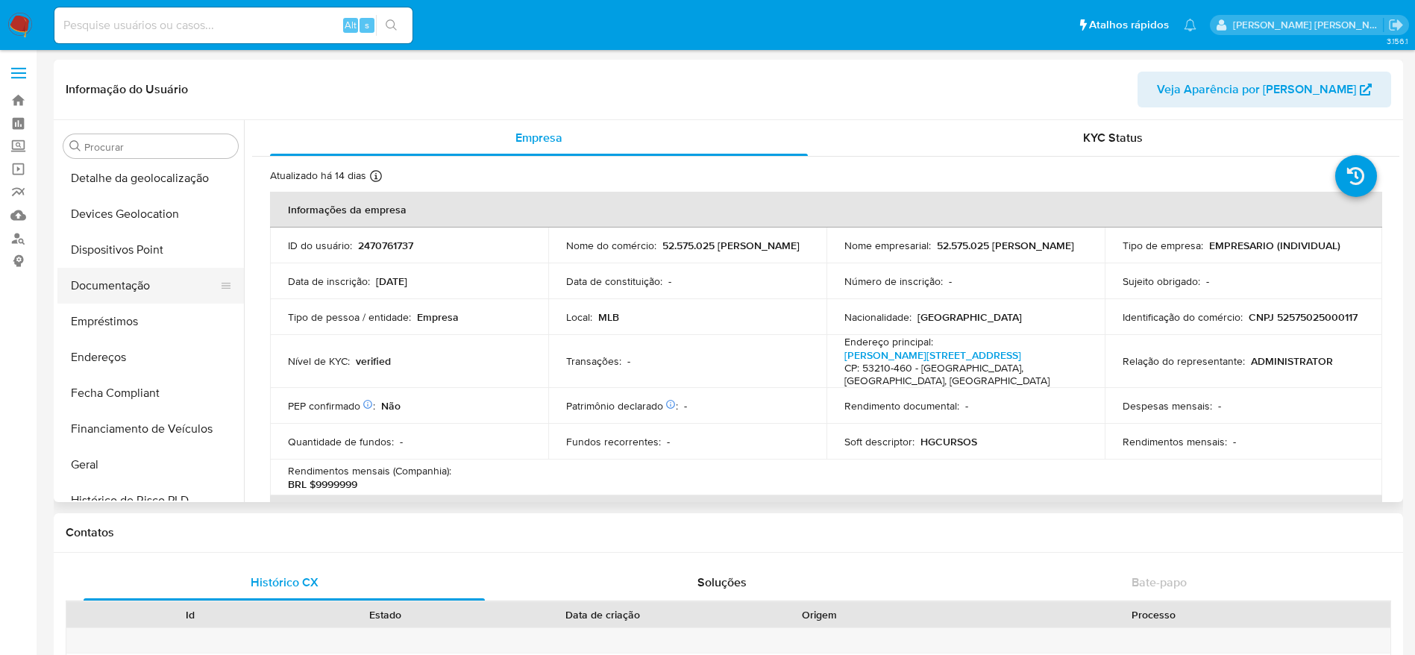
select select "10"
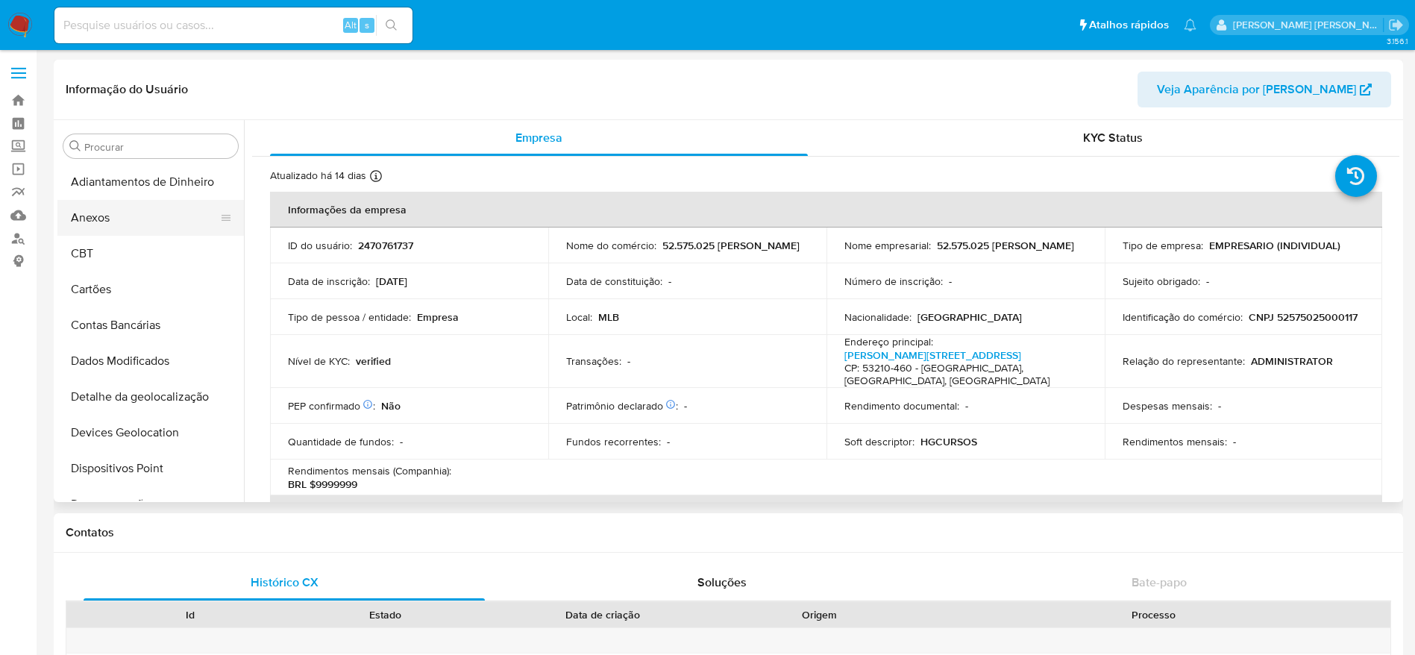
click at [122, 210] on button "Anexos" at bounding box center [144, 218] width 175 height 36
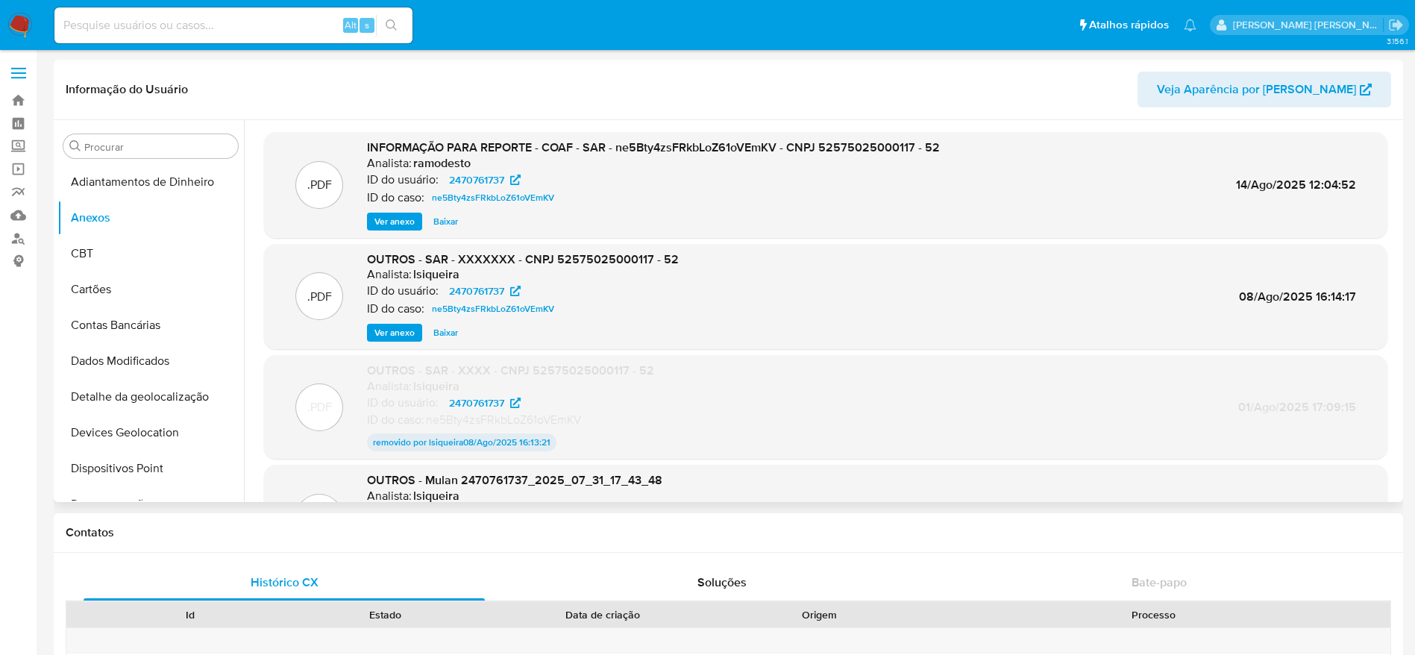
click at [384, 216] on span "Ver anexo" at bounding box center [395, 221] width 40 height 15
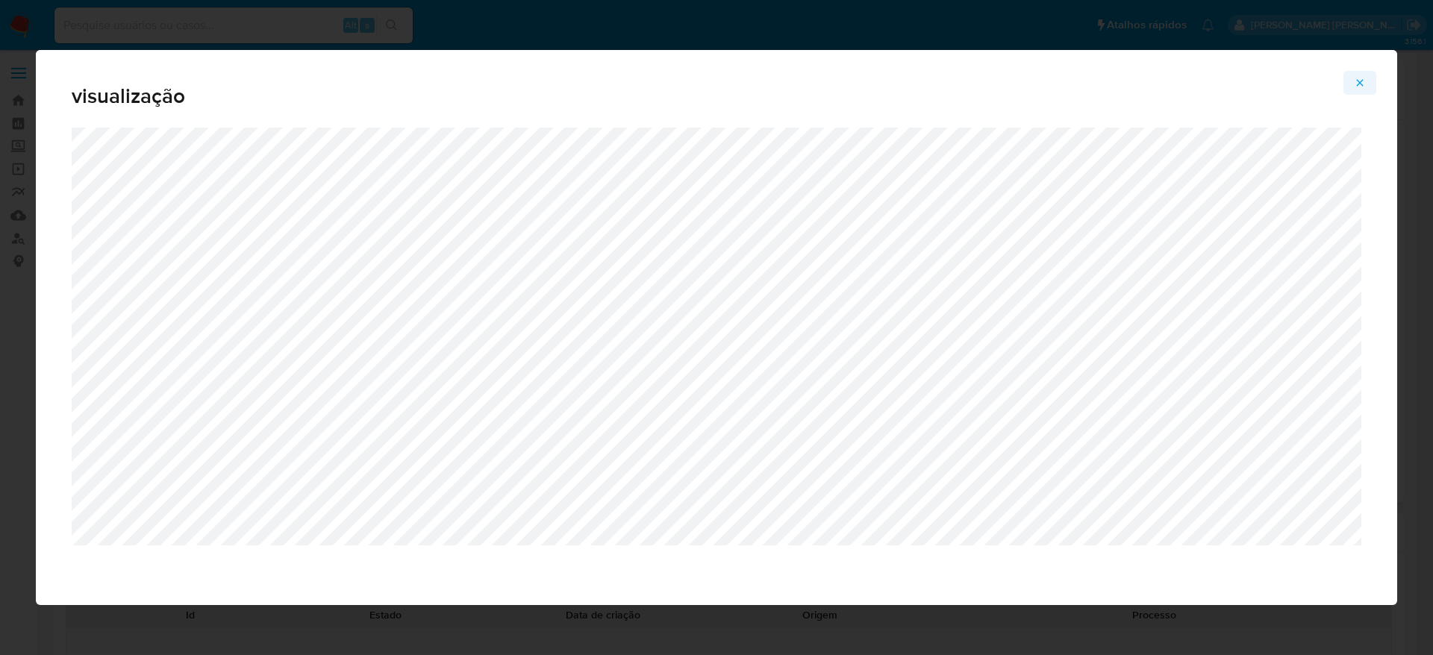
click at [1360, 77] on icon "Attachment preview" at bounding box center [1360, 83] width 12 height 12
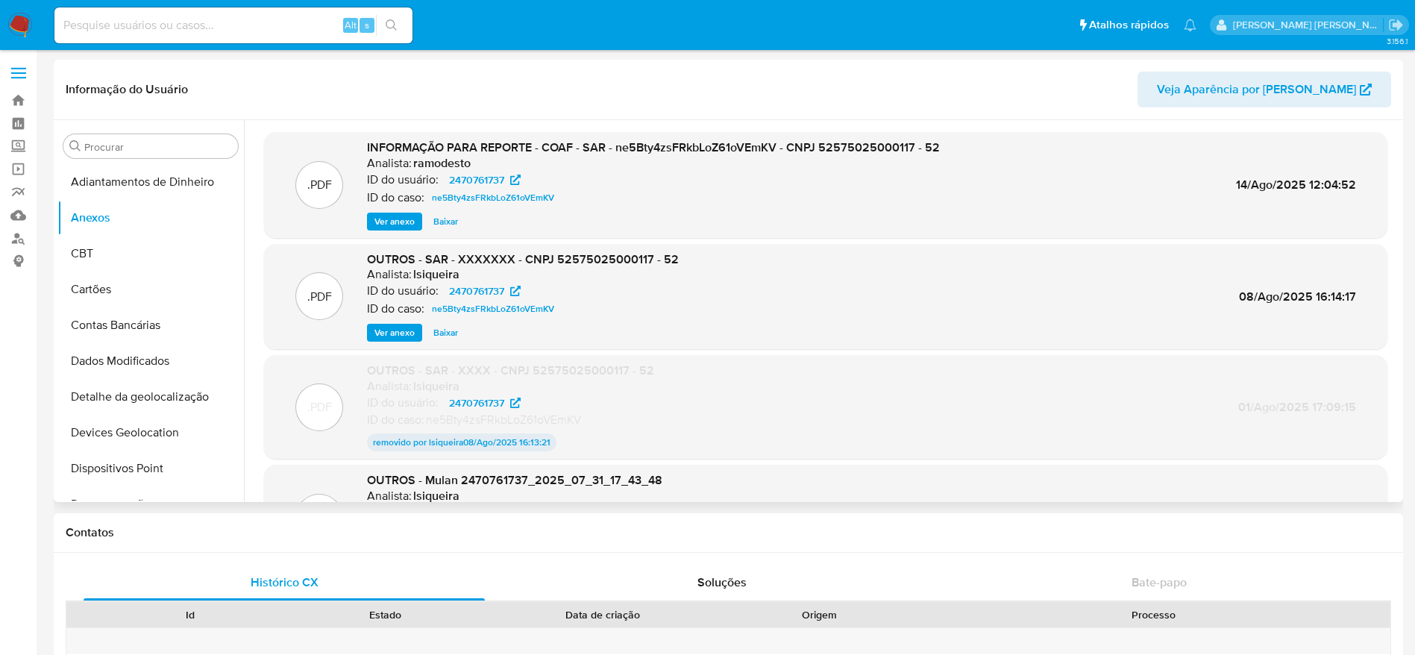
click at [404, 331] on span "Ver anexo" at bounding box center [395, 332] width 40 height 15
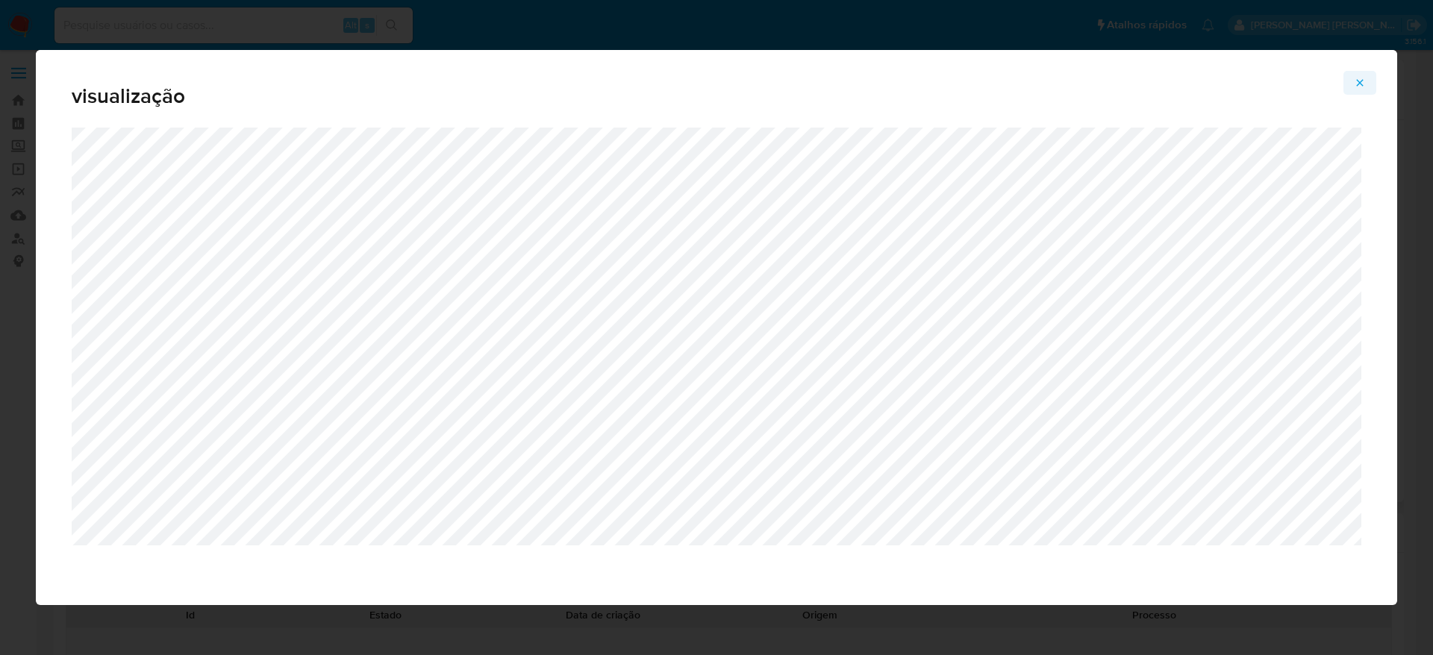
click at [1364, 77] on icon "Attachment preview" at bounding box center [1360, 83] width 12 height 12
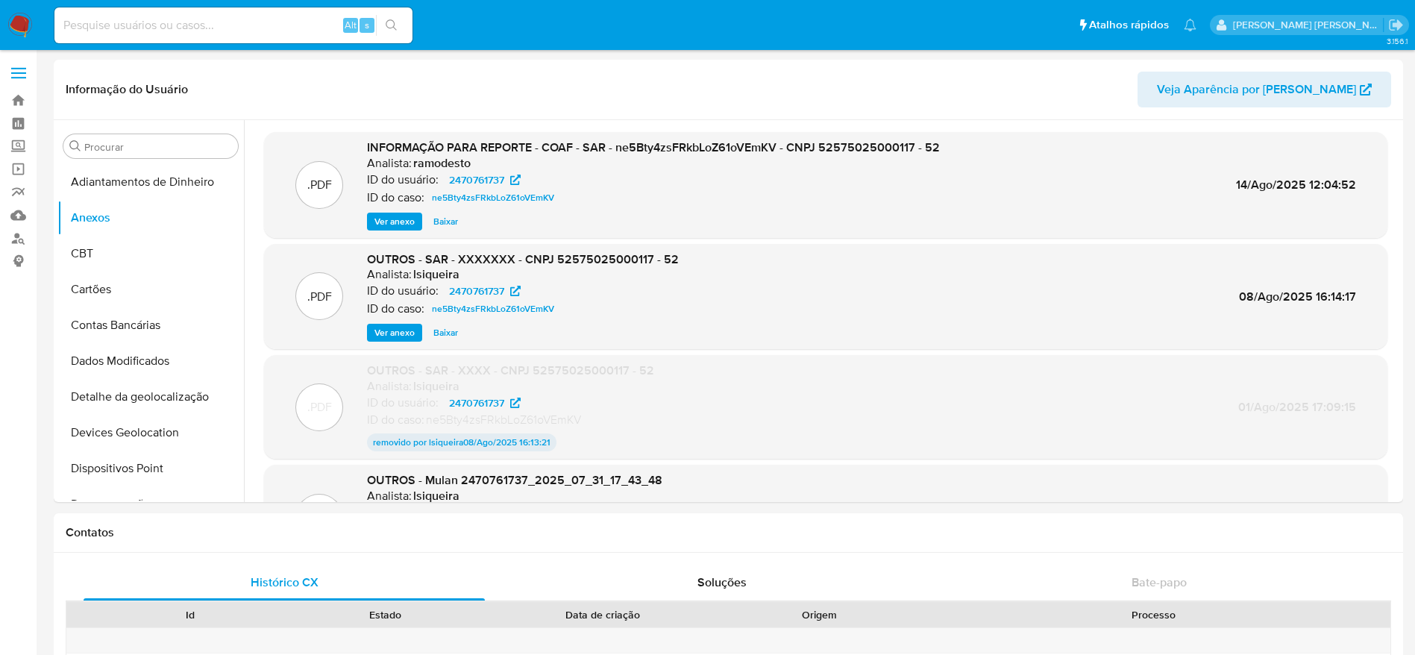
click at [266, 29] on input at bounding box center [233, 25] width 358 height 19
paste input "167152361"
type input "167152361"
click at [395, 28] on icon "search-icon" at bounding box center [391, 24] width 11 height 11
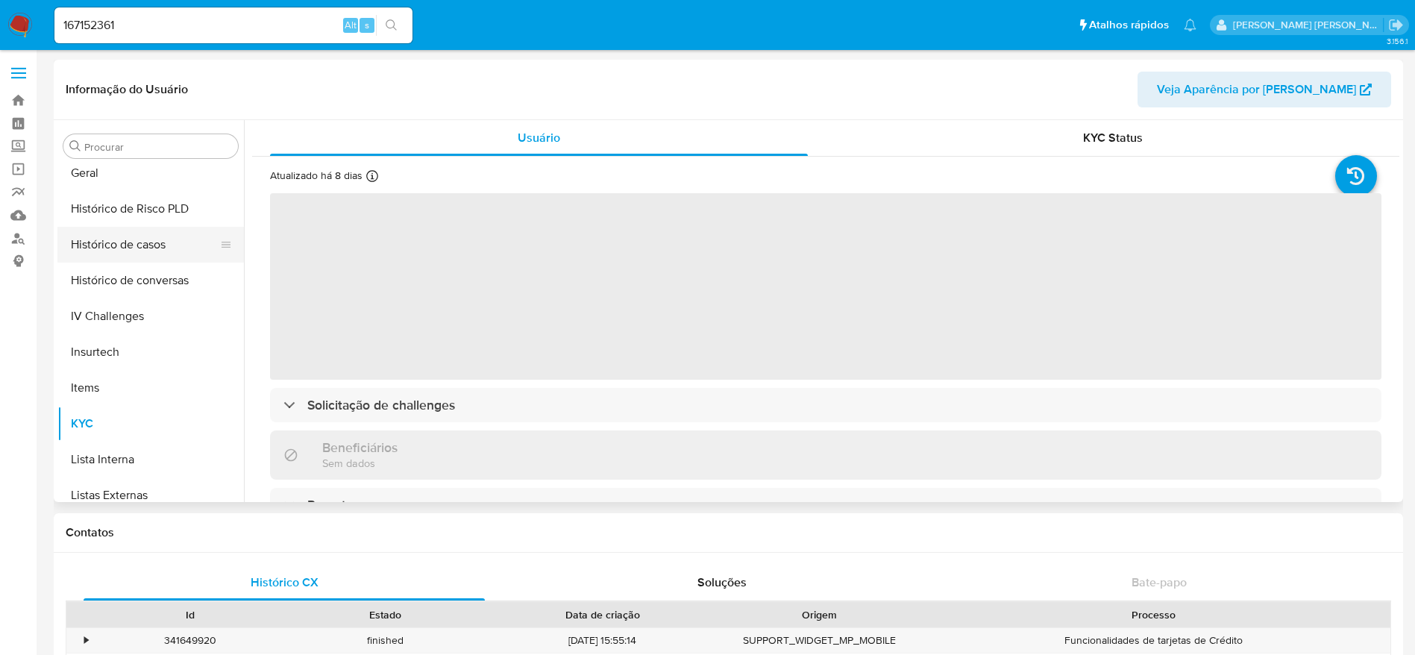
scroll to position [442, 0]
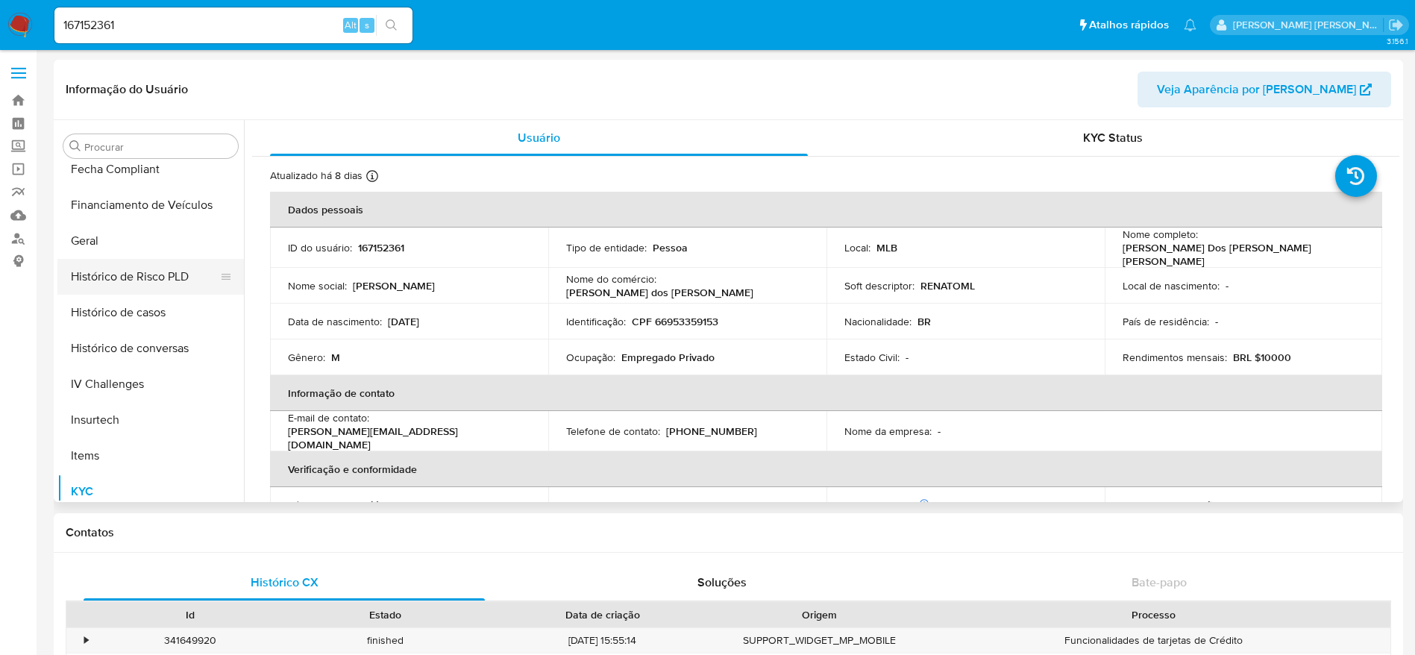
click at [141, 293] on button "Histórico de Risco PLD" at bounding box center [144, 277] width 175 height 36
select select "10"
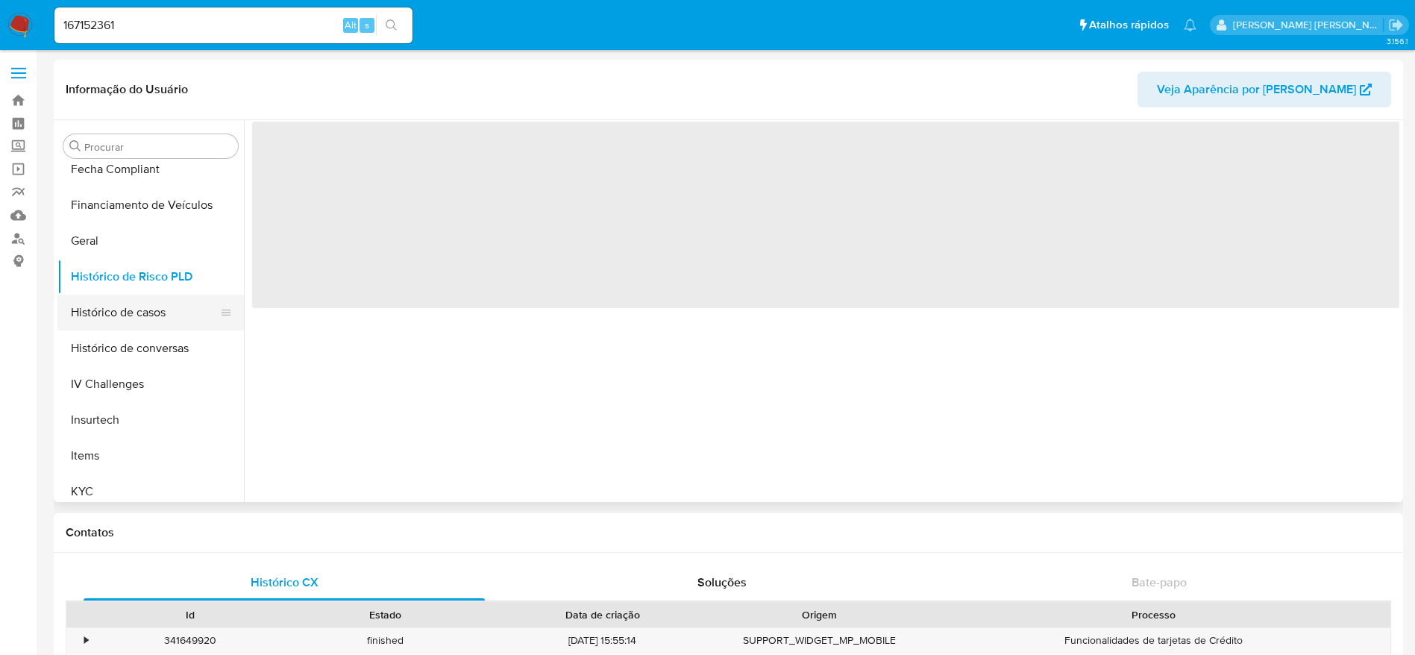
click at [144, 316] on button "Histórico de casos" at bounding box center [144, 313] width 175 height 36
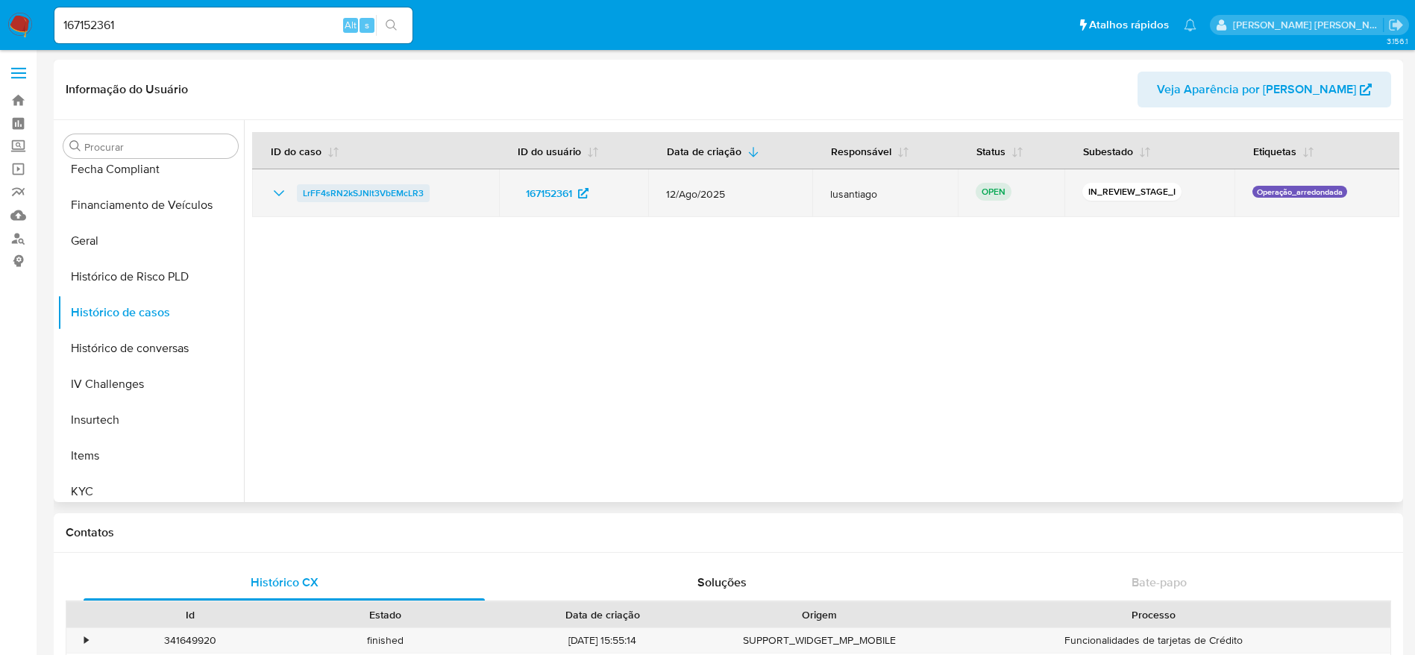
click at [394, 188] on span "LrFF4sRN2kSJNlt3VbEMcLR3" at bounding box center [363, 193] width 121 height 18
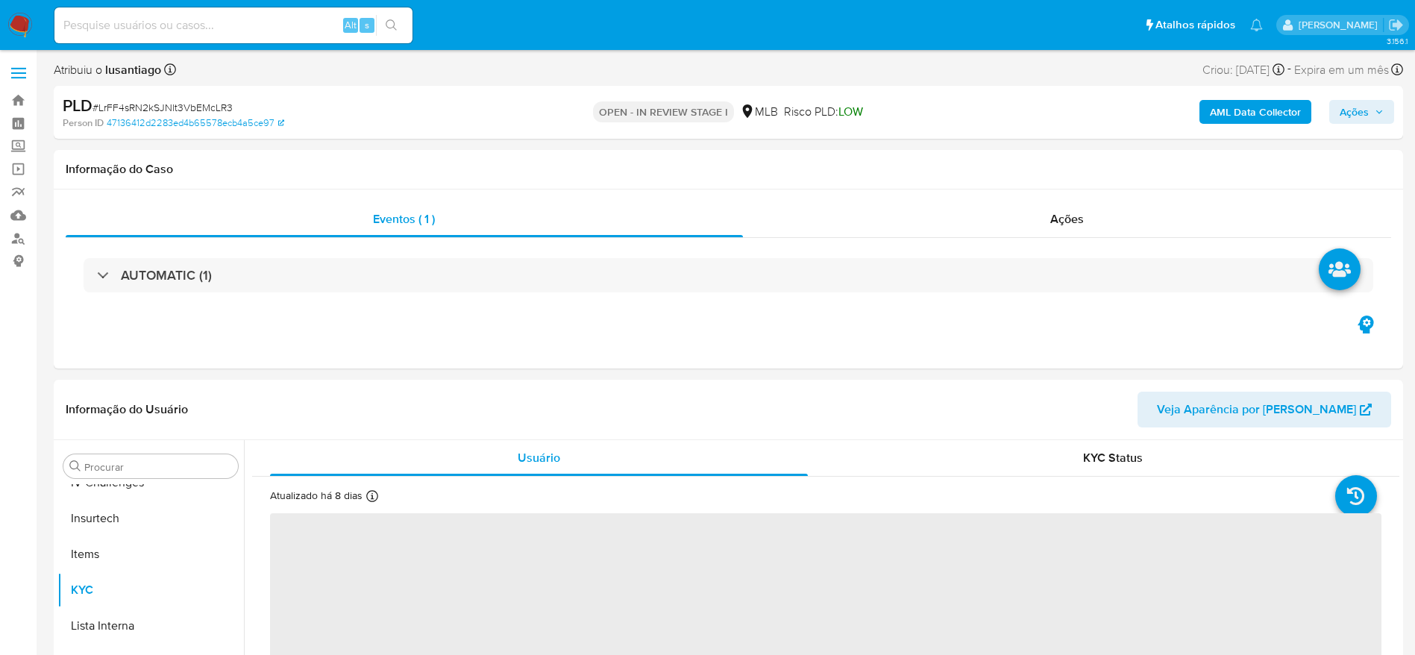
scroll to position [666, 0]
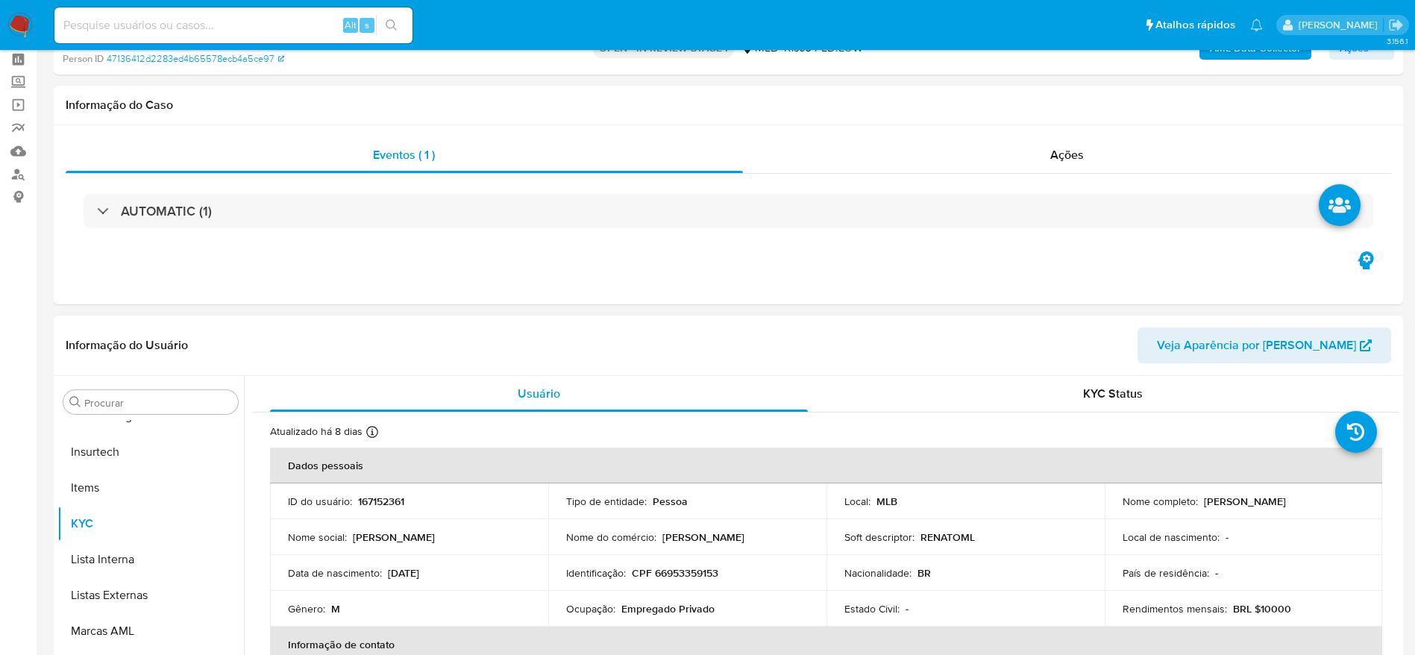
select select "10"
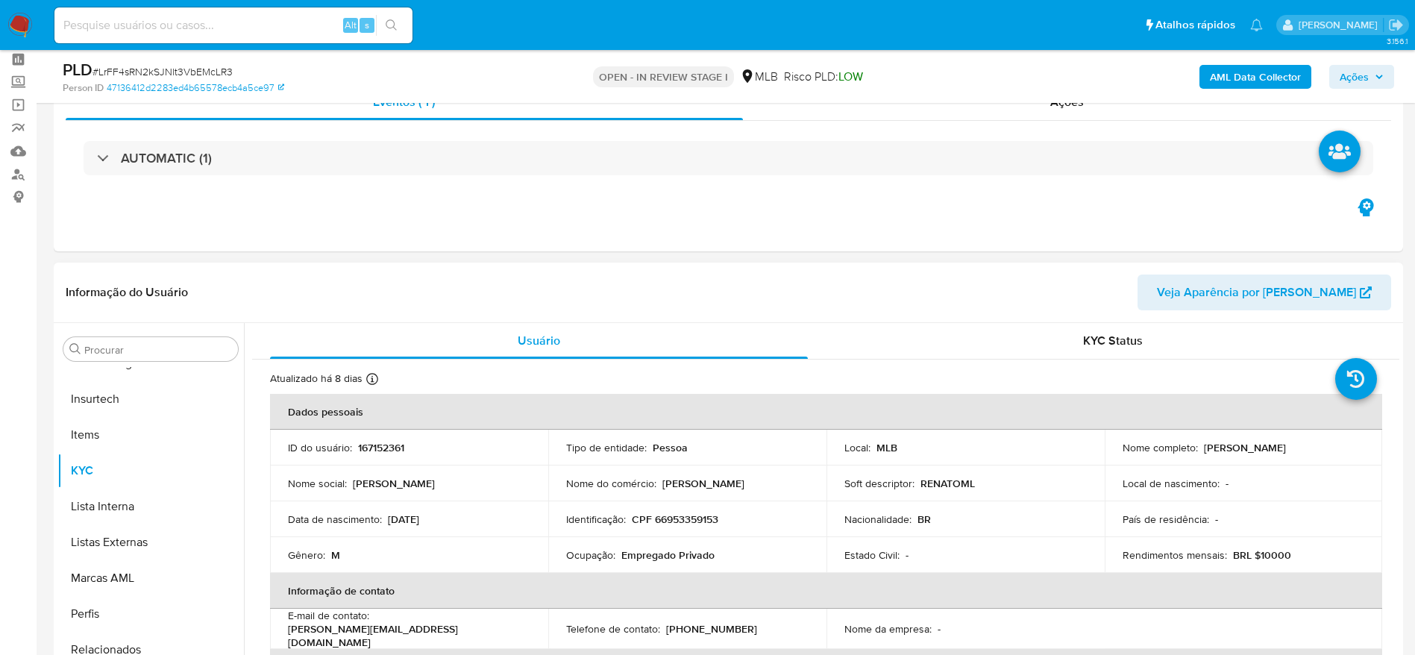
scroll to position [224, 0]
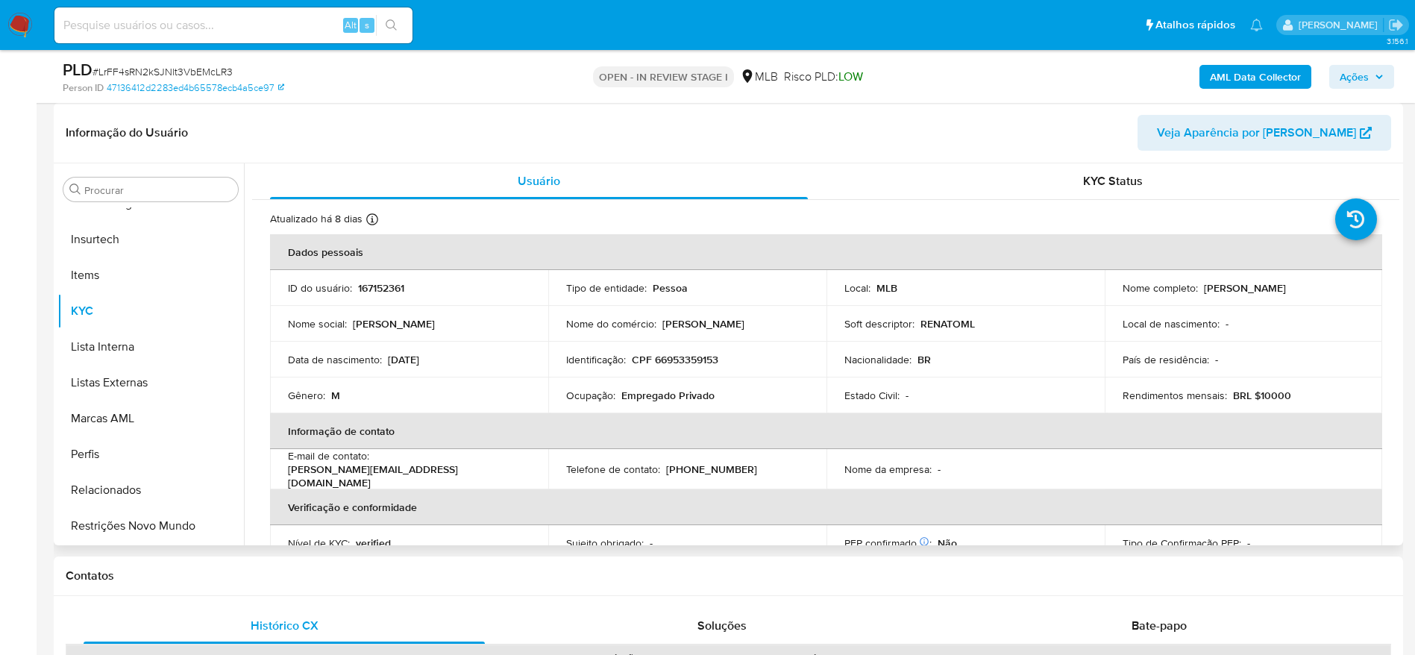
click at [683, 357] on p "CPF 66953359153" at bounding box center [675, 359] width 87 height 13
copy p "66953359153"
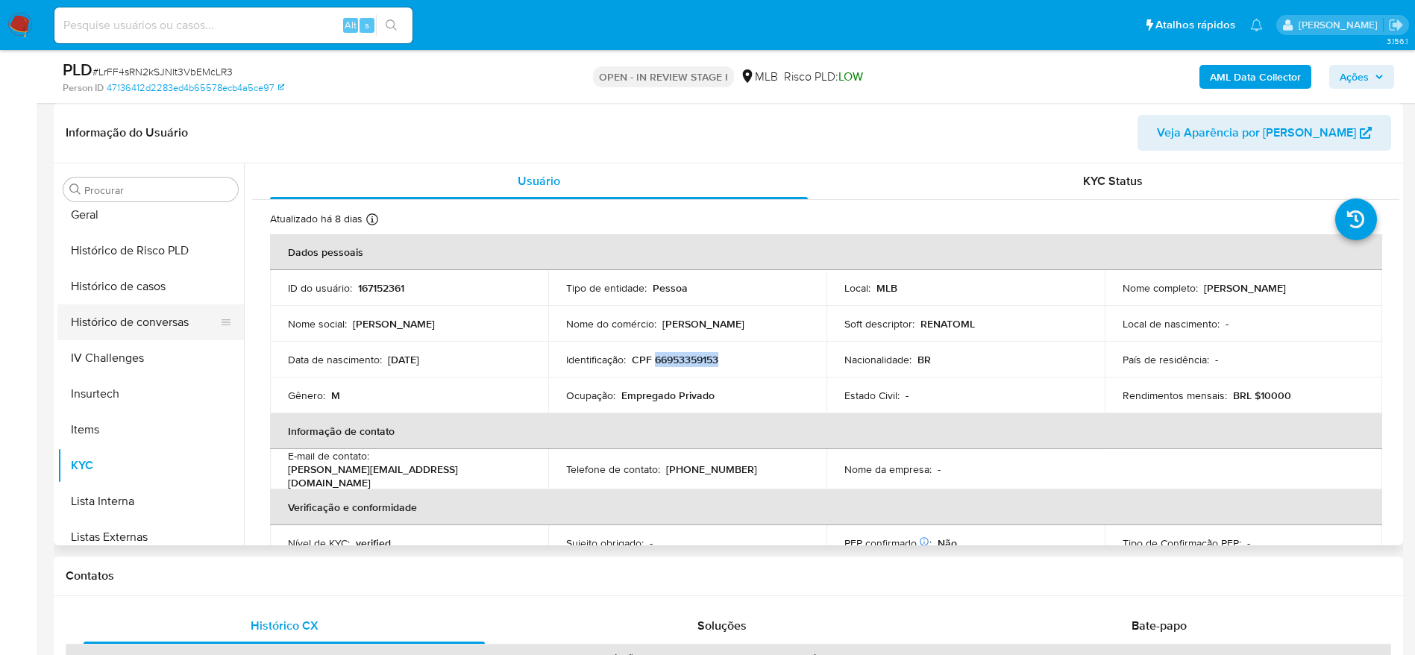
scroll to position [442, 0]
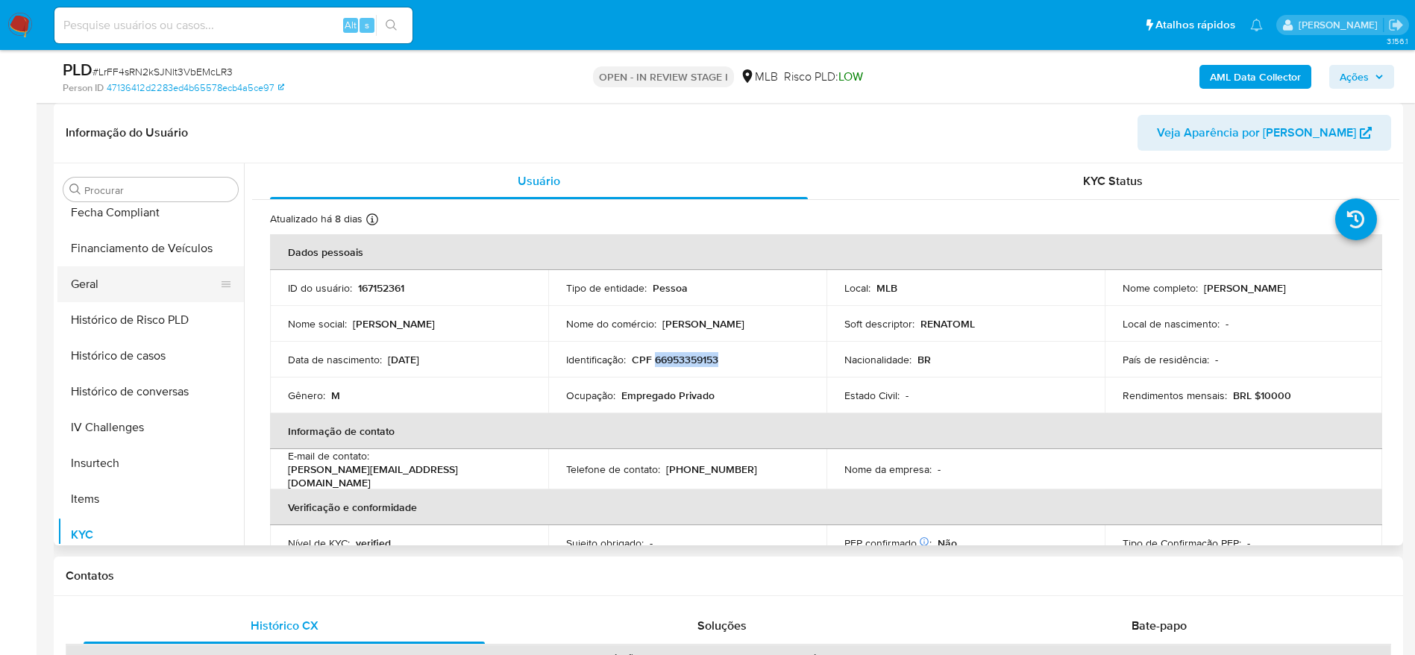
click at [131, 290] on button "Geral" at bounding box center [144, 284] width 175 height 36
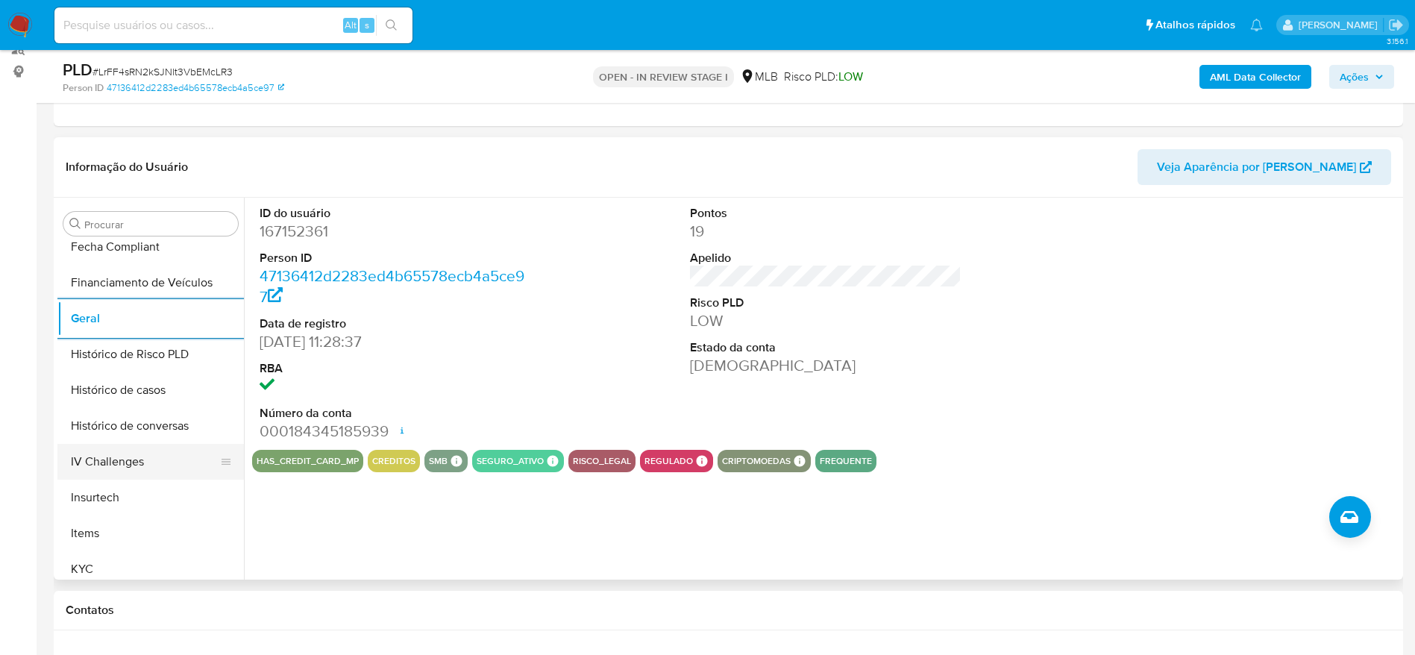
scroll to position [554, 0]
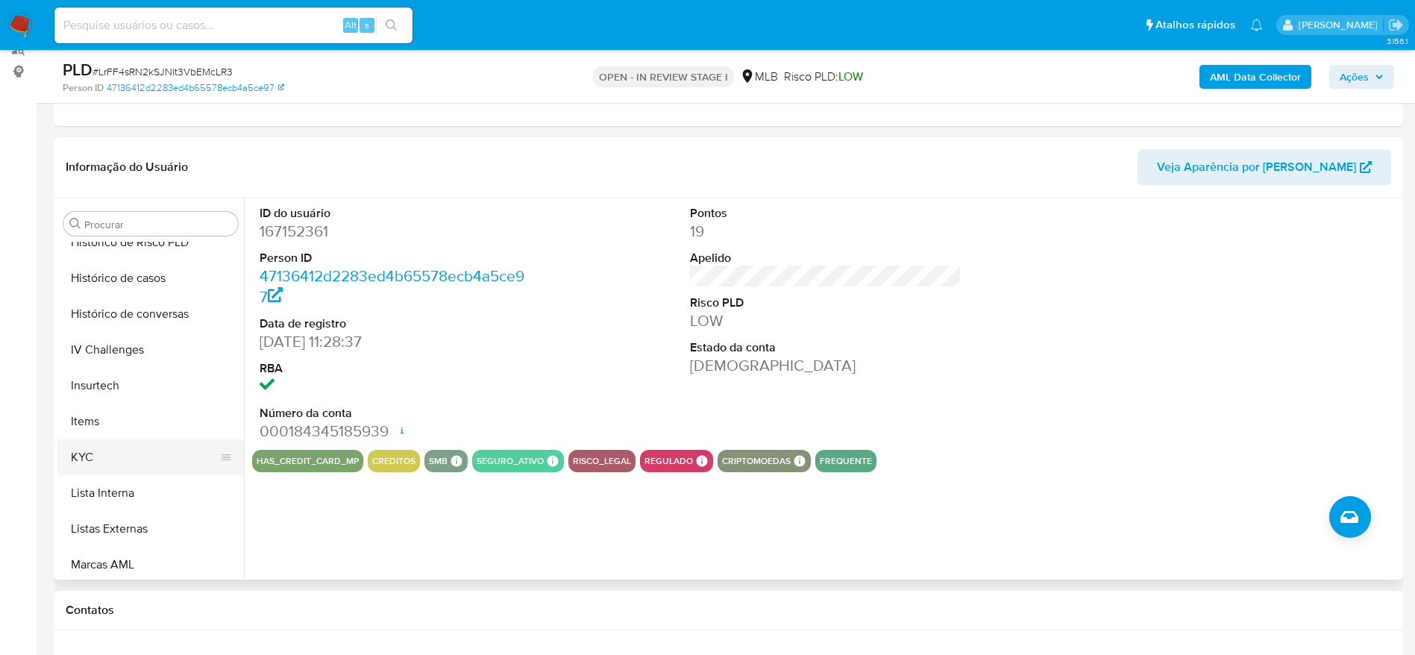
drag, startPoint x: 108, startPoint y: 448, endPoint x: 215, endPoint y: 470, distance: 108.9
click at [108, 450] on button "KYC" at bounding box center [144, 457] width 175 height 36
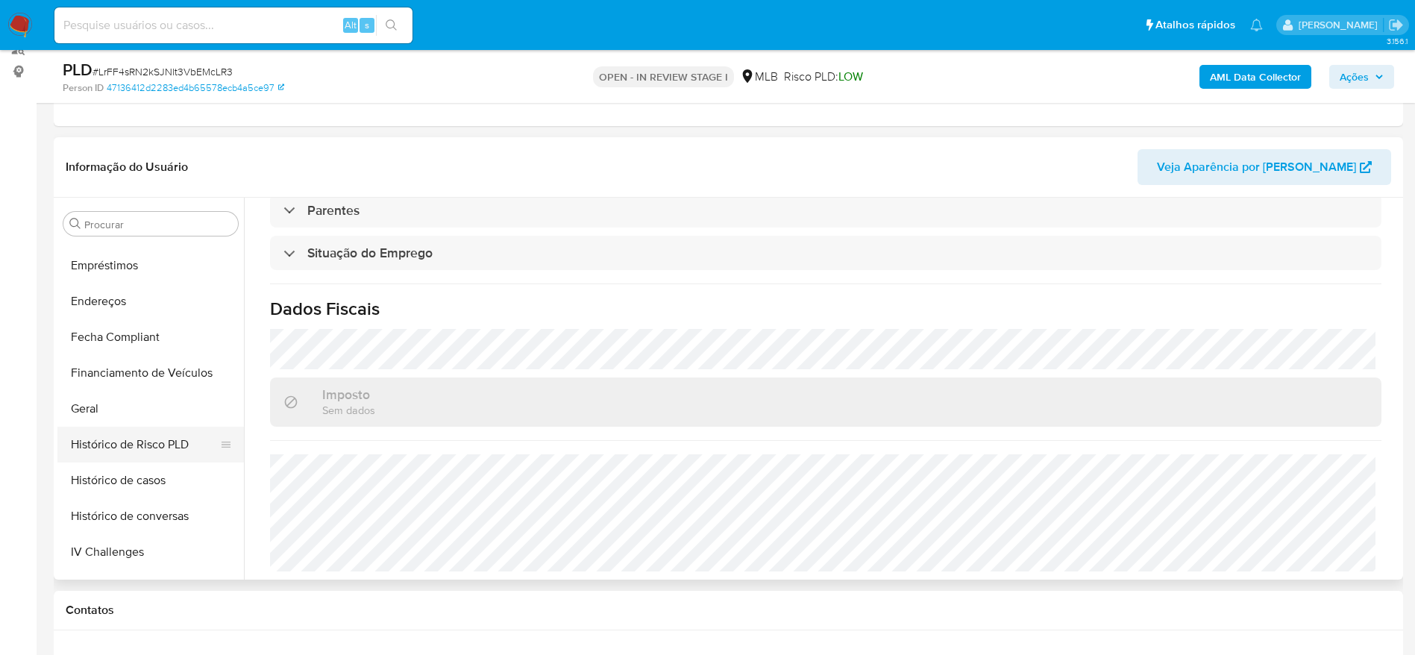
scroll to position [331, 0]
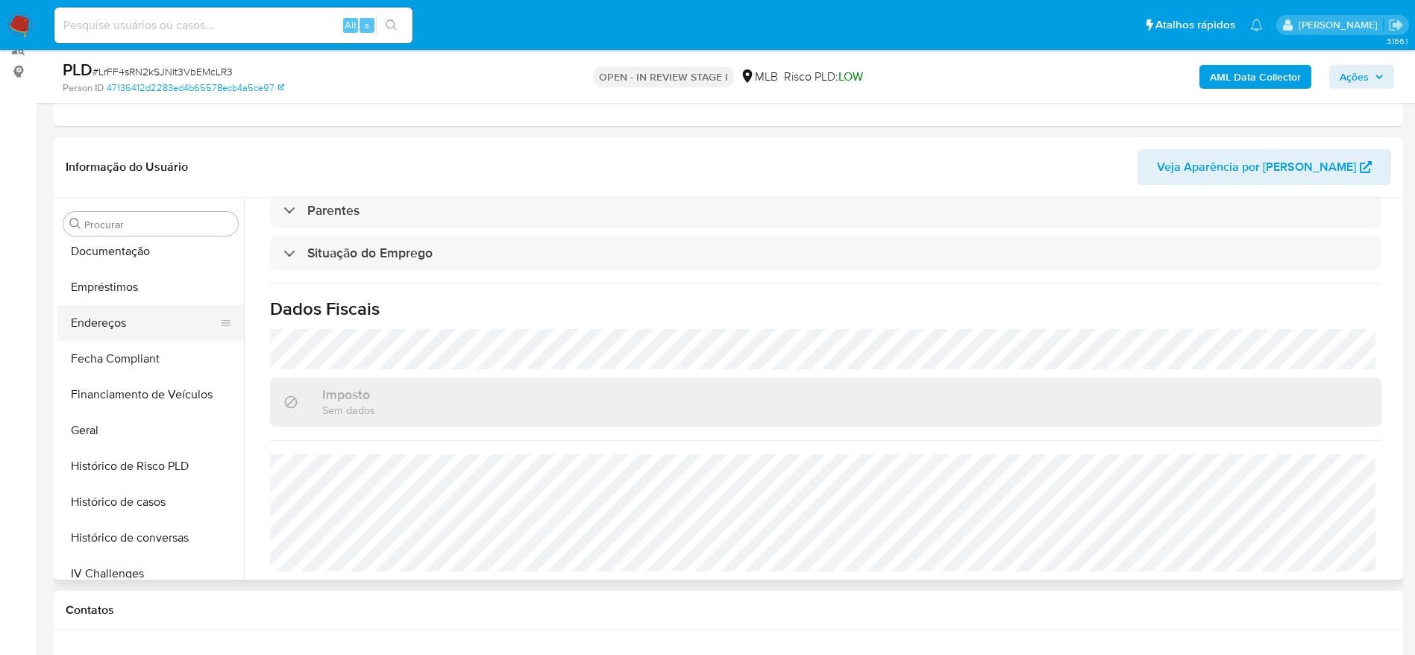
drag, startPoint x: 108, startPoint y: 319, endPoint x: 176, endPoint y: 328, distance: 68.5
click at [108, 319] on button "Endereços" at bounding box center [144, 323] width 175 height 36
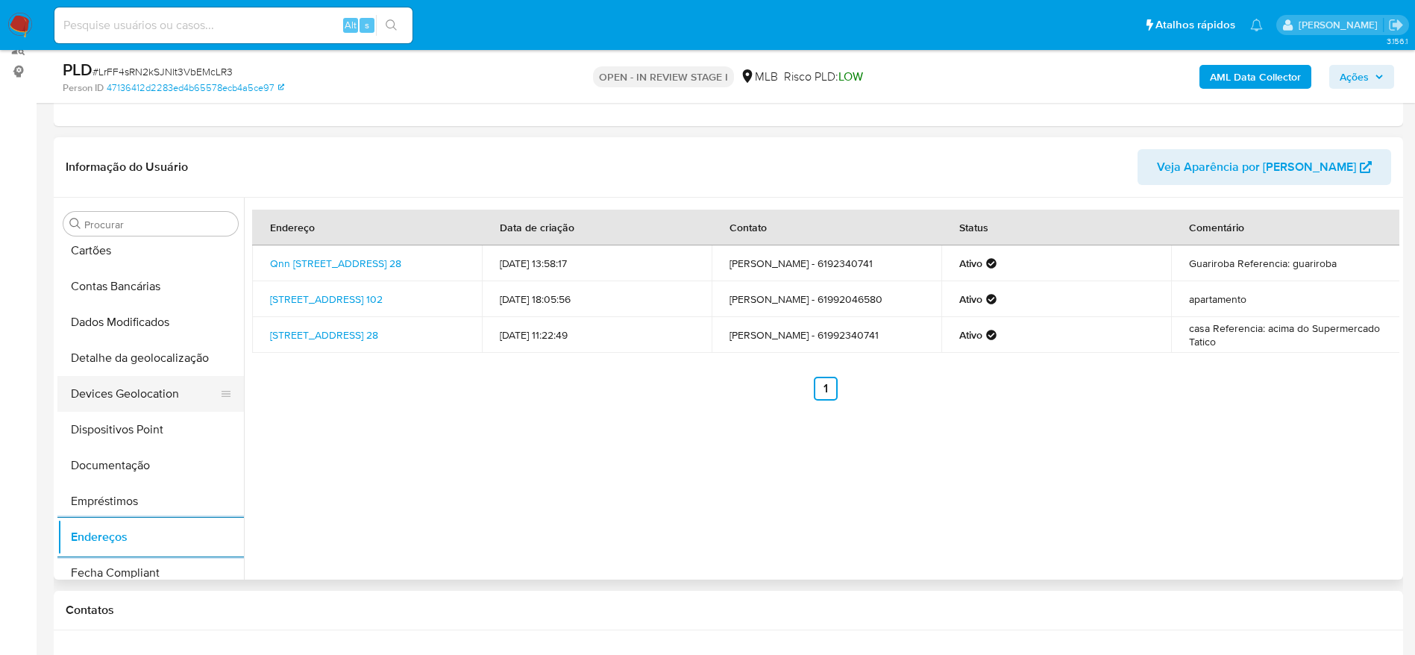
scroll to position [107, 0]
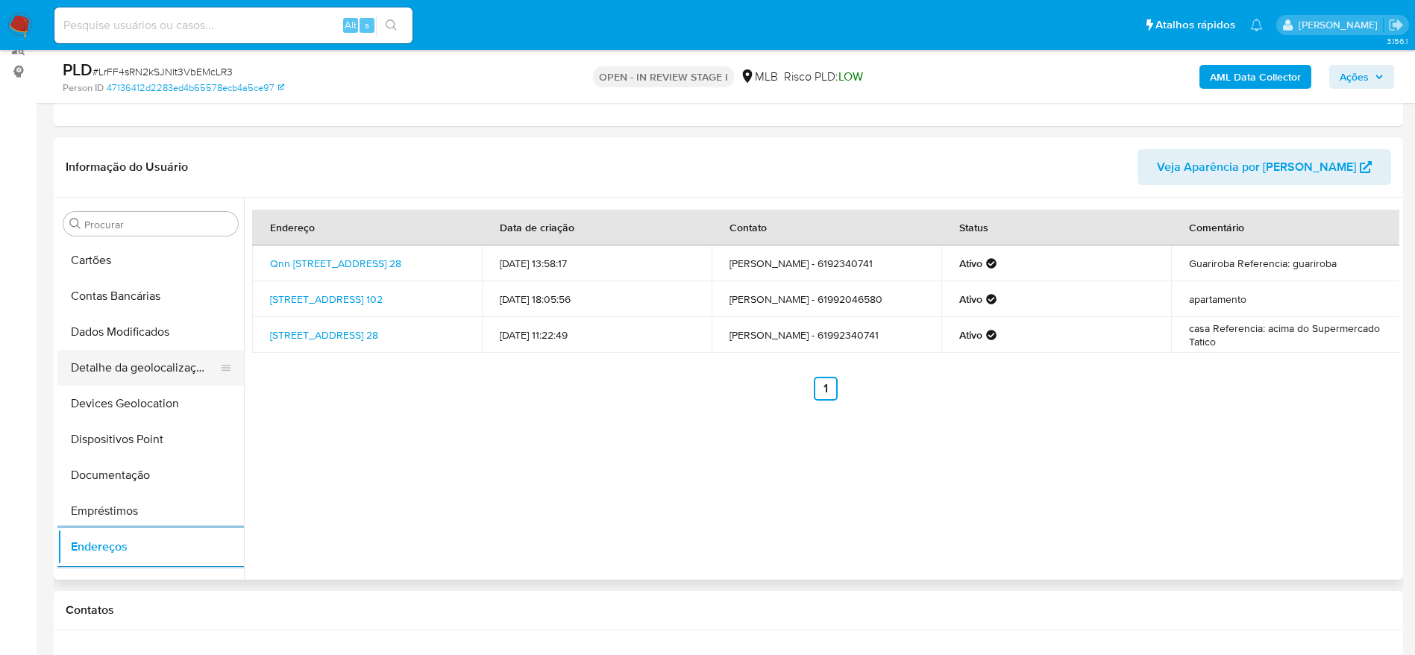
click at [145, 374] on button "Detalhe da geolocalização" at bounding box center [144, 368] width 175 height 36
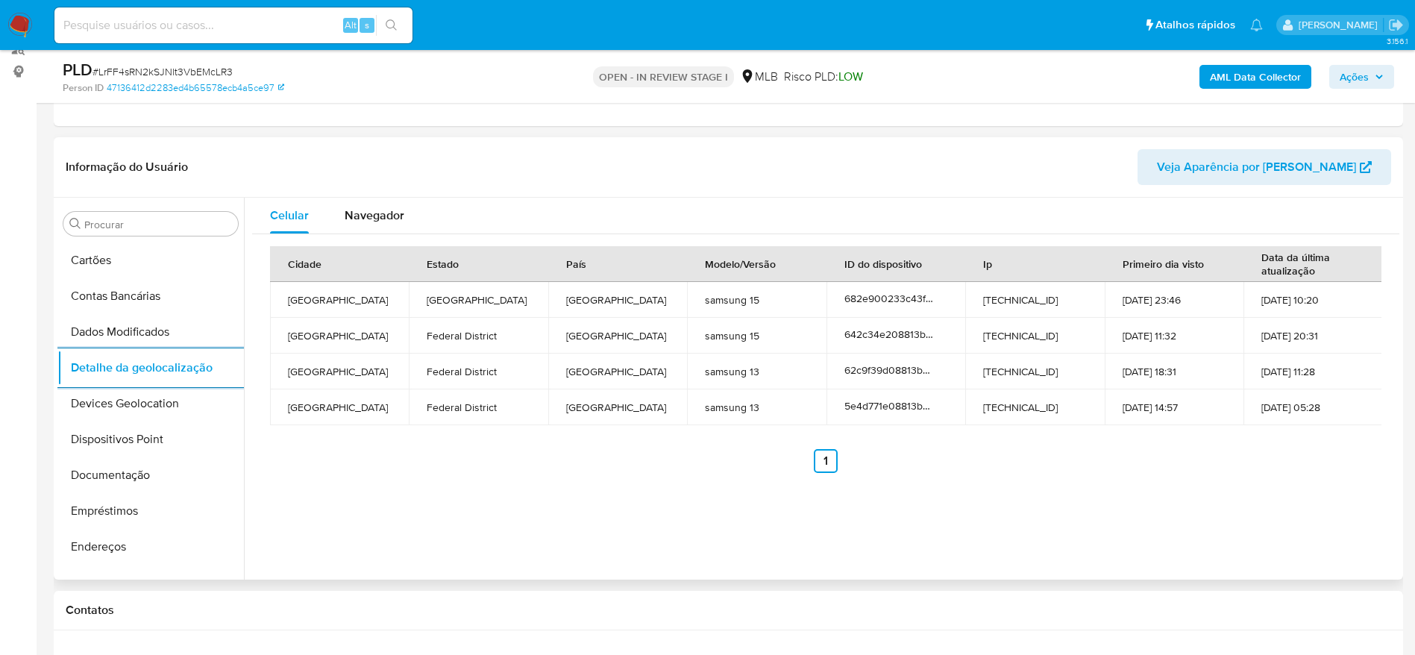
scroll to position [666, 0]
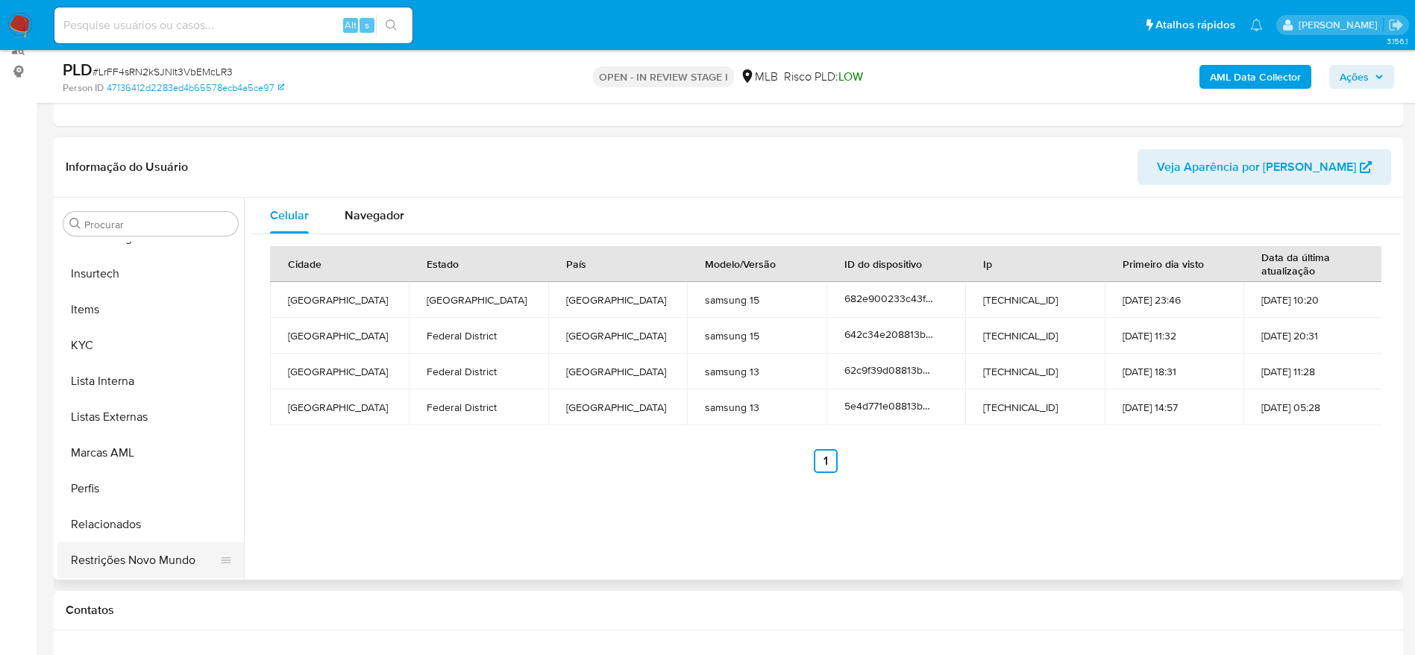
click at [126, 577] on button "Restrições Novo Mundo" at bounding box center [144, 560] width 175 height 36
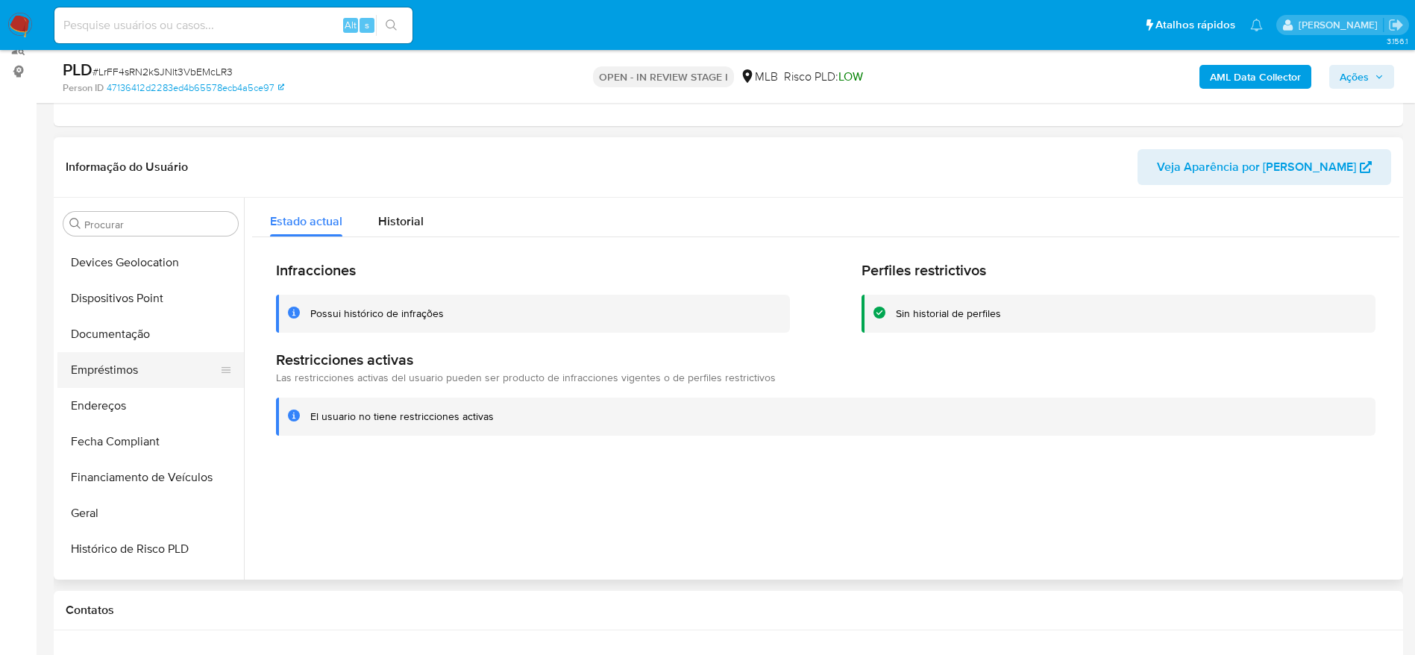
scroll to position [219, 0]
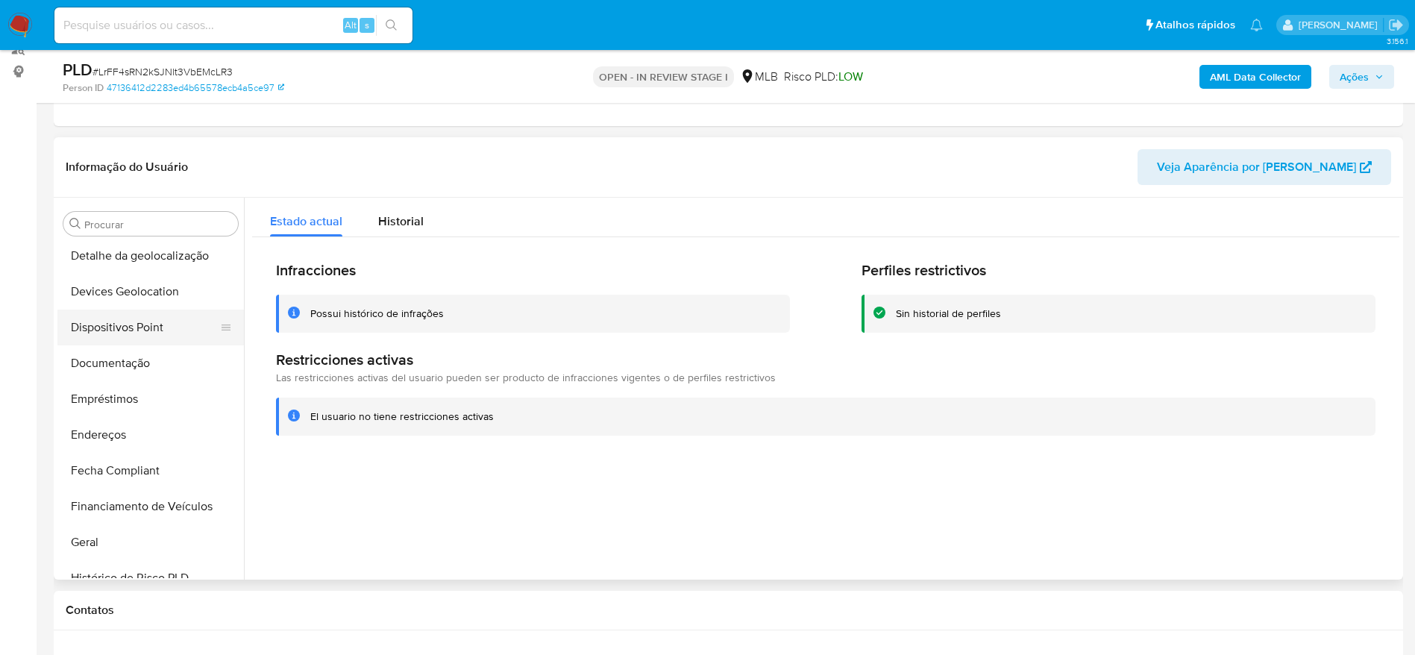
click at [110, 314] on button "Dispositivos Point" at bounding box center [144, 328] width 175 height 36
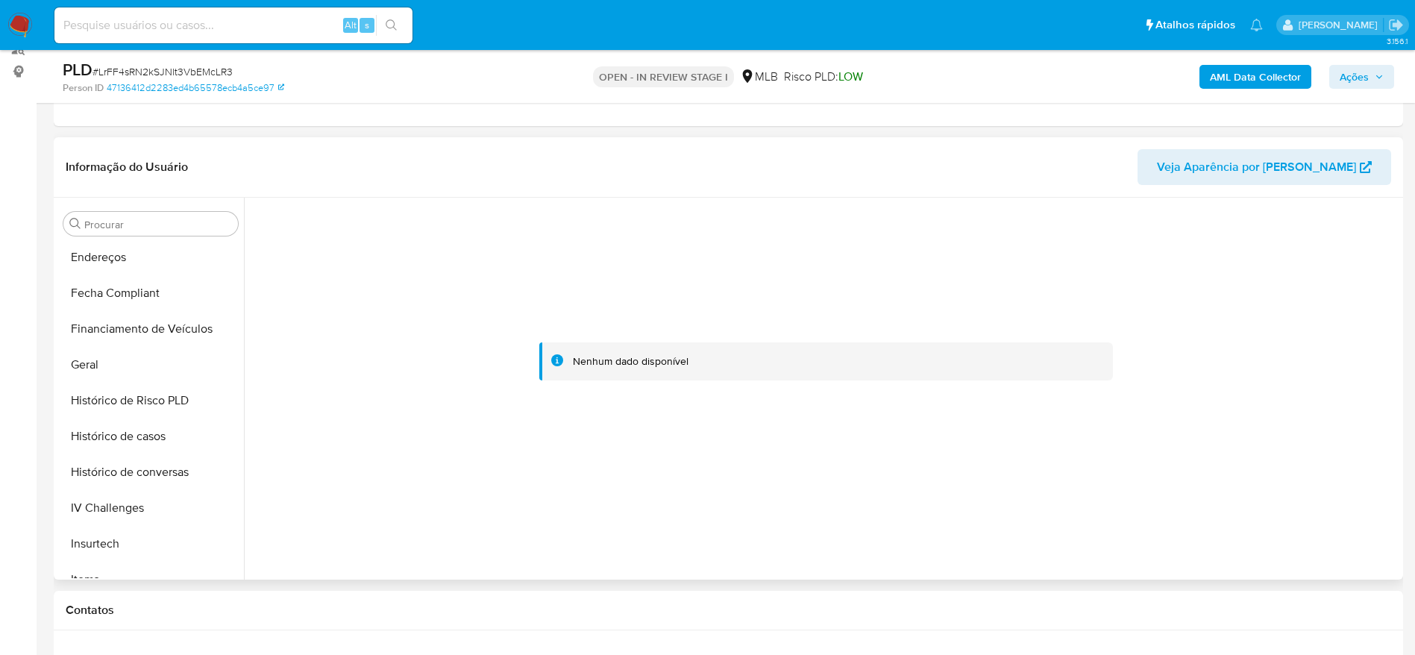
scroll to position [666, 0]
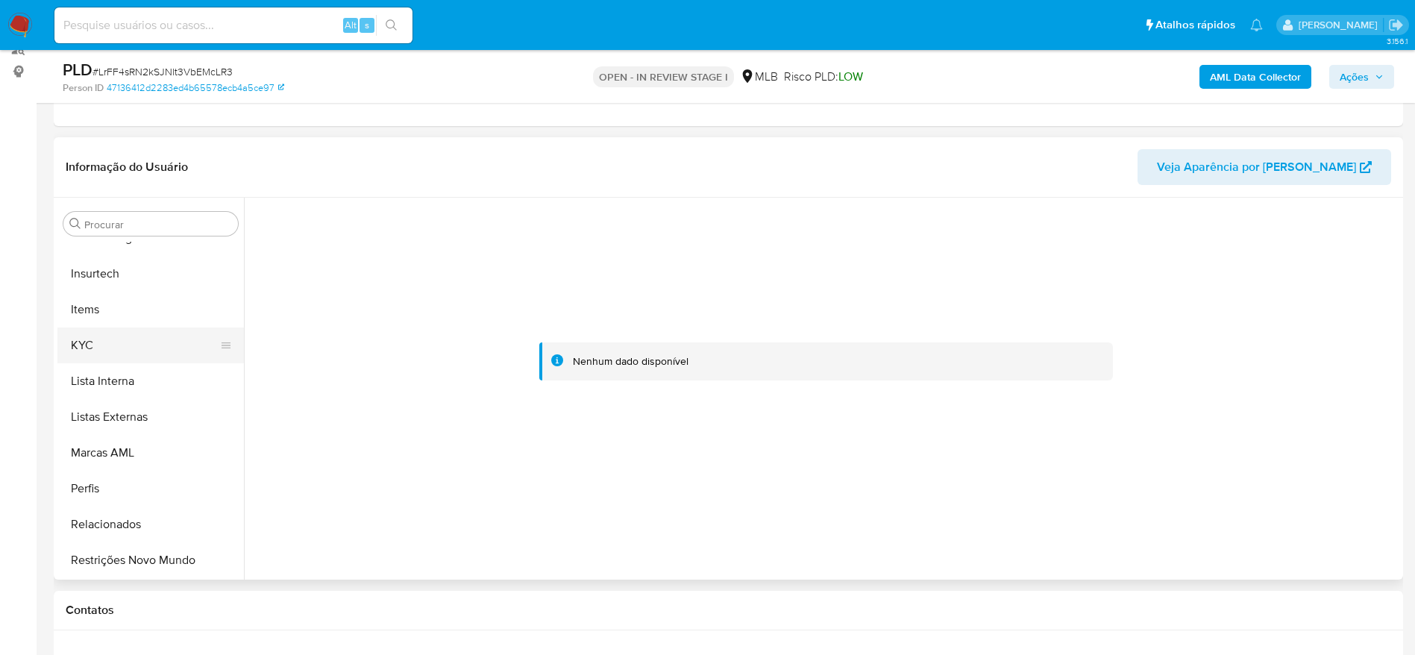
click at [127, 358] on button "KYC" at bounding box center [144, 346] width 175 height 36
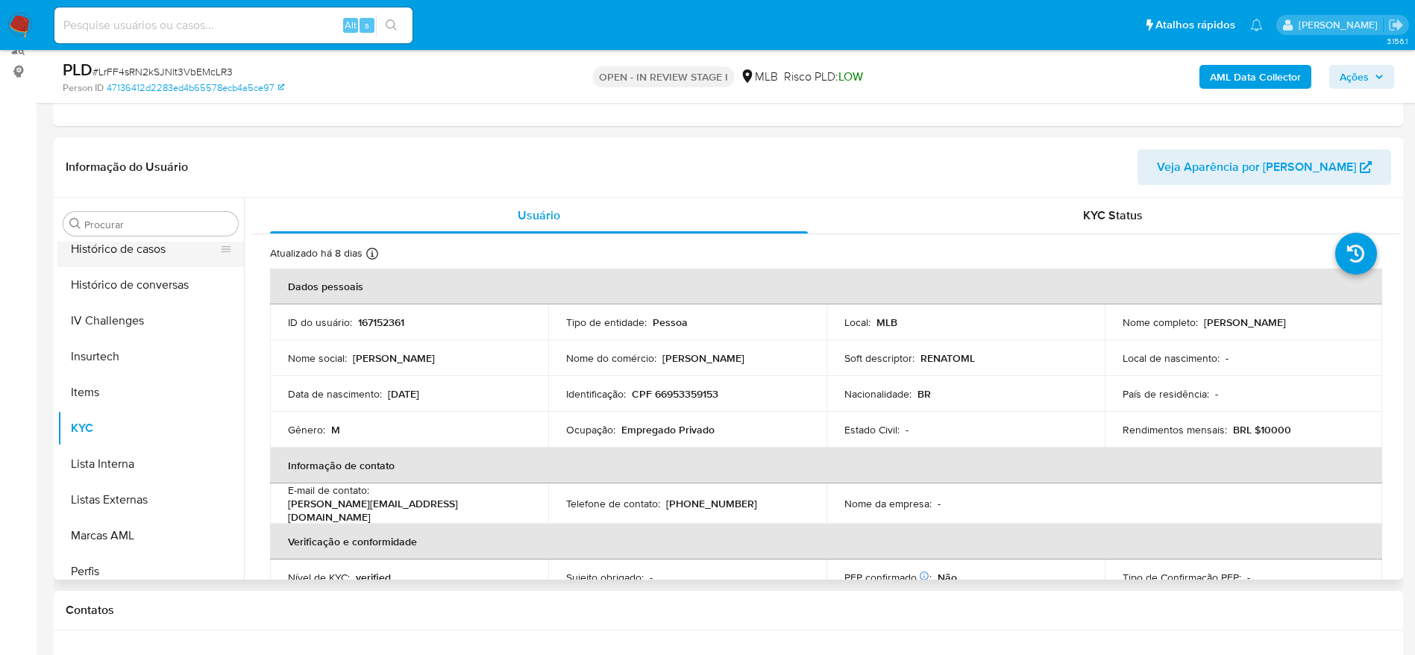
scroll to position [442, 0]
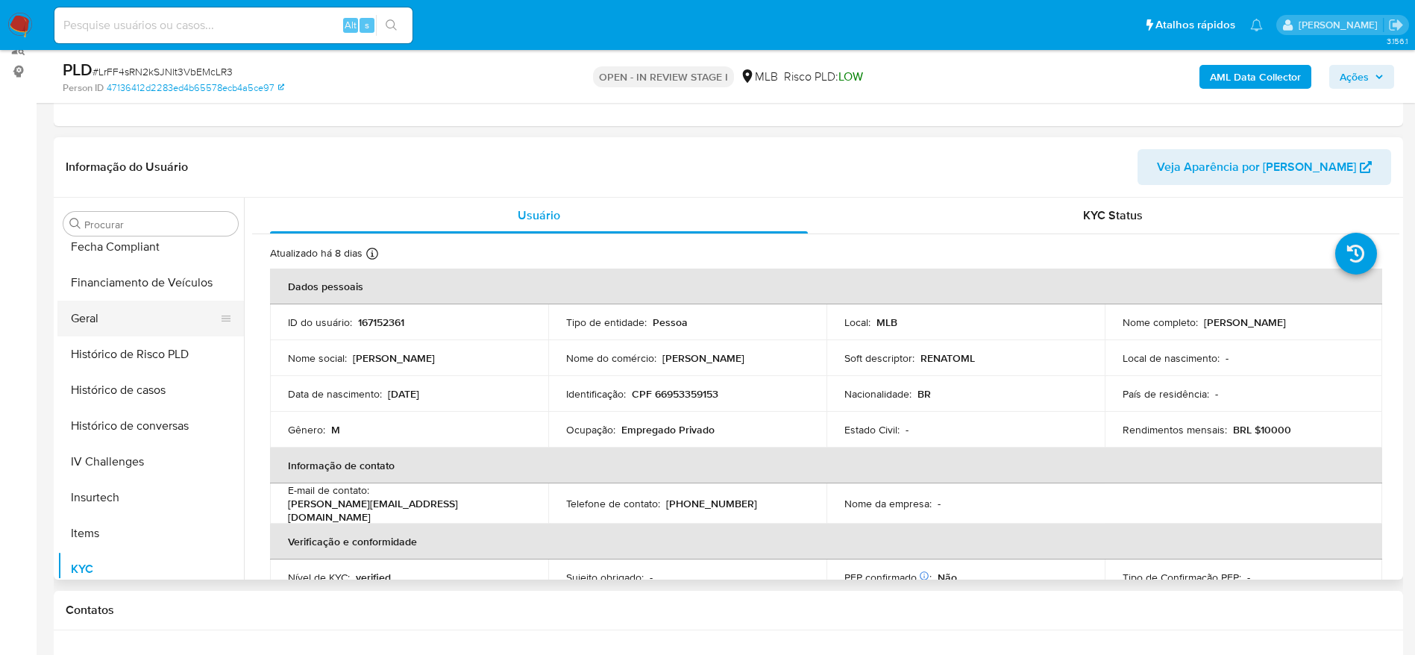
click at [120, 319] on button "Geral" at bounding box center [144, 319] width 175 height 36
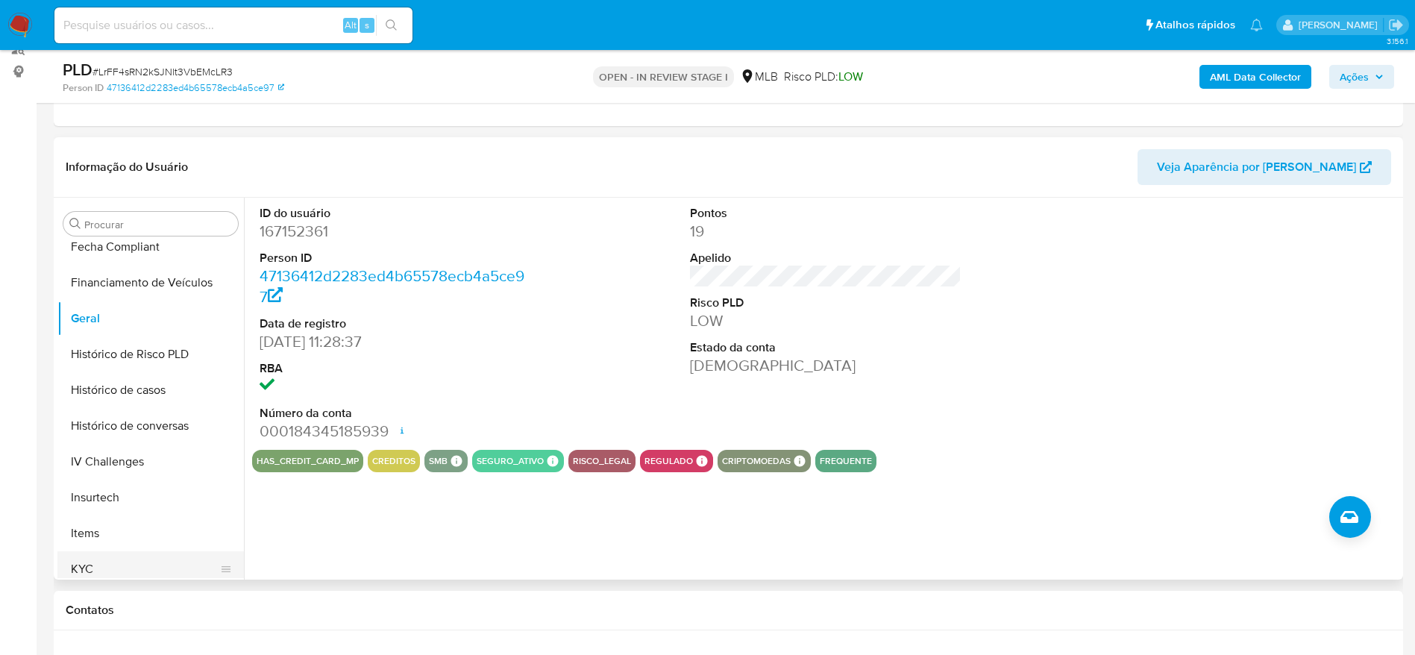
click at [85, 559] on button "KYC" at bounding box center [144, 569] width 175 height 36
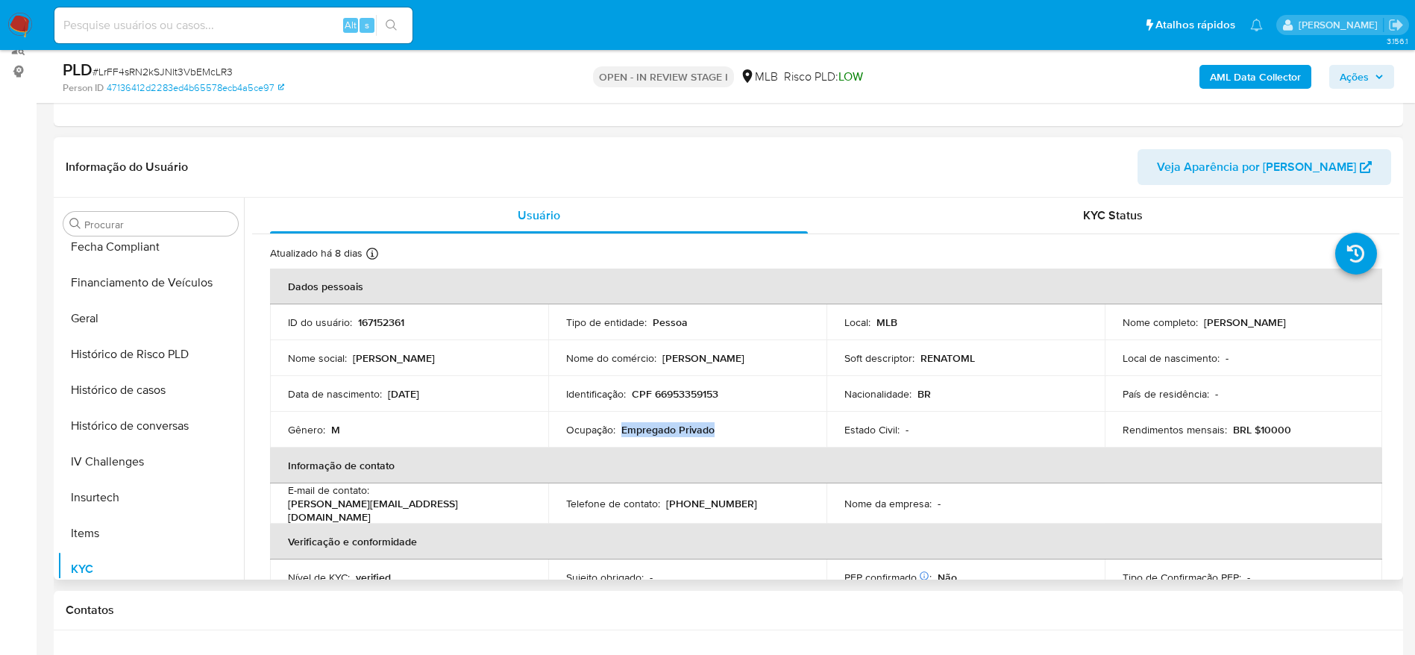
drag, startPoint x: 722, startPoint y: 427, endPoint x: 619, endPoint y: 428, distance: 103.0
click at [619, 428] on div "Ocupação : Empregado Privado" at bounding box center [687, 429] width 243 height 13
copy p "Empregado Privado"
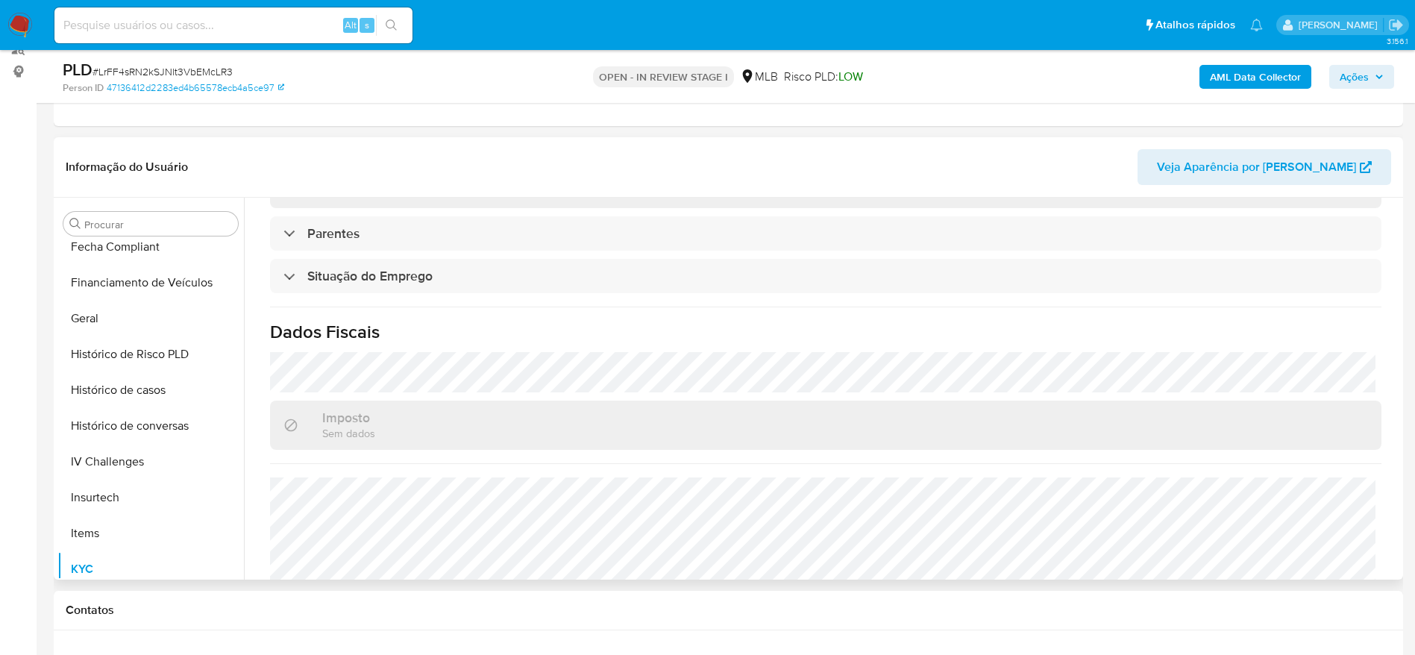
scroll to position [622, 0]
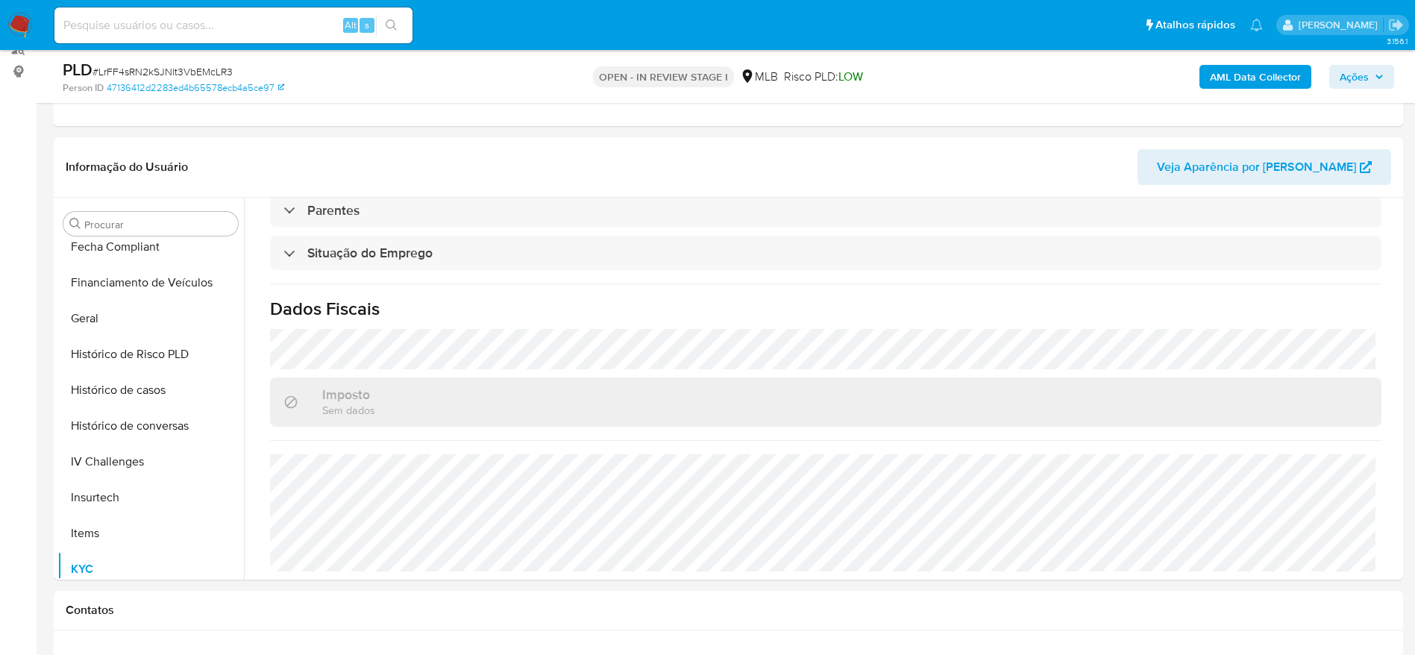
click at [1362, 78] on span "Ações" at bounding box center [1354, 77] width 29 height 24
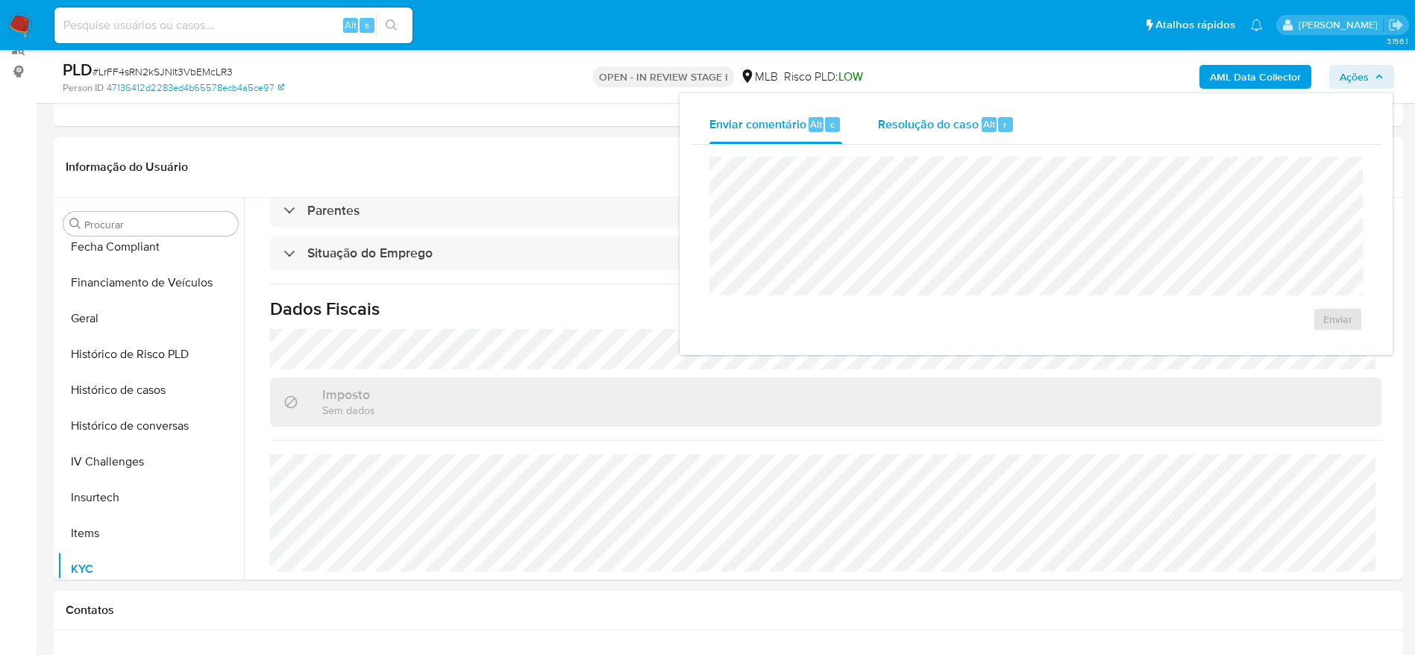
click at [944, 115] on span "Resolução do caso" at bounding box center [928, 123] width 101 height 17
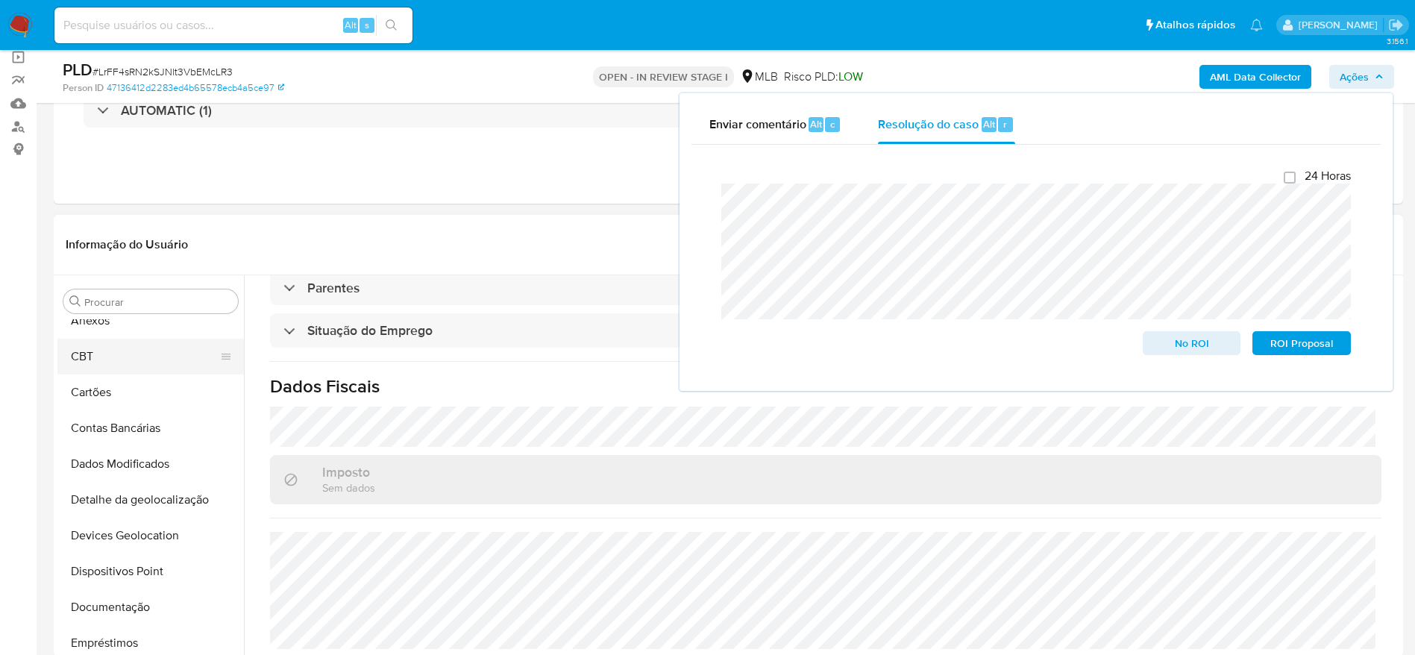
scroll to position [0, 0]
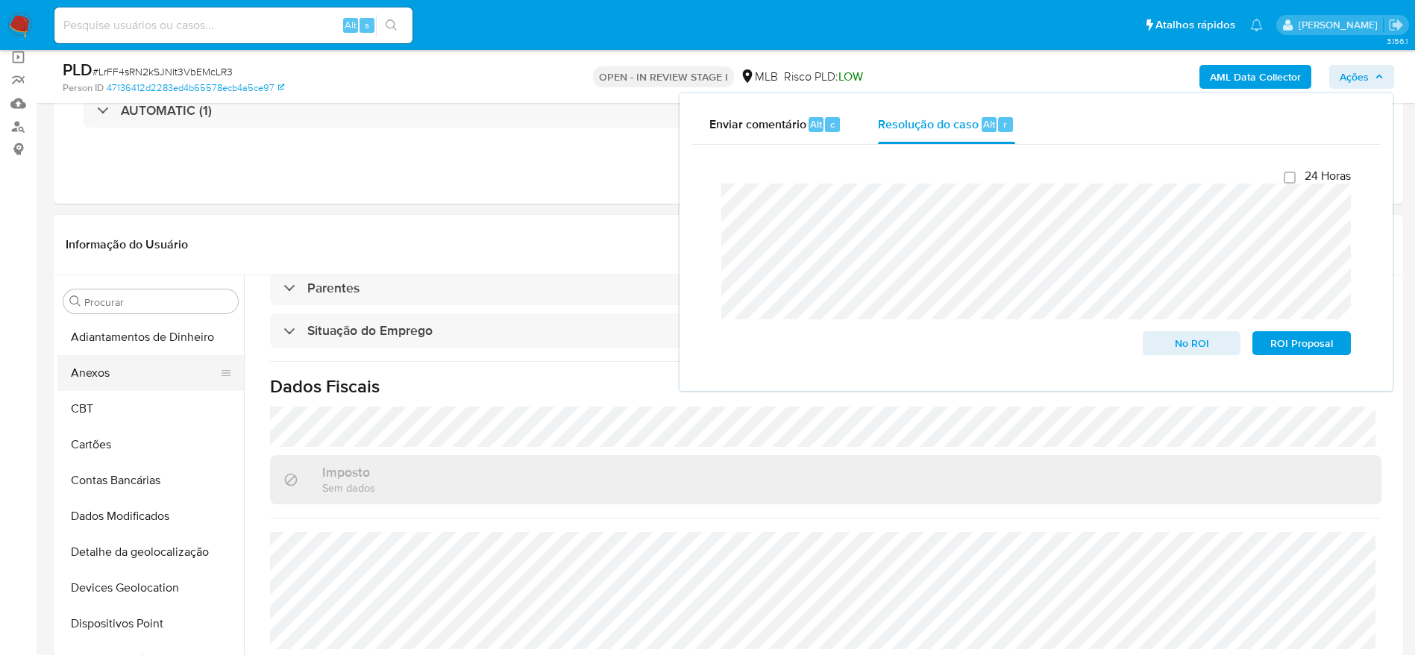
click at [108, 375] on button "Anexos" at bounding box center [144, 373] width 175 height 36
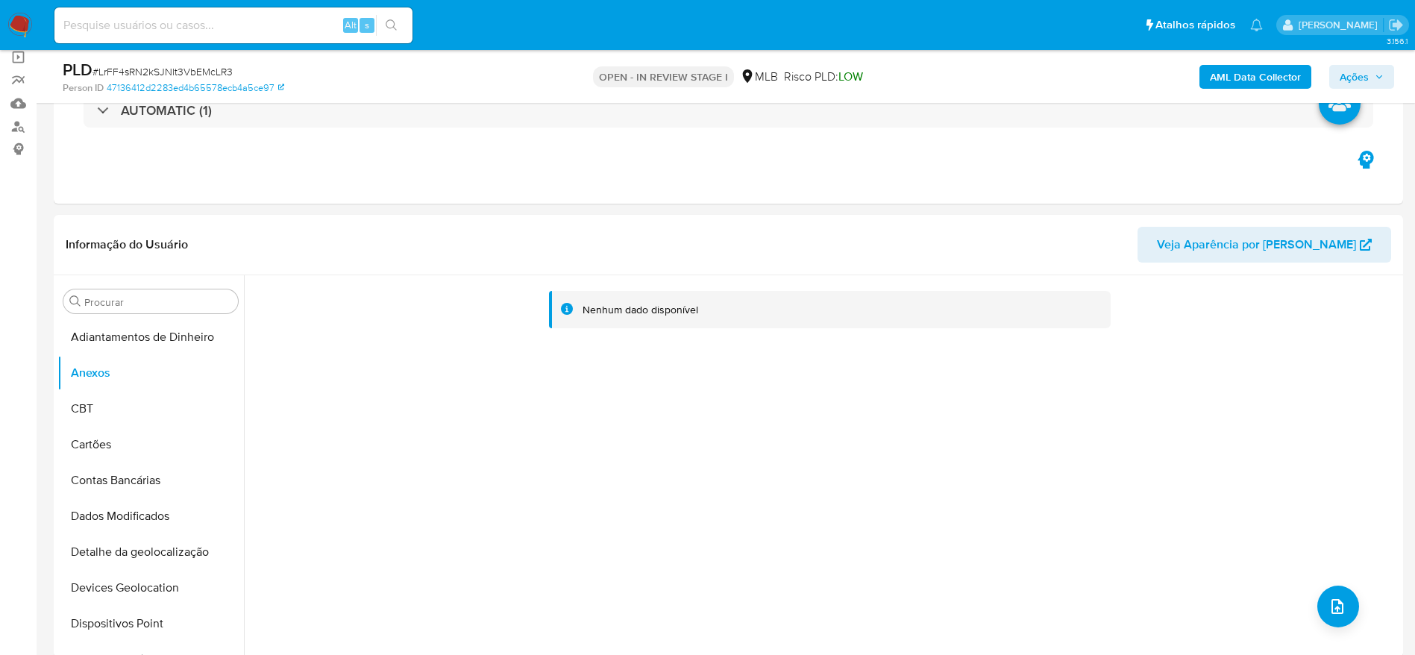
click at [1366, 74] on span "Ações" at bounding box center [1354, 77] width 29 height 24
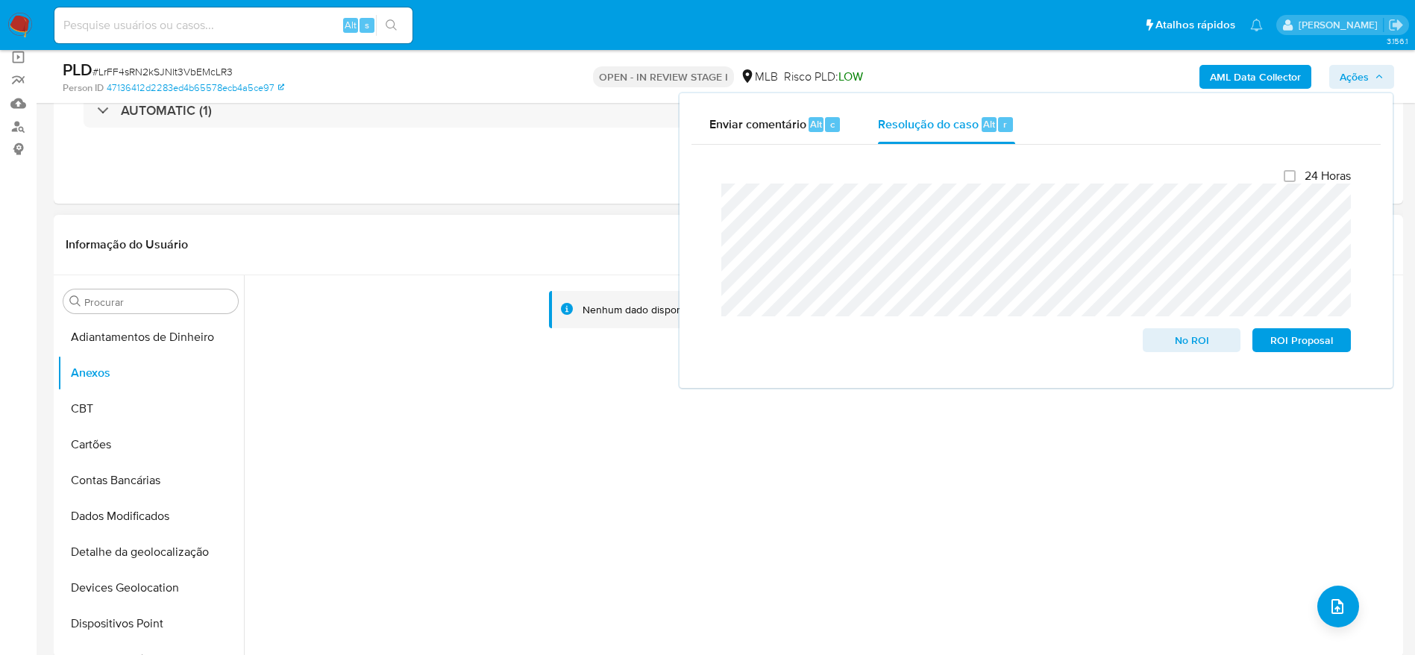
click at [597, 473] on div "Nenhum dado disponível" at bounding box center [822, 466] width 1156 height 382
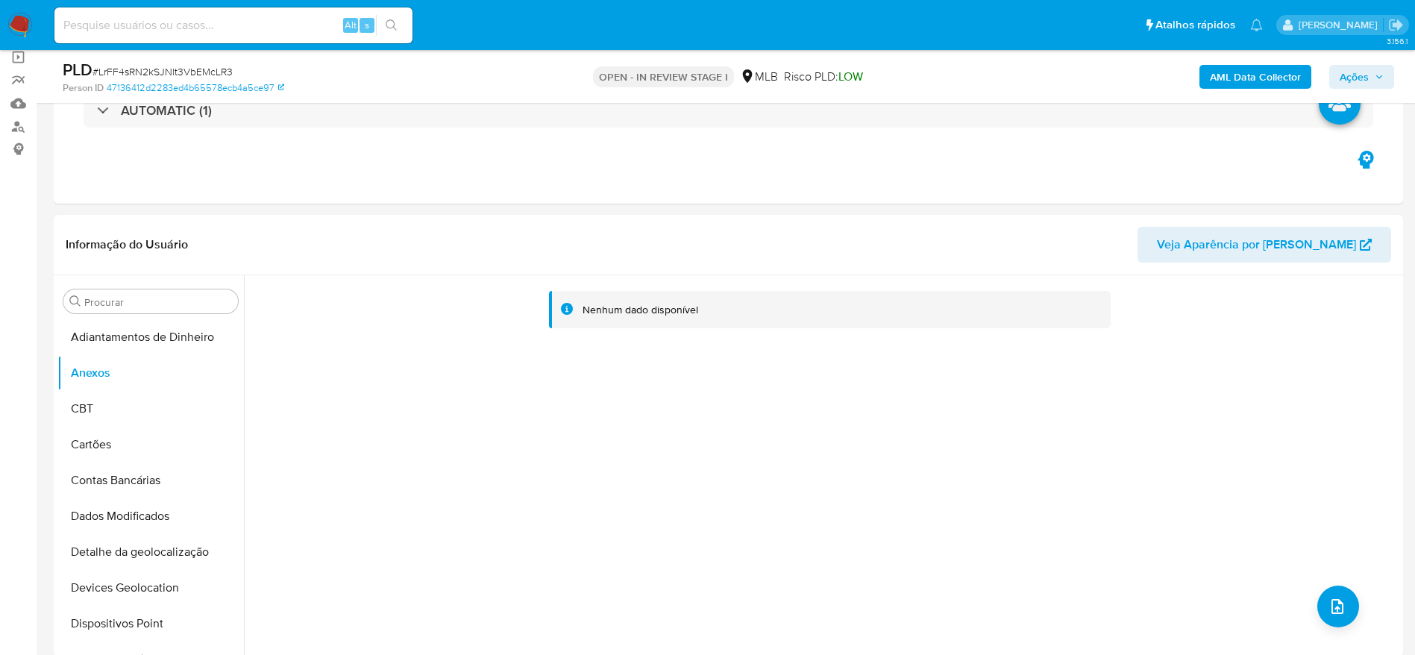
click at [1245, 75] on b "AML Data Collector" at bounding box center [1255, 77] width 91 height 24
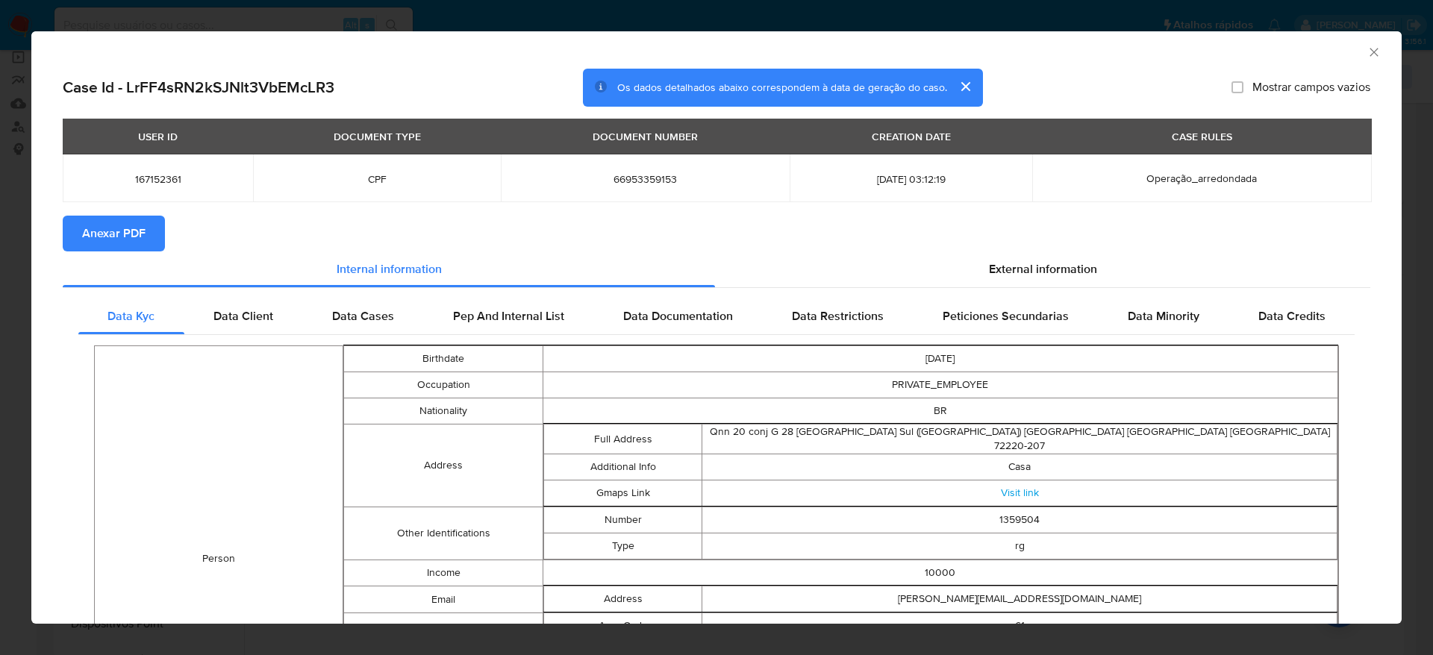
click at [146, 238] on button "Anexar PDF" at bounding box center [114, 234] width 102 height 36
click at [1352, 60] on div "AML Data Collector" at bounding box center [716, 49] width 1370 height 37
click at [1366, 51] on icon "Fechar a janela" at bounding box center [1373, 52] width 15 height 15
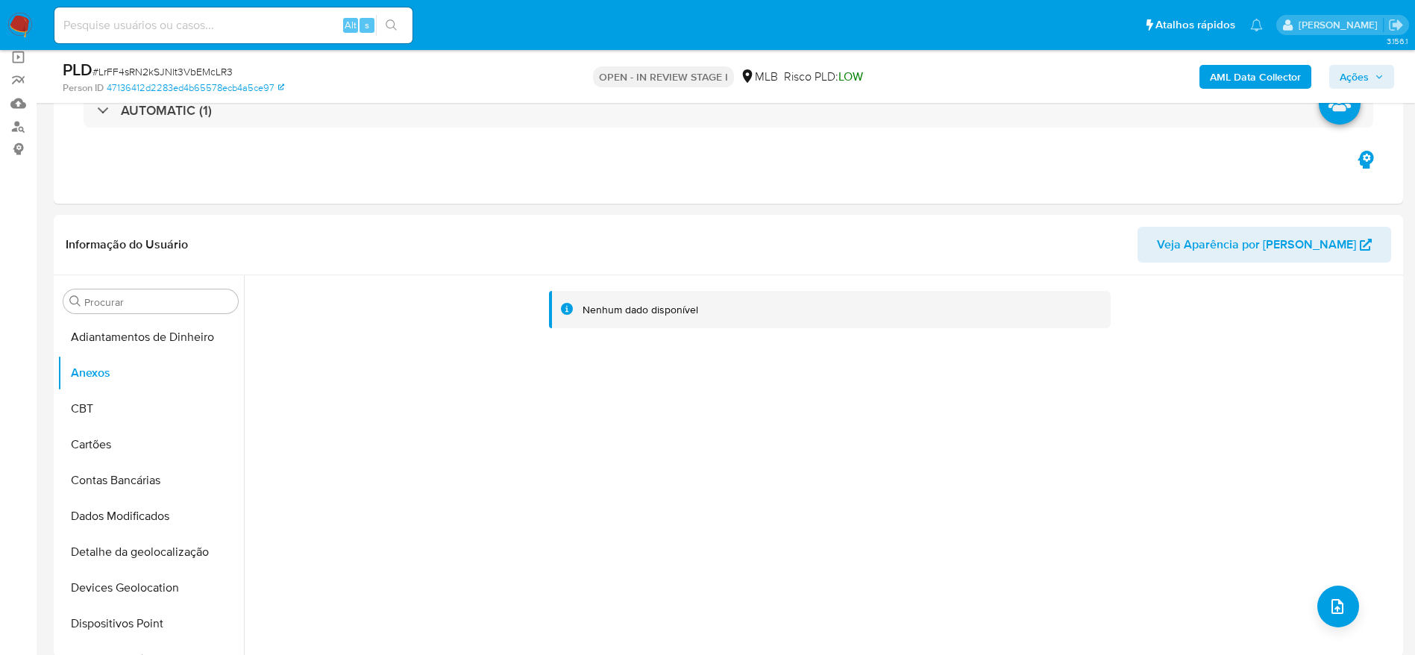
click at [1351, 82] on span "Ações" at bounding box center [1354, 77] width 29 height 24
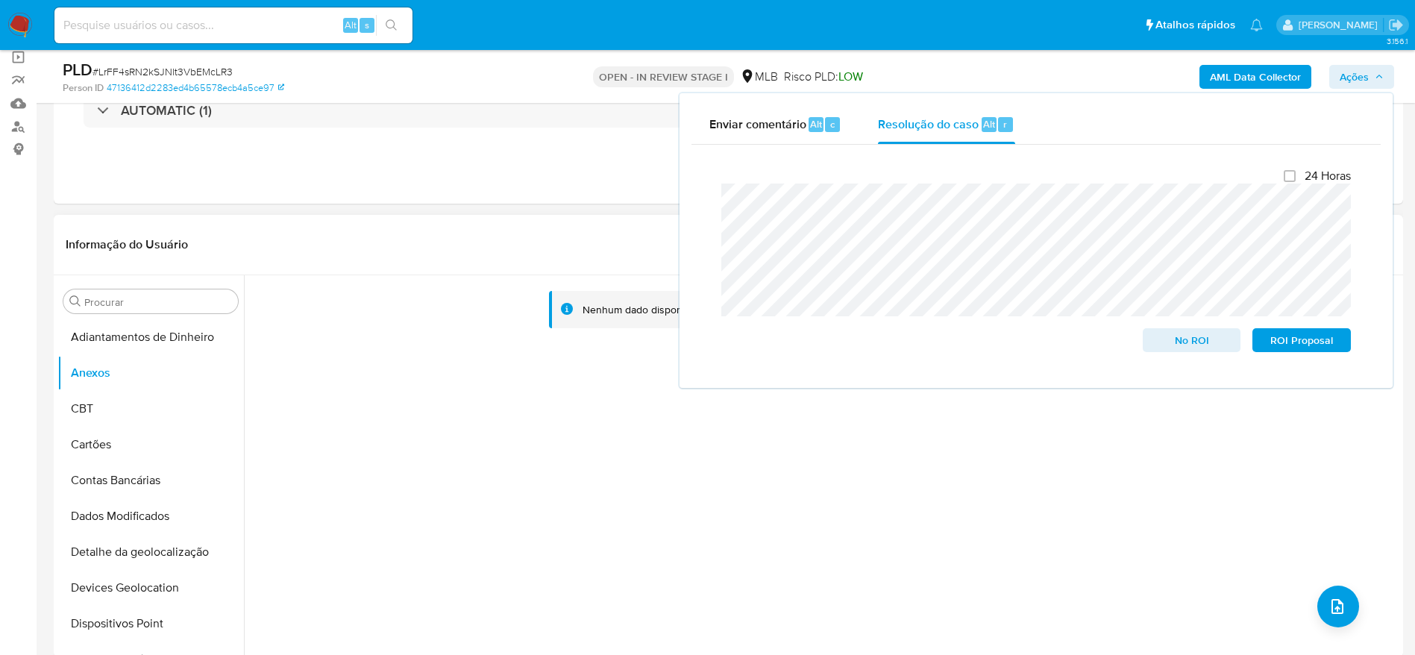
click at [948, 510] on div "Nenhum dado disponível" at bounding box center [822, 466] width 1156 height 382
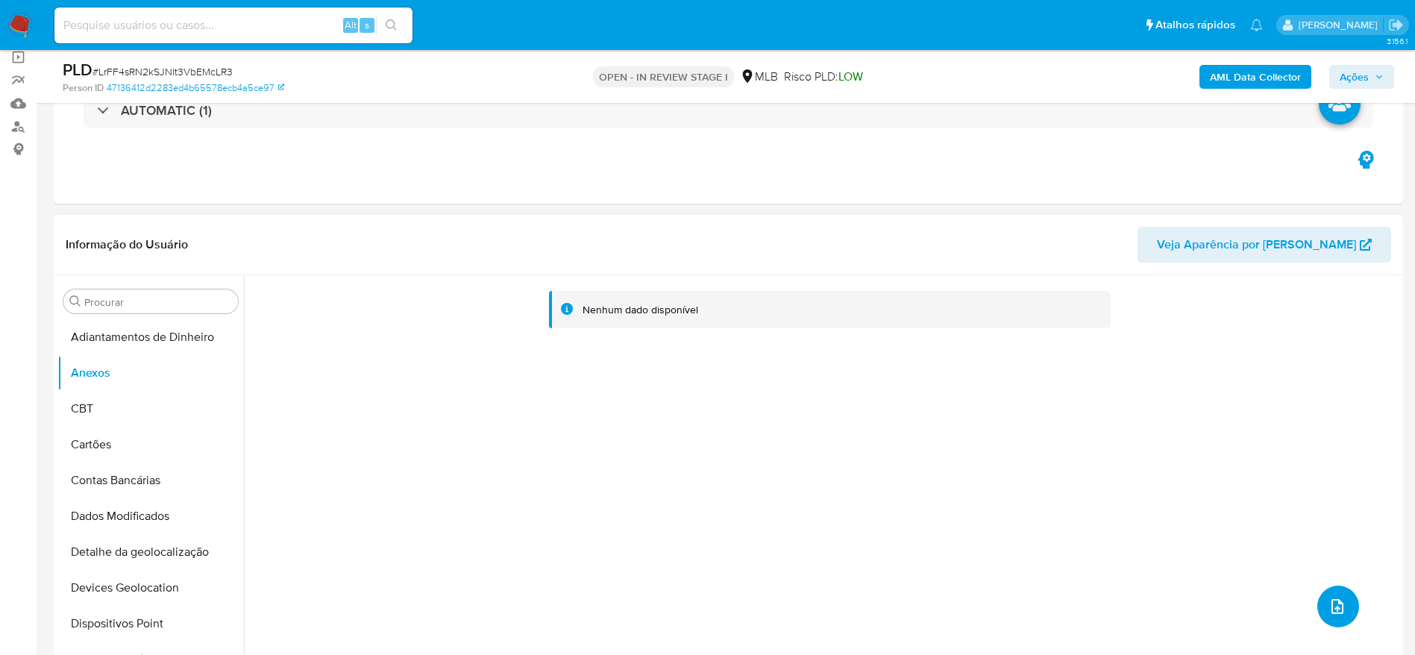
click at [1333, 598] on icon "upload-file" at bounding box center [1338, 607] width 18 height 18
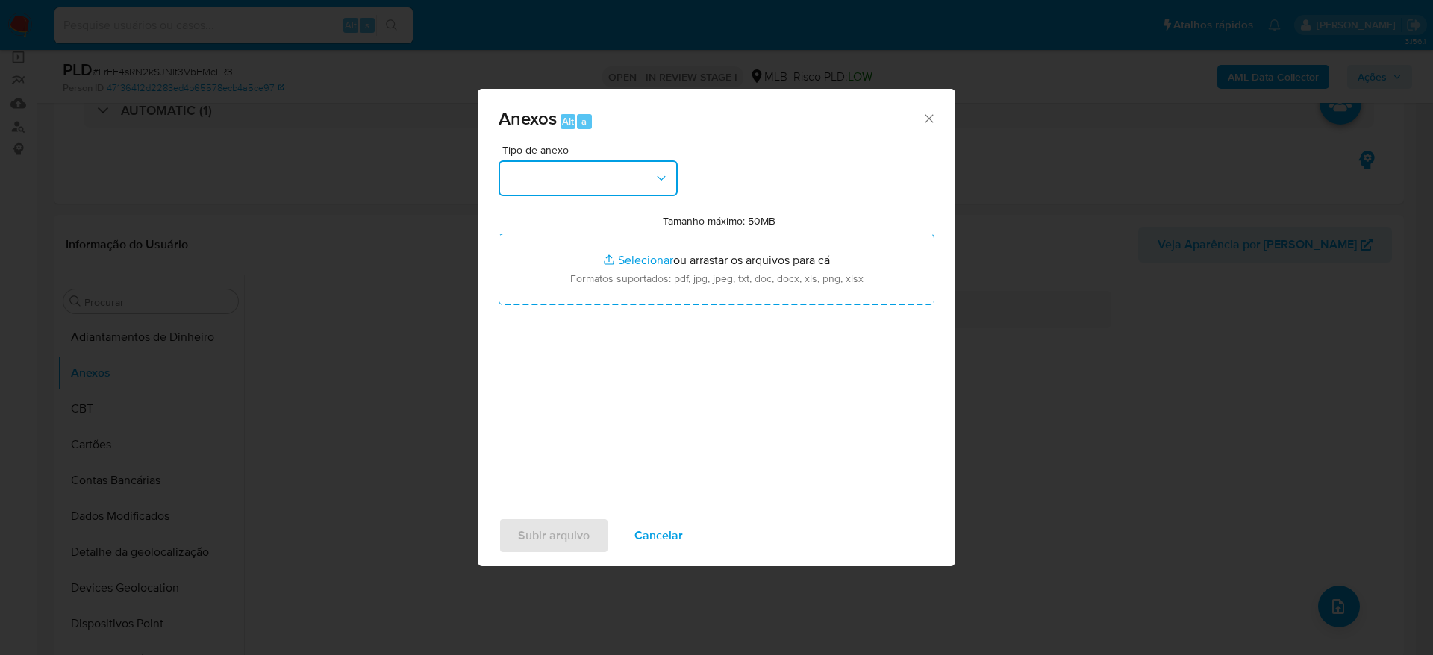
click at [589, 172] on button "button" at bounding box center [587, 178] width 179 height 36
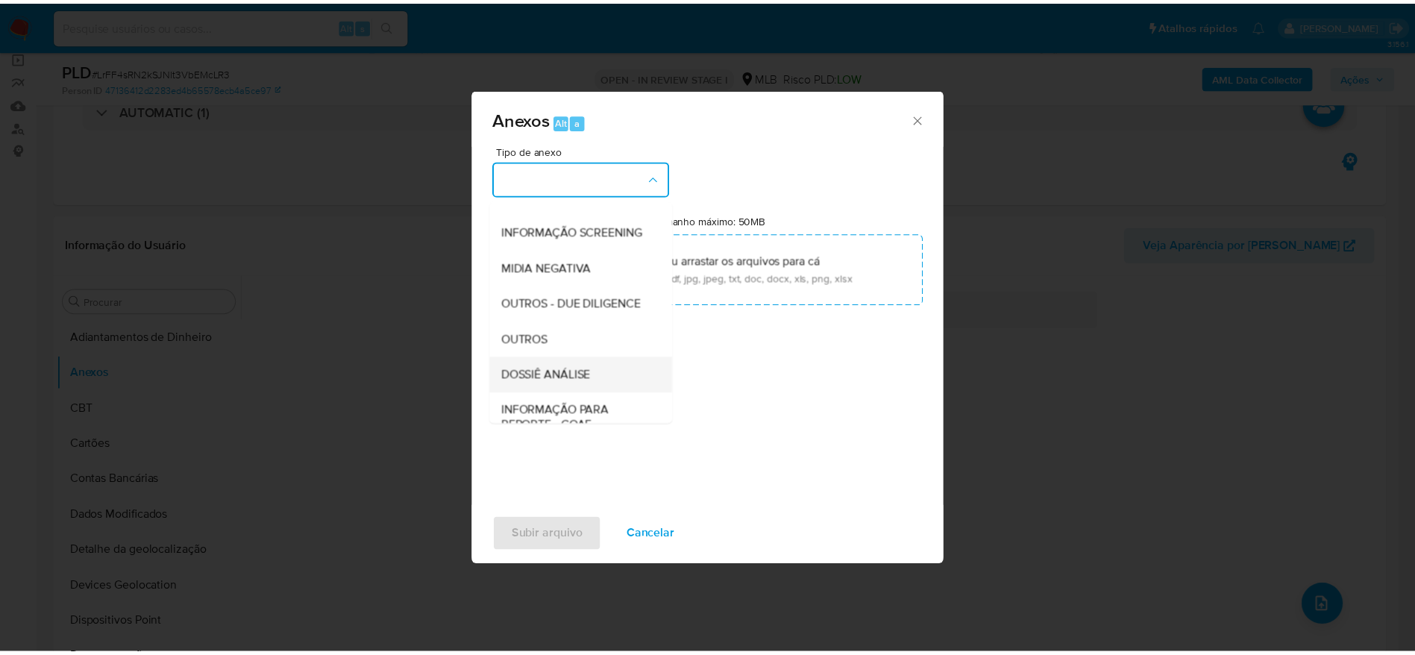
scroll to position [230, 0]
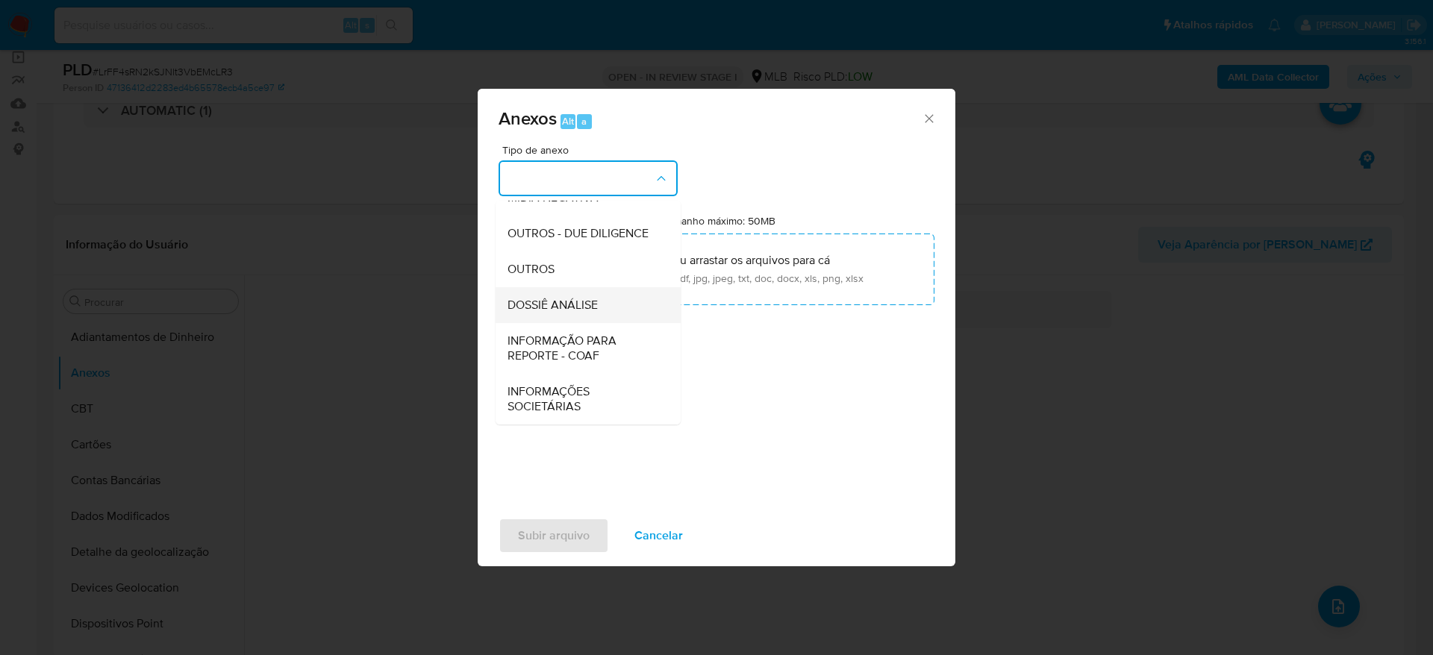
click at [574, 298] on span "DOSSIÊ ANÁLISE" at bounding box center [552, 305] width 90 height 15
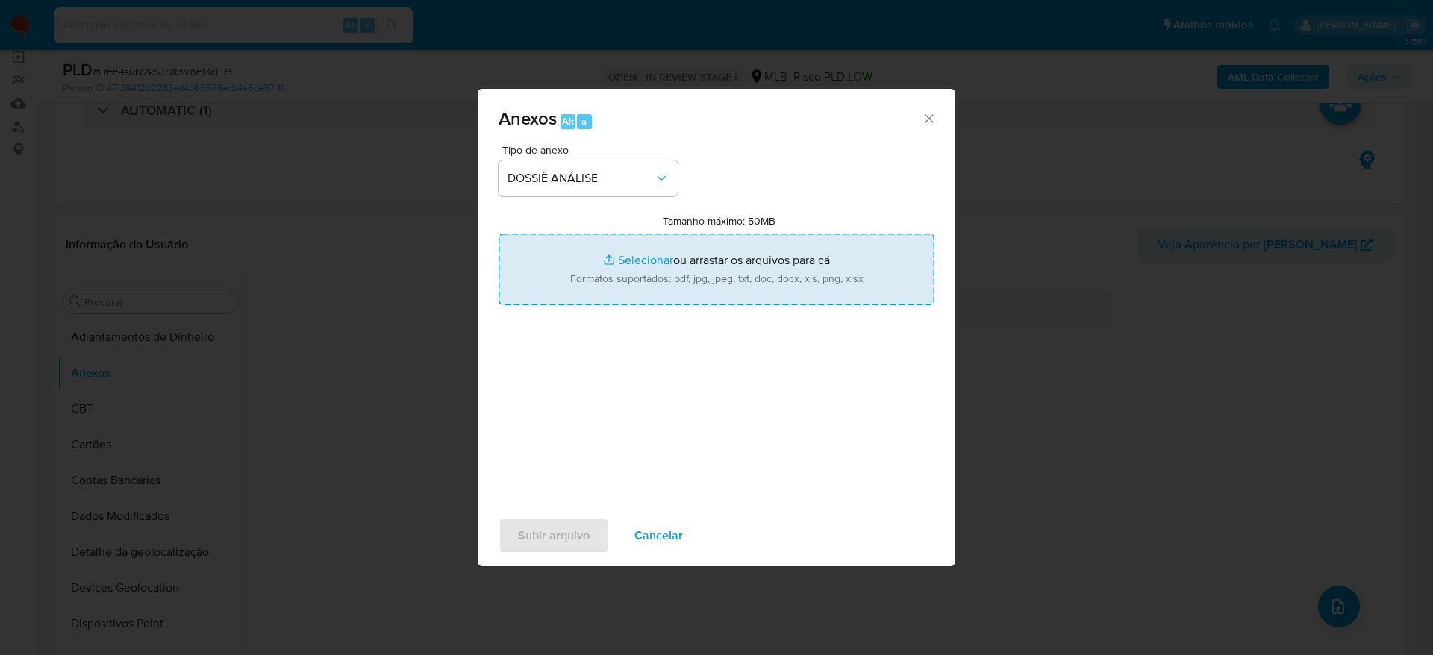
type input "C:\fakepath\Mulan 167152361_2025_08_28_08_34_01.xlsx"
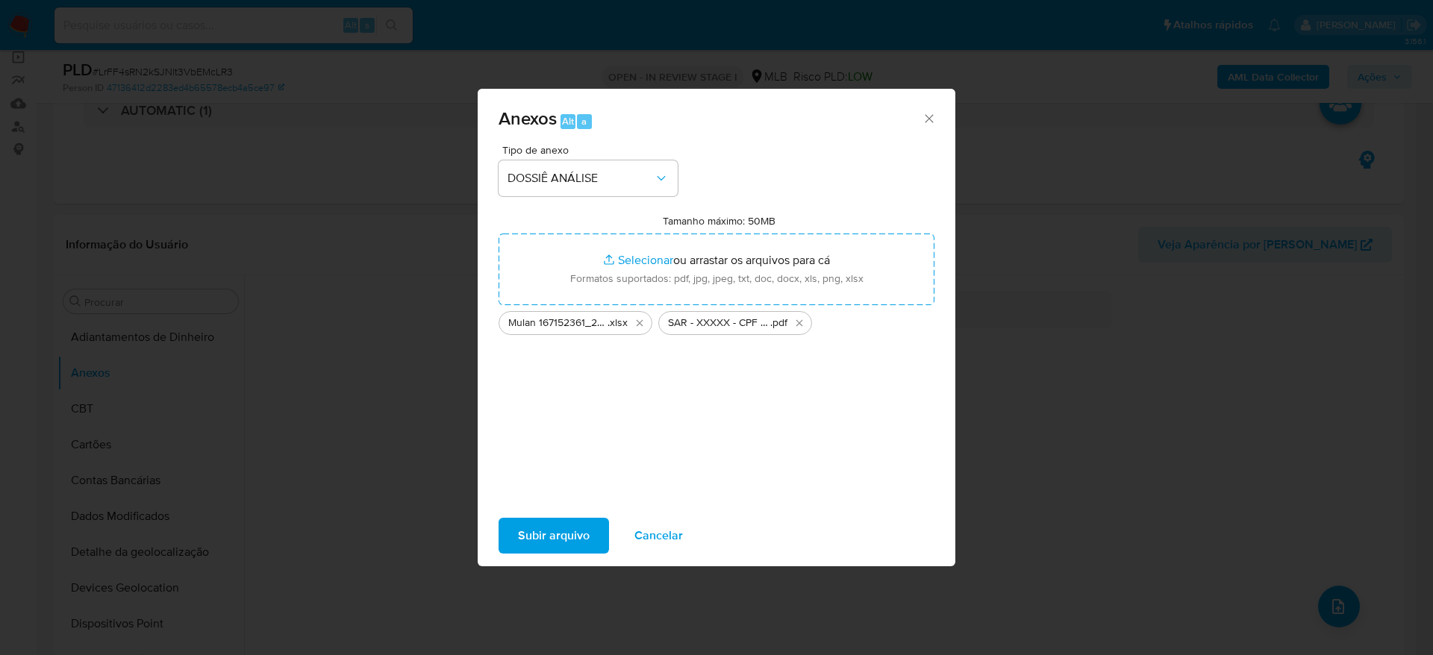
click at [551, 527] on span "Subir arquivo" at bounding box center [554, 535] width 72 height 33
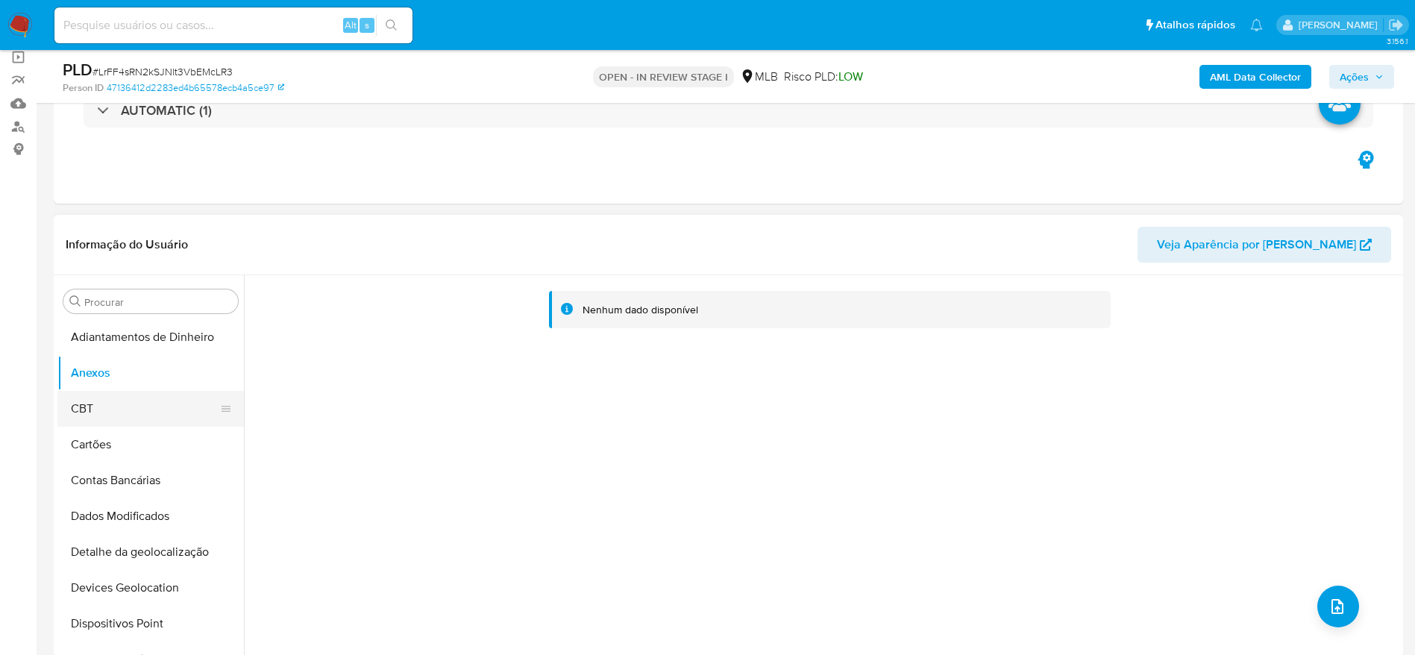
click at [91, 406] on button "CBT" at bounding box center [144, 409] width 175 height 36
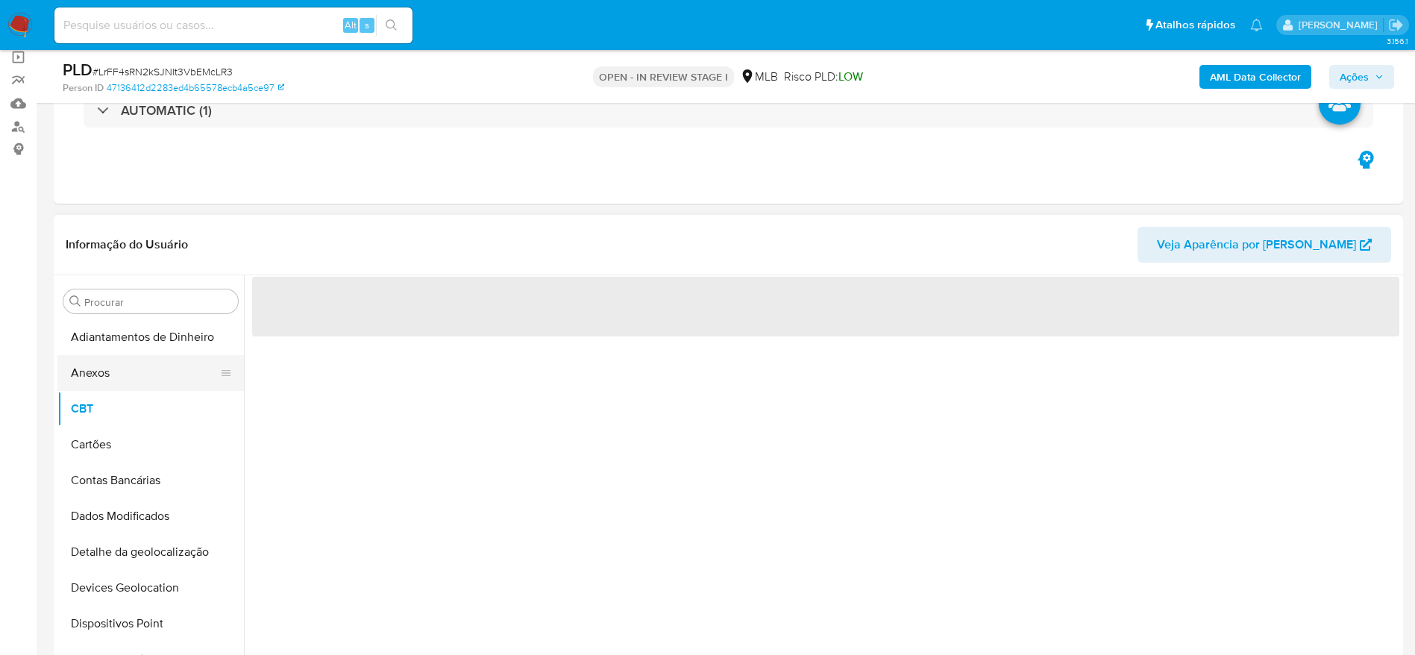
click at [104, 366] on button "Anexos" at bounding box center [144, 373] width 175 height 36
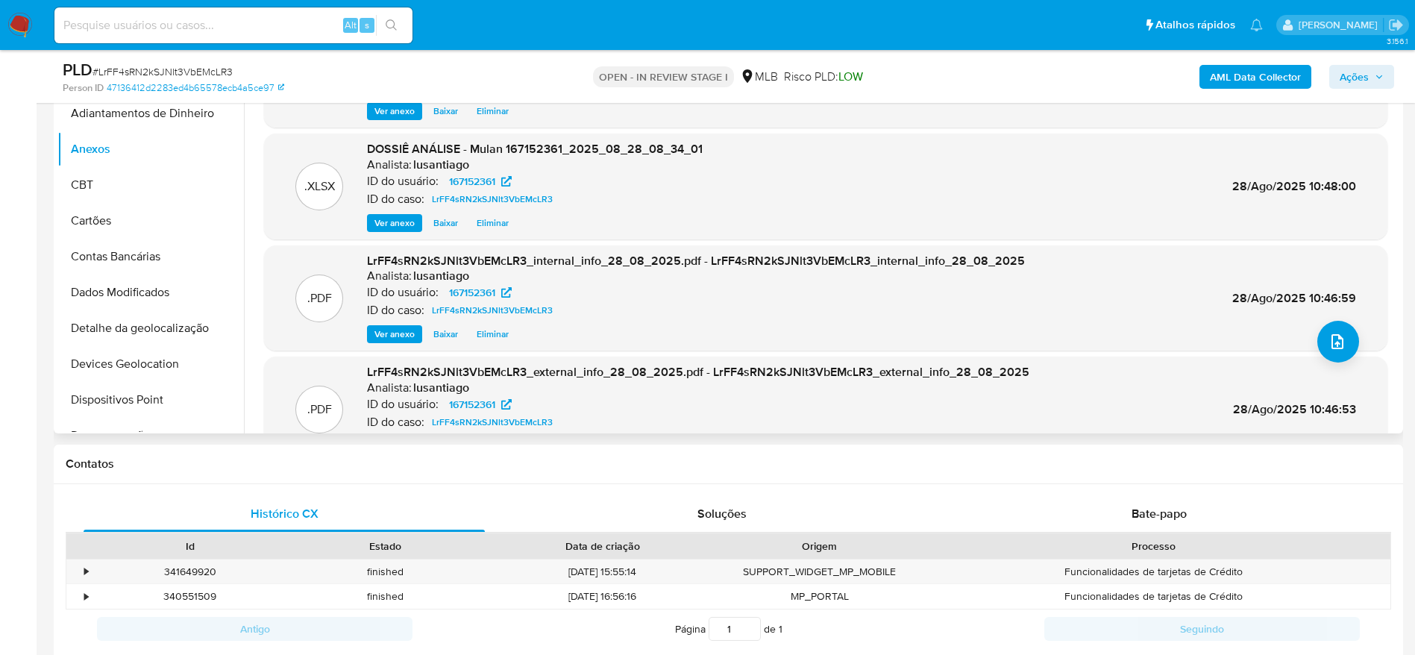
scroll to position [0, 0]
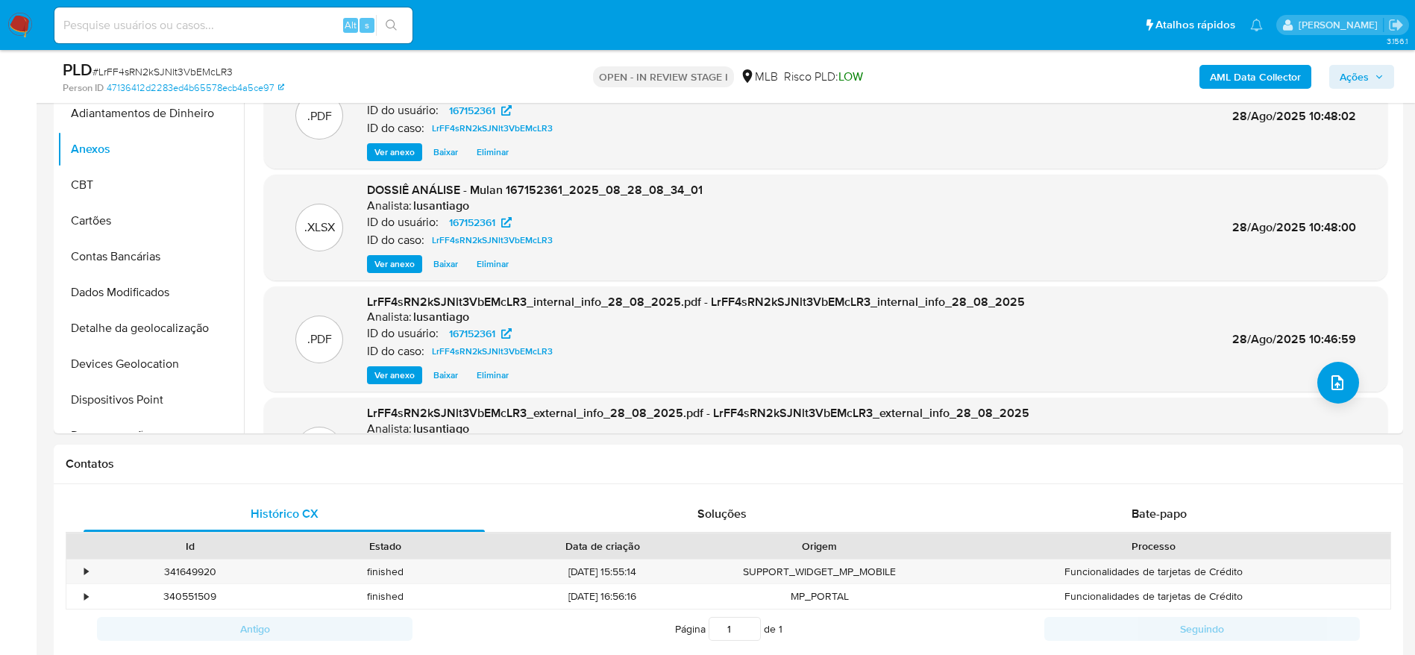
click at [1344, 81] on span "Ações" at bounding box center [1354, 77] width 29 height 24
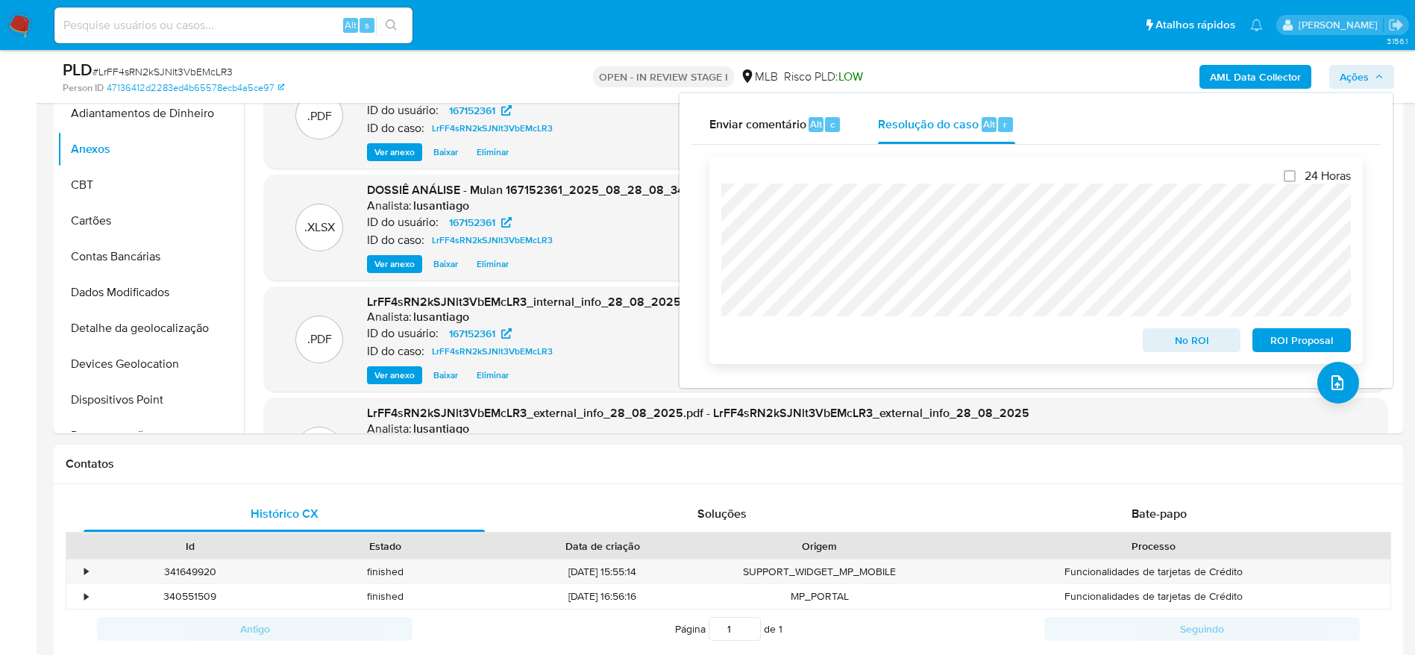
scroll to position [448, 0]
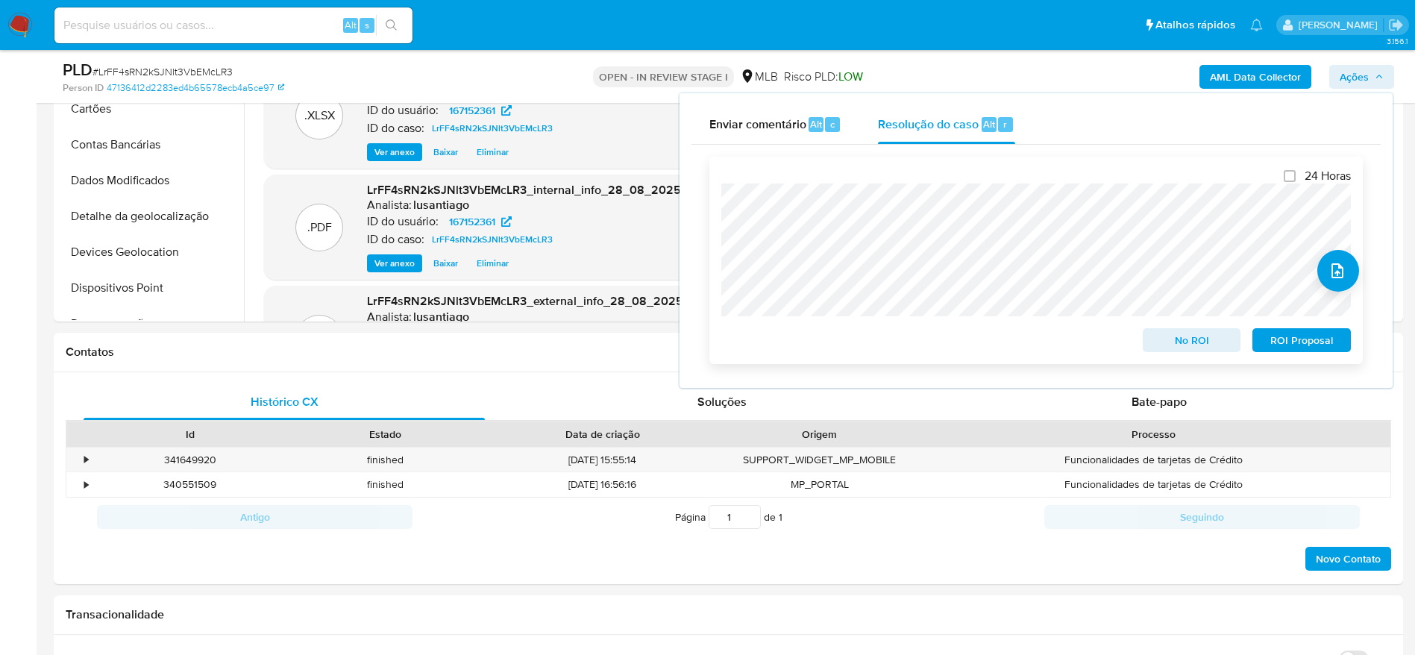
click at [1291, 345] on span "ROI Proposal" at bounding box center [1302, 340] width 78 height 21
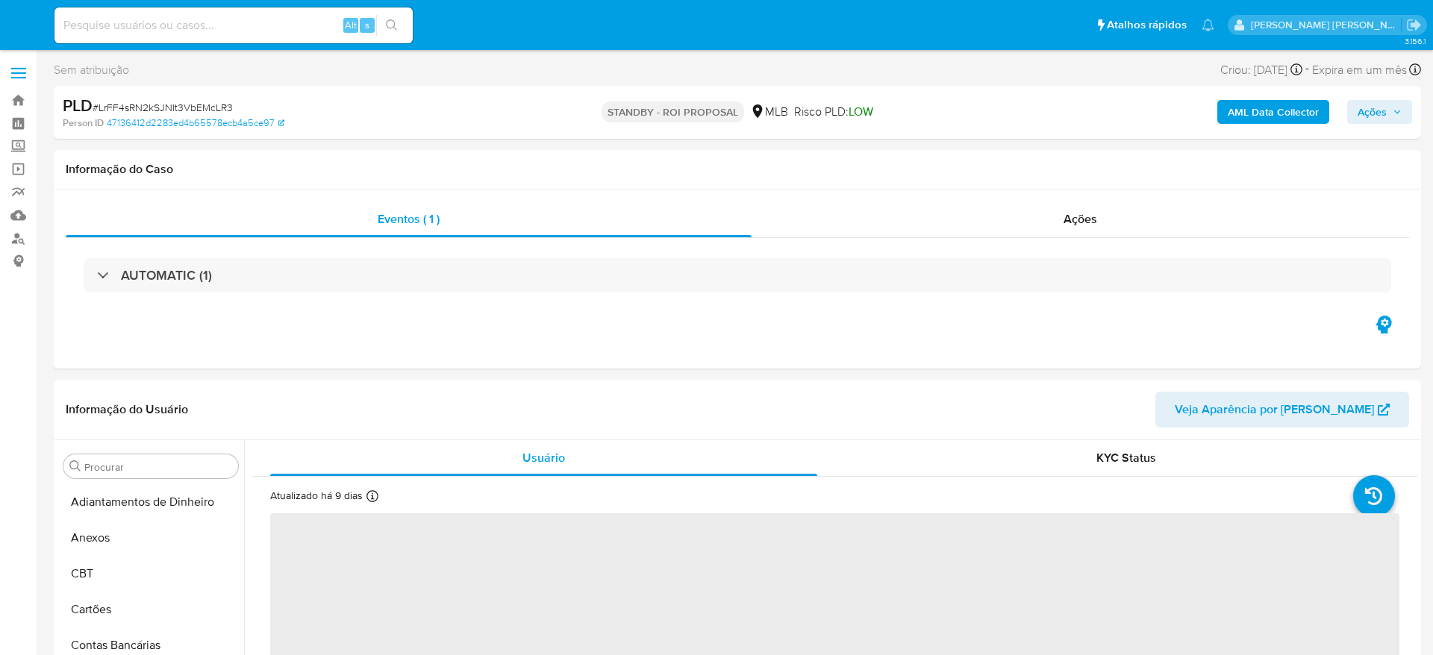
select select "10"
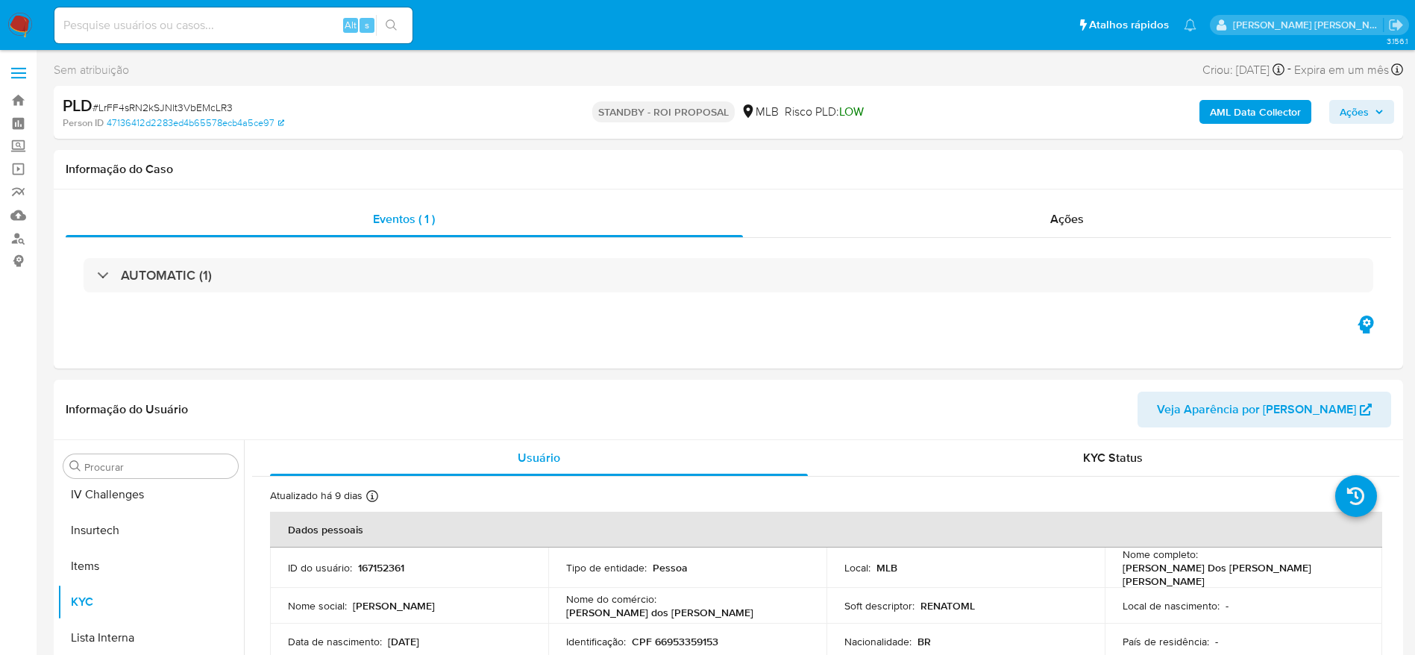
scroll to position [666, 0]
click at [21, 99] on link "Bandeja" at bounding box center [89, 100] width 178 height 23
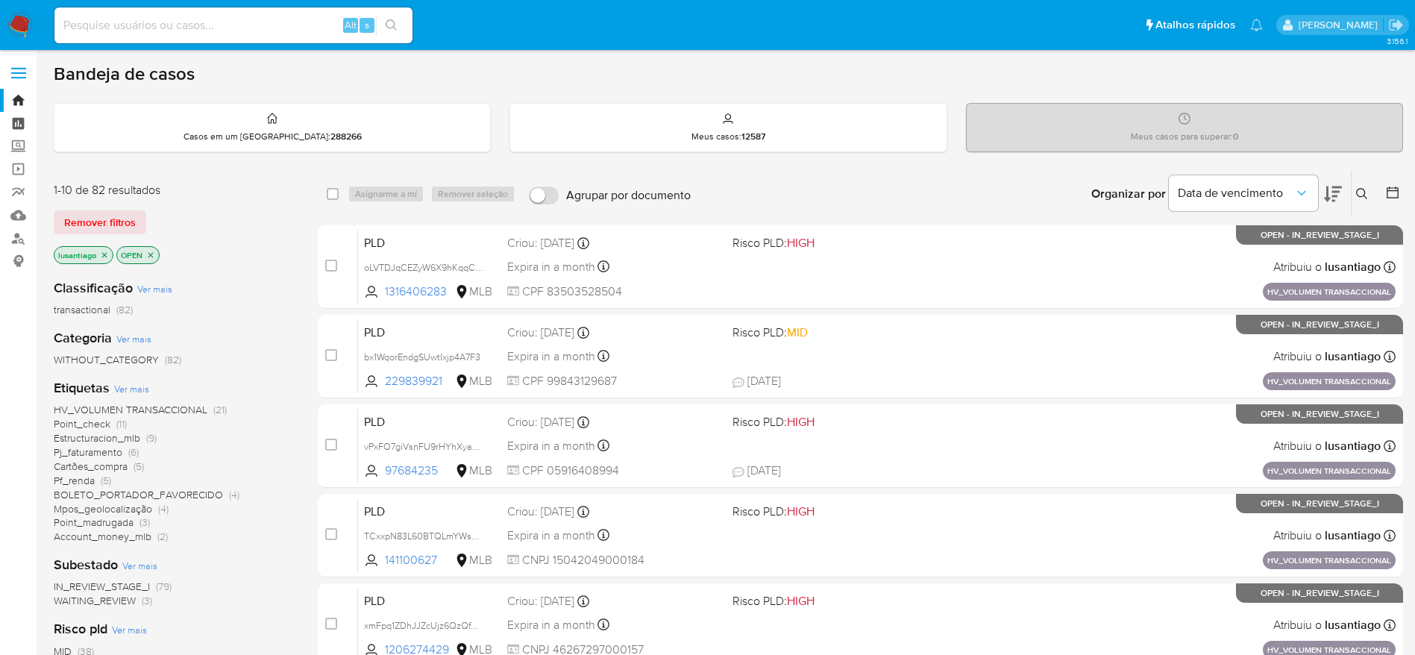
click at [13, 125] on link "Painel" at bounding box center [89, 123] width 178 height 23
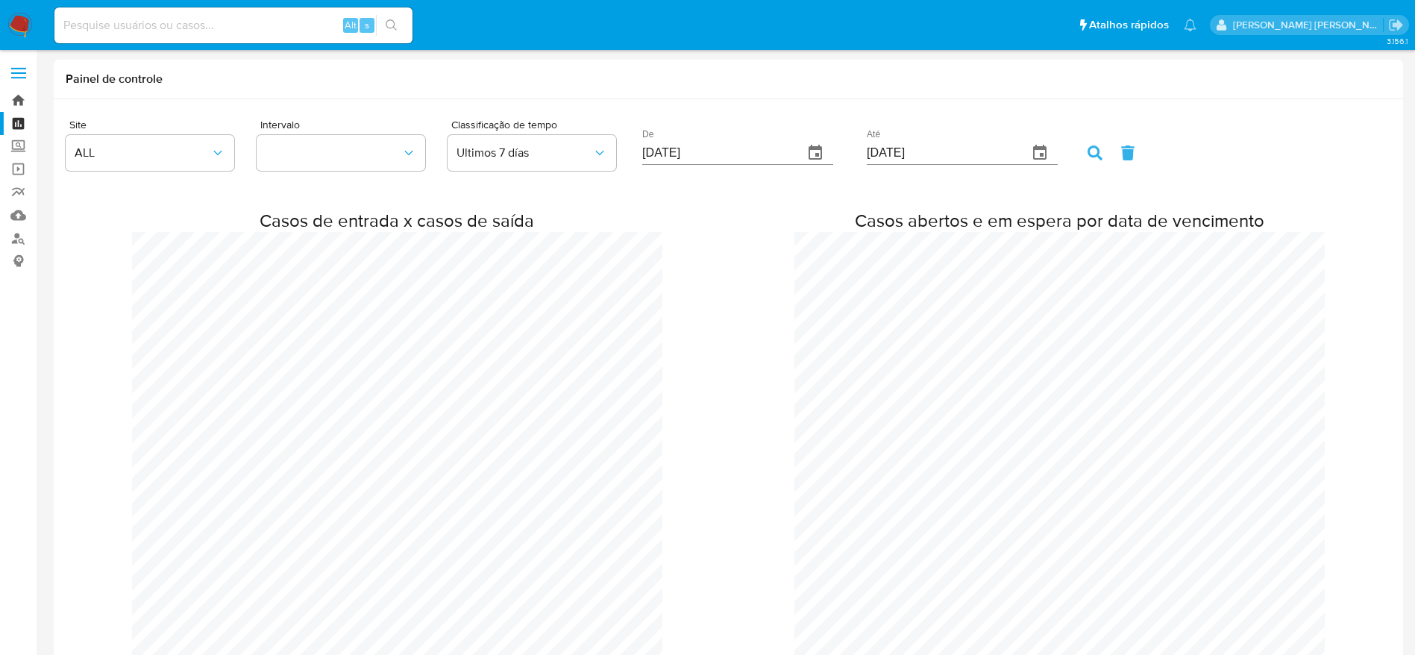
click at [17, 98] on link "Bandeja" at bounding box center [89, 100] width 178 height 23
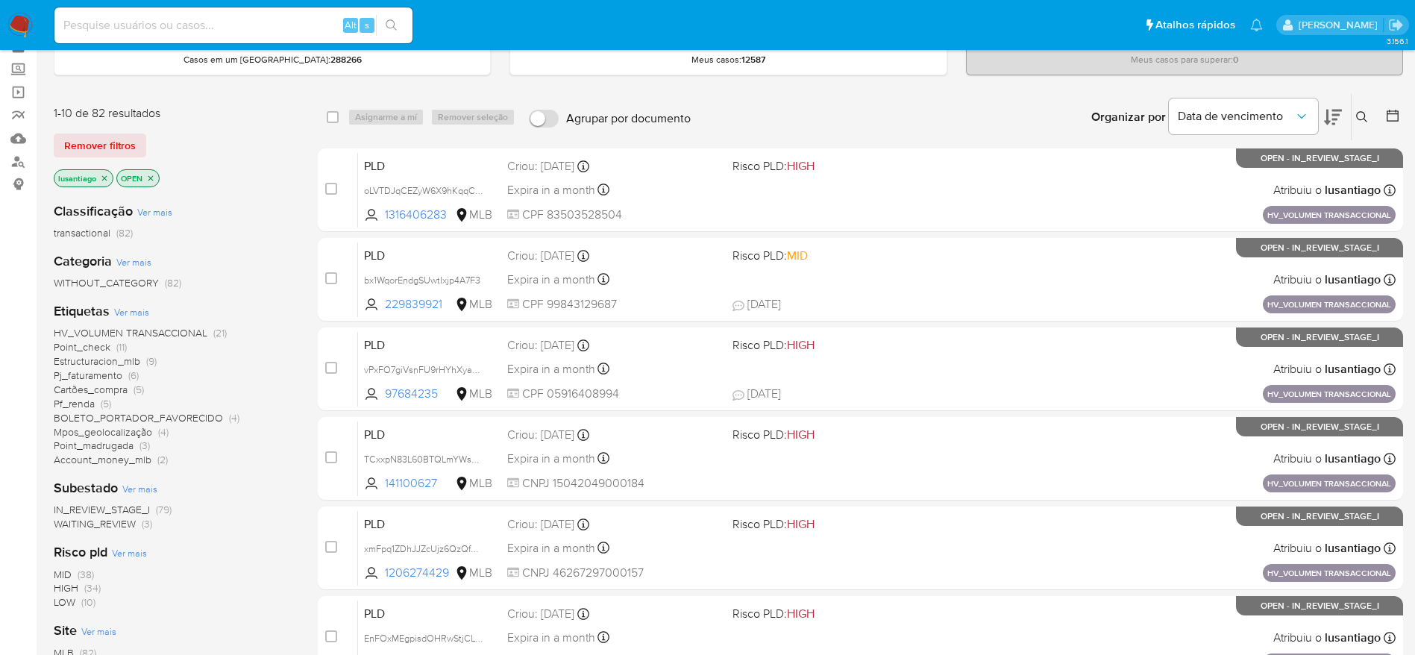
scroll to position [112, 0]
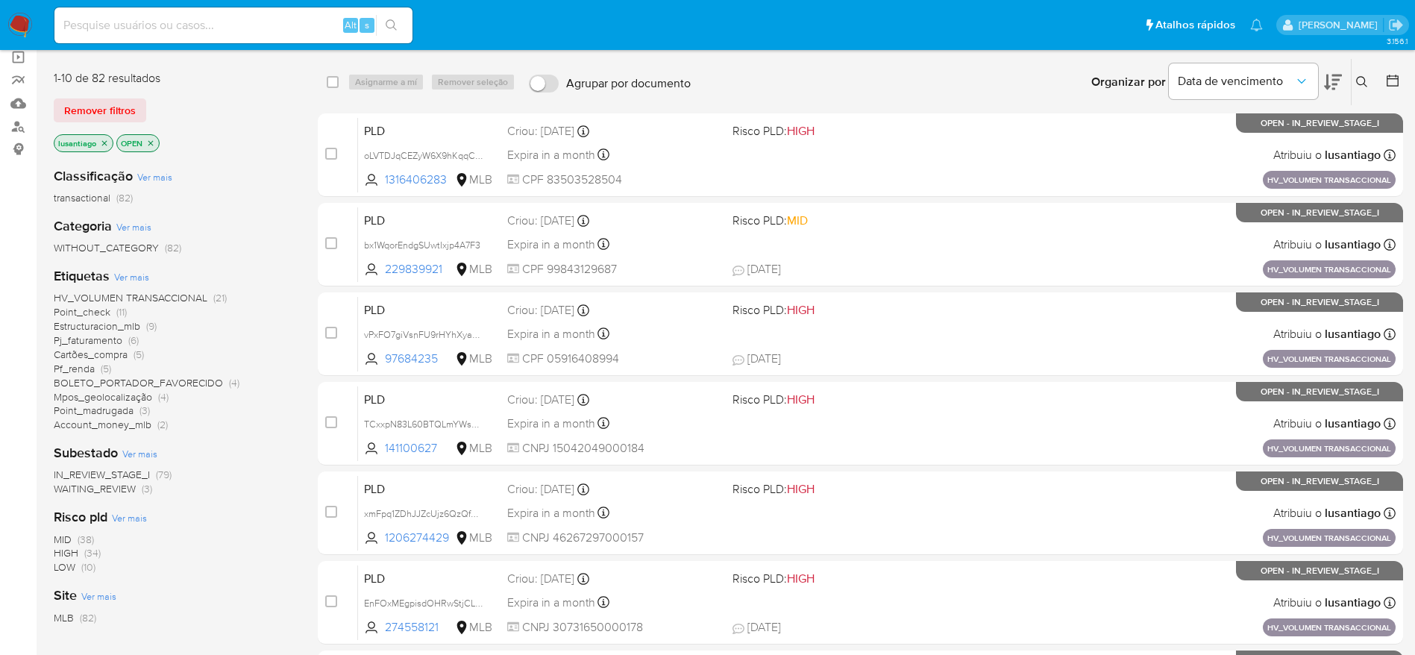
click at [81, 410] on span "Point_madrugada" at bounding box center [94, 410] width 80 height 15
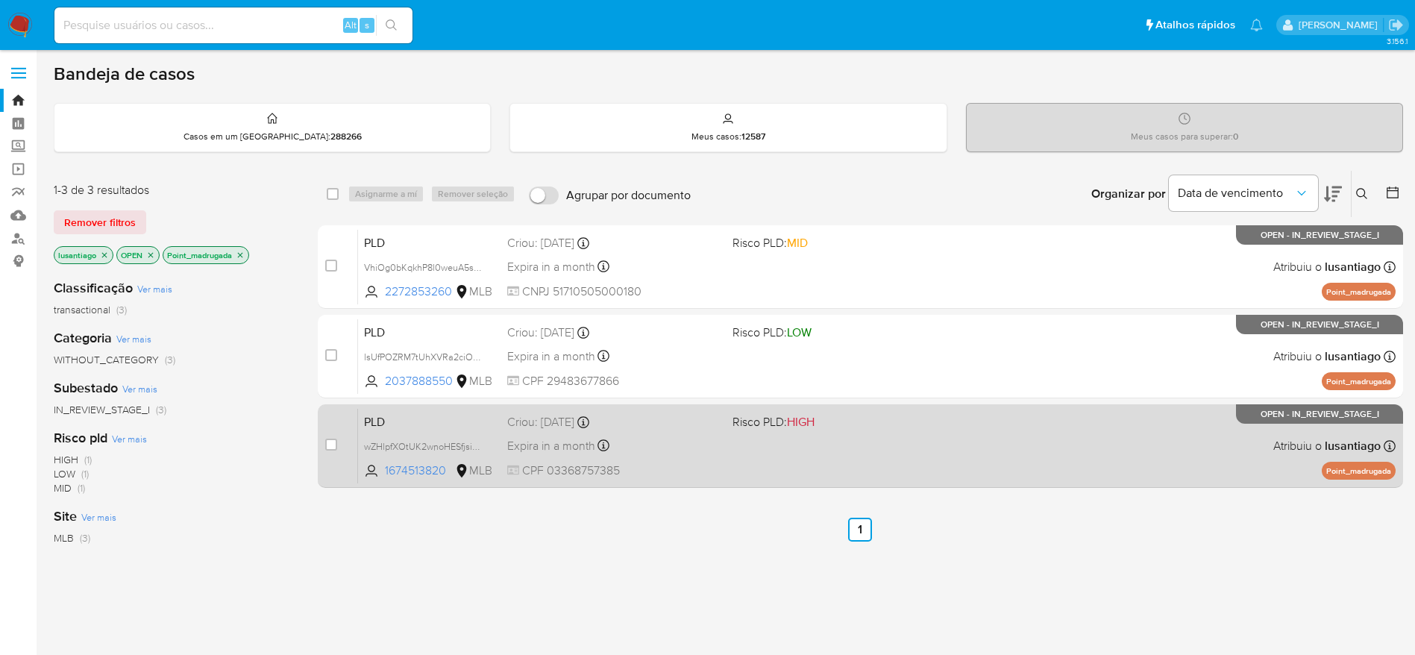
click at [678, 442] on div "Expira in a month Expira em [DATE] 00:09:41" at bounding box center [613, 446] width 213 height 20
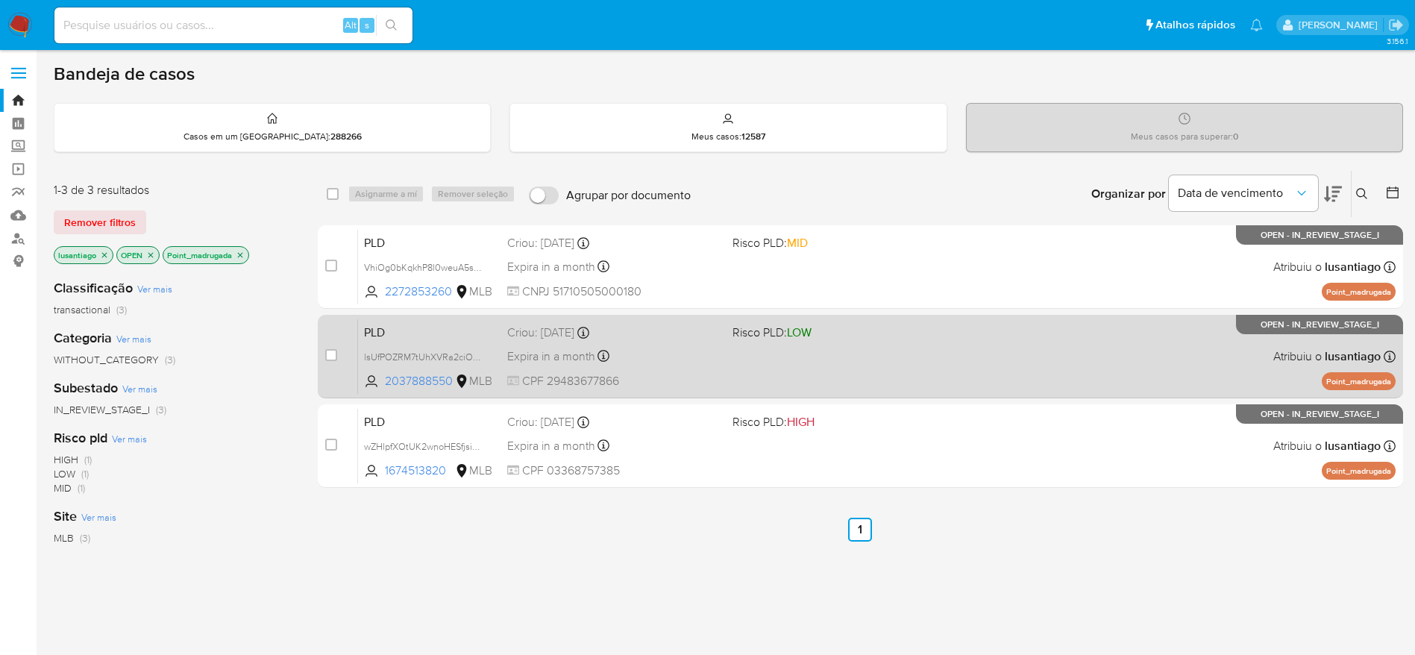
click at [678, 361] on div "Expira in a month Expira em [DATE] 00:19:15" at bounding box center [613, 356] width 213 height 20
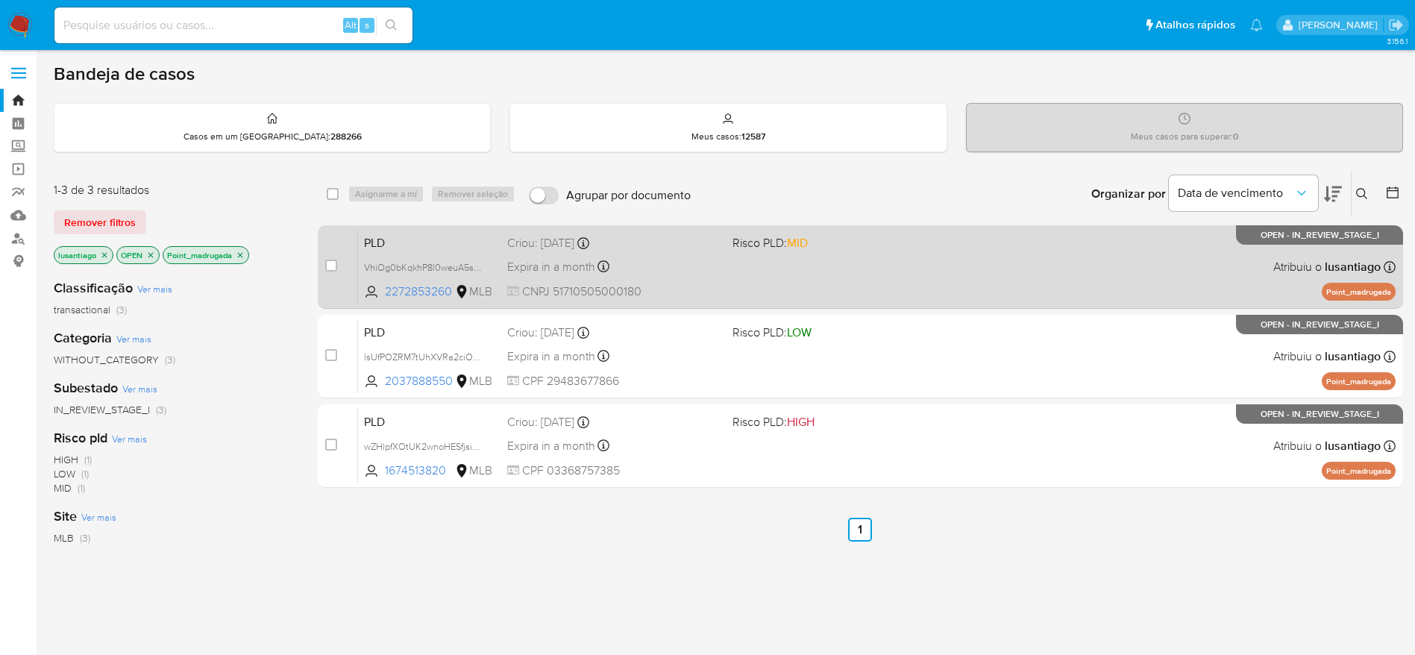
click at [658, 255] on div "PLD VhiOg0bKqkhP8l0weuA5sglA 2272853260 MLB Risco PLD: MID Criou: [DATE] Criou:…" at bounding box center [877, 266] width 1038 height 75
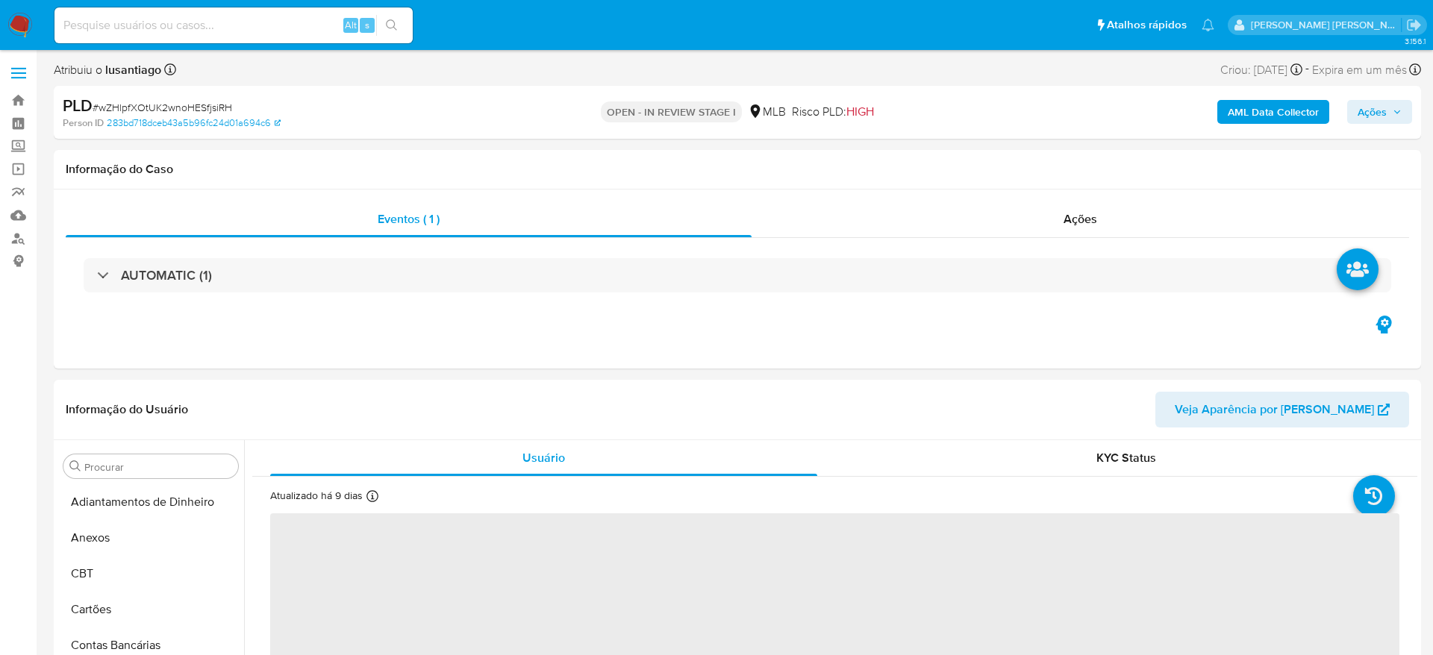
select select "10"
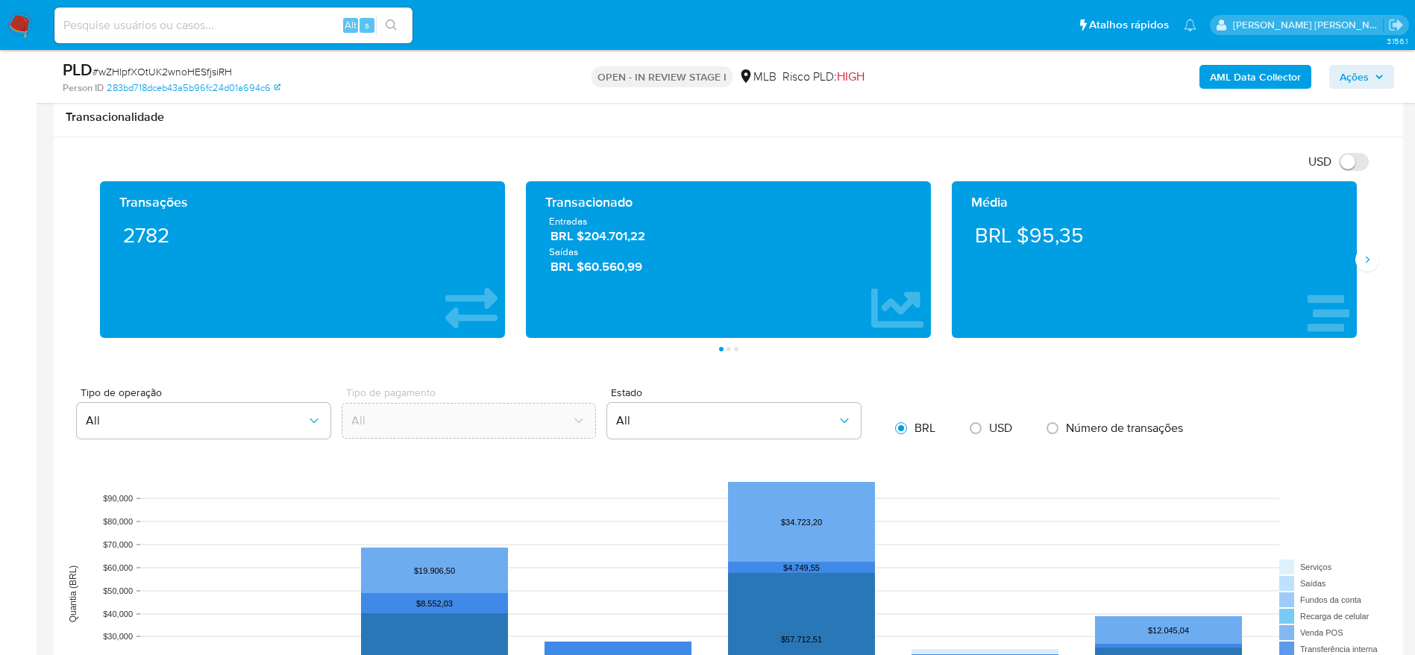
scroll to position [1231, 0]
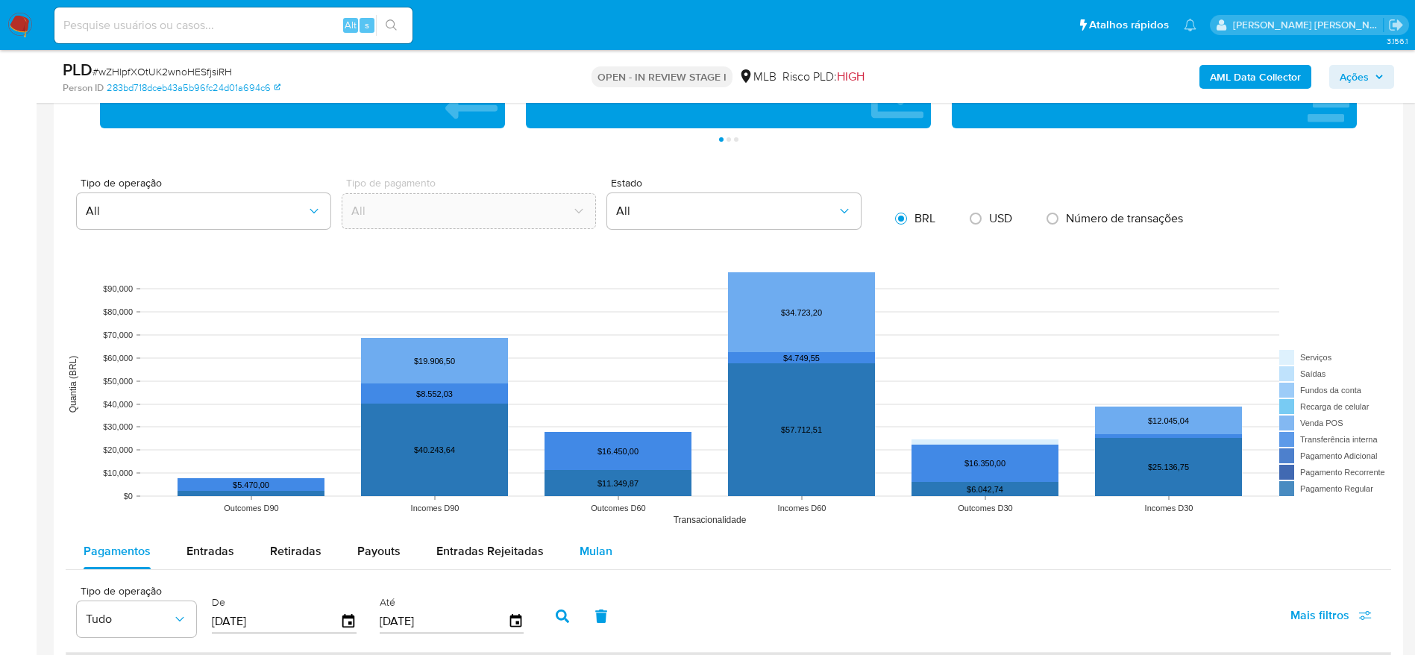
click at [592, 557] on span "Mulan" at bounding box center [596, 550] width 33 height 17
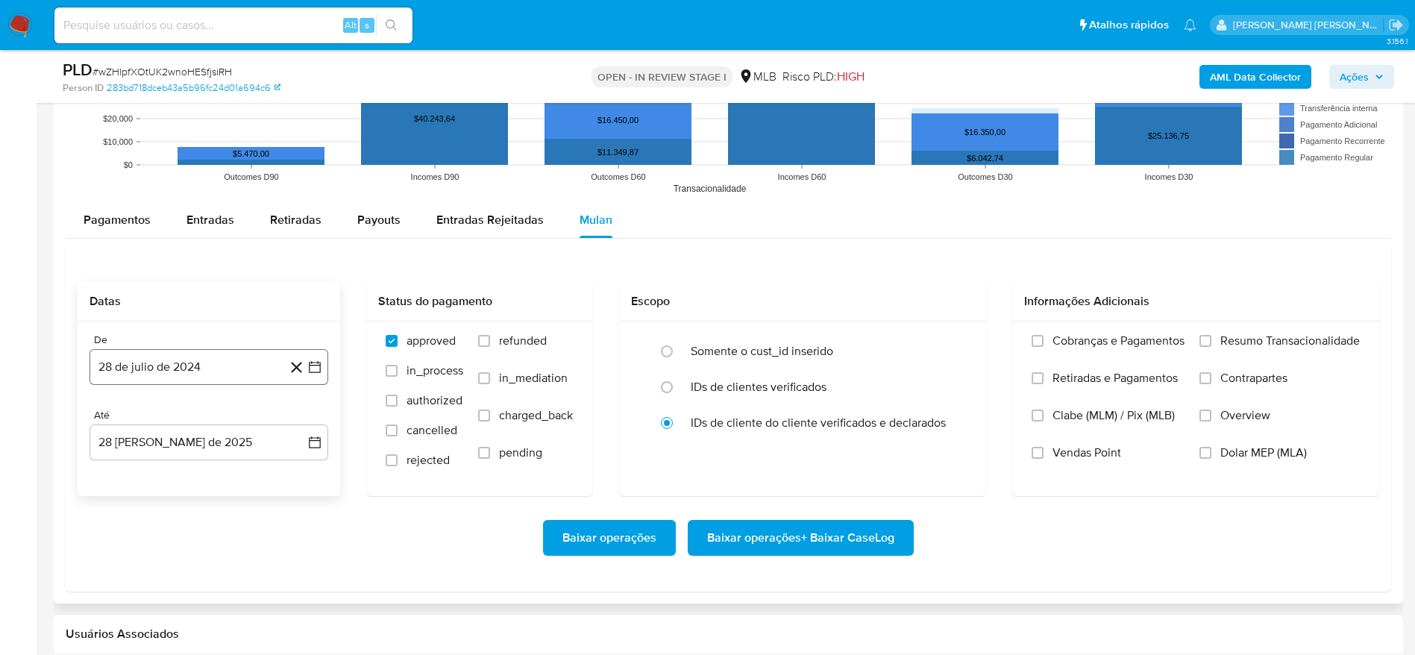
scroll to position [1567, 0]
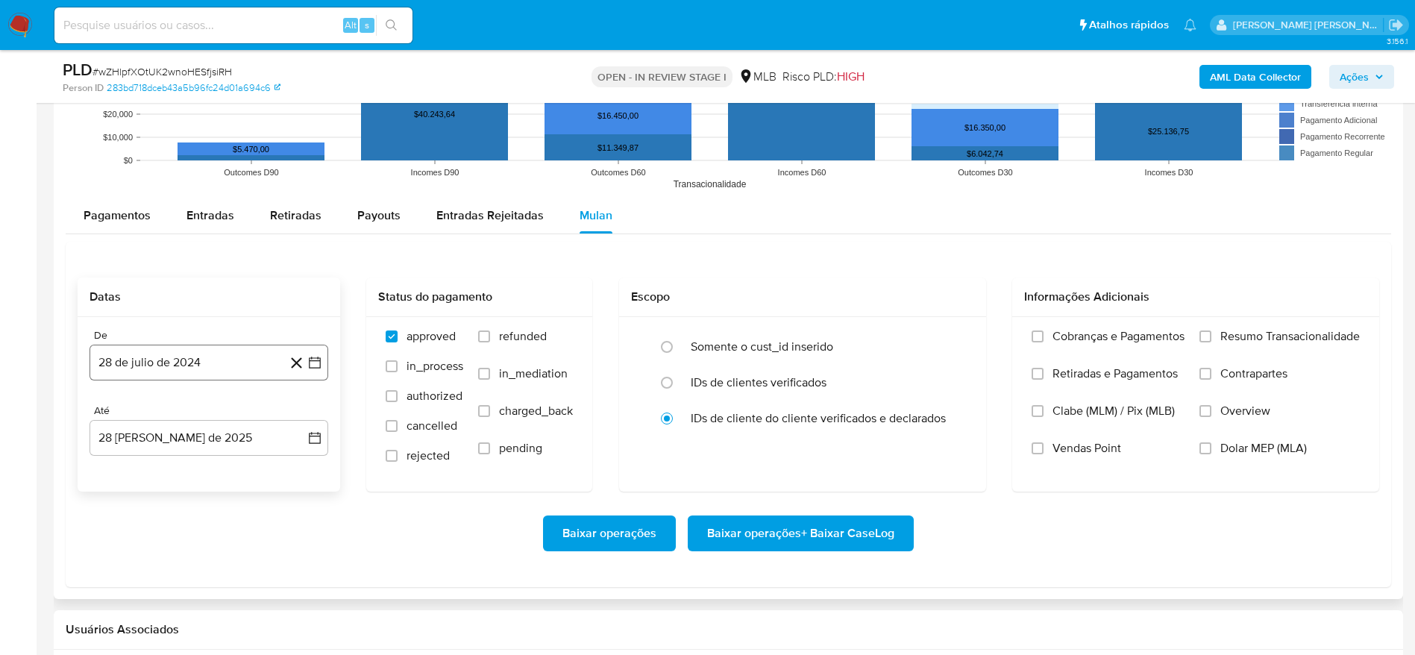
click at [168, 360] on button "28 de julio de 2024" at bounding box center [209, 363] width 239 height 36
click at [212, 413] on span "julio 2024" at bounding box center [202, 416] width 56 height 15
click at [304, 413] on icon "Año siguiente" at bounding box center [299, 416] width 18 height 18
click at [135, 555] on button "[DATE]" at bounding box center [143, 554] width 42 height 24
click at [149, 478] on button "1" at bounding box center [149, 472] width 24 height 24
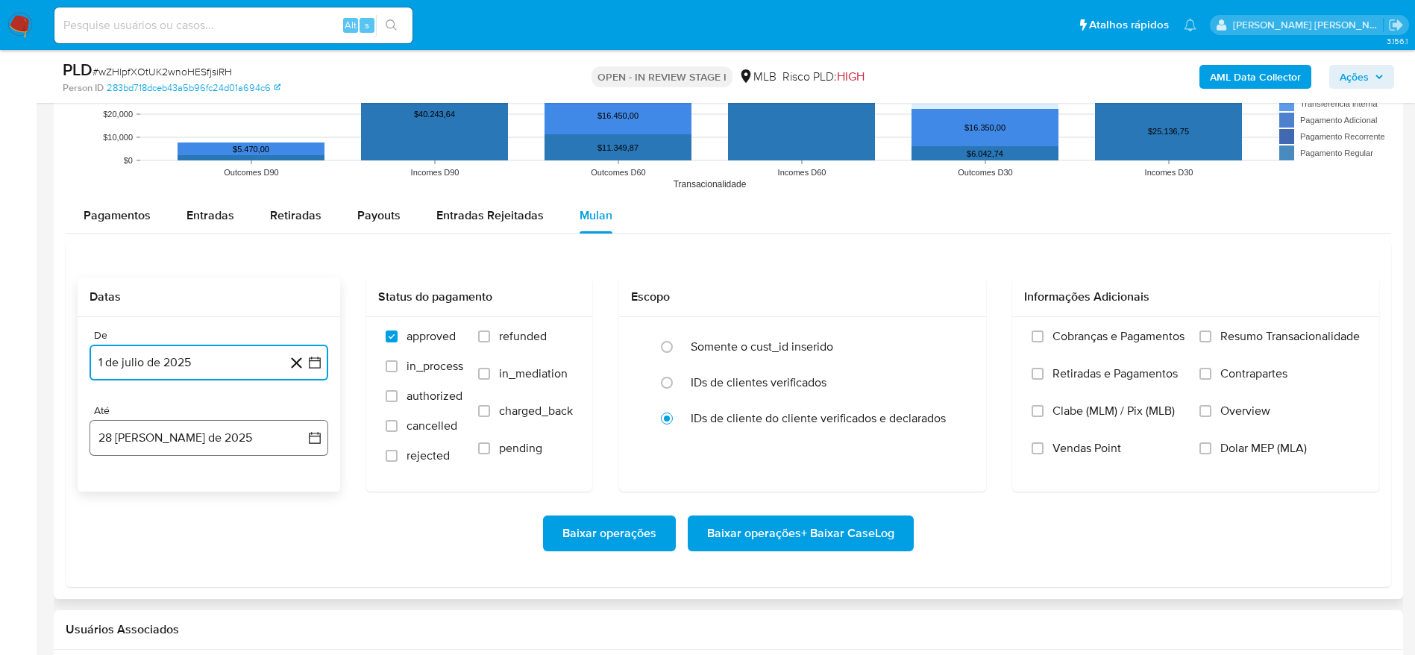
click at [195, 433] on button "28 [PERSON_NAME] de 2025" at bounding box center [209, 438] width 239 height 36
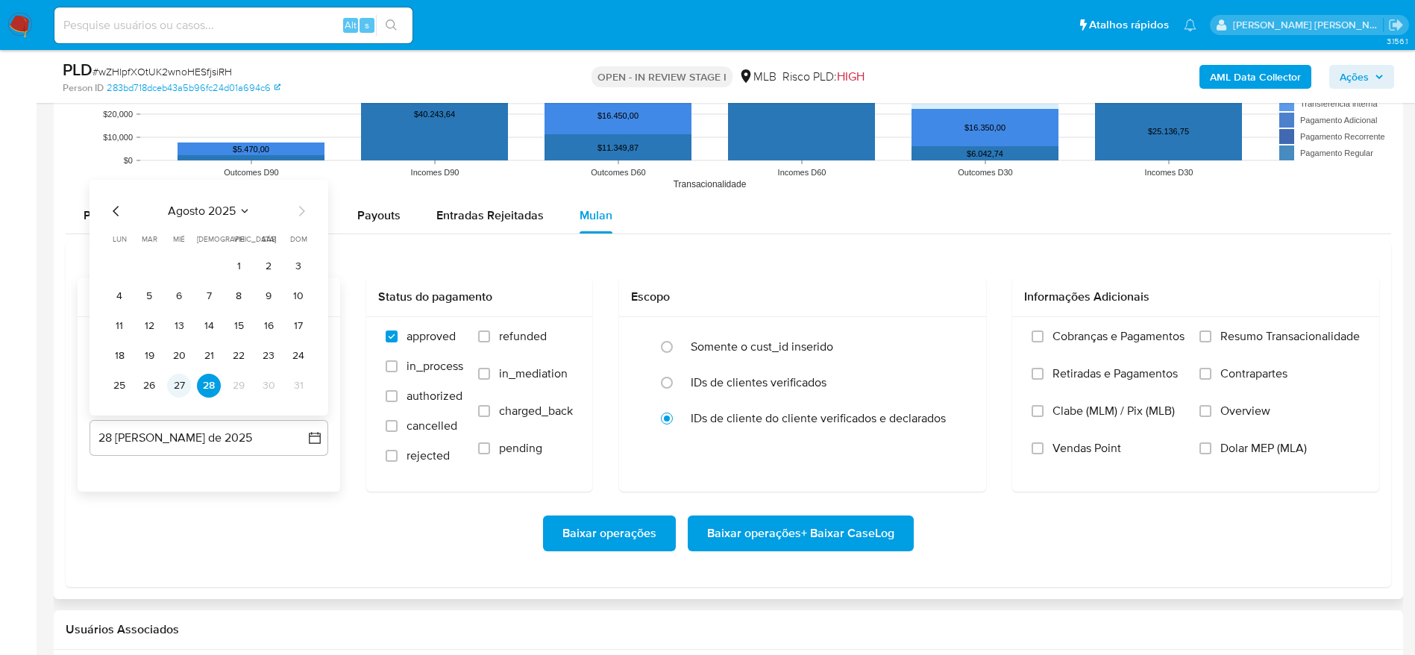
click at [176, 381] on button "27" at bounding box center [179, 386] width 24 height 24
click at [1259, 334] on span "Resumo Transacionalidade" at bounding box center [1291, 336] width 140 height 15
click at [1212, 334] on input "Resumo Transacionalidade" at bounding box center [1206, 337] width 12 height 12
click at [1078, 448] on span "Vendas Point" at bounding box center [1087, 448] width 69 height 15
click at [1044, 448] on input "Vendas Point" at bounding box center [1038, 448] width 12 height 12
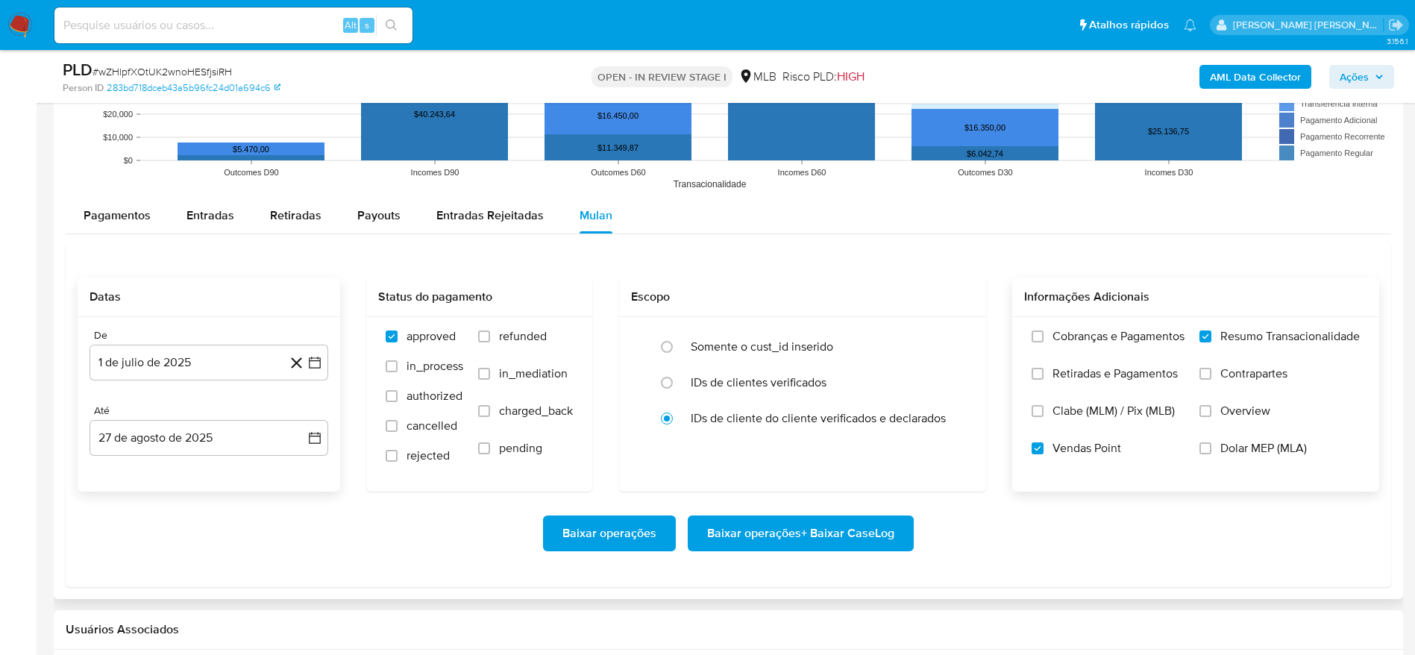
click at [751, 533] on span "Baixar operações + Baixar CaseLog" at bounding box center [800, 533] width 187 height 33
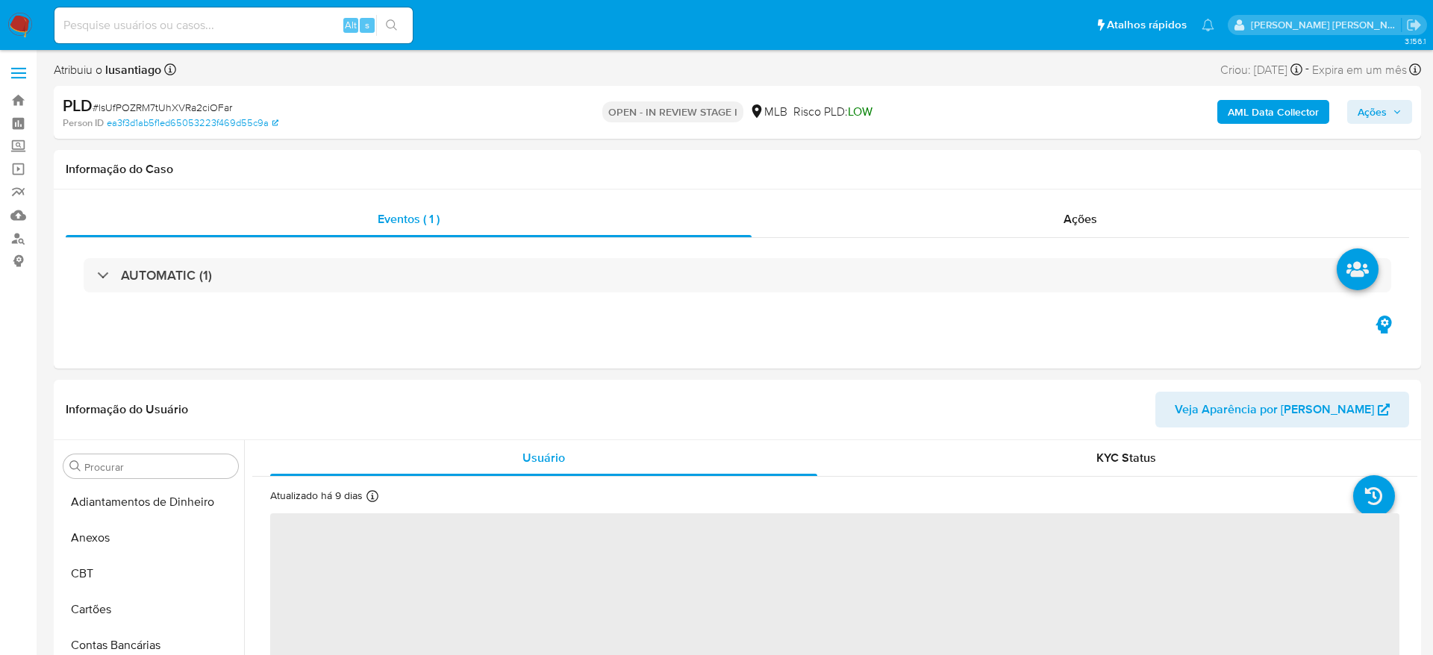
select select "10"
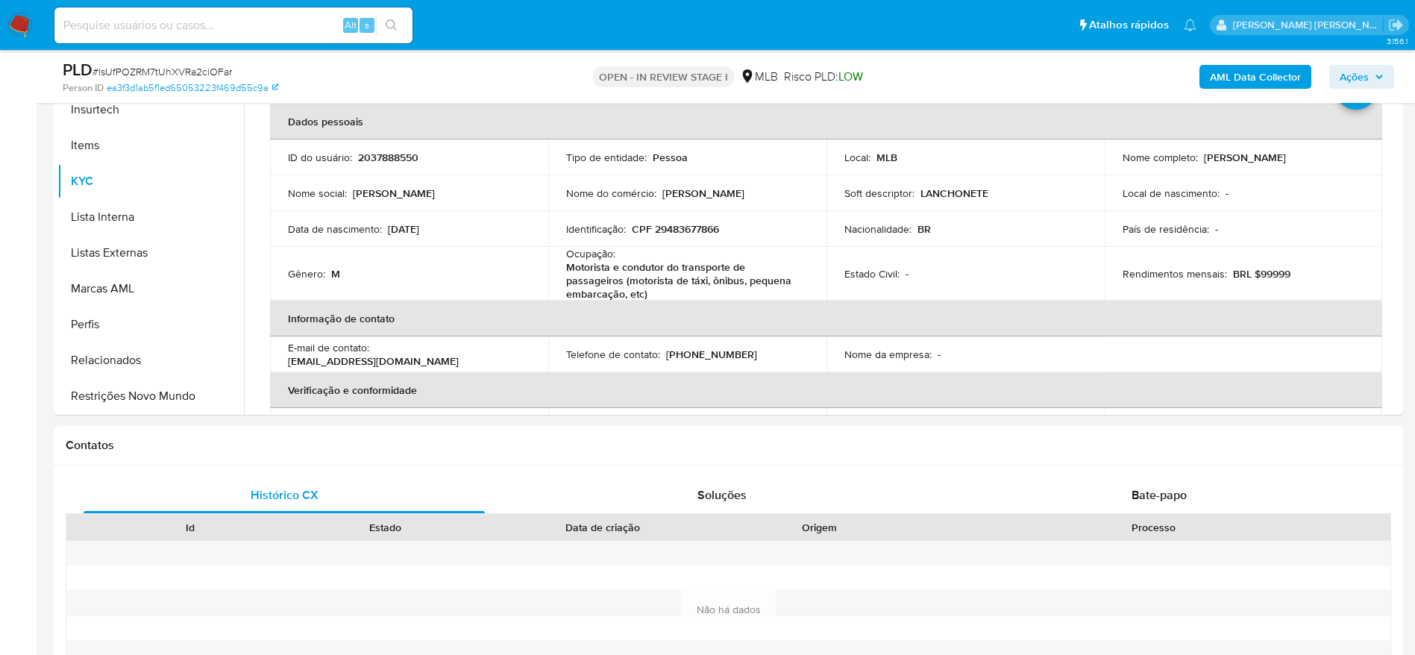
scroll to position [666, 0]
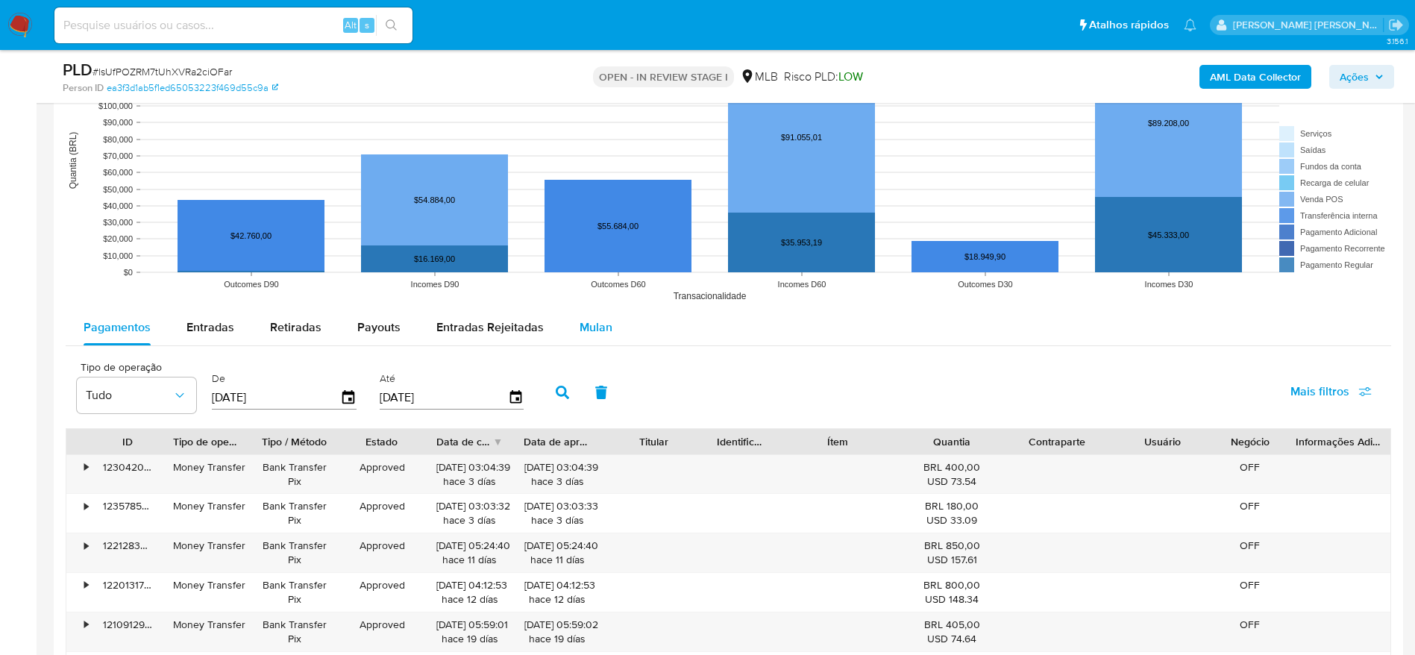
click at [589, 325] on span "Mulan" at bounding box center [596, 327] width 33 height 17
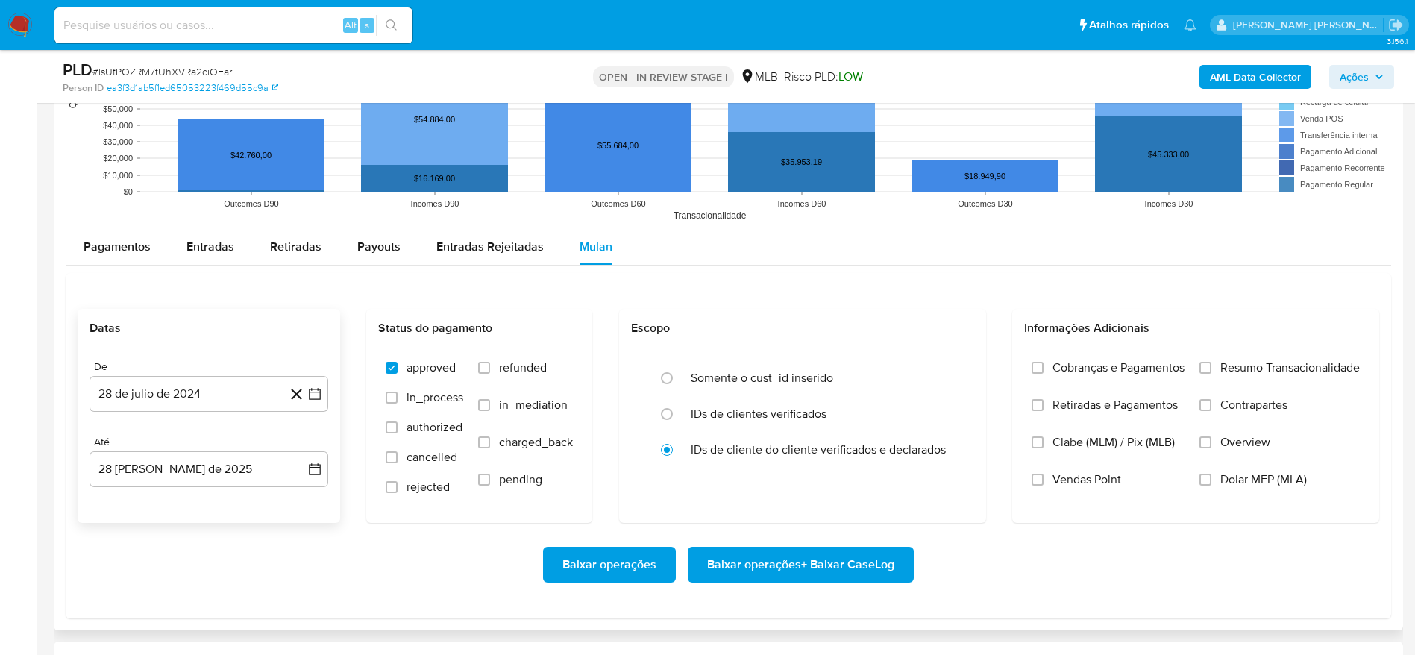
scroll to position [1679, 0]
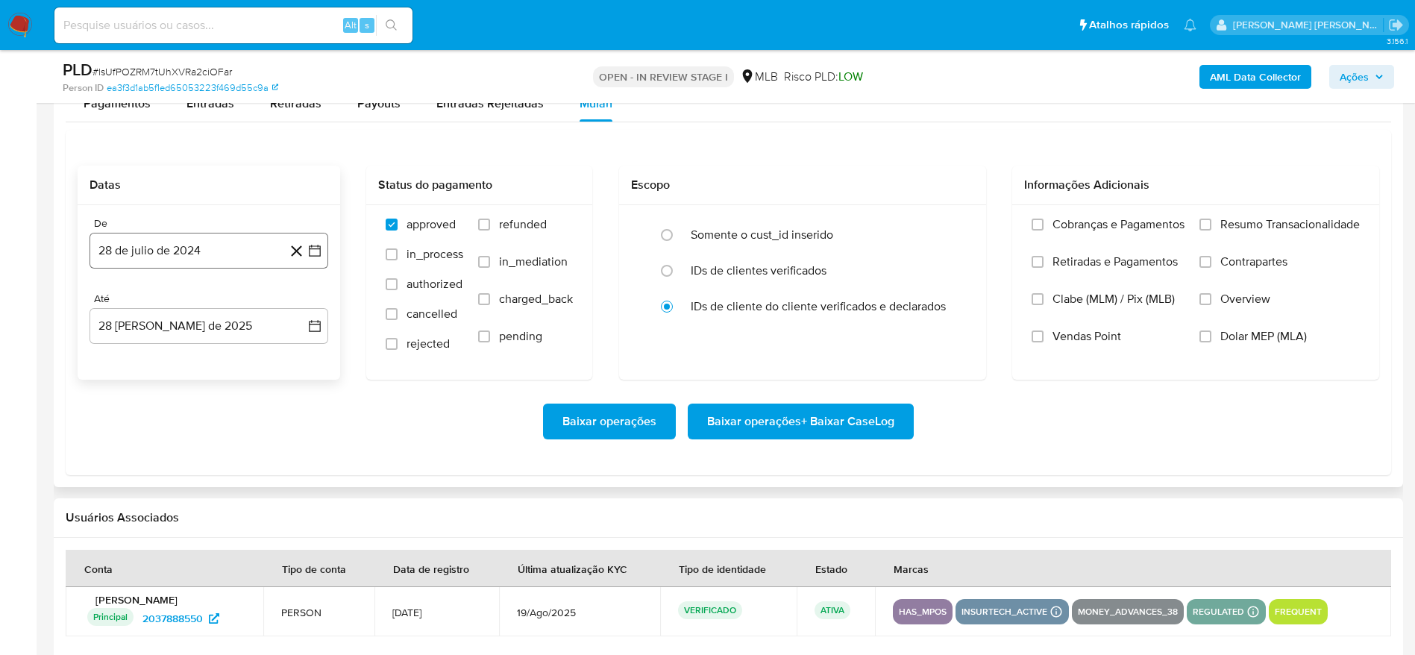
click at [204, 250] on button "28 de julio de 2024" at bounding box center [209, 251] width 239 height 36
click at [187, 301] on span "julio 2024" at bounding box center [202, 304] width 56 height 15
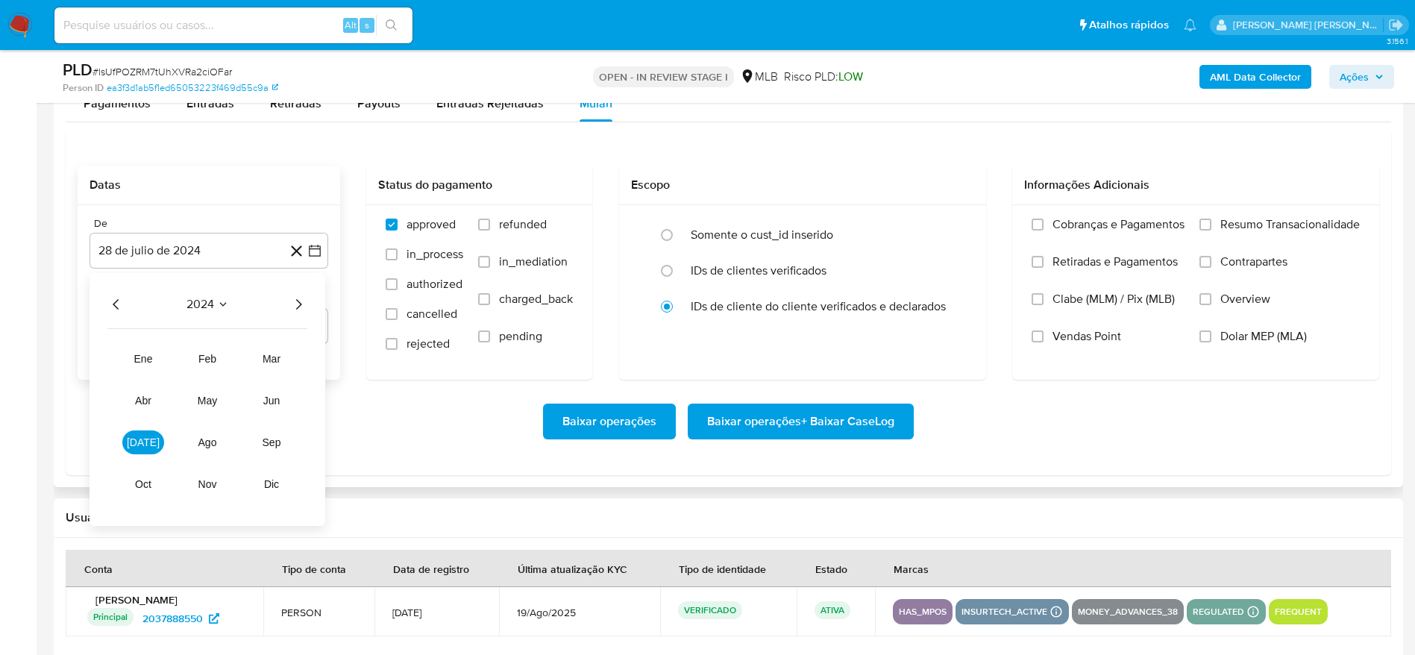
click at [302, 304] on icon "Año siguiente" at bounding box center [299, 304] width 18 height 18
click at [140, 442] on span "[DATE]" at bounding box center [143, 443] width 33 height 12
click at [151, 359] on button "1" at bounding box center [149, 360] width 24 height 24
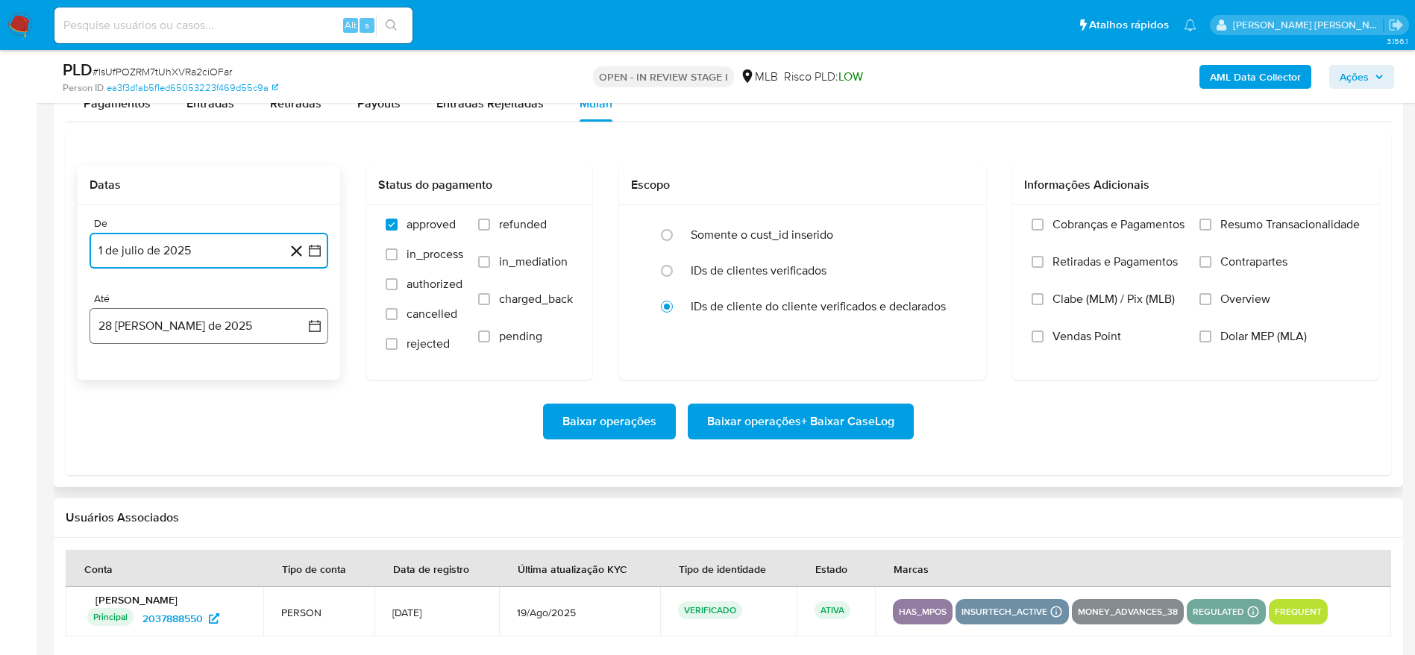
click at [171, 333] on button "28 [PERSON_NAME] de 2025" at bounding box center [209, 326] width 239 height 36
click at [176, 554] on button "27" at bounding box center [179, 554] width 24 height 24
click at [1245, 217] on span "Resumo Transacionalidade" at bounding box center [1291, 224] width 140 height 15
click at [1212, 219] on input "Resumo Transacionalidade" at bounding box center [1206, 225] width 12 height 12
click at [1065, 331] on span "Vendas Point" at bounding box center [1087, 336] width 69 height 15
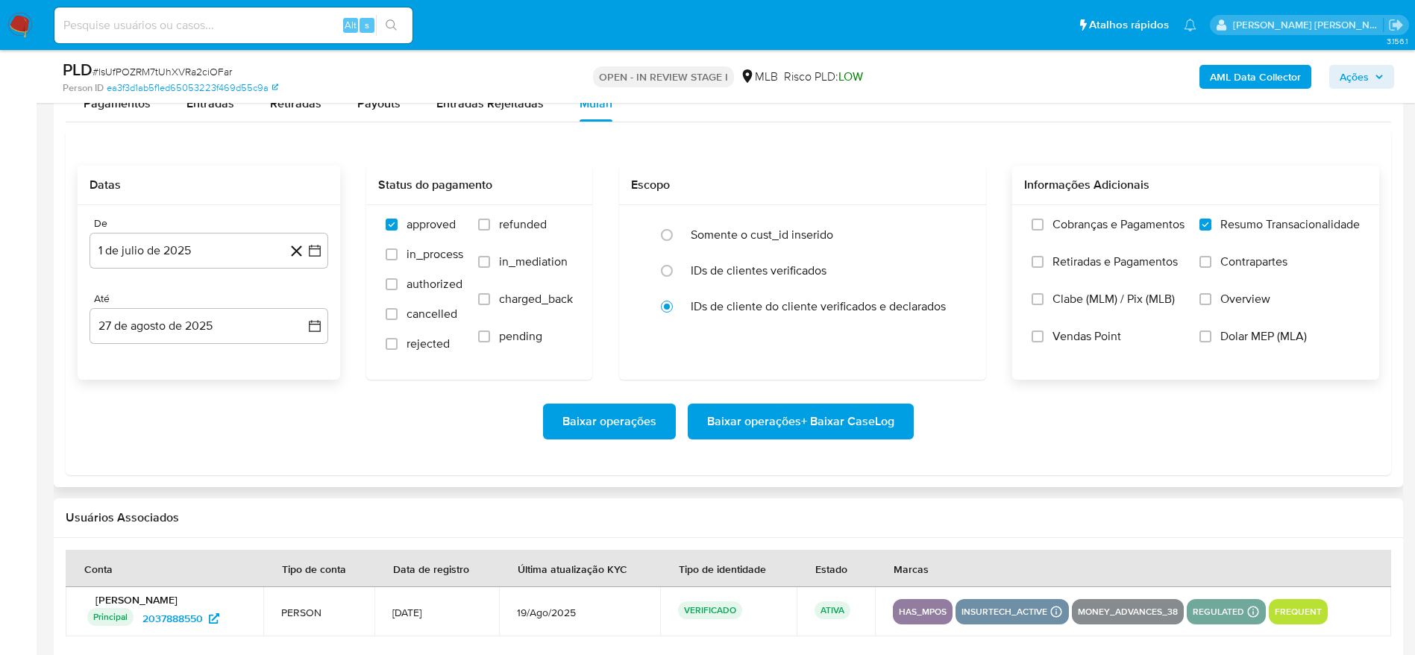
click at [1044, 331] on input "Vendas Point" at bounding box center [1038, 337] width 12 height 12
click at [789, 425] on span "Baixar operações + Baixar CaseLog" at bounding box center [800, 421] width 187 height 33
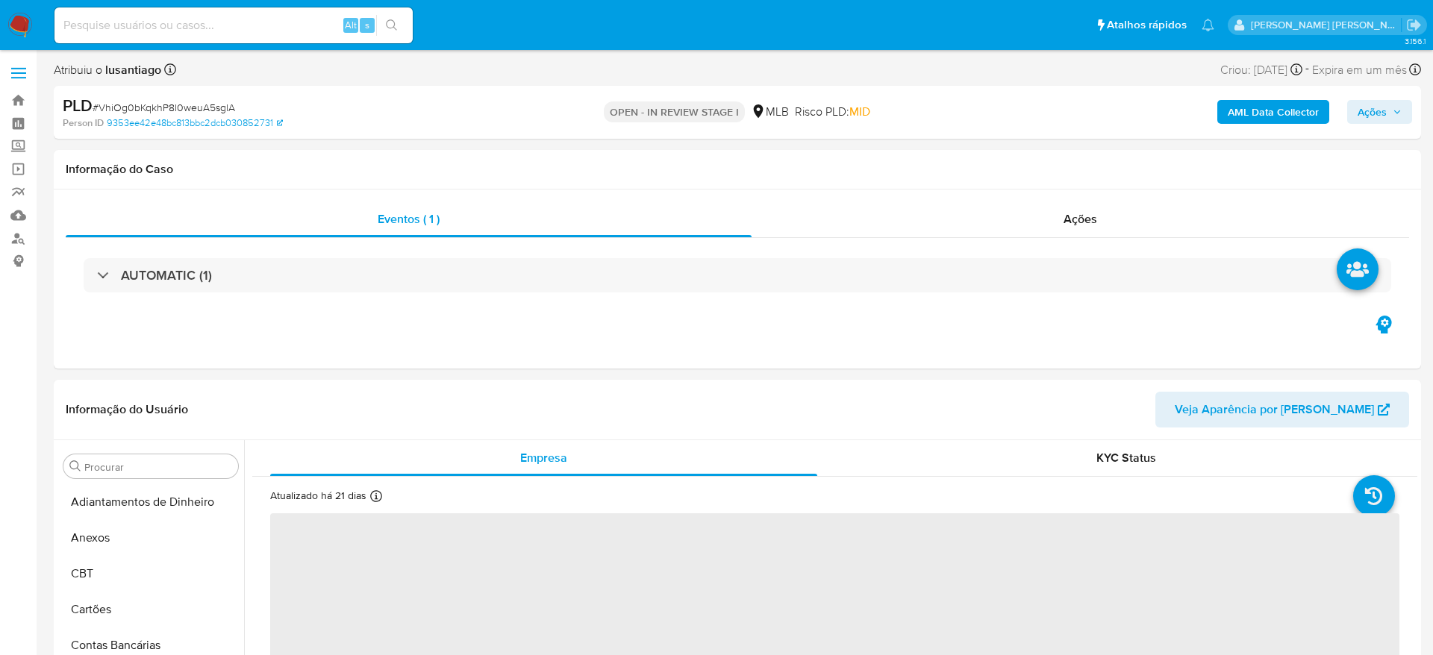
select select "10"
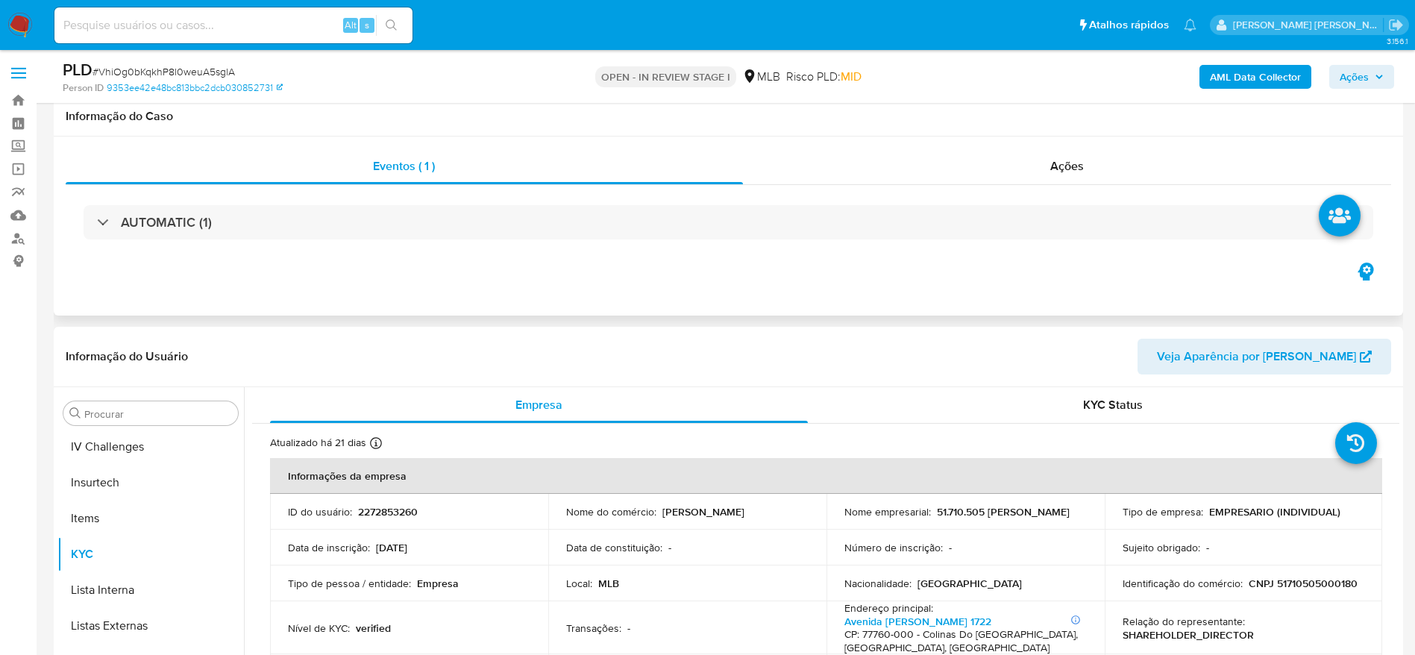
scroll to position [666, 0]
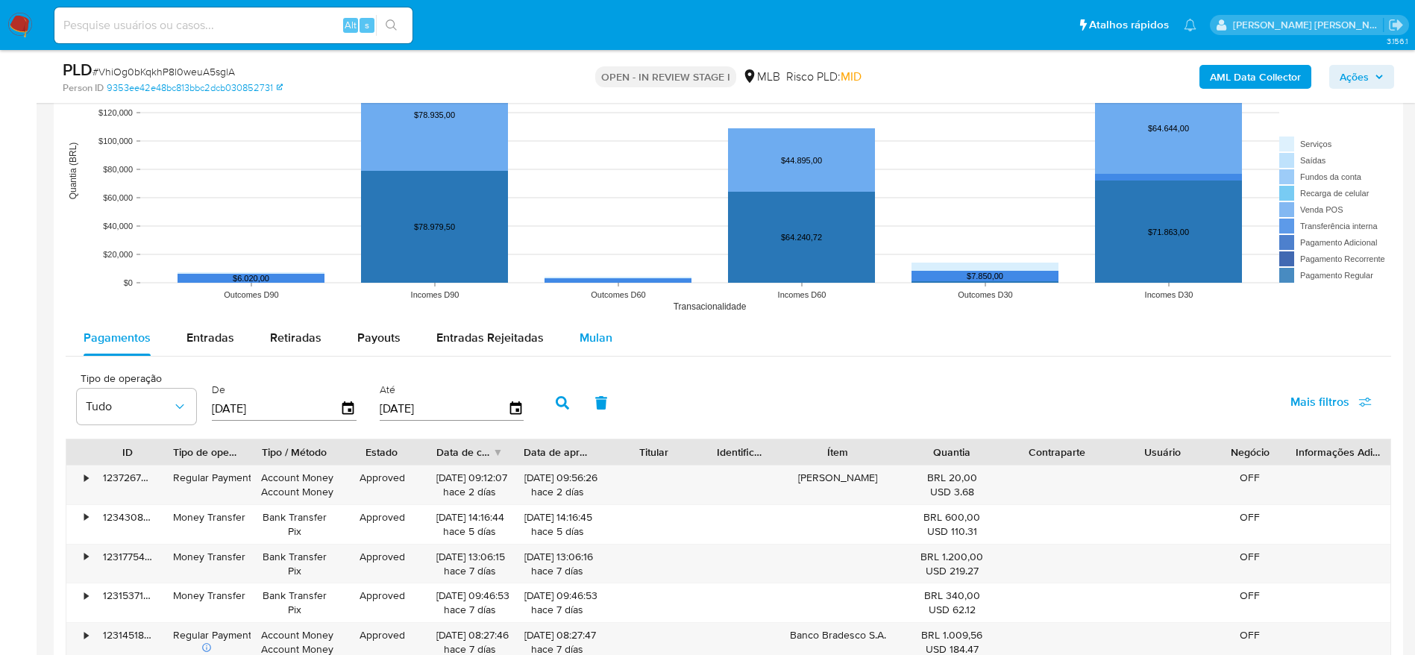
drag, startPoint x: 610, startPoint y: 336, endPoint x: 597, endPoint y: 336, distance: 12.7
click at [608, 336] on button "Mulan" at bounding box center [596, 338] width 69 height 36
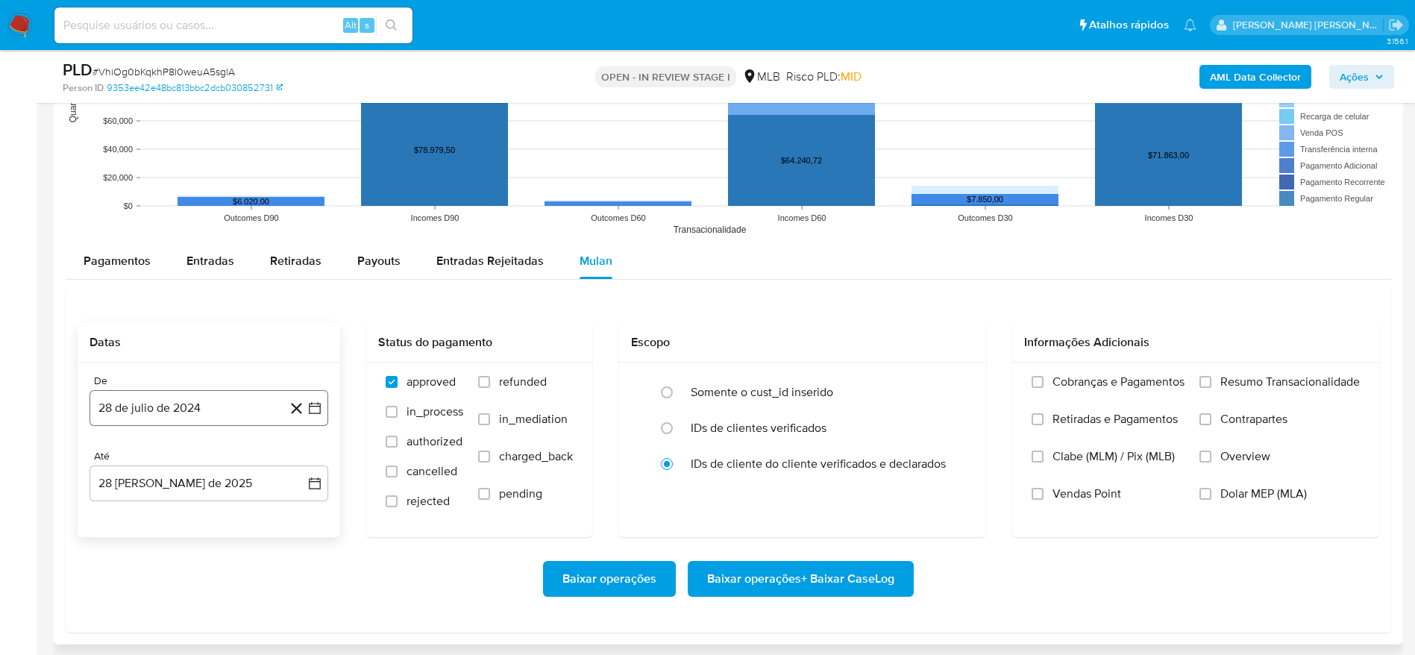
scroll to position [1455, 0]
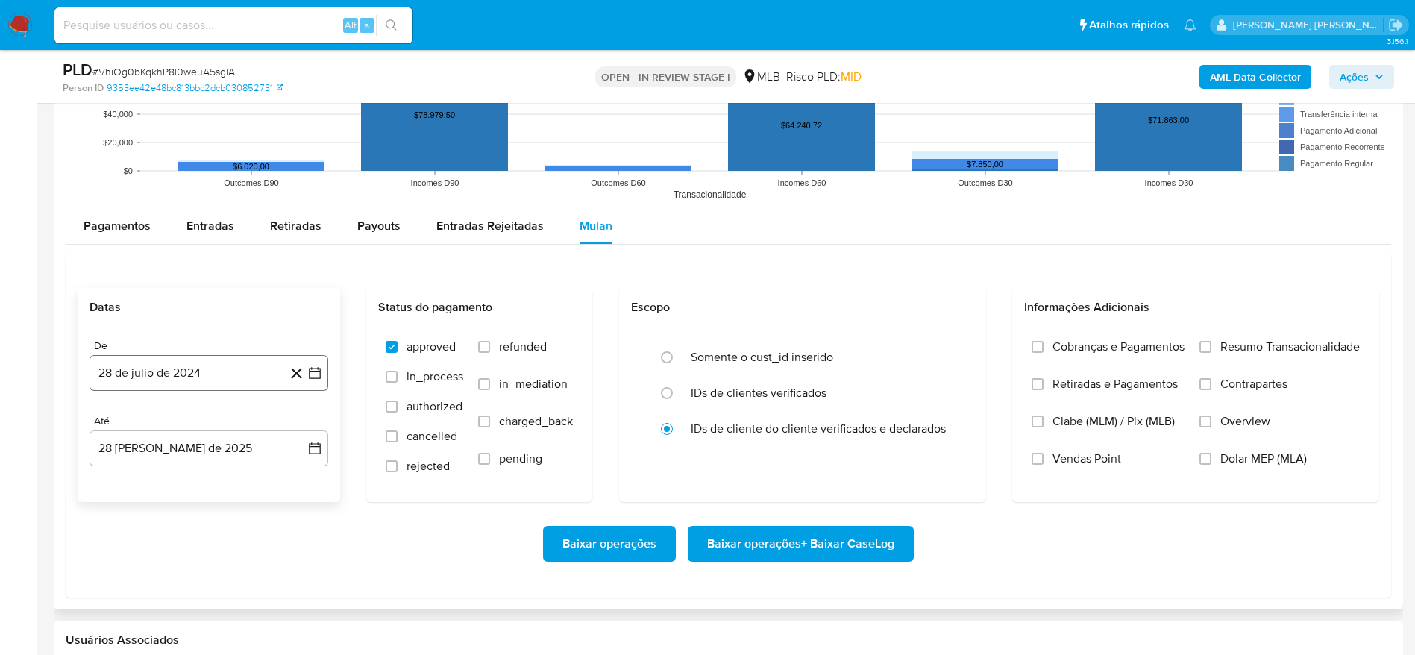
click at [166, 369] on button "28 de julio de 2024" at bounding box center [209, 373] width 239 height 36
click at [195, 425] on span "julio 2024" at bounding box center [202, 426] width 56 height 15
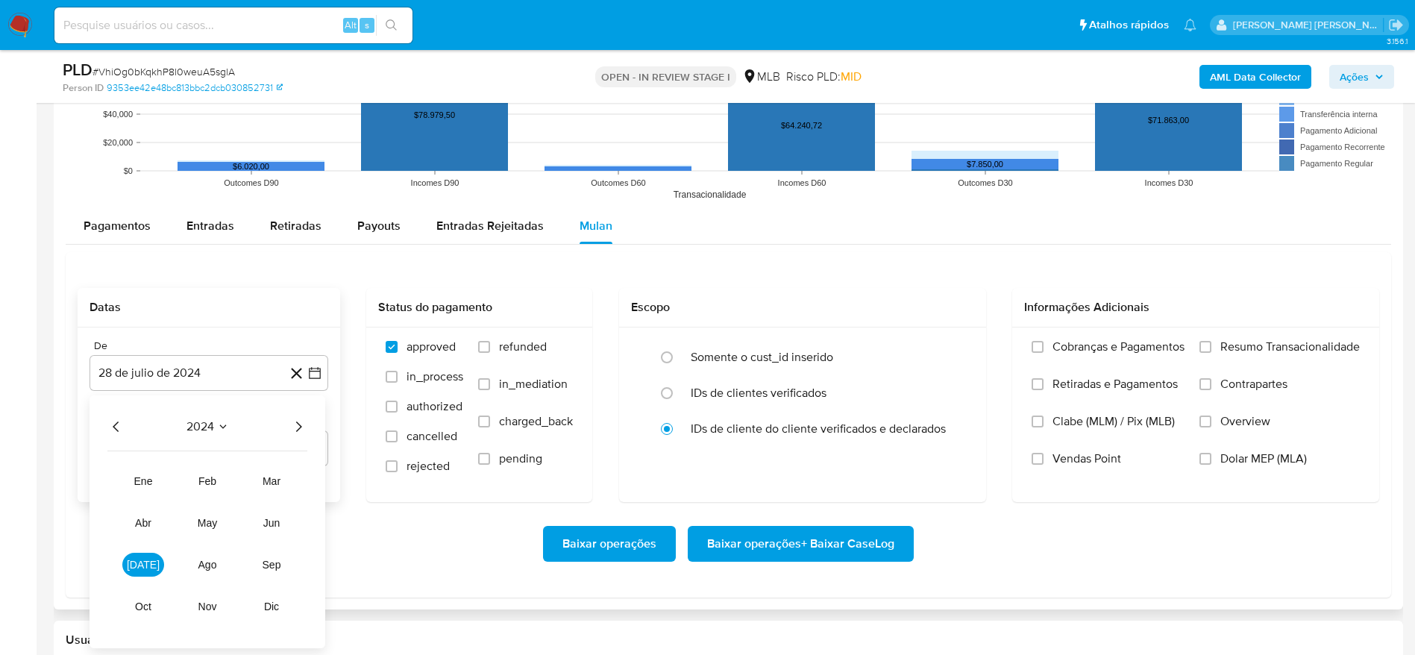
click at [295, 426] on icon "Año siguiente" at bounding box center [299, 427] width 18 height 18
click at [151, 561] on button "[DATE]" at bounding box center [143, 565] width 42 height 24
click at [143, 479] on button "1" at bounding box center [149, 482] width 24 height 24
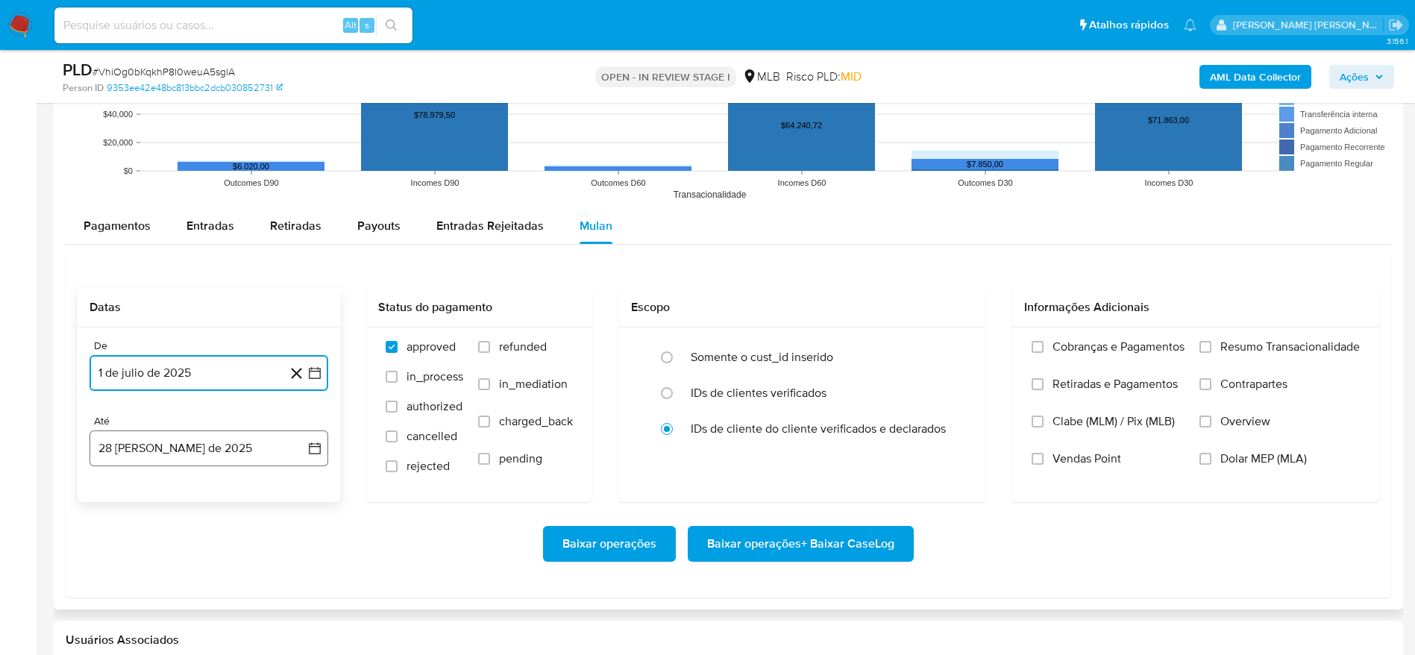
click at [154, 432] on button "28 [PERSON_NAME] de 2025" at bounding box center [209, 449] width 239 height 36
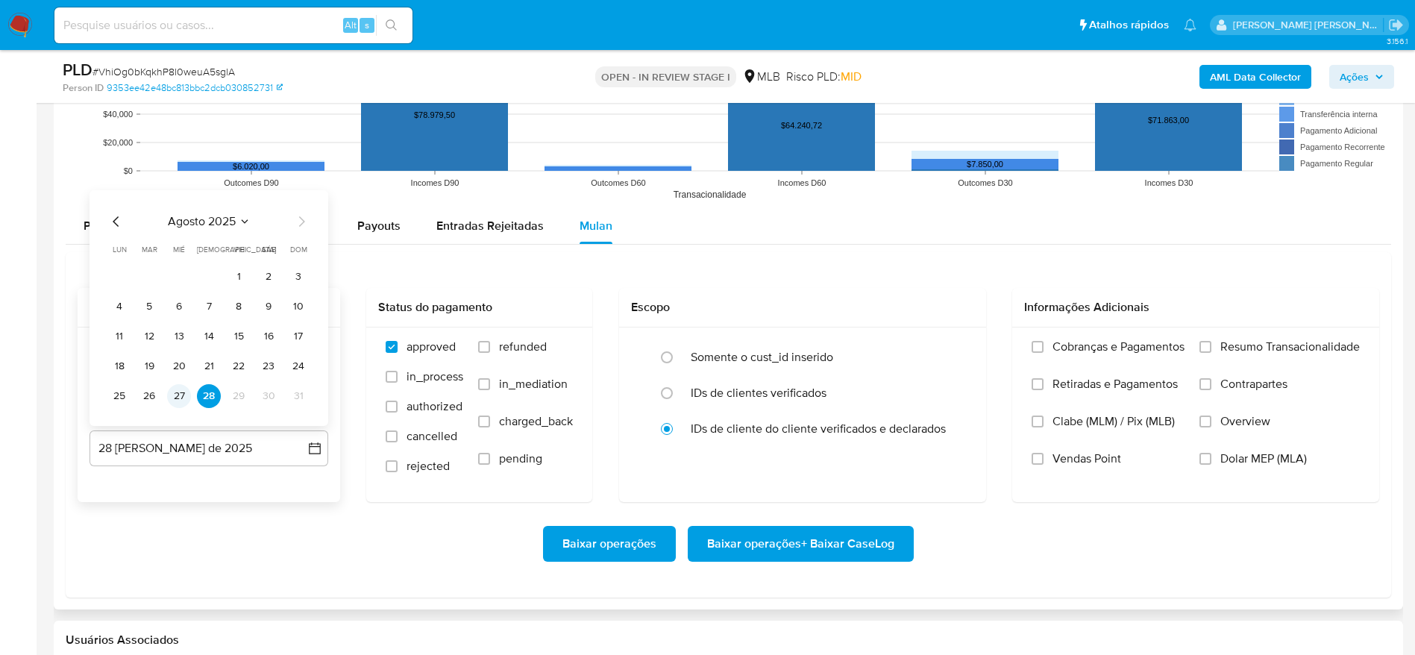
click at [175, 389] on button "27" at bounding box center [179, 396] width 24 height 24
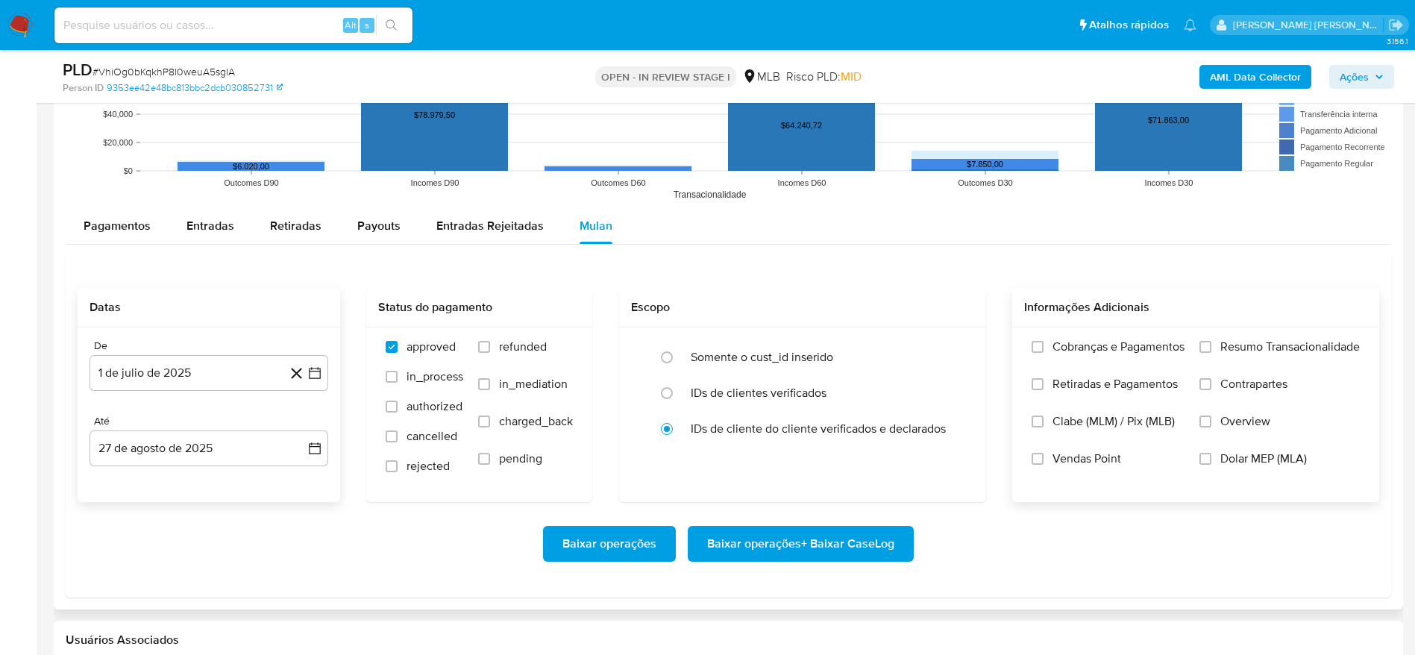
click at [1263, 345] on span "Resumo Transacionalidade" at bounding box center [1291, 347] width 140 height 15
click at [1212, 345] on input "Resumo Transacionalidade" at bounding box center [1206, 347] width 12 height 12
click at [778, 546] on span "Baixar operações + Baixar CaseLog" at bounding box center [800, 544] width 187 height 33
